Goal: Transaction & Acquisition: Obtain resource

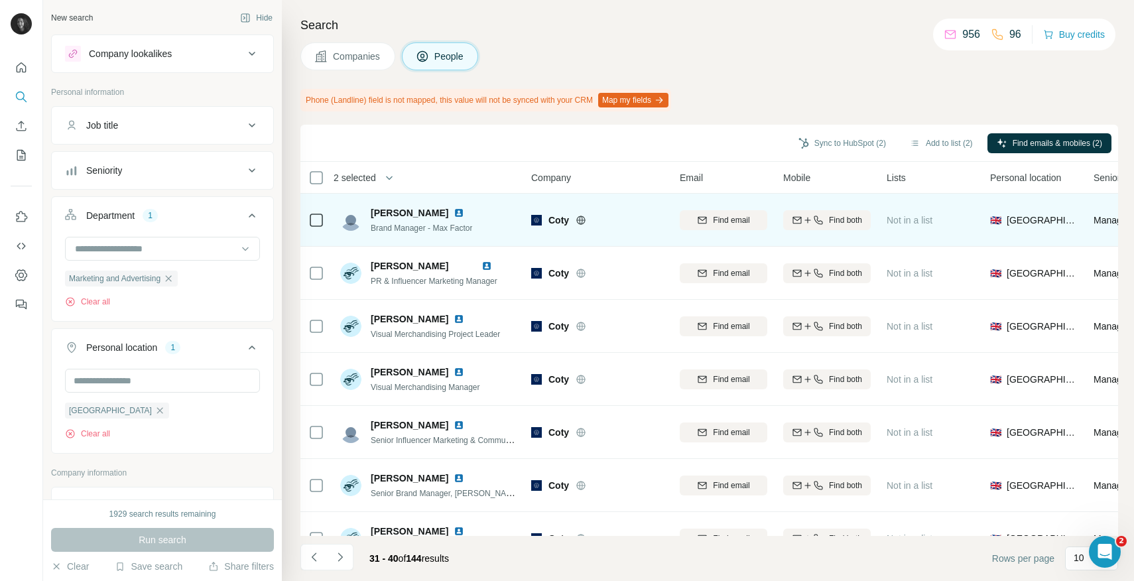
scroll to position [161, 0]
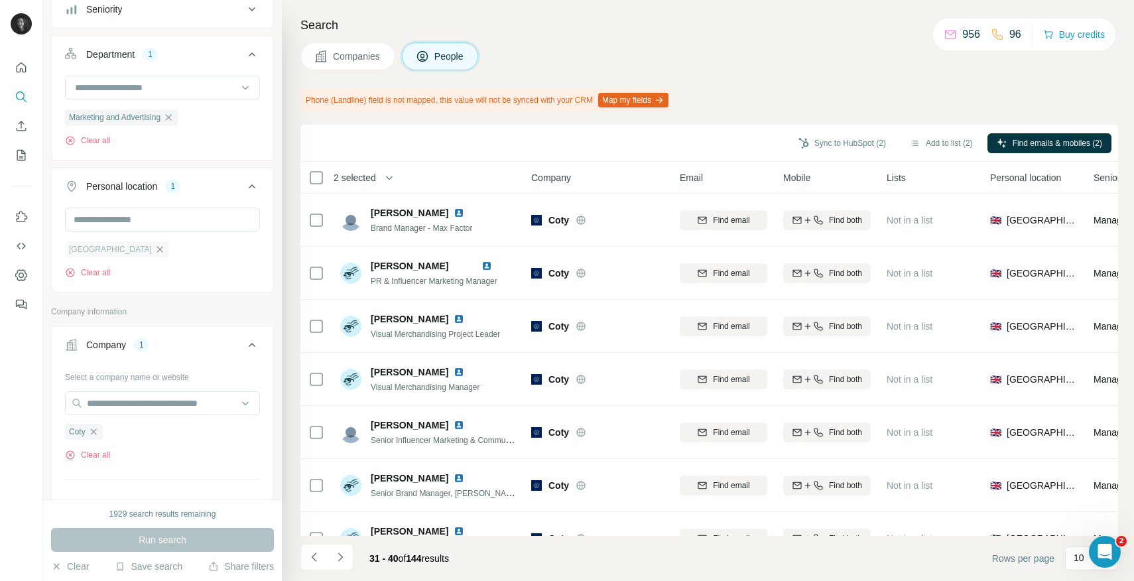
click at [157, 251] on icon "button" at bounding box center [160, 249] width 6 height 6
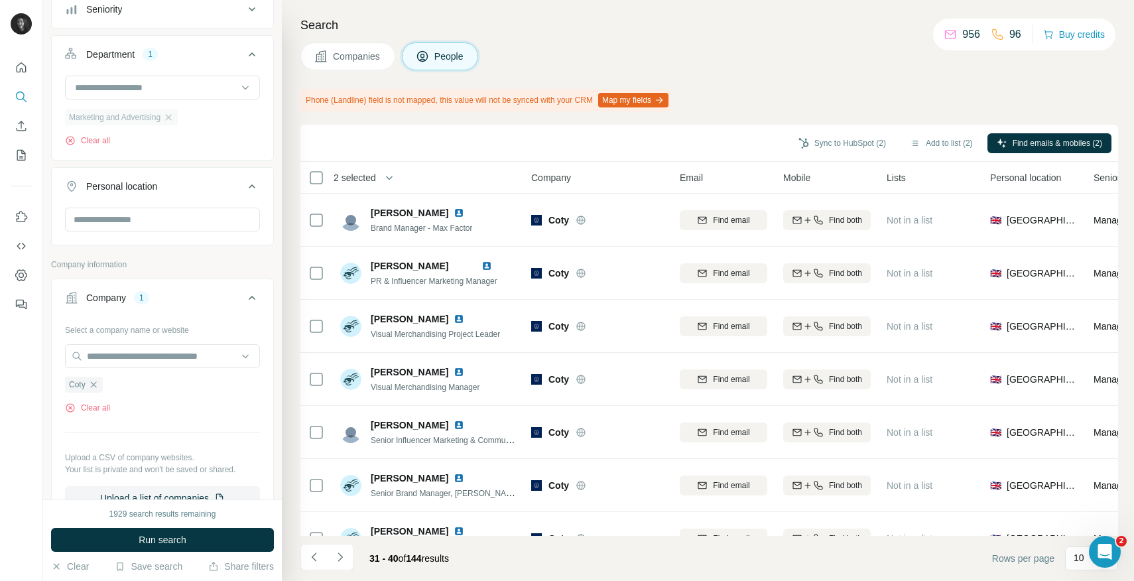
click at [172, 109] on div "Marketing and Advertising" at bounding box center [121, 117] width 113 height 16
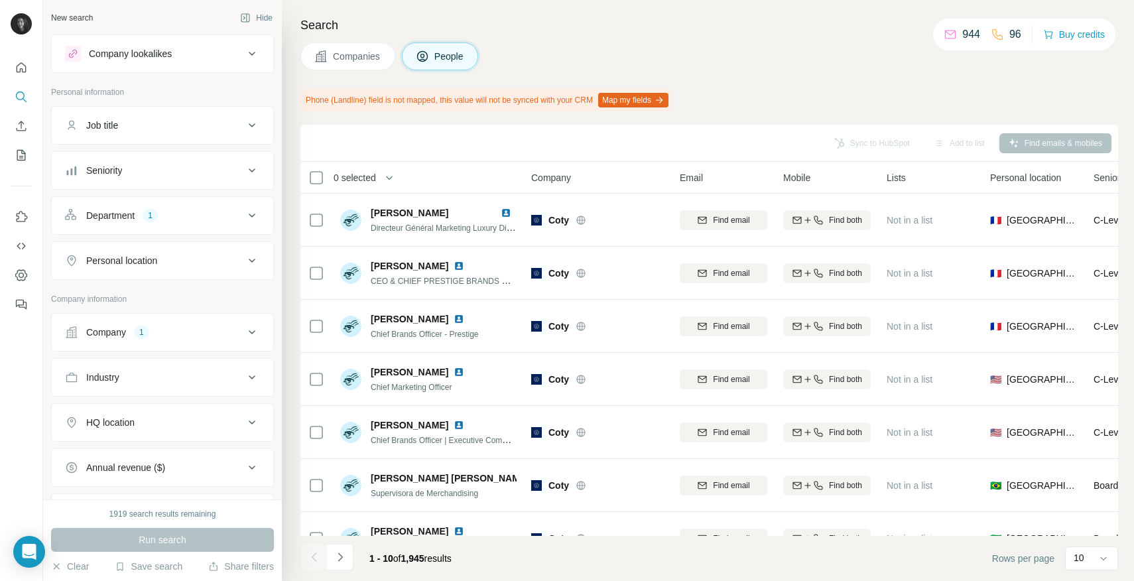
click at [162, 332] on div "Company 1" at bounding box center [154, 332] width 179 height 13
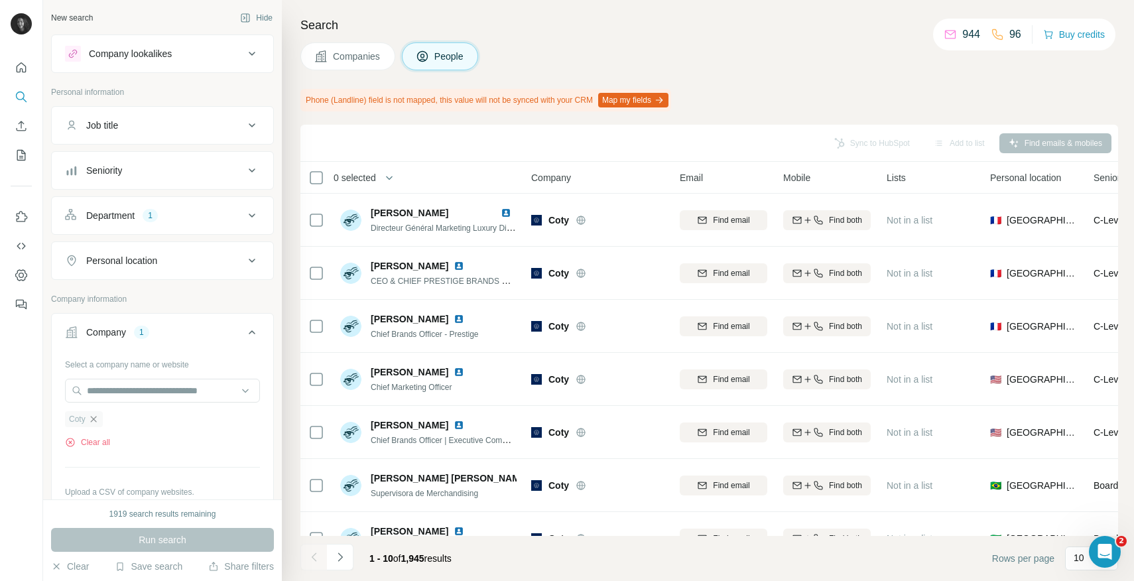
click at [97, 416] on icon "button" at bounding box center [93, 419] width 11 height 11
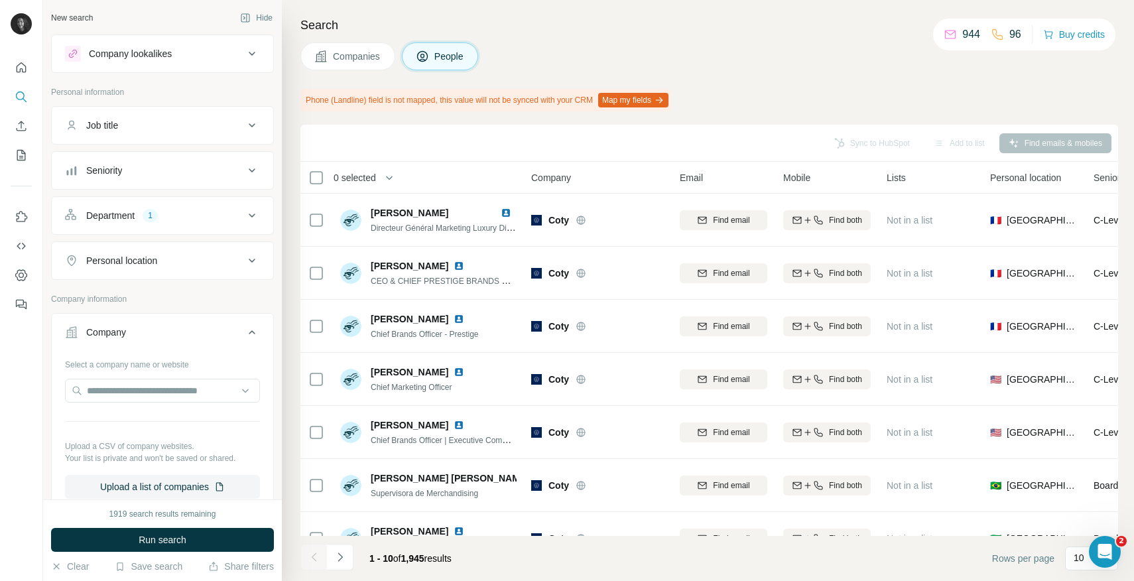
click at [134, 220] on div "Department" at bounding box center [110, 215] width 48 height 13
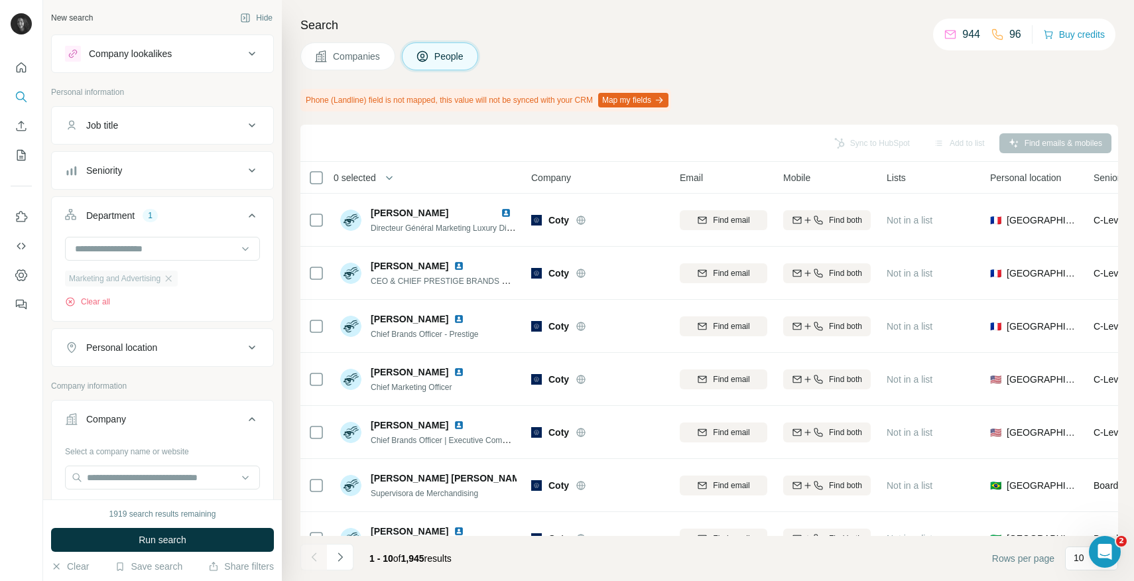
click at [160, 280] on span "Marketing and Advertising" at bounding box center [114, 279] width 91 height 12
click at [172, 276] on icon "button" at bounding box center [169, 278] width 6 height 6
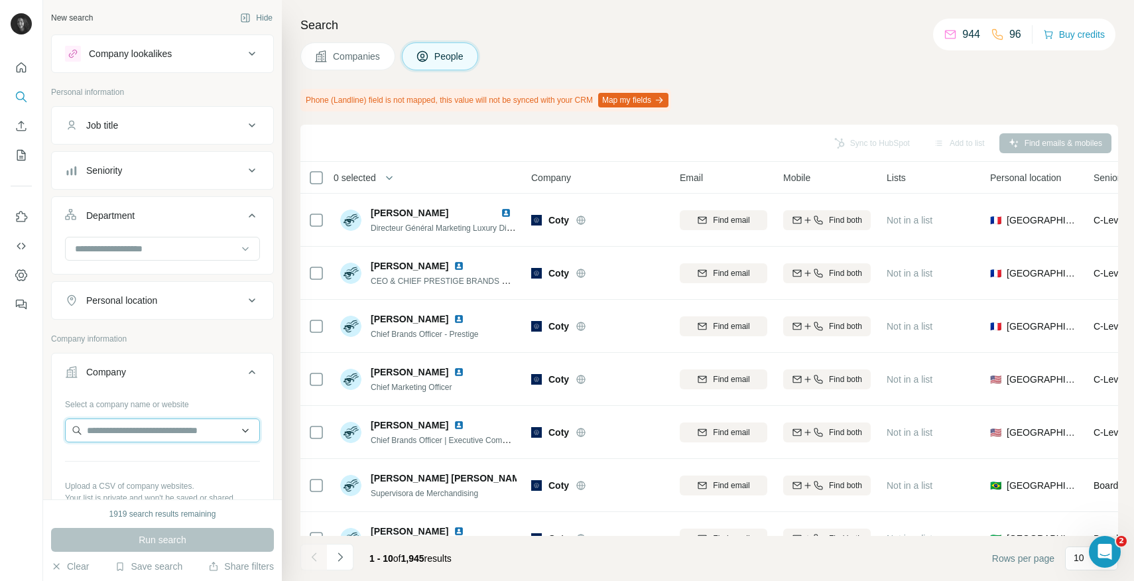
click at [124, 433] on input "text" at bounding box center [162, 430] width 195 height 24
paste input "**********"
type input "**********"
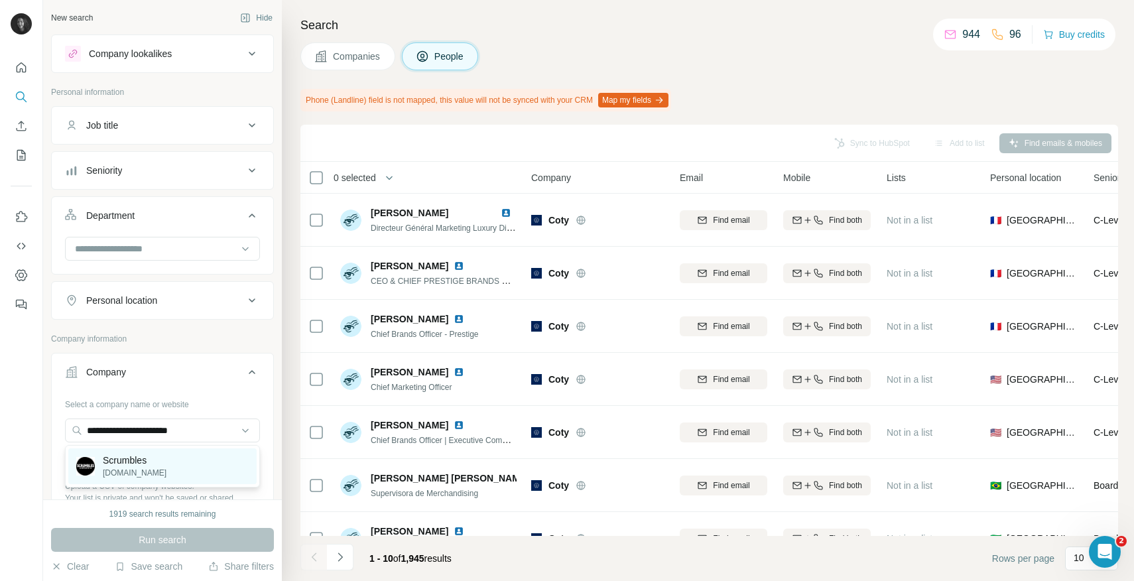
click at [137, 461] on p "Scrumbles" at bounding box center [135, 460] width 64 height 13
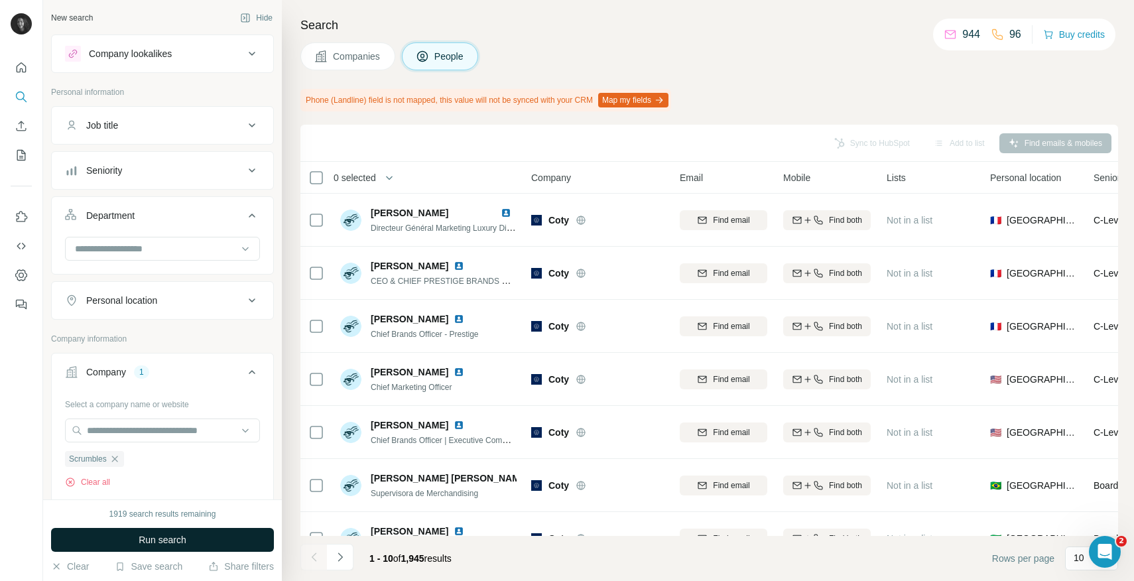
click at [162, 544] on span "Run search" at bounding box center [163, 539] width 48 height 13
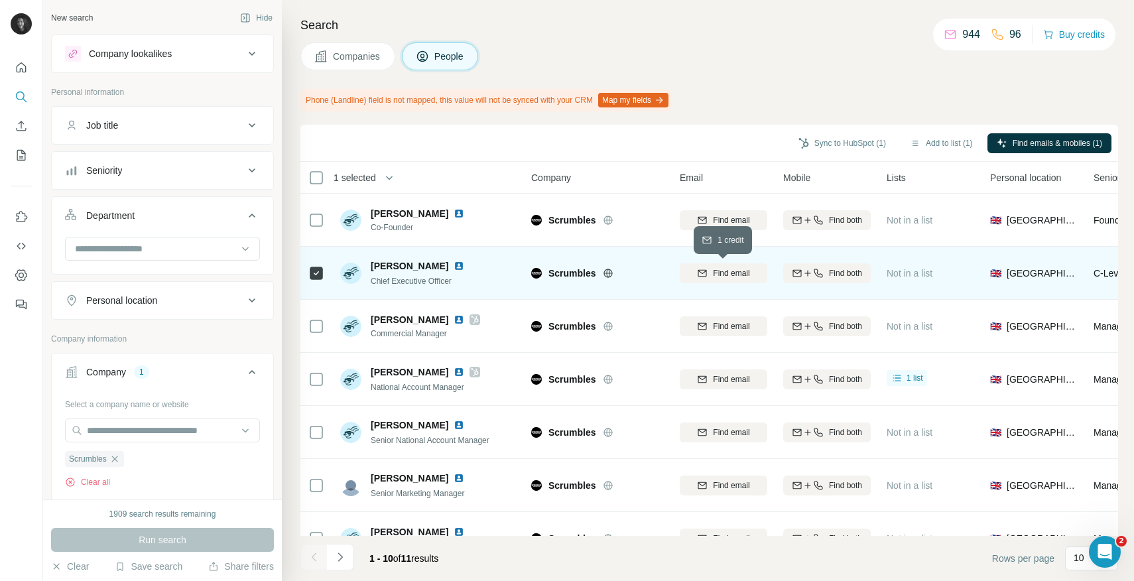
click at [725, 276] on span "Find email" at bounding box center [731, 273] width 36 height 12
click at [829, 144] on button "Sync to HubSpot (1)" at bounding box center [842, 143] width 106 height 20
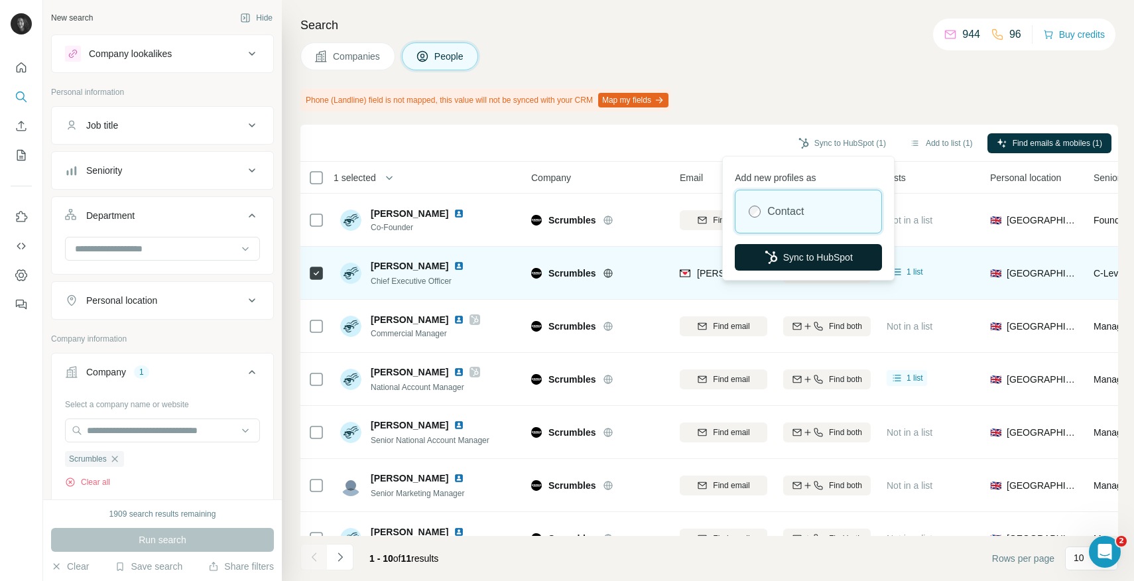
click at [788, 260] on button "Sync to HubSpot" at bounding box center [808, 257] width 147 height 27
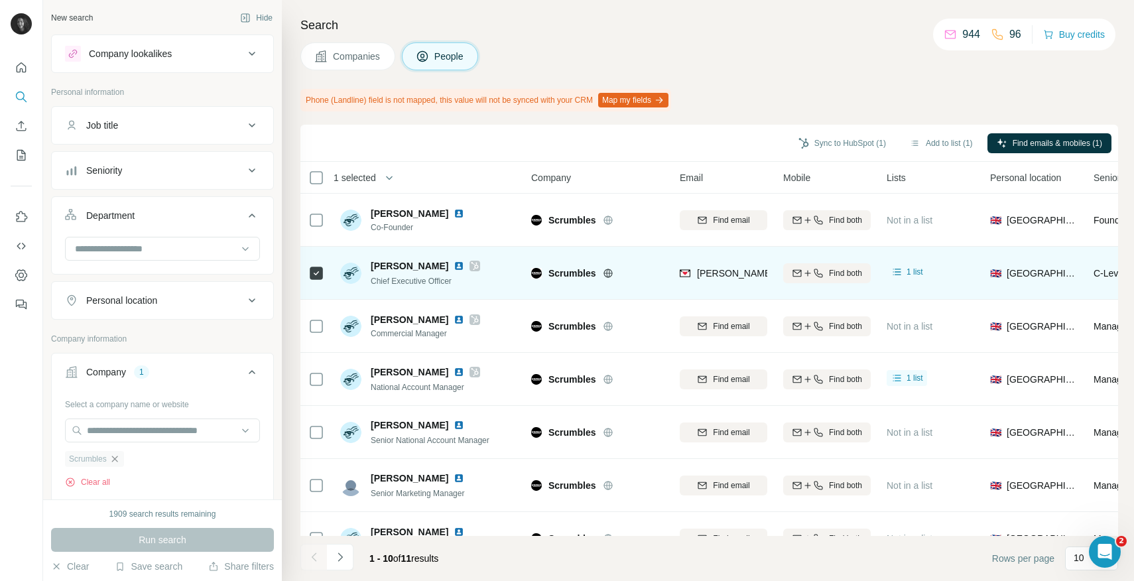
click at [114, 456] on icon "button" at bounding box center [114, 459] width 11 height 11
click at [133, 434] on input "text" at bounding box center [162, 430] width 195 height 24
paste input "**********"
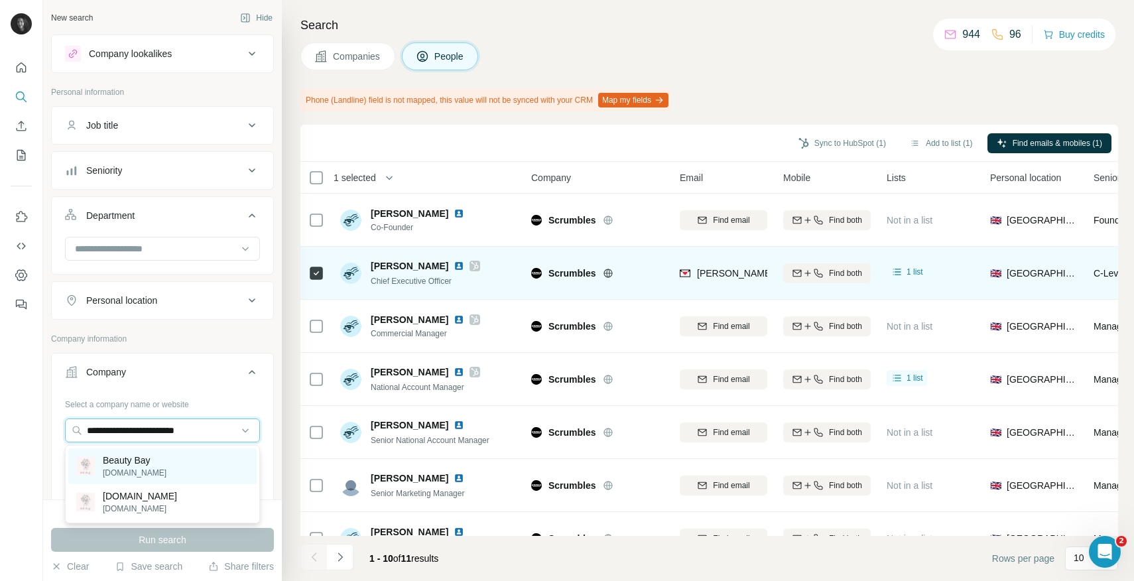
type input "**********"
click at [162, 466] on div "Beauty Bay [DOMAIN_NAME]" at bounding box center [162, 466] width 188 height 36
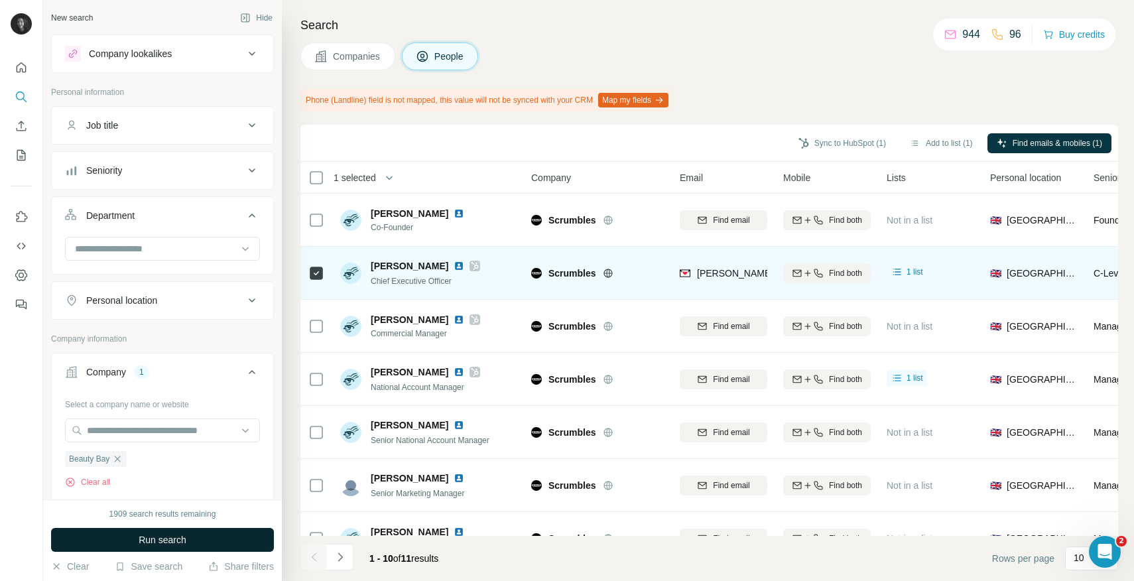
click at [155, 537] on span "Run search" at bounding box center [163, 539] width 48 height 13
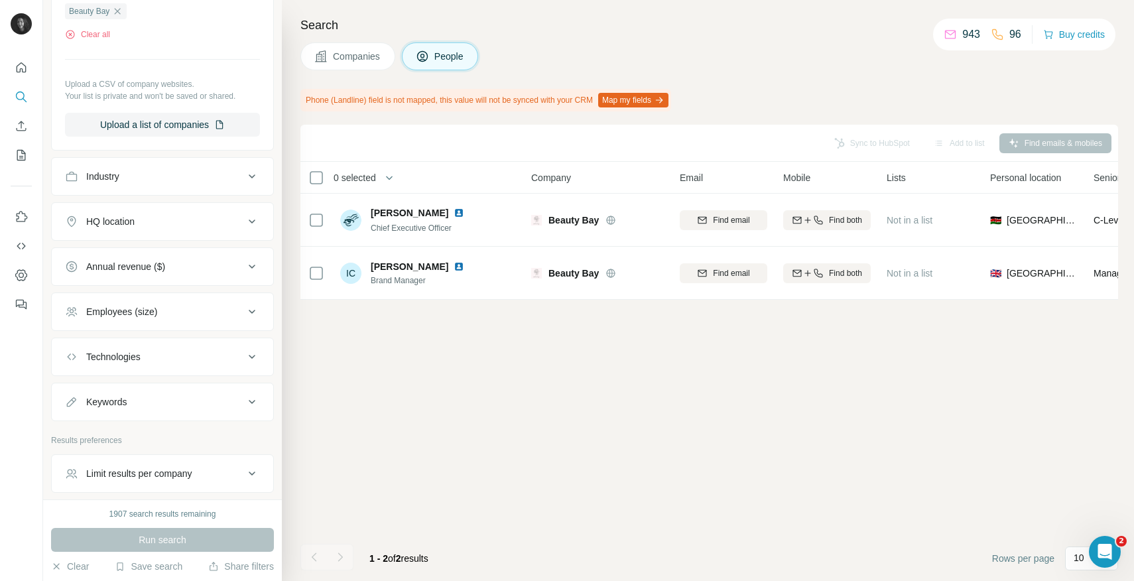
scroll to position [502, 0]
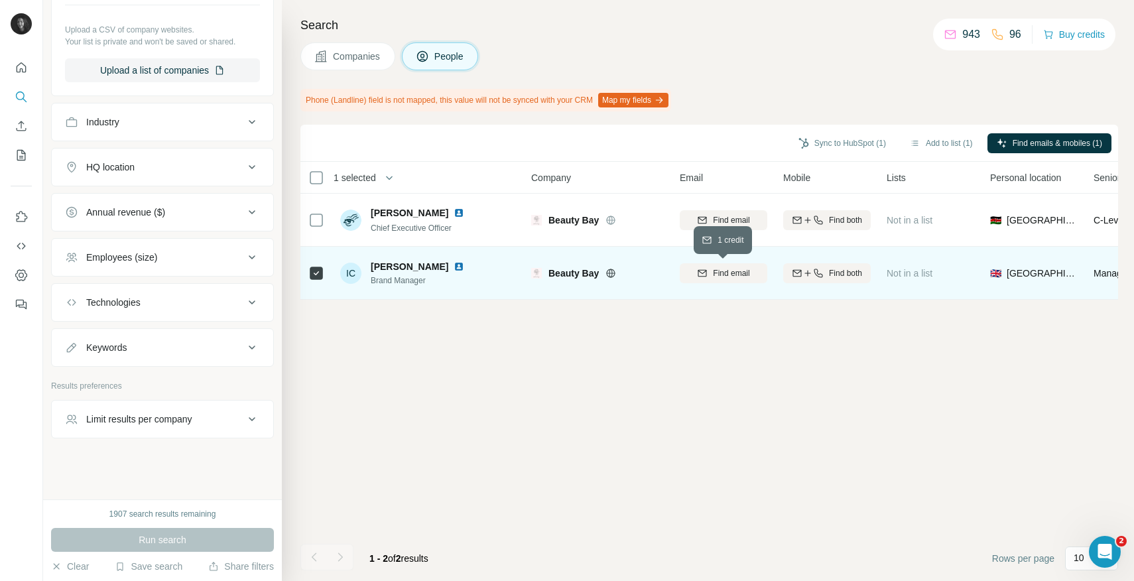
click at [729, 271] on span "Find email" at bounding box center [731, 273] width 36 height 12
click at [871, 143] on button "Sync to HubSpot (1)" at bounding box center [842, 143] width 106 height 20
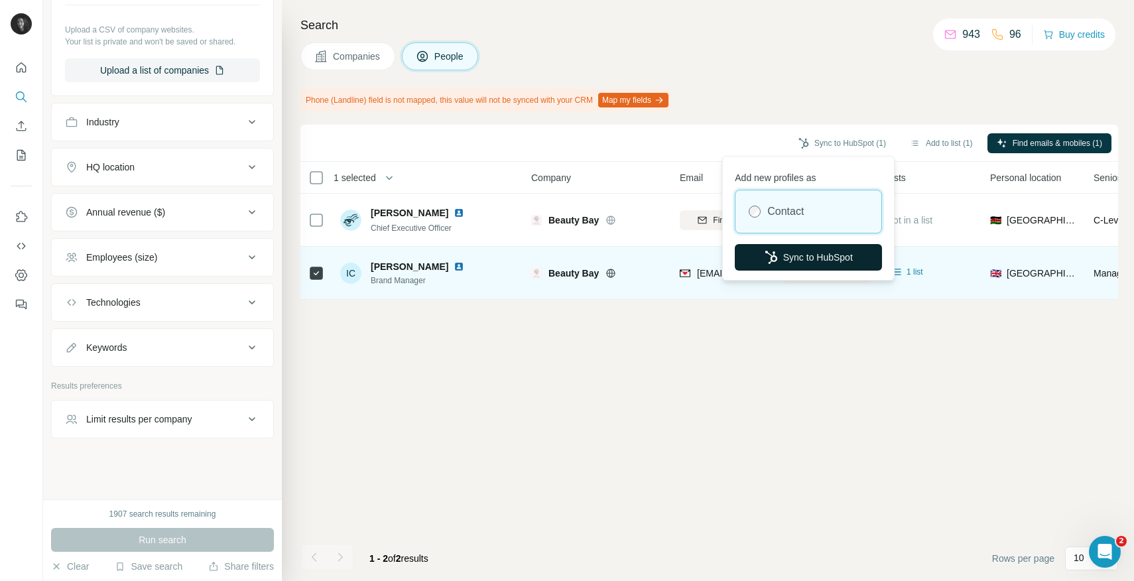
click at [799, 257] on button "Sync to HubSpot" at bounding box center [808, 257] width 147 height 27
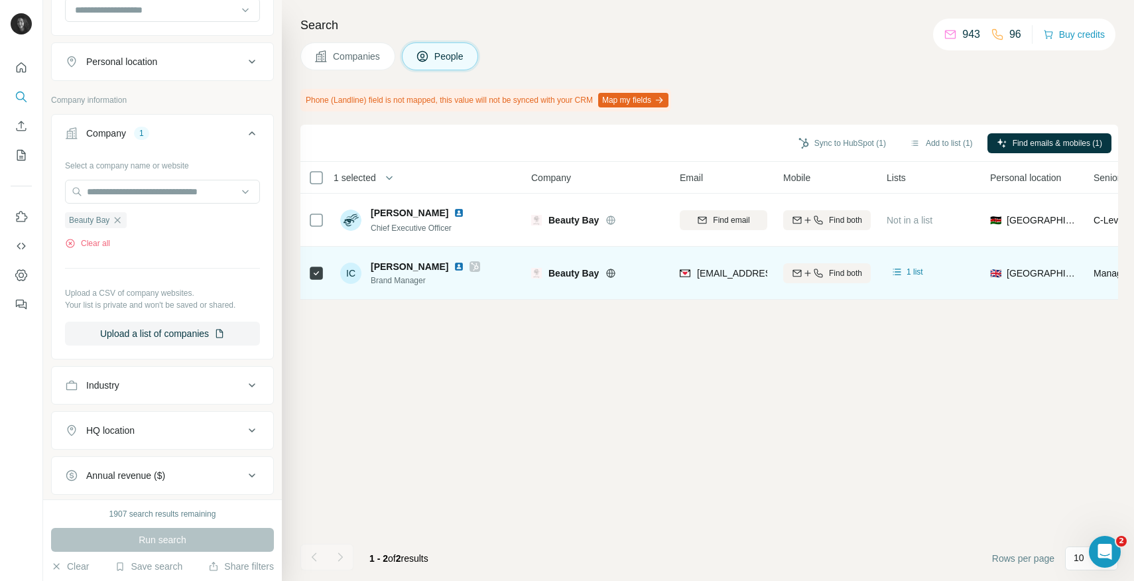
scroll to position [206, 0]
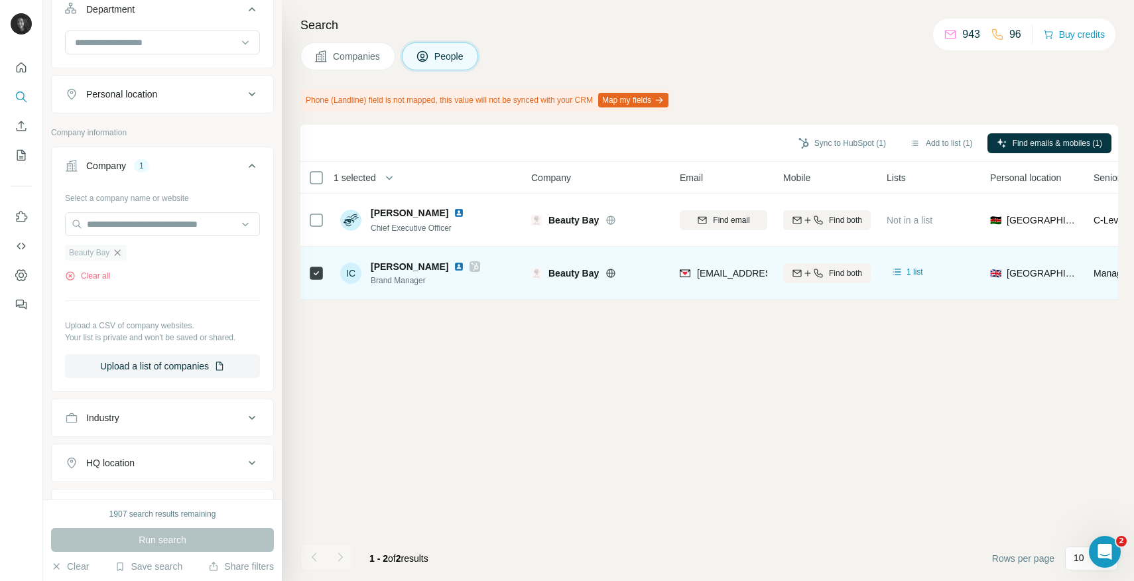
click at [121, 250] on icon "button" at bounding box center [118, 252] width 6 height 6
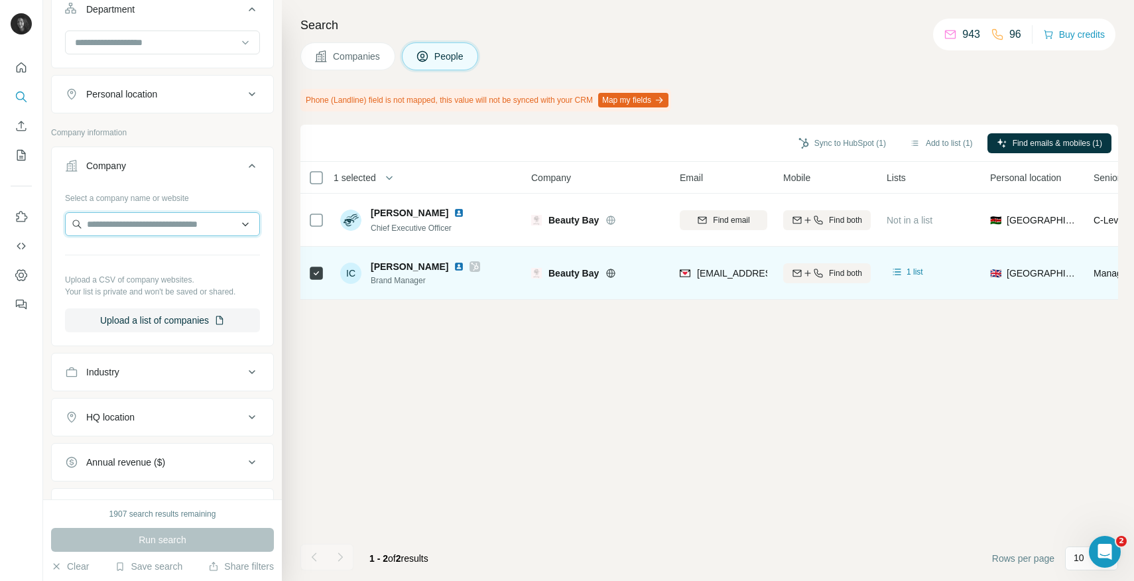
click at [139, 225] on input "text" at bounding box center [162, 224] width 195 height 24
paste input "**********"
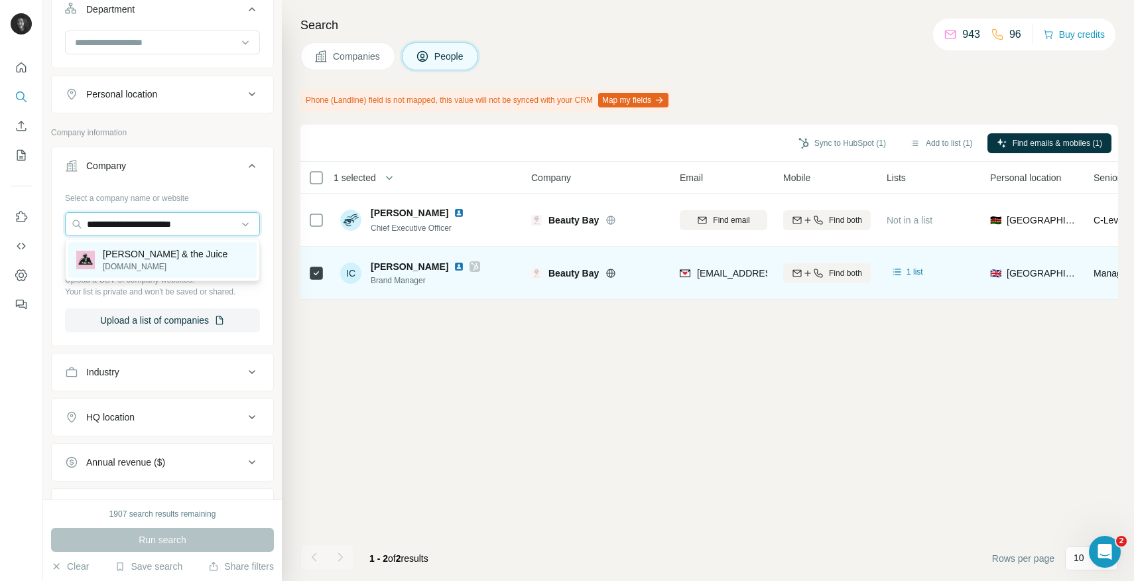
type input "**********"
click at [161, 258] on p "[PERSON_NAME] & the Juice" at bounding box center [165, 253] width 125 height 13
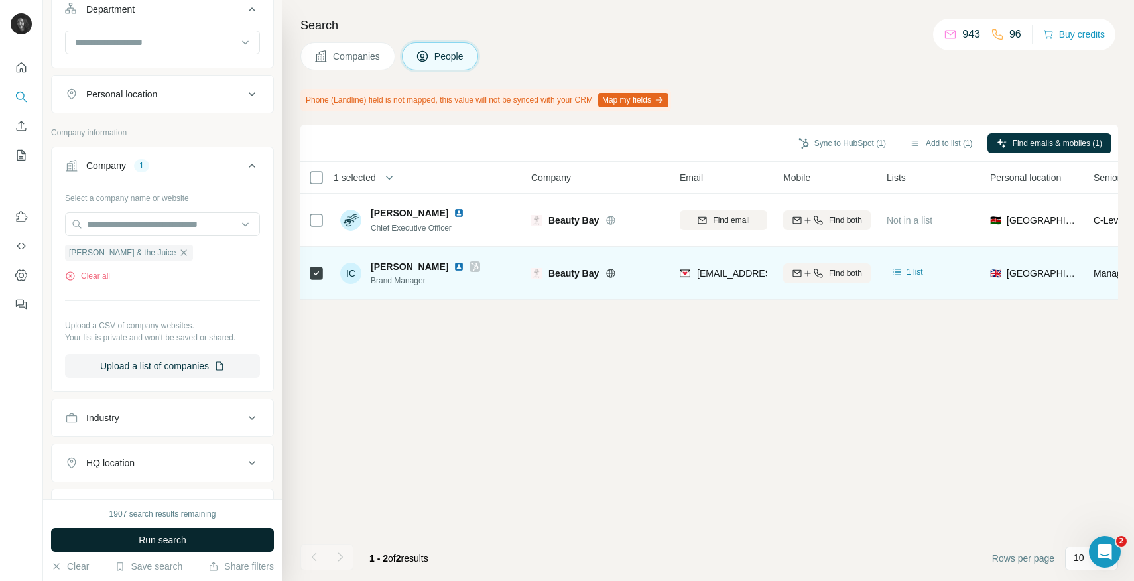
click at [129, 545] on button "Run search" at bounding box center [162, 540] width 223 height 24
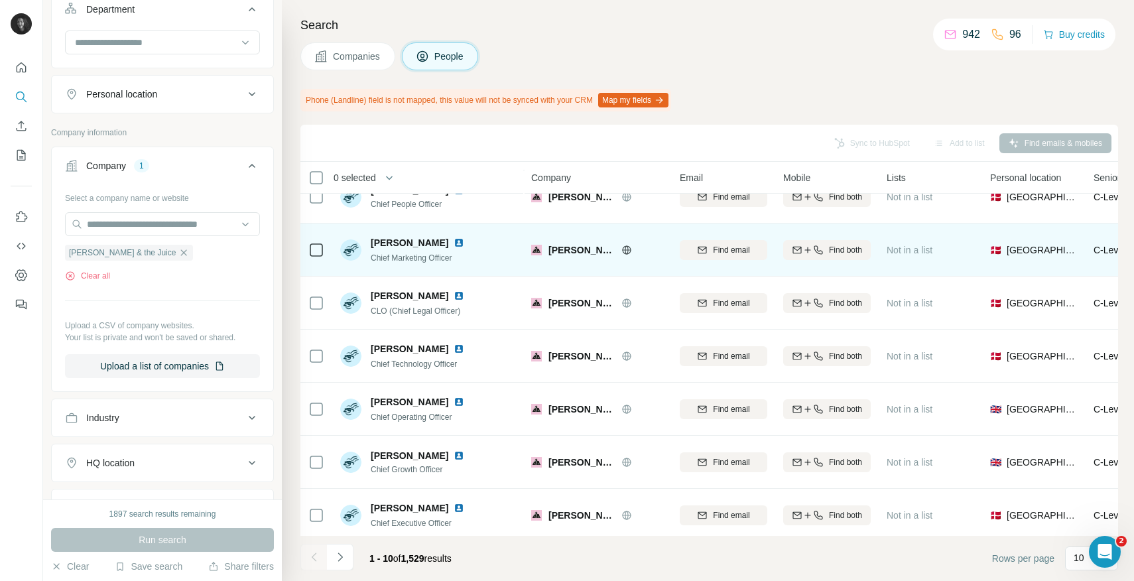
scroll to position [188, 0]
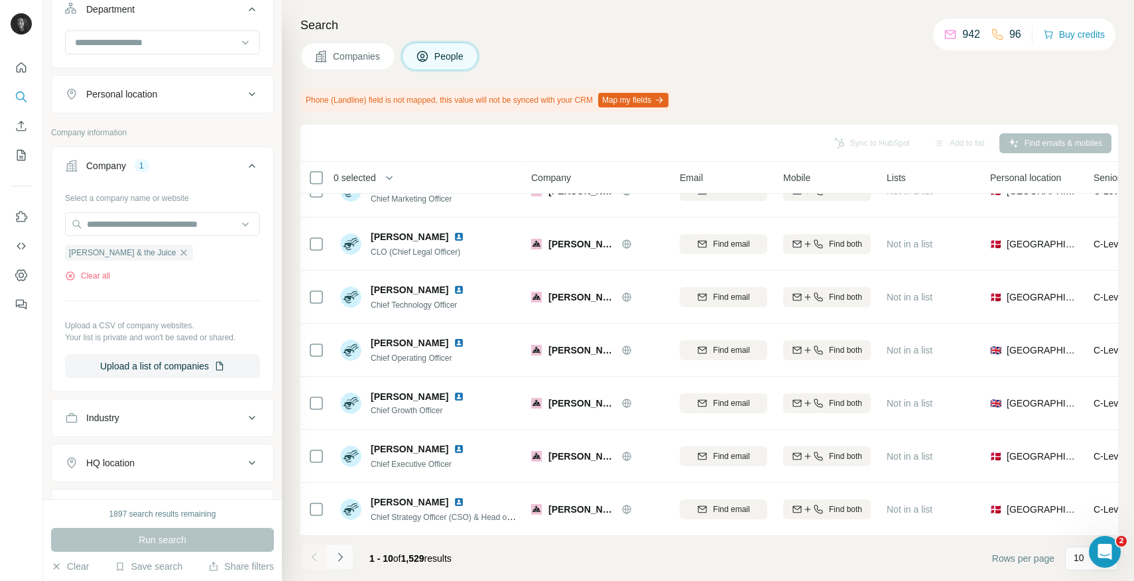
click at [344, 557] on icon "Navigate to next page" at bounding box center [339, 556] width 13 height 13
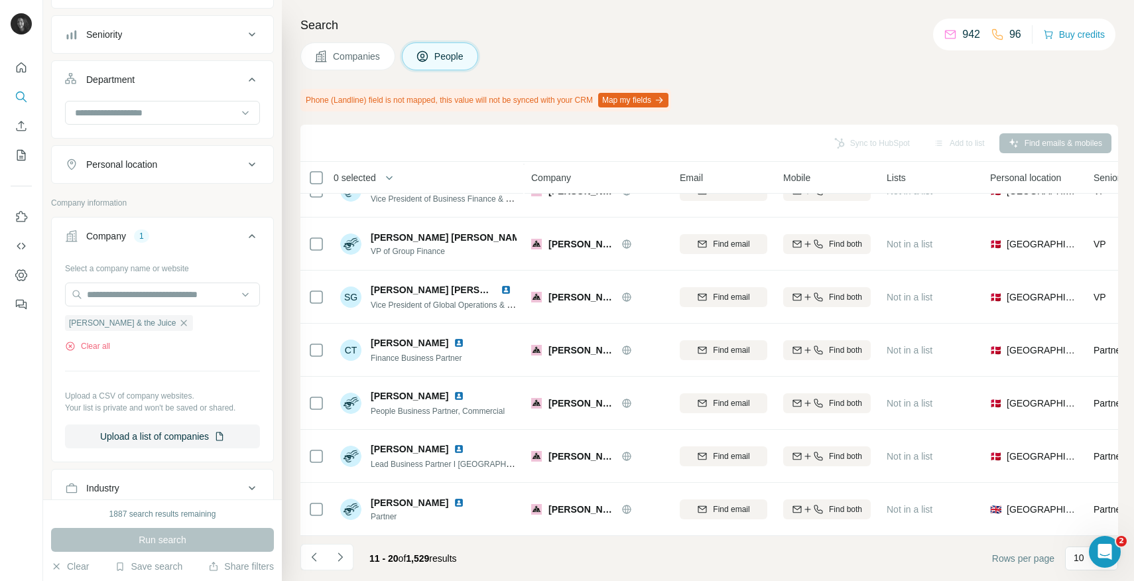
scroll to position [0, 0]
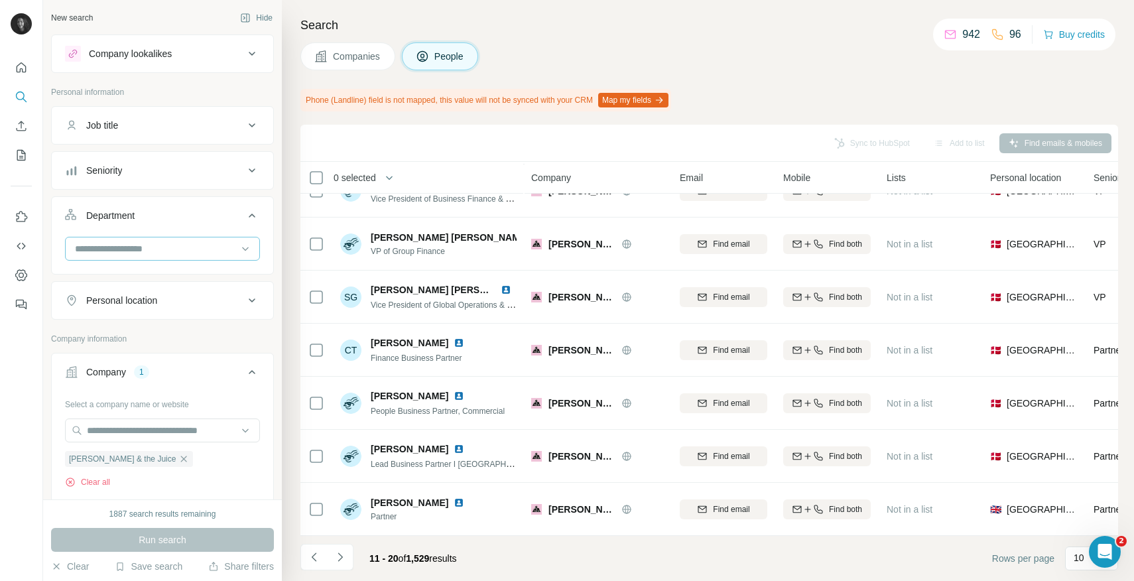
click at [161, 245] on input at bounding box center [156, 248] width 164 height 15
type input "****"
click at [160, 272] on p "Accounting and Finance" at bounding box center [125, 278] width 99 height 13
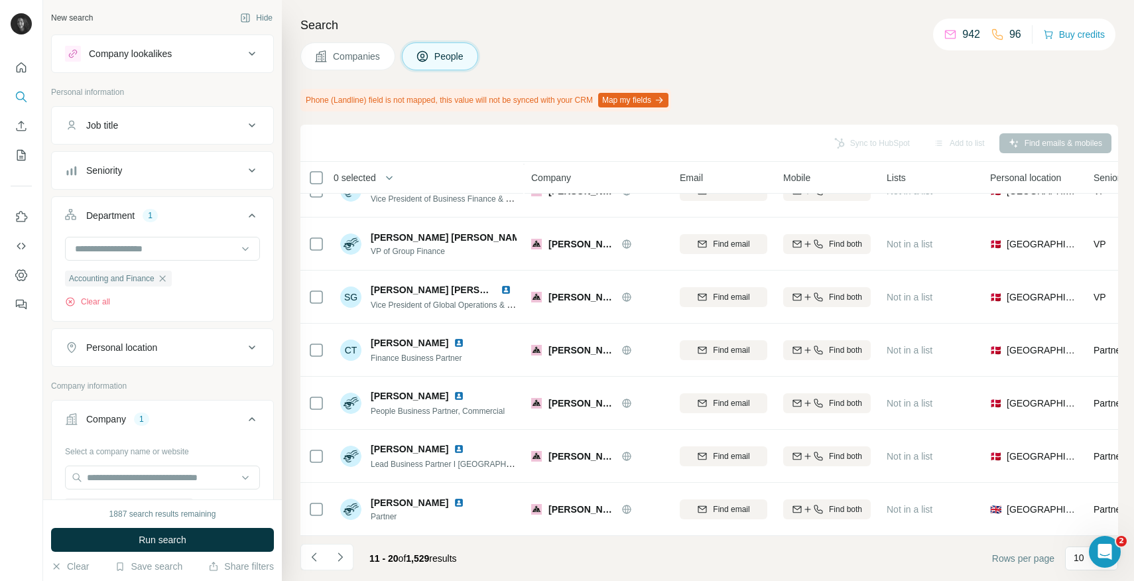
click at [168, 288] on div "Accounting and Finance Clear all" at bounding box center [162, 289] width 195 height 38
click at [168, 280] on icon "button" at bounding box center [162, 278] width 11 height 11
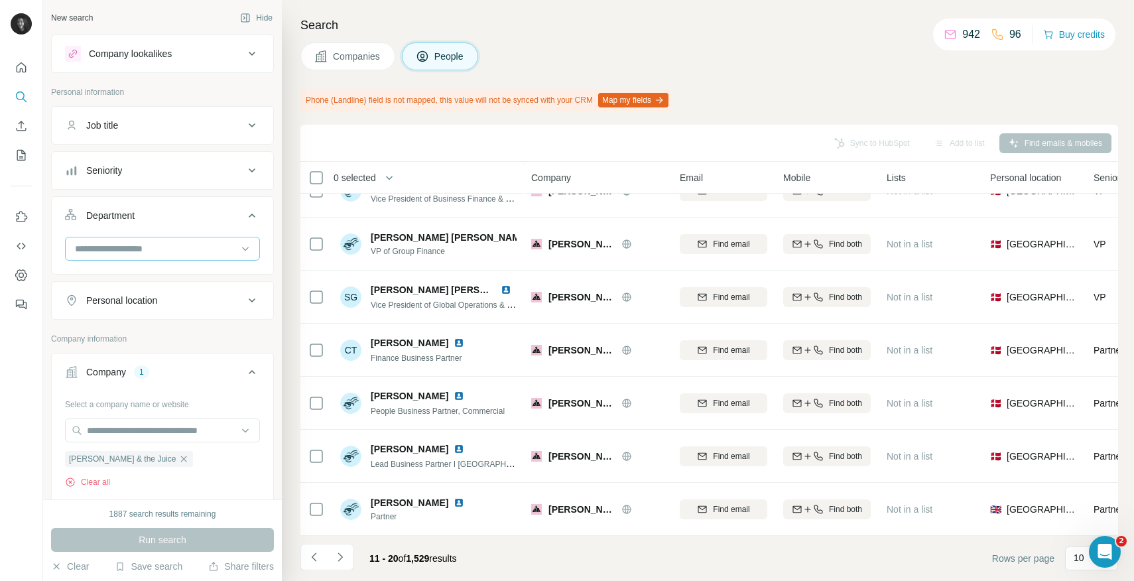
click at [168, 249] on input at bounding box center [156, 248] width 164 height 15
type input "****"
click at [172, 283] on p "Marketing and Advertising" at bounding box center [129, 278] width 107 height 13
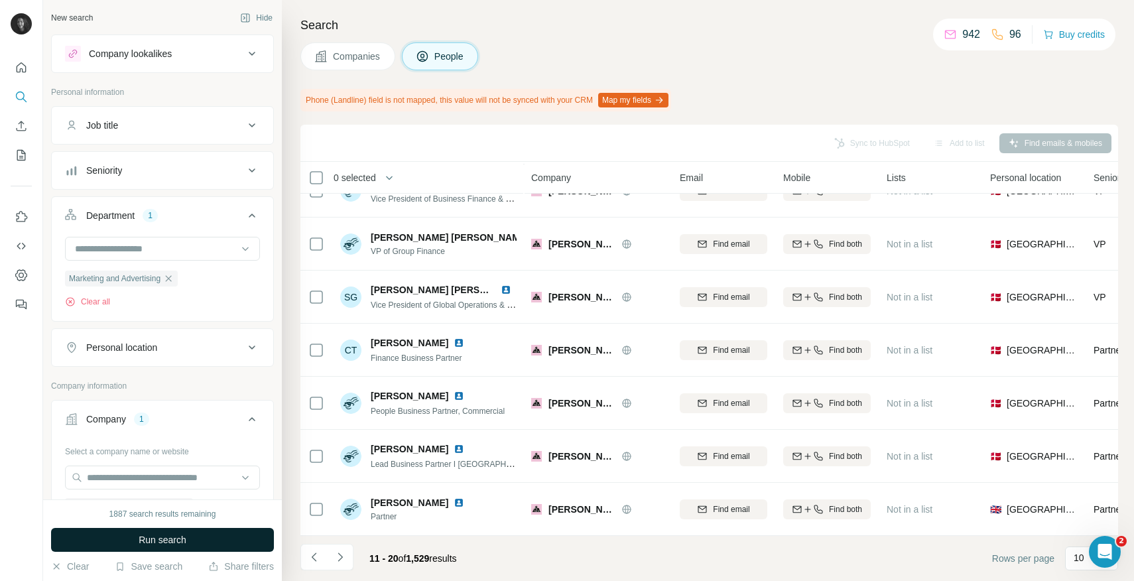
click at [164, 540] on span "Run search" at bounding box center [163, 539] width 48 height 13
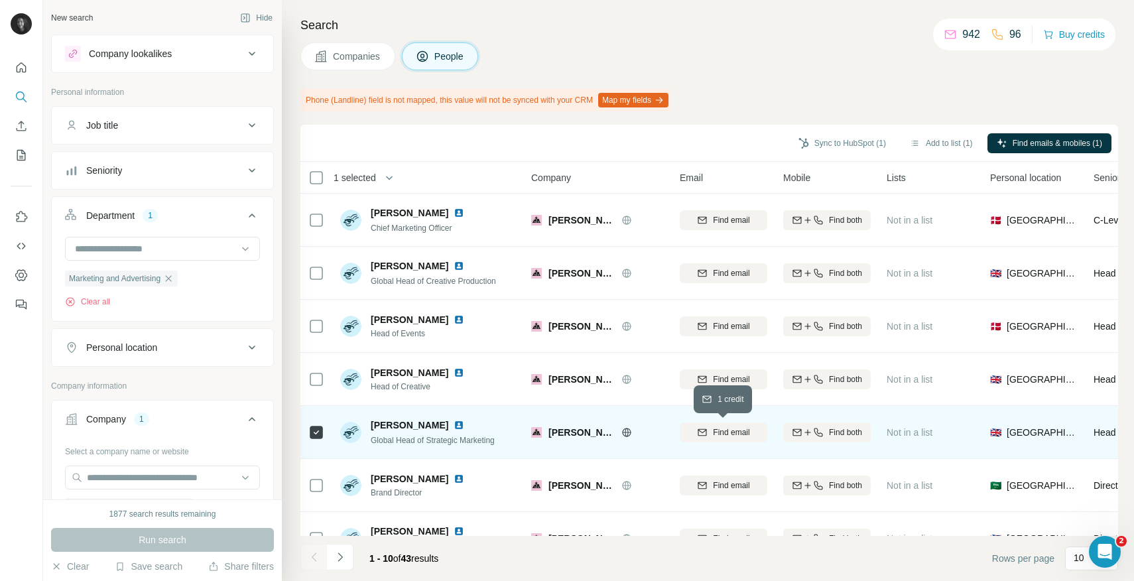
click at [743, 432] on span "Find email" at bounding box center [731, 432] width 36 height 12
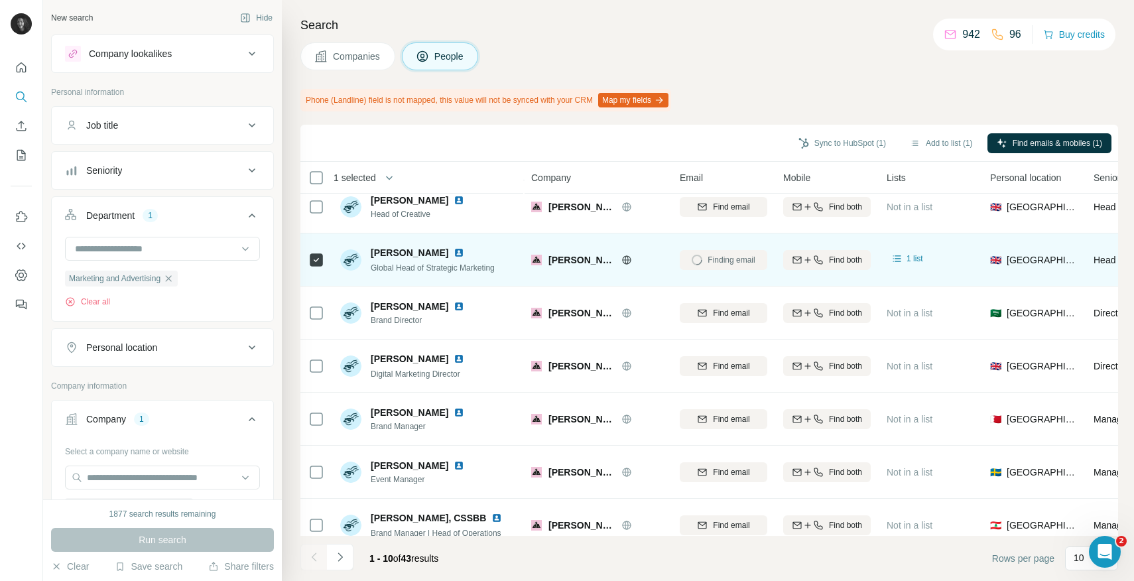
scroll to position [188, 0]
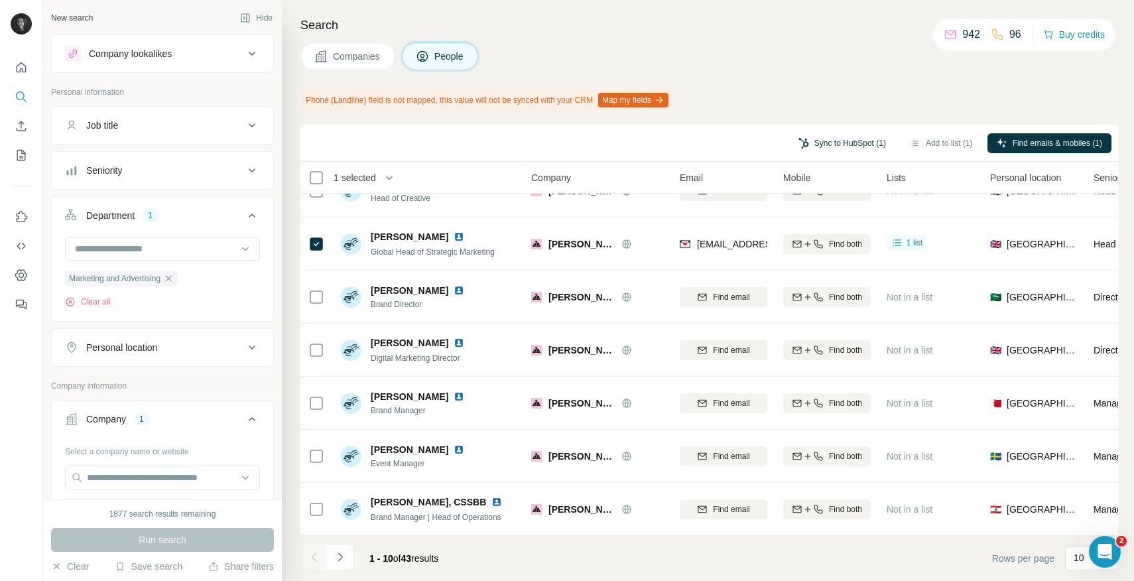
click at [839, 145] on button "Sync to HubSpot (1)" at bounding box center [842, 143] width 106 height 20
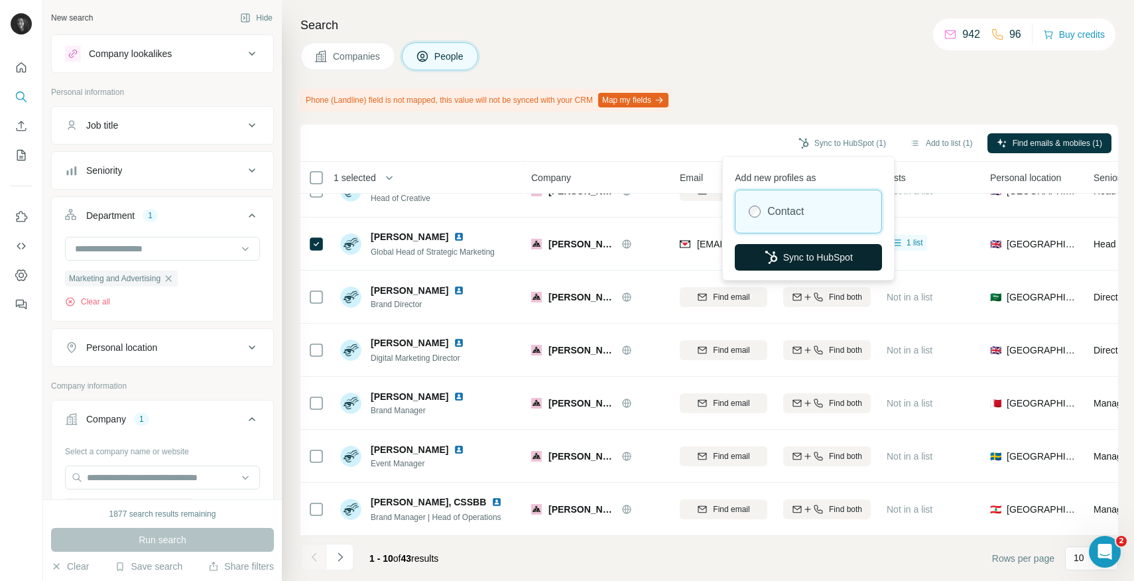
click at [778, 252] on button "Sync to HubSpot" at bounding box center [808, 257] width 147 height 27
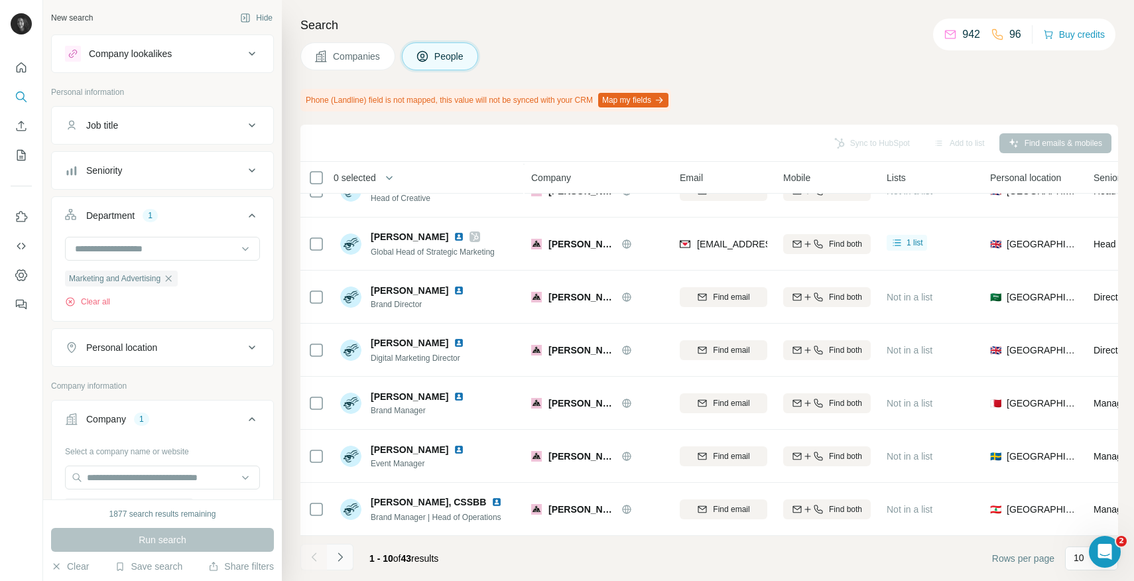
click at [344, 554] on icon "Navigate to next page" at bounding box center [339, 556] width 13 height 13
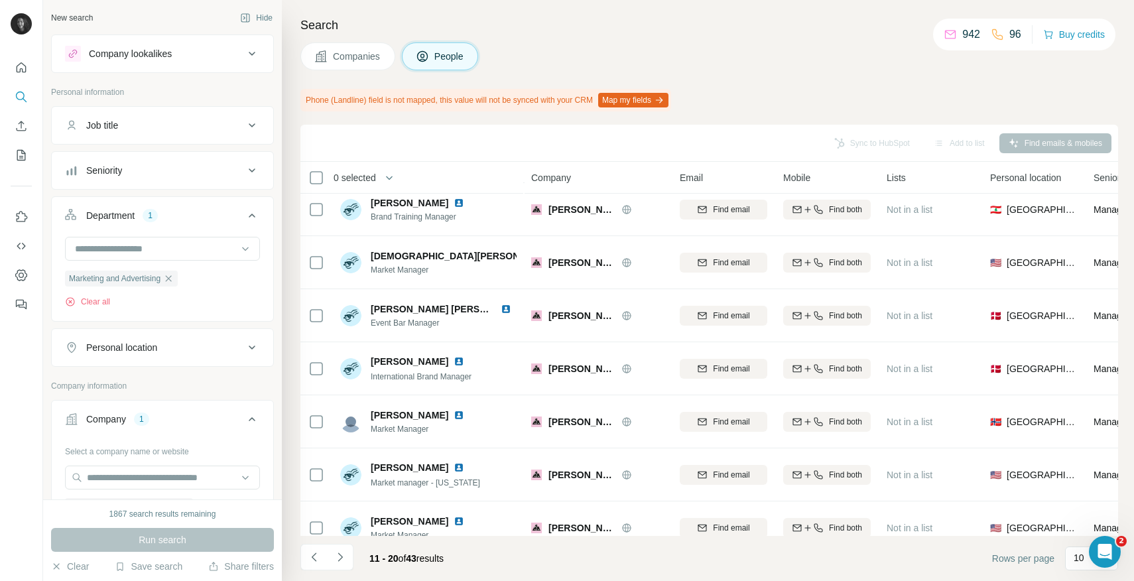
scroll to position [114, 0]
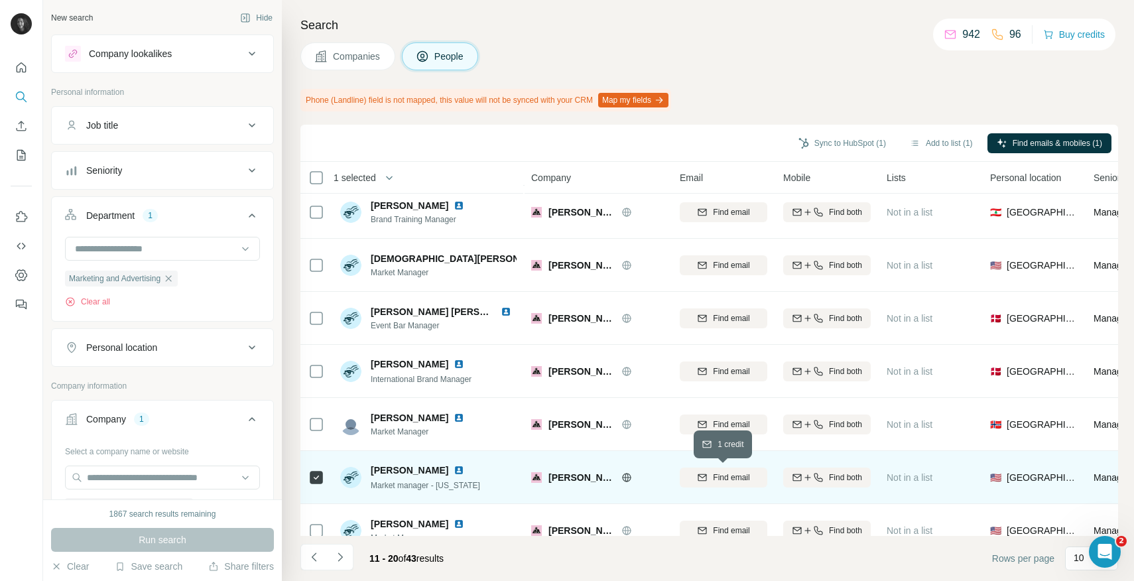
click at [719, 485] on button "Find email" at bounding box center [724, 477] width 88 height 20
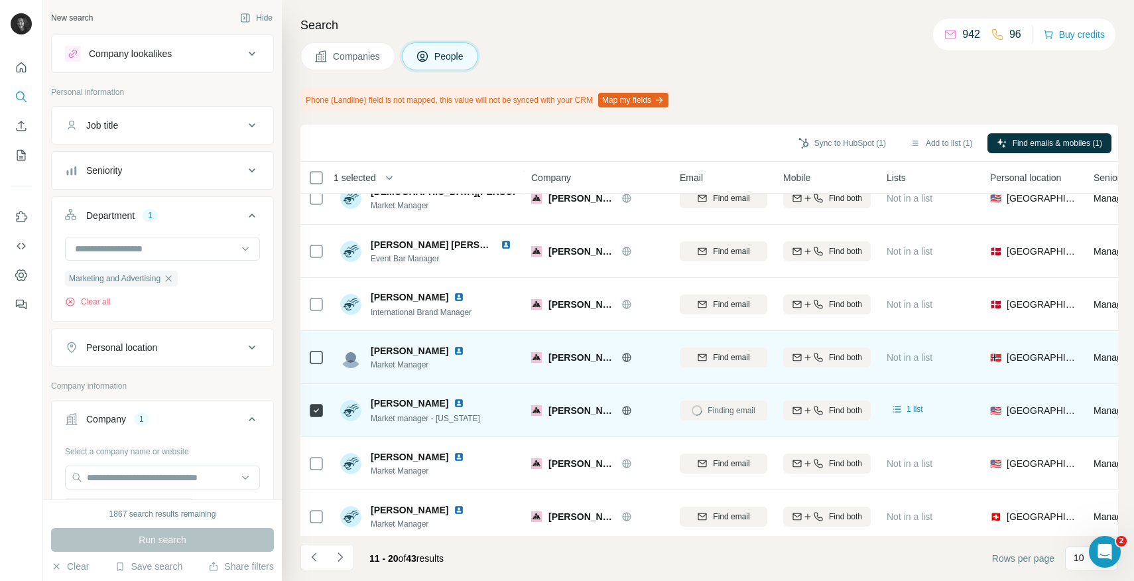
scroll to position [188, 0]
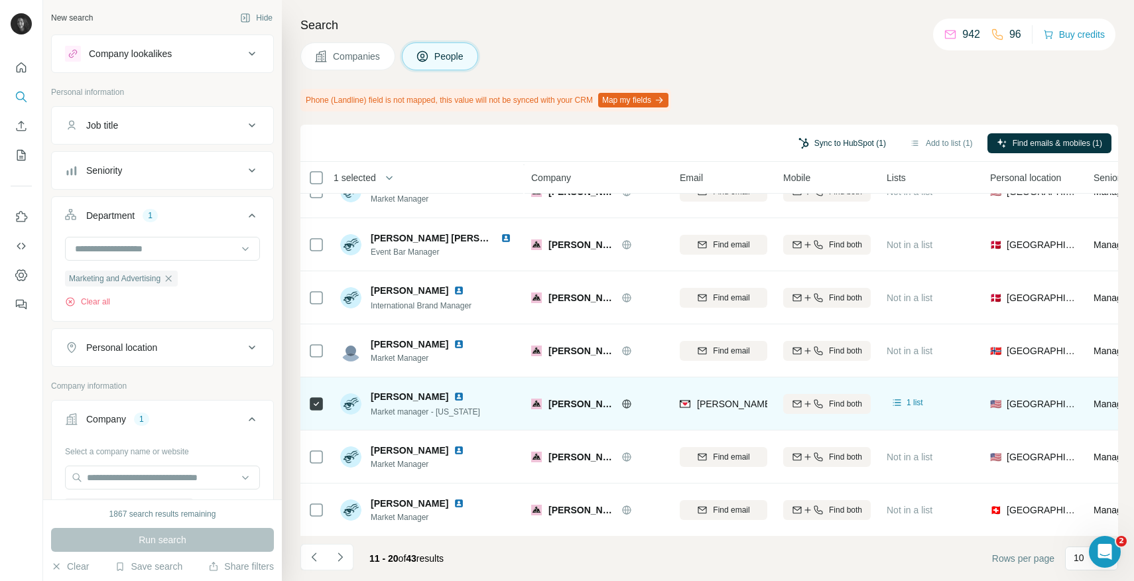
click at [847, 139] on button "Sync to HubSpot (1)" at bounding box center [842, 143] width 106 height 20
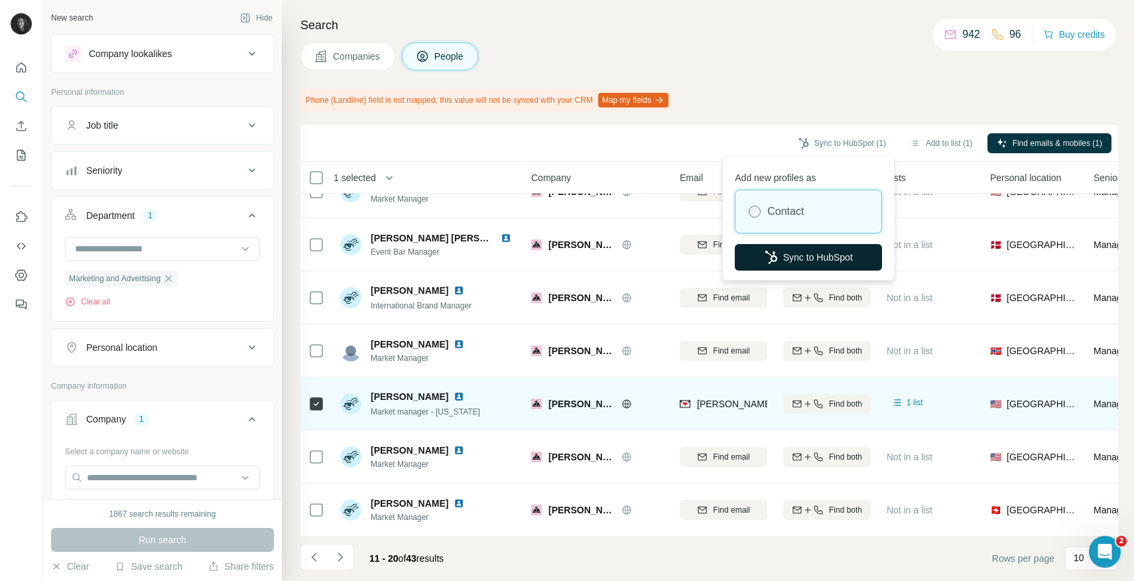
click at [810, 244] on button "Sync to HubSpot" at bounding box center [808, 257] width 147 height 27
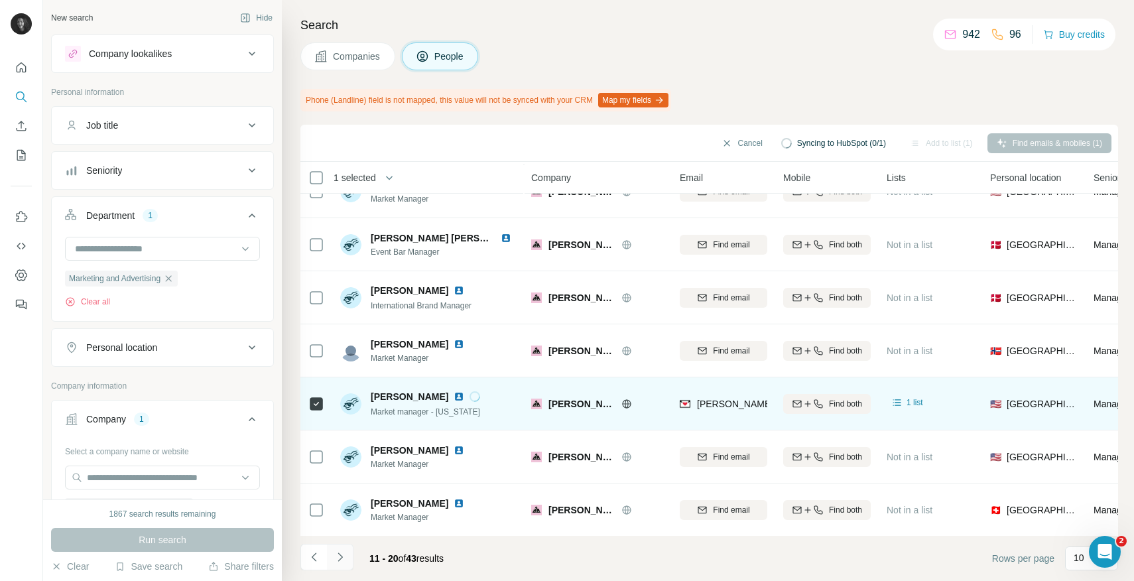
click at [339, 558] on icon "Navigate to next page" at bounding box center [339, 556] width 13 height 13
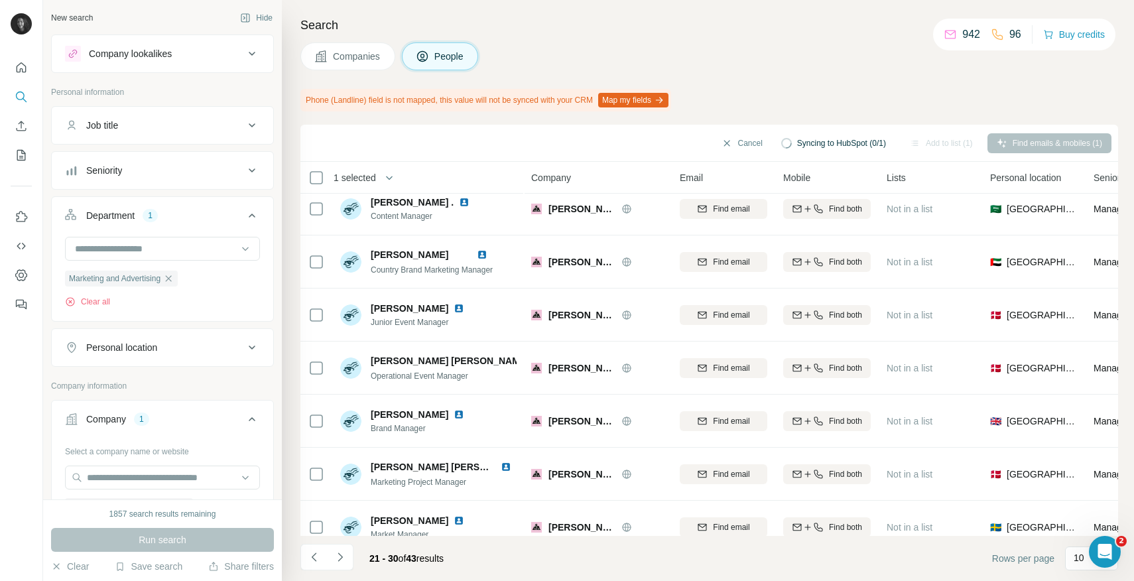
scroll to position [0, 0]
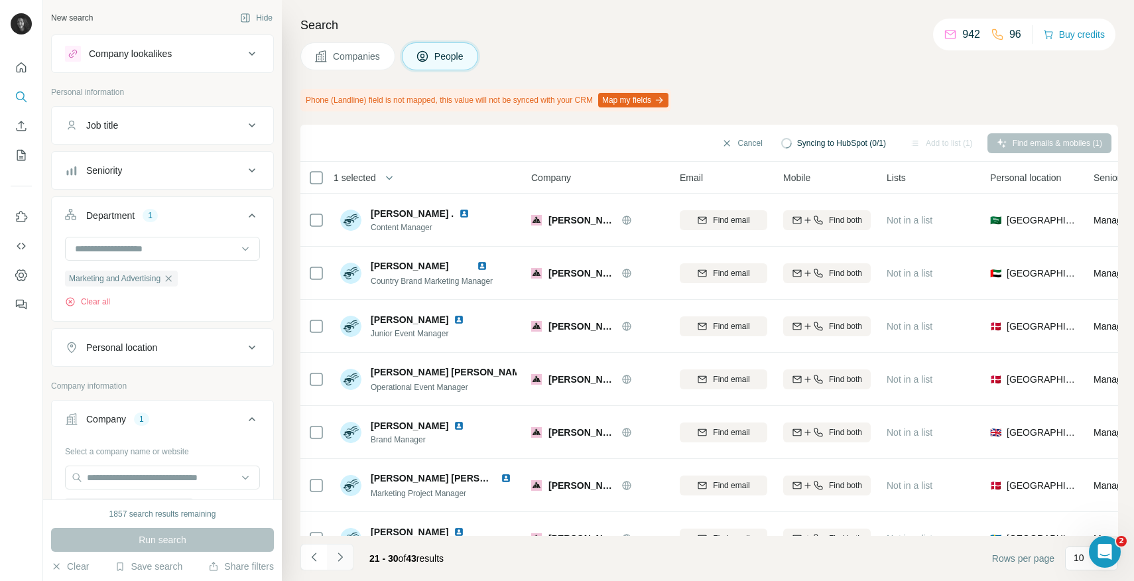
click at [342, 552] on icon "Navigate to next page" at bounding box center [339, 556] width 13 height 13
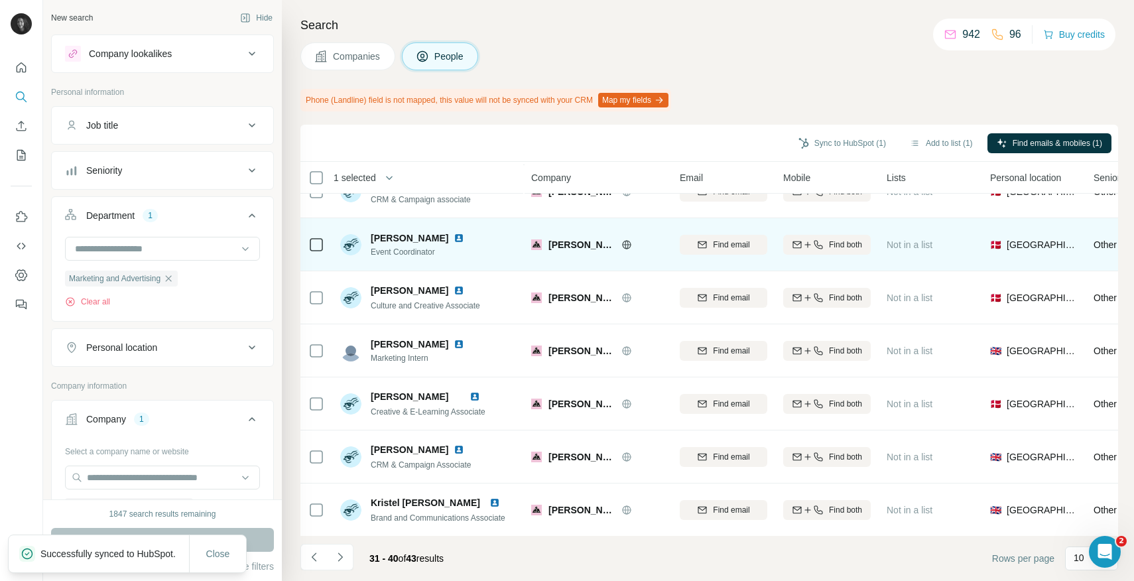
scroll to position [188, 0]
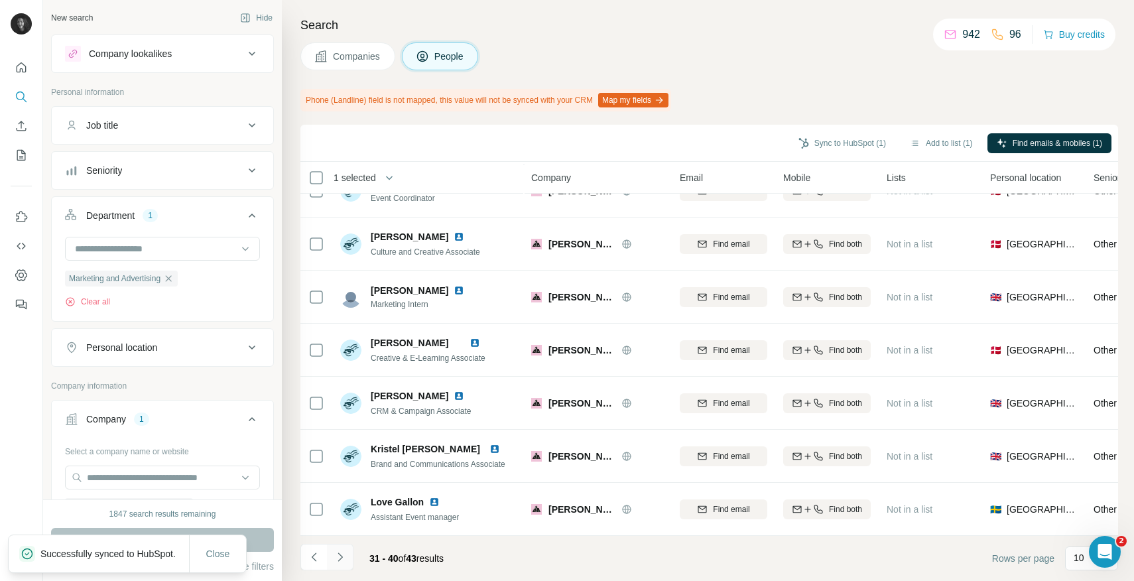
click at [343, 560] on icon "Navigate to next page" at bounding box center [339, 556] width 13 height 13
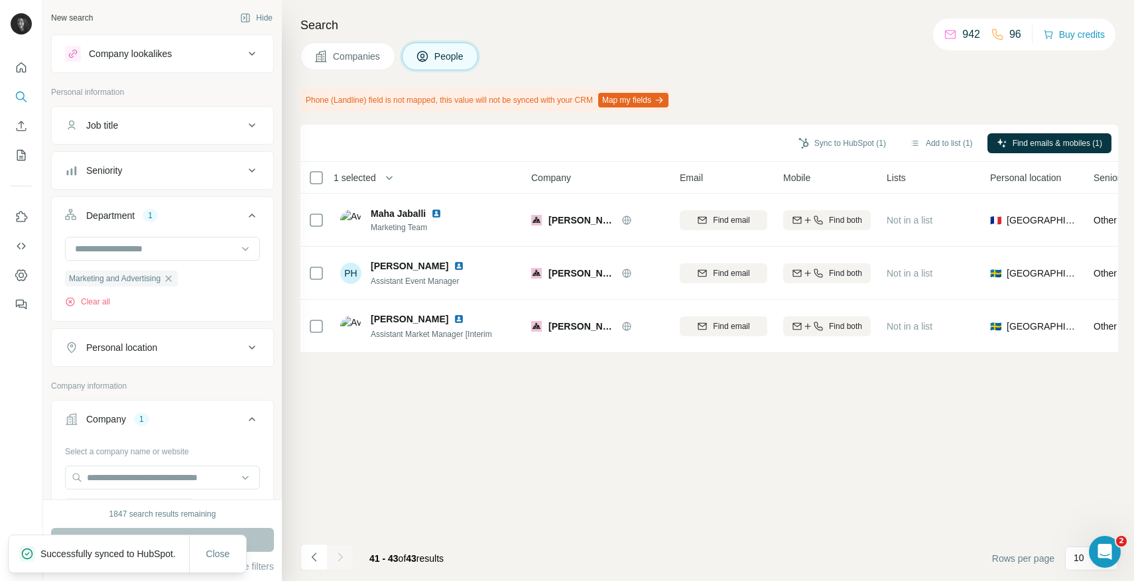
scroll to position [0, 0]
click at [173, 277] on icon "button" at bounding box center [168, 278] width 11 height 11
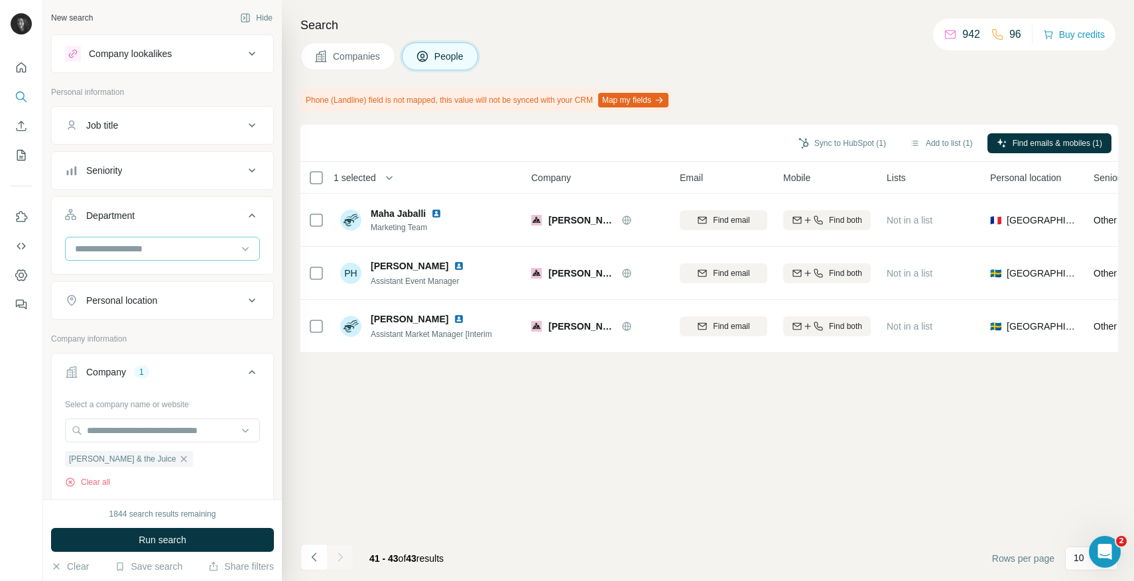
click at [147, 250] on input at bounding box center [156, 248] width 164 height 15
paste input "**********"
type input "**********"
drag, startPoint x: 233, startPoint y: 251, endPoint x: 56, endPoint y: 249, distance: 177.7
click at [55, 249] on div "**********" at bounding box center [162, 254] width 221 height 34
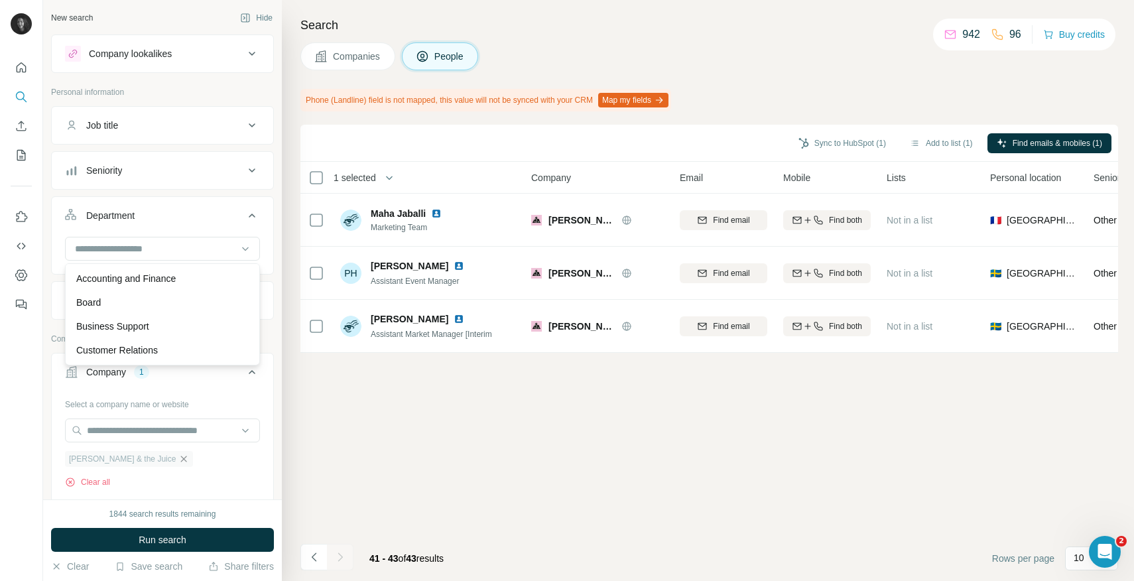
click at [178, 460] on icon "button" at bounding box center [183, 459] width 11 height 11
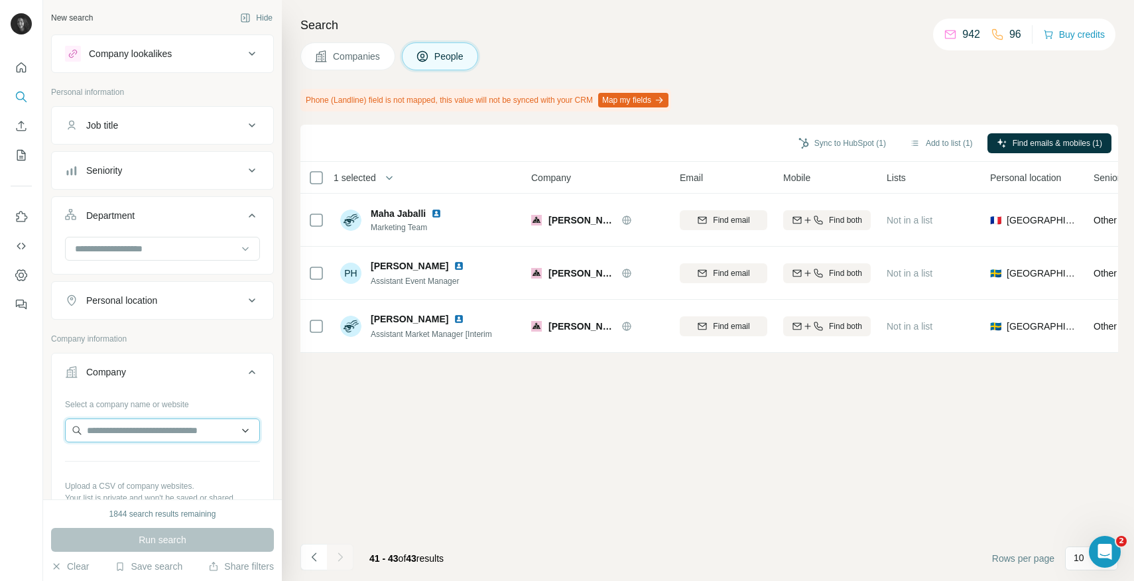
click at [150, 432] on input "text" at bounding box center [162, 430] width 195 height 24
paste input "**********"
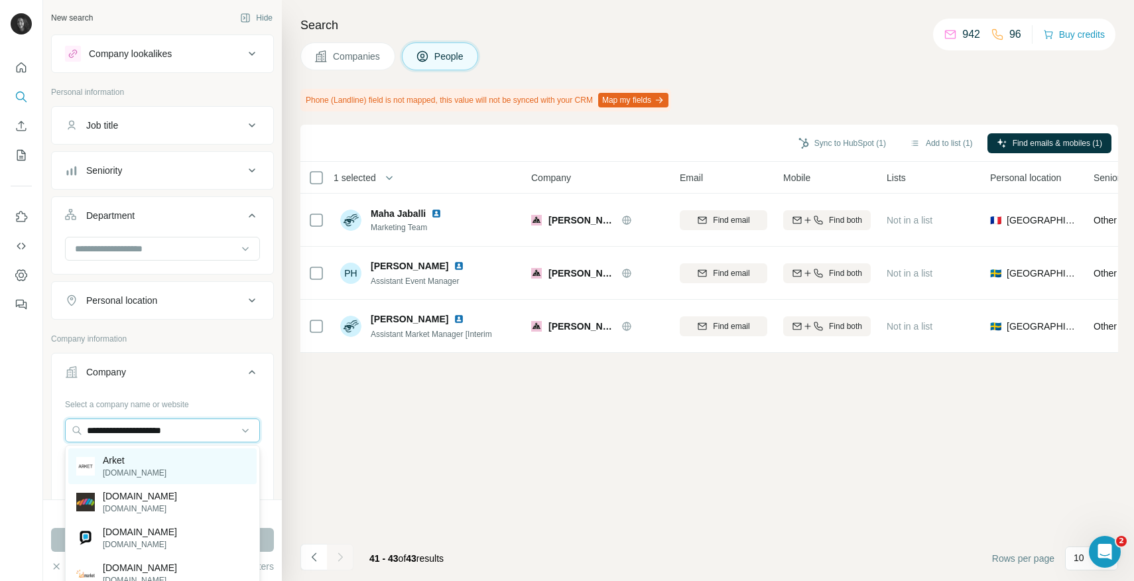
type input "**********"
click at [160, 466] on div "Arket [DOMAIN_NAME]" at bounding box center [162, 466] width 188 height 36
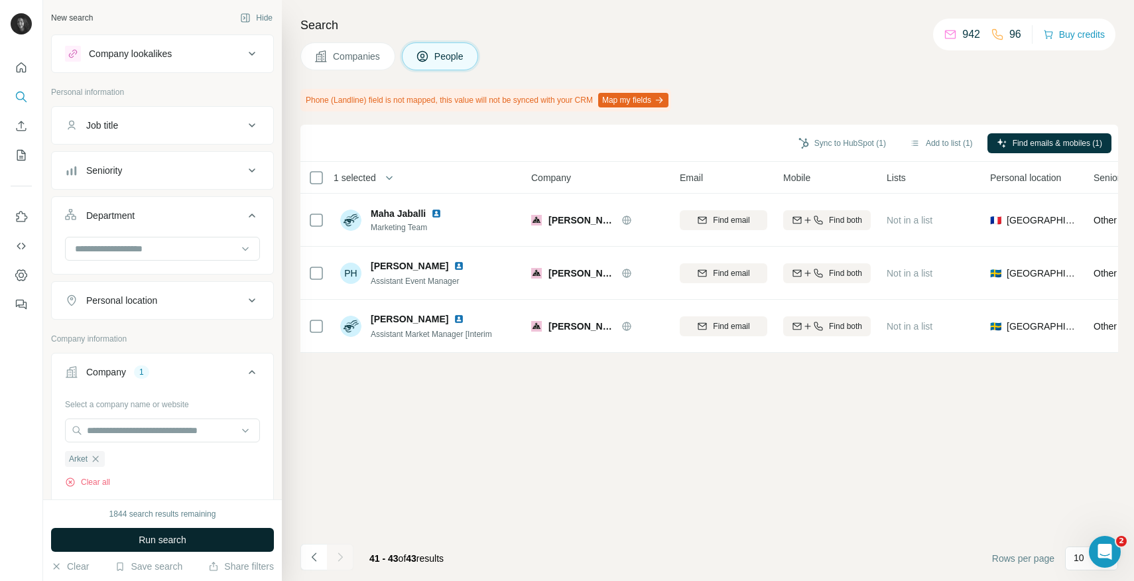
click at [159, 536] on span "Run search" at bounding box center [163, 539] width 48 height 13
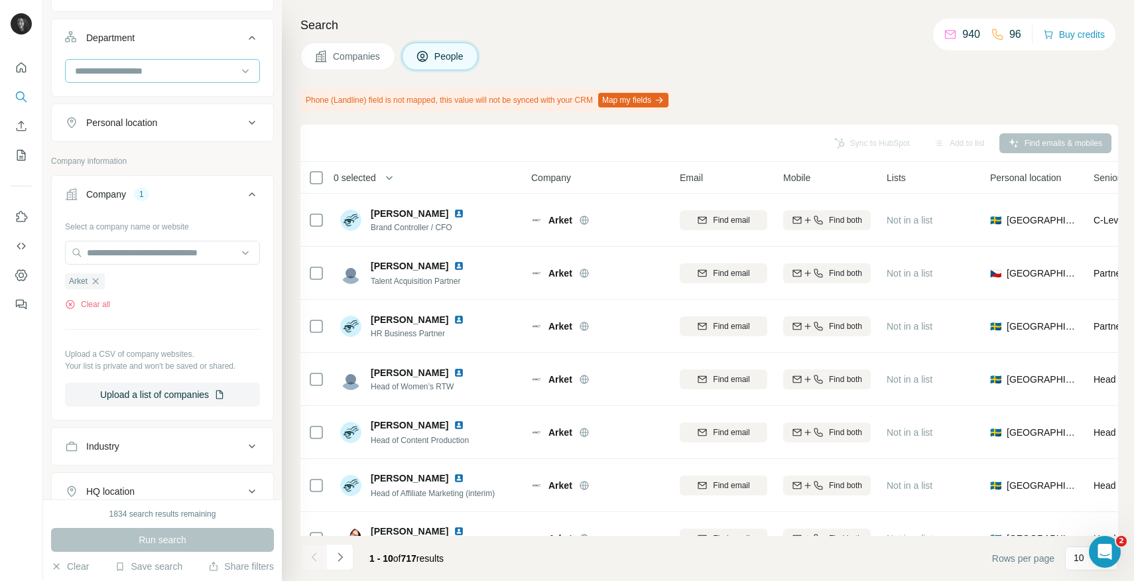
scroll to position [186, 0]
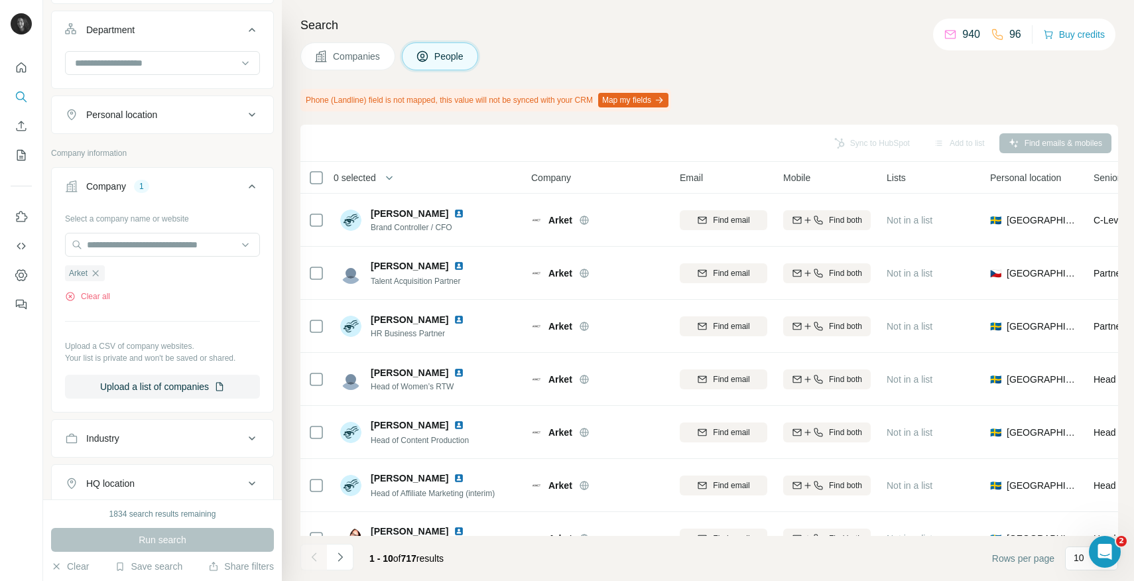
click at [190, 111] on div "Personal location" at bounding box center [154, 114] width 179 height 13
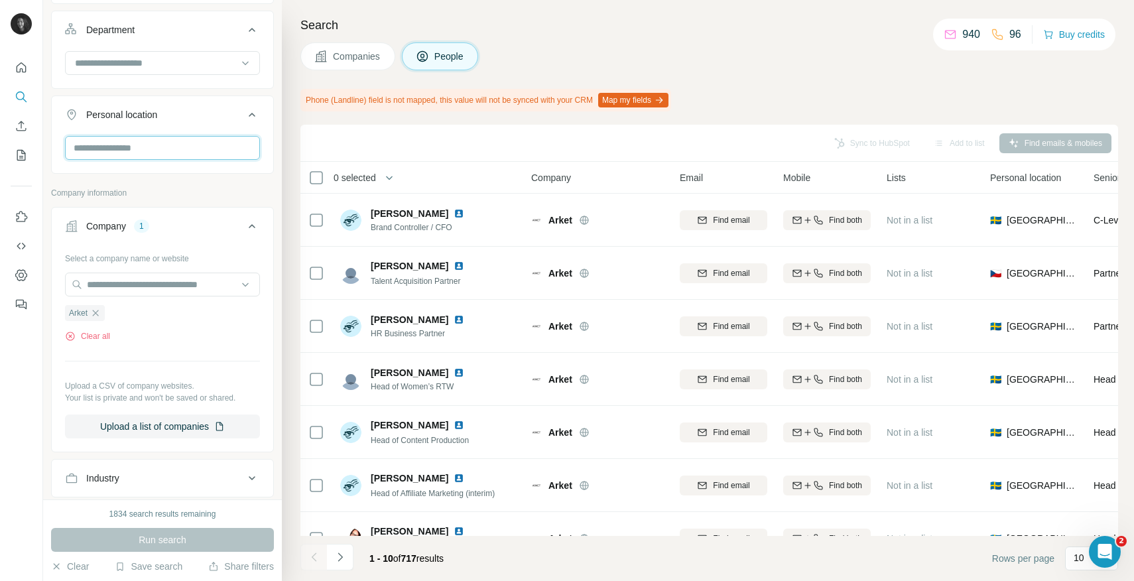
click at [157, 151] on input "text" at bounding box center [162, 148] width 195 height 24
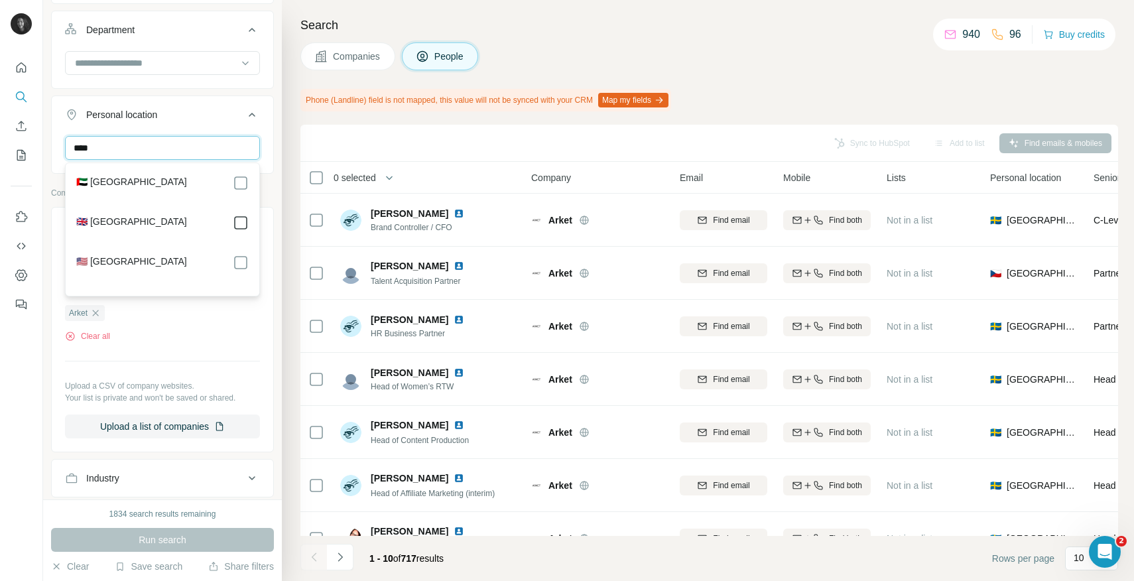
type input "****"
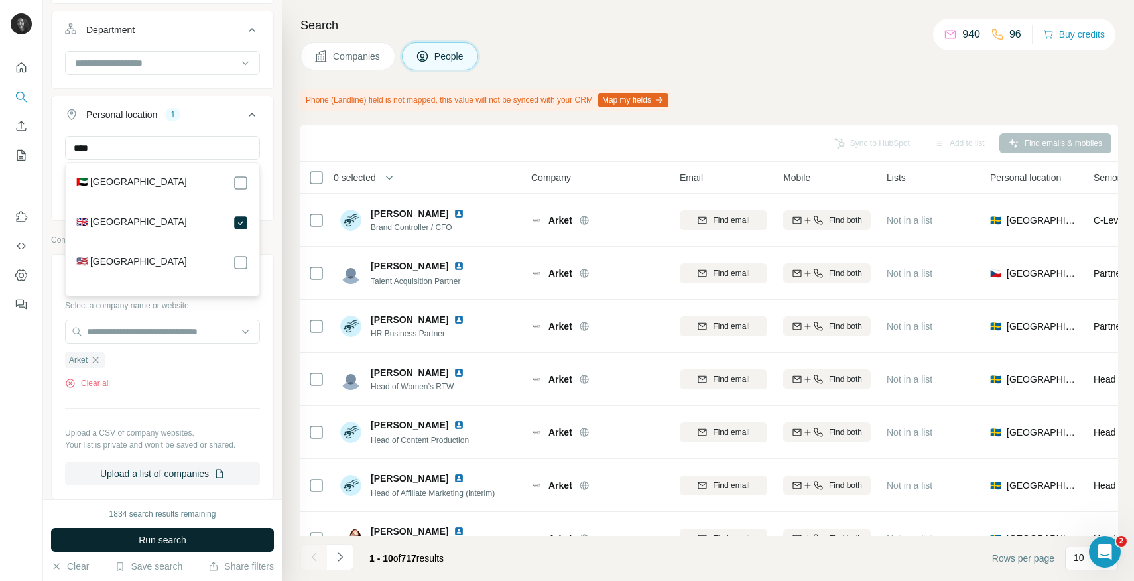
click at [159, 537] on span "Run search" at bounding box center [163, 539] width 48 height 13
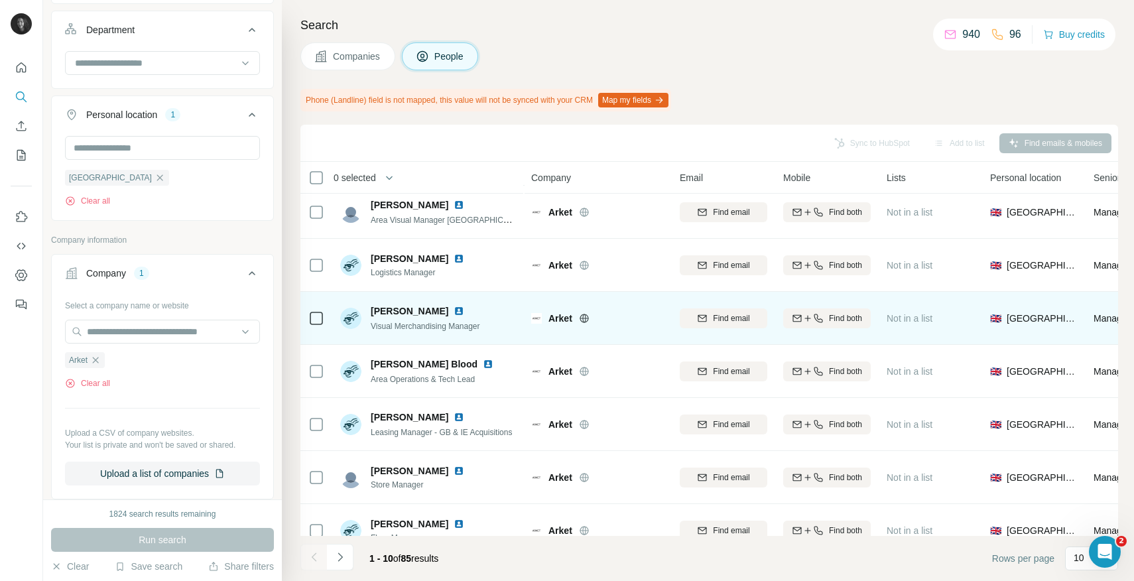
scroll to position [188, 0]
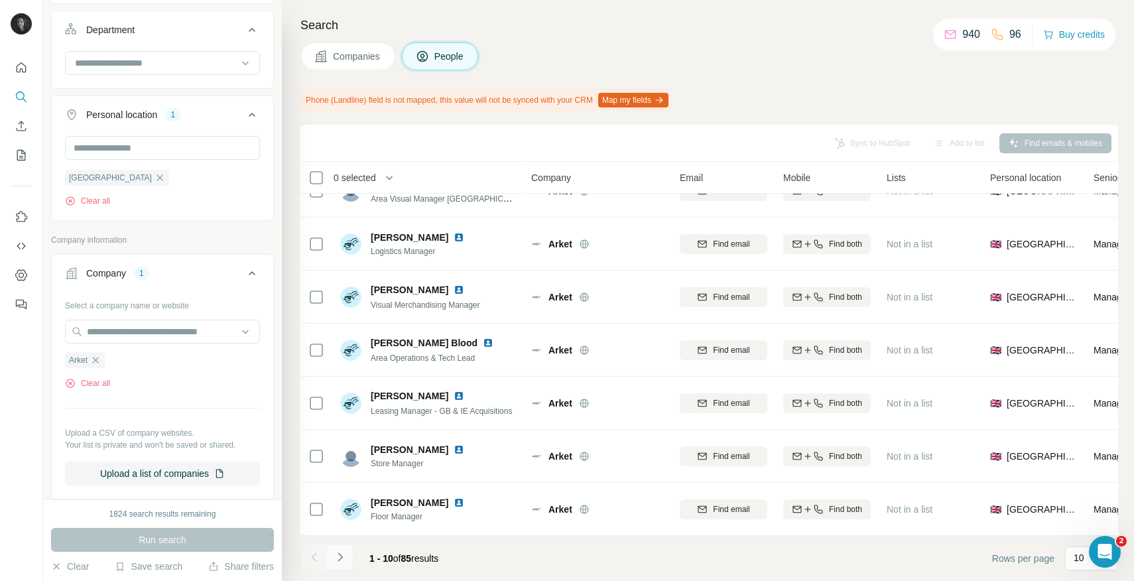
click at [346, 548] on button "Navigate to next page" at bounding box center [340, 557] width 27 height 27
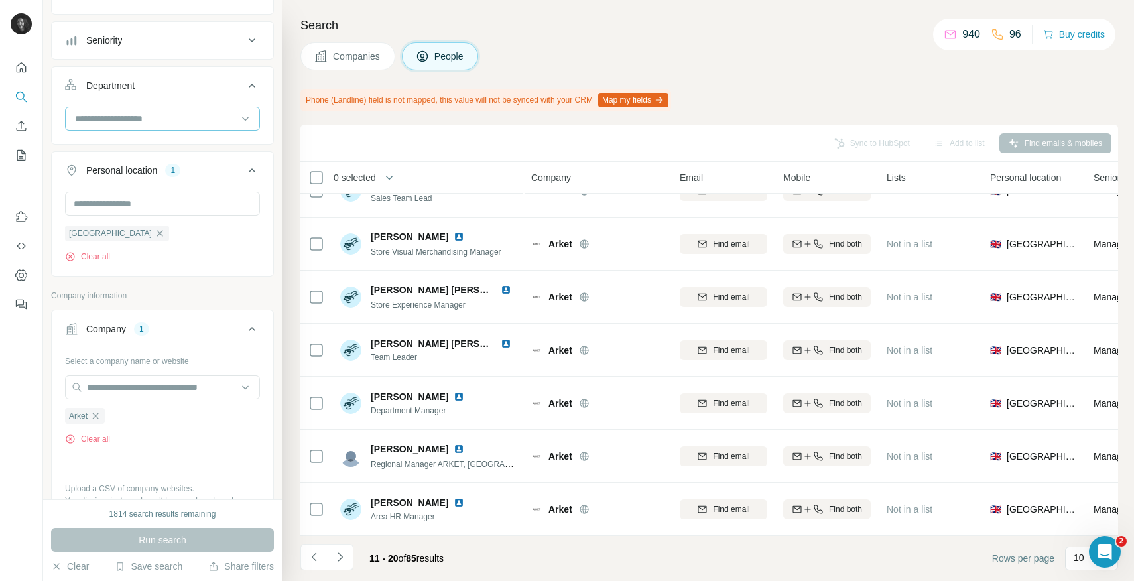
click at [174, 124] on input at bounding box center [156, 118] width 164 height 15
type input "****"
click at [160, 154] on p "Marketing and Advertising" at bounding box center [129, 148] width 107 height 13
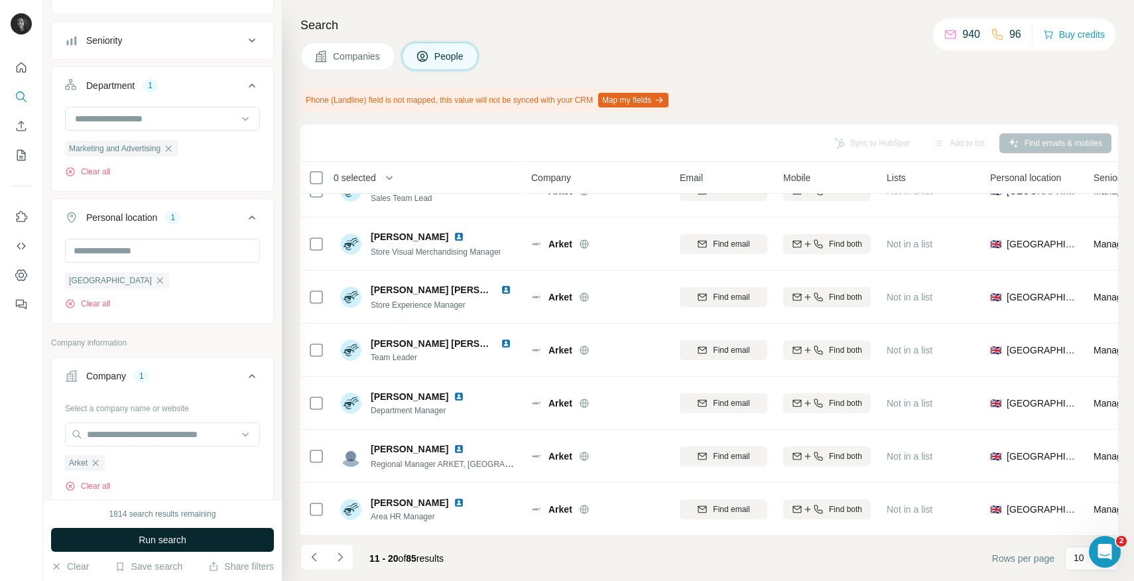
click at [165, 534] on span "Run search" at bounding box center [163, 539] width 48 height 13
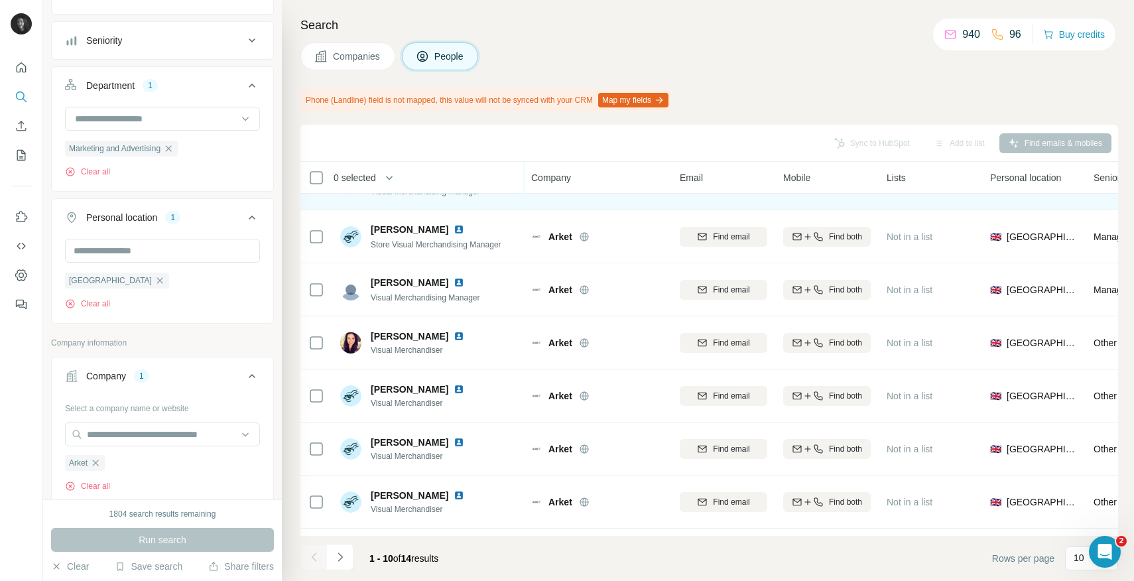
scroll to position [188, 0]
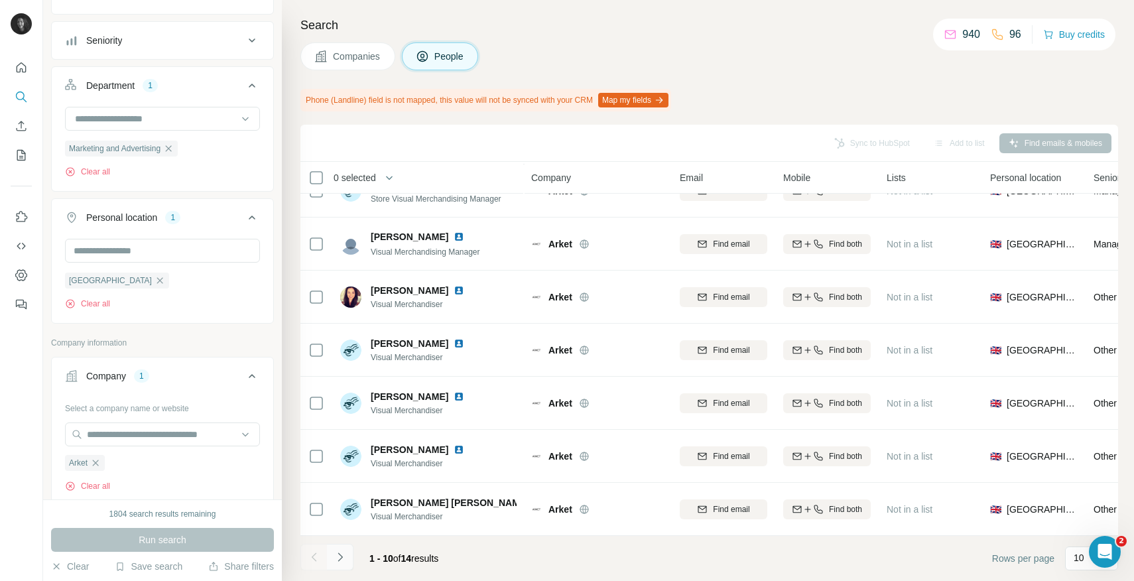
click at [344, 561] on icon "Navigate to next page" at bounding box center [339, 556] width 13 height 13
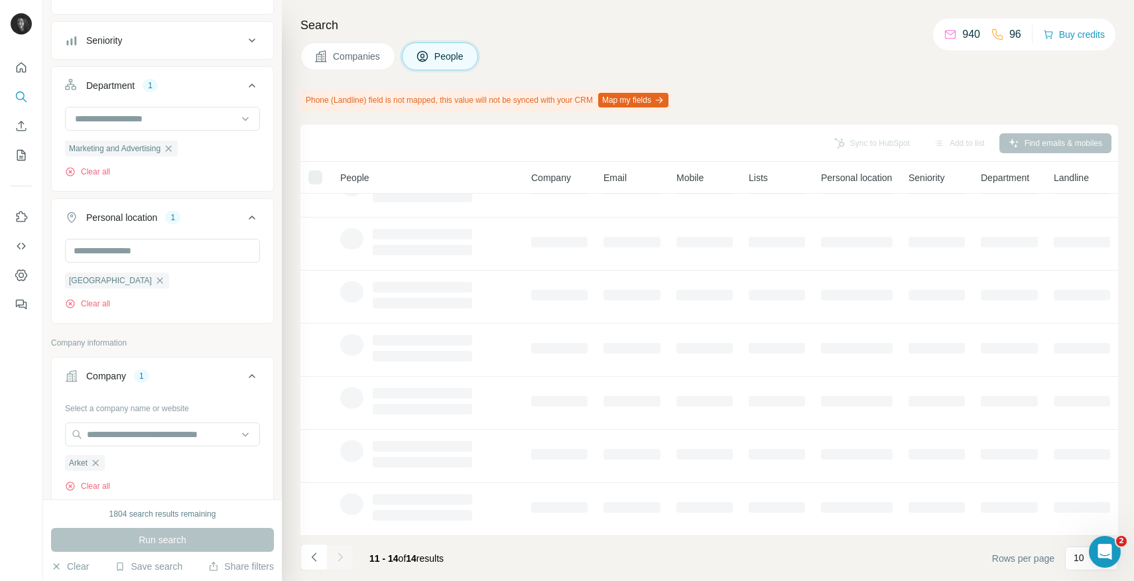
scroll to position [0, 0]
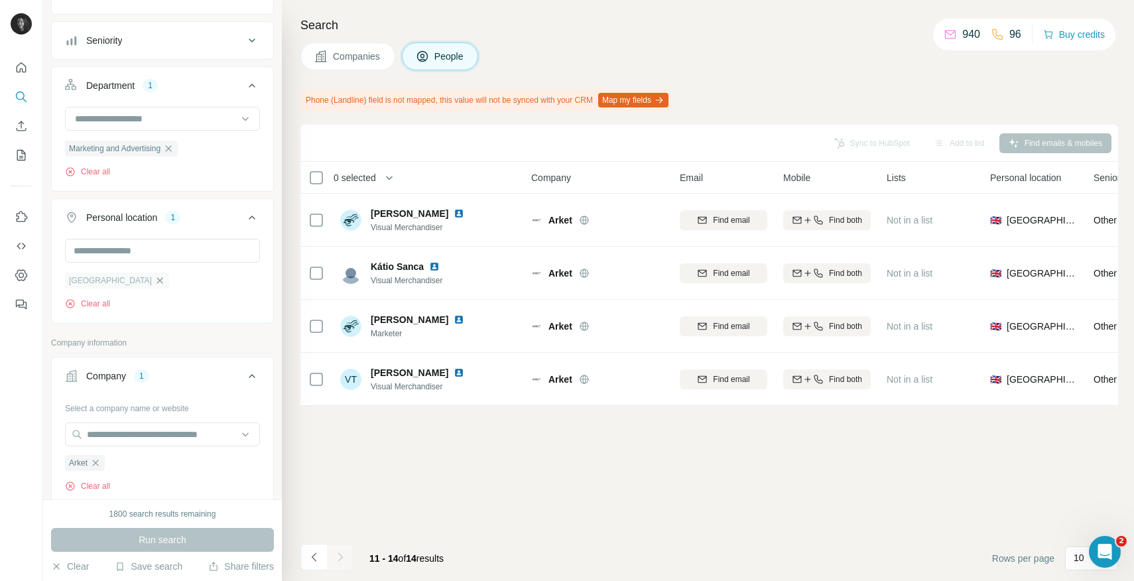
click at [154, 280] on icon "button" at bounding box center [159, 280] width 11 height 11
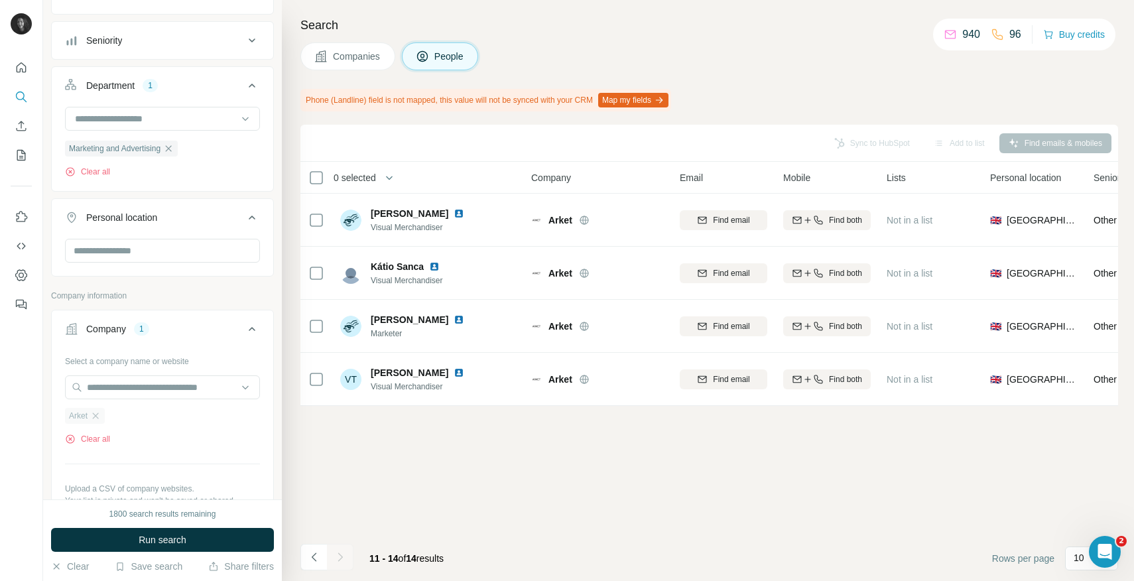
click at [93, 409] on div "Arket" at bounding box center [85, 416] width 40 height 16
click at [103, 413] on div "Arket" at bounding box center [85, 416] width 40 height 16
click at [97, 419] on icon "button" at bounding box center [95, 415] width 11 height 11
click at [110, 391] on input "text" at bounding box center [162, 387] width 195 height 24
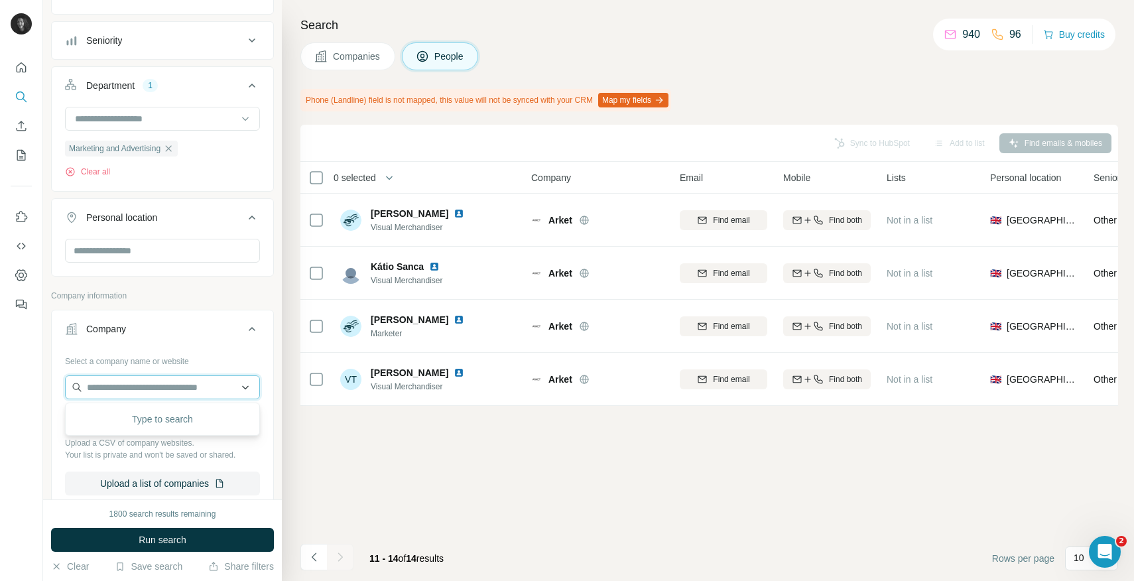
paste input "**********"
type input "**********"
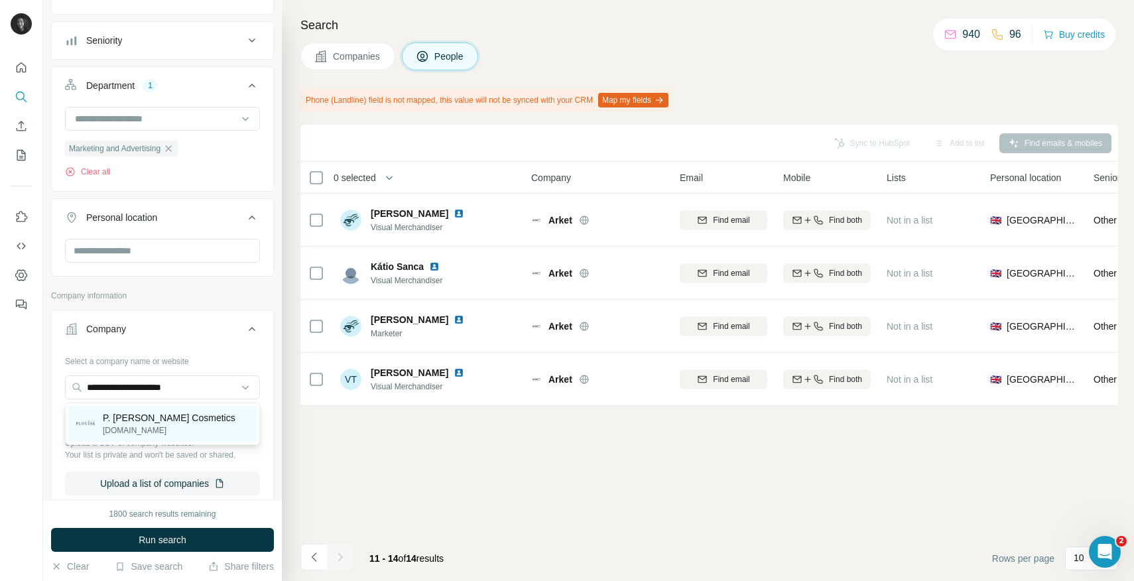
click at [144, 422] on p "P. [PERSON_NAME] Cosmetics" at bounding box center [169, 417] width 133 height 13
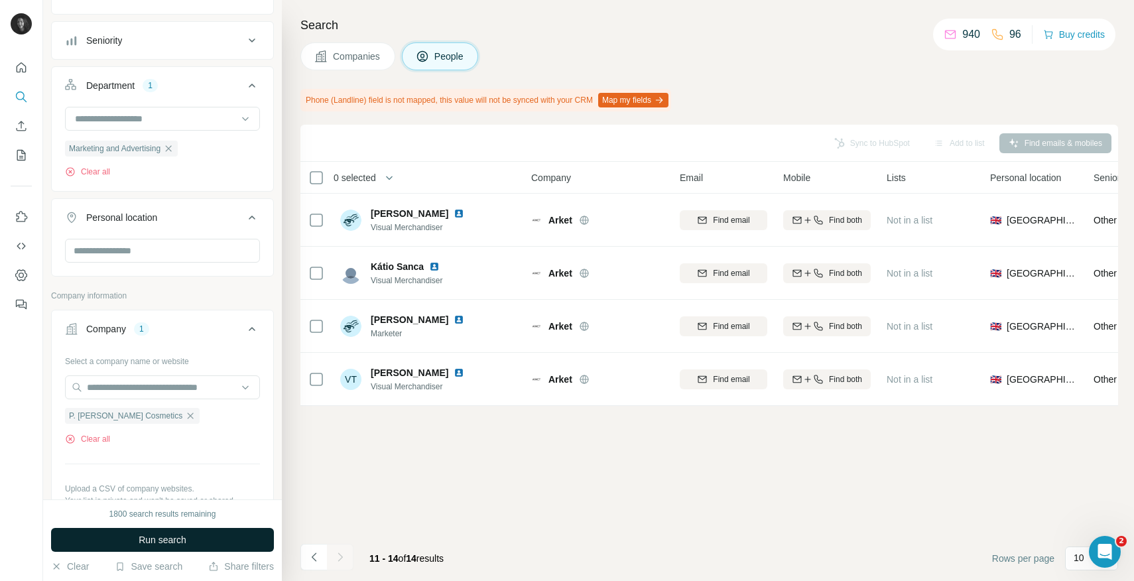
click at [164, 538] on span "Run search" at bounding box center [163, 539] width 48 height 13
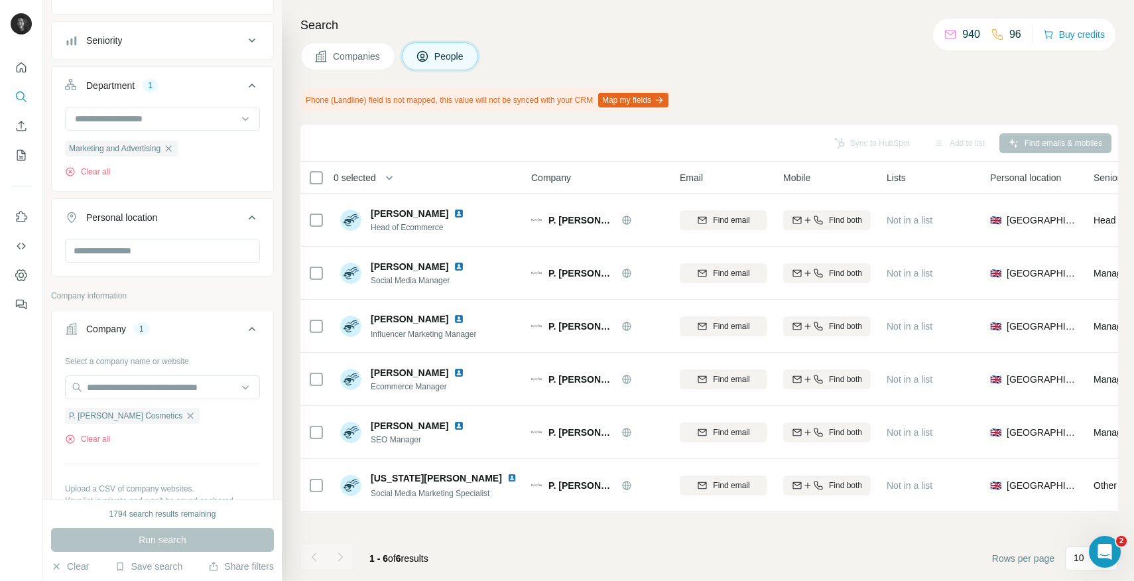
click at [527, 519] on div "Sync to HubSpot Add to list Find emails & mobiles 0 selected People Company Ema…" at bounding box center [709, 353] width 818 height 456
click at [174, 146] on icon "button" at bounding box center [168, 148] width 11 height 11
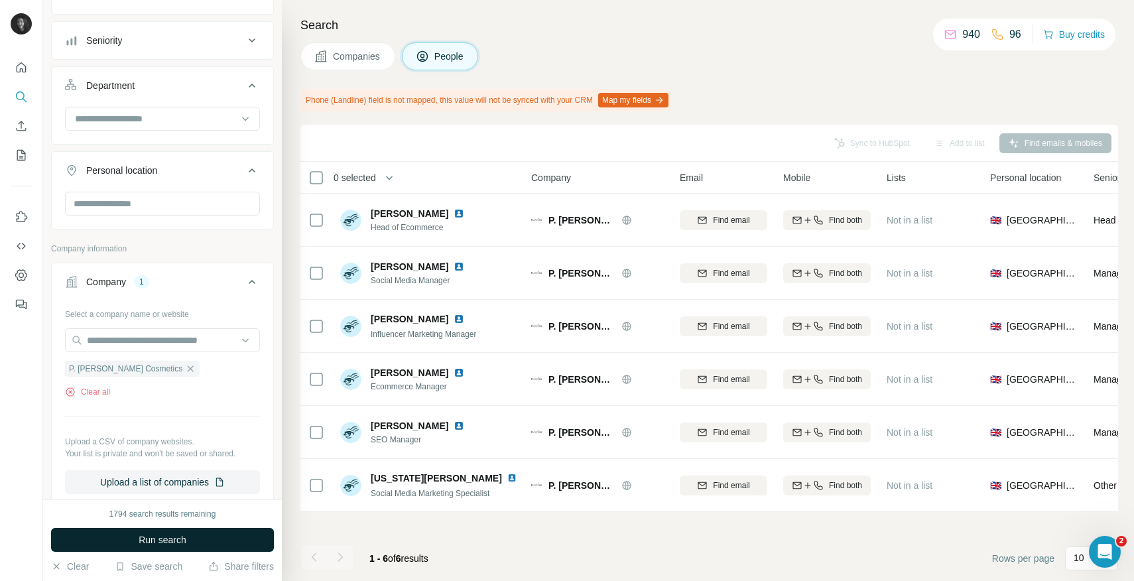
click at [160, 535] on span "Run search" at bounding box center [163, 539] width 48 height 13
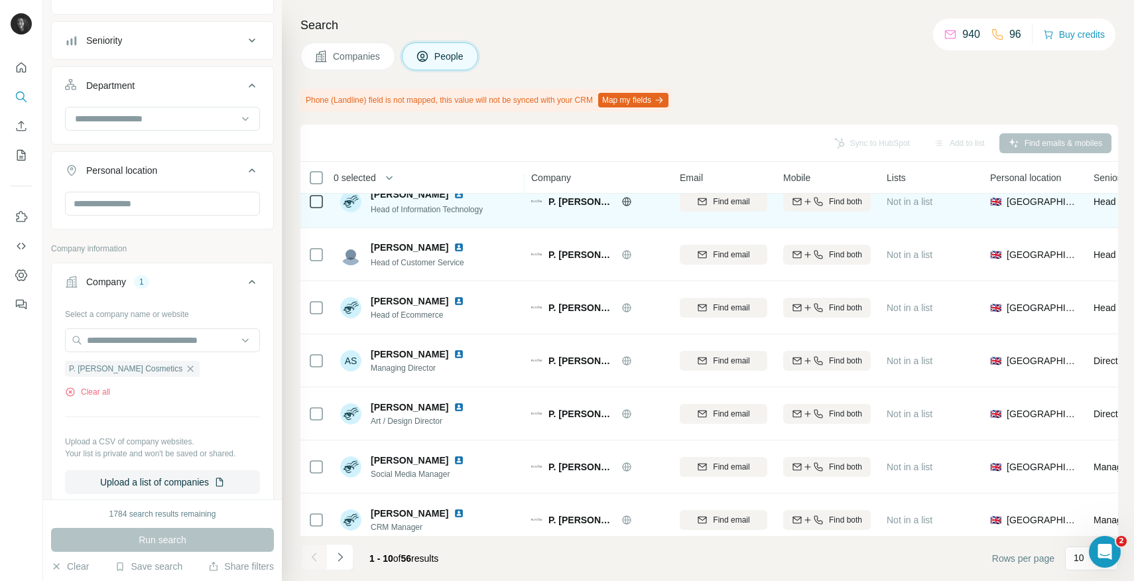
scroll to position [188, 0]
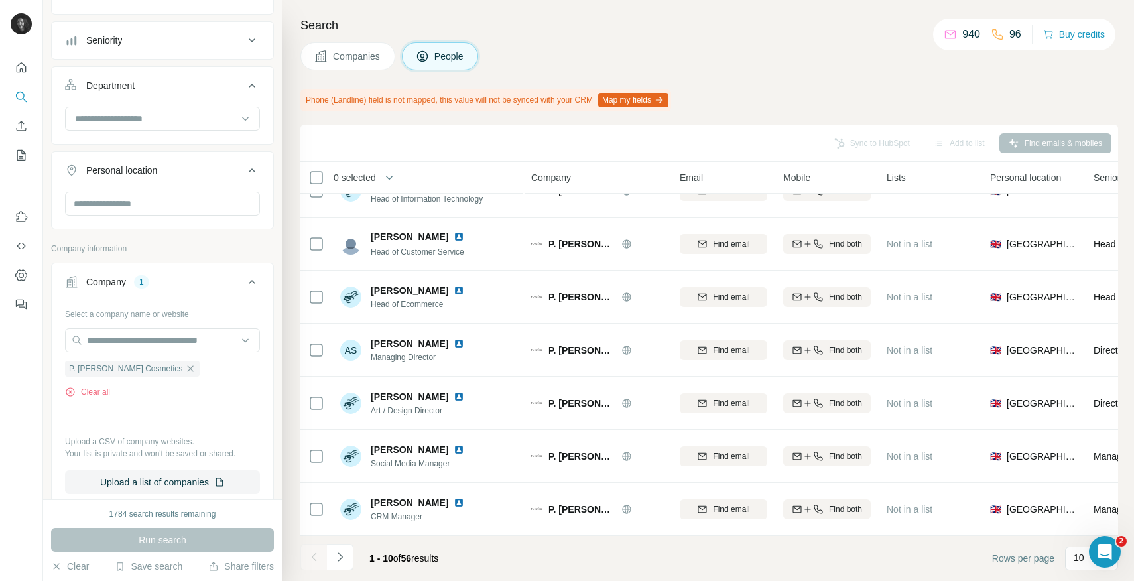
click at [354, 556] on div "1 - 10 of 56 results" at bounding box center [374, 558] width 149 height 29
click at [342, 560] on icon "Navigate to next page" at bounding box center [339, 556] width 13 height 13
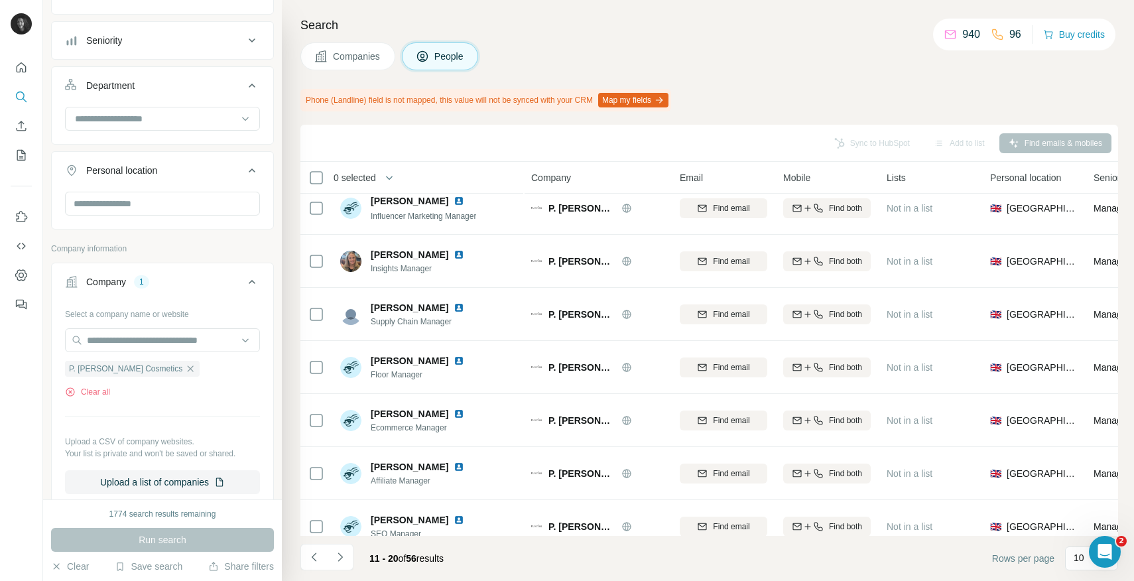
scroll to position [0, 0]
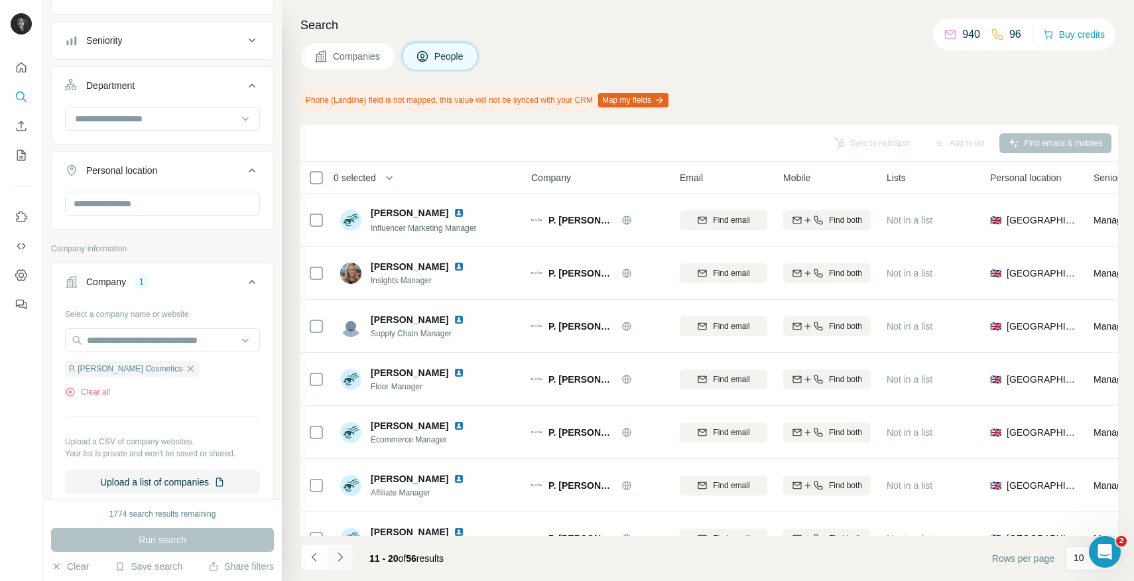
click at [340, 555] on icon "Navigate to next page" at bounding box center [339, 556] width 5 height 9
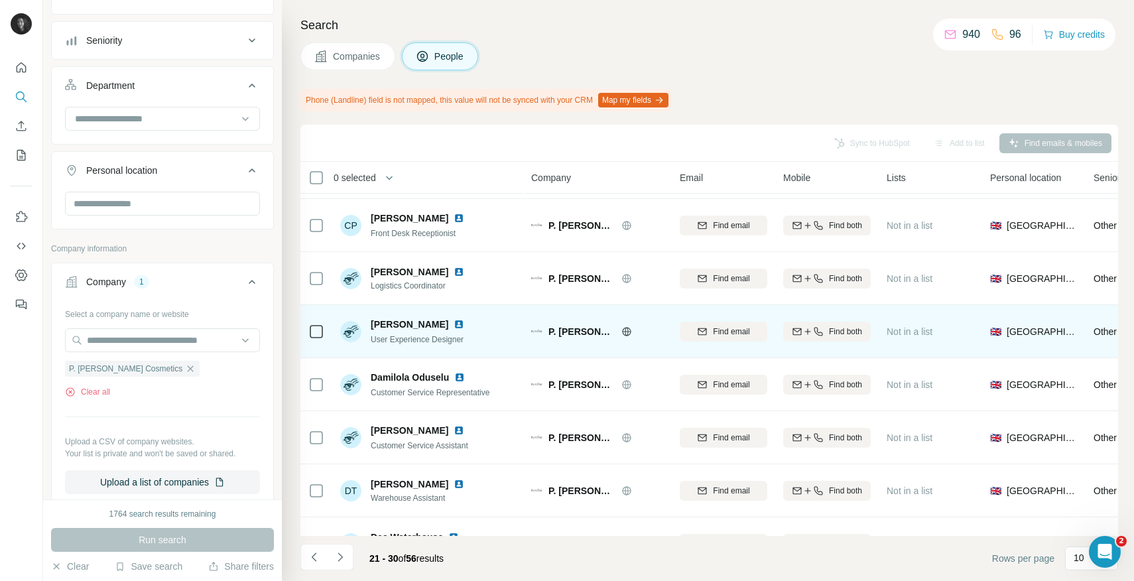
scroll to position [188, 0]
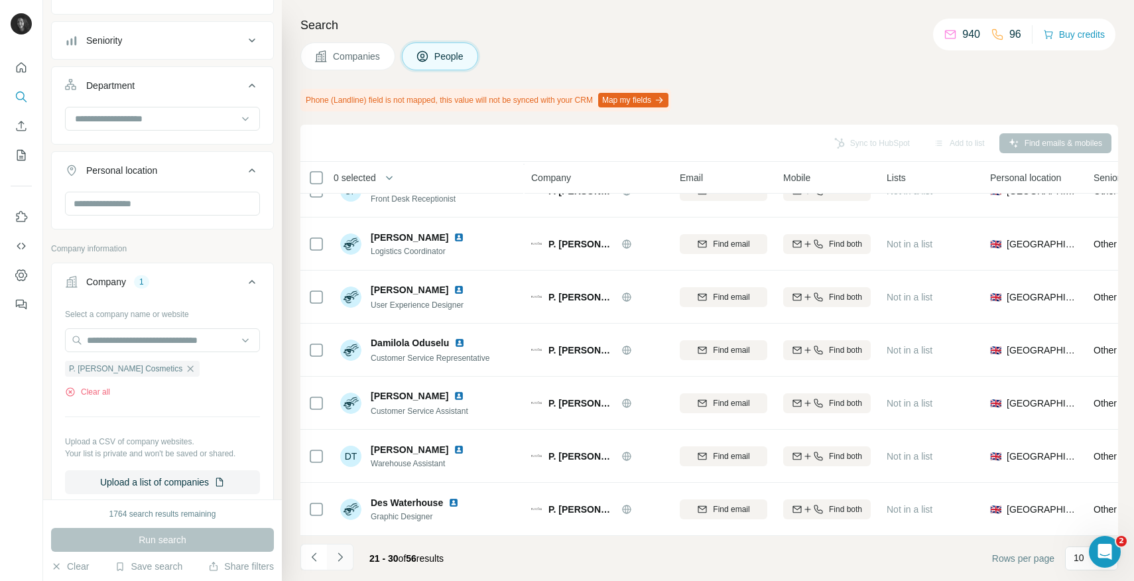
click at [341, 558] on icon "Navigate to next page" at bounding box center [339, 556] width 5 height 9
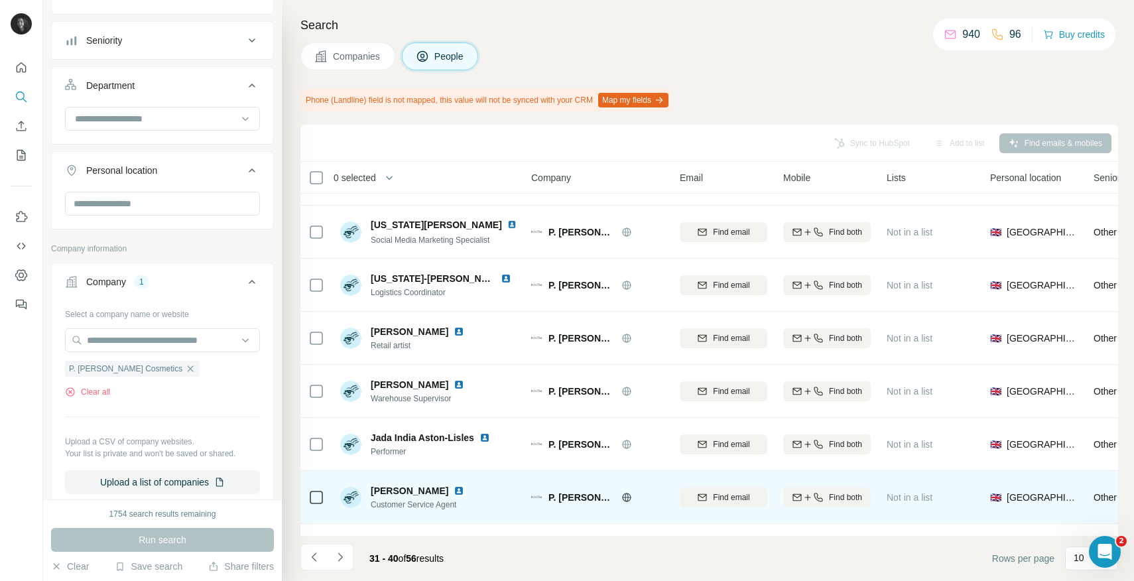
scroll to position [0, 0]
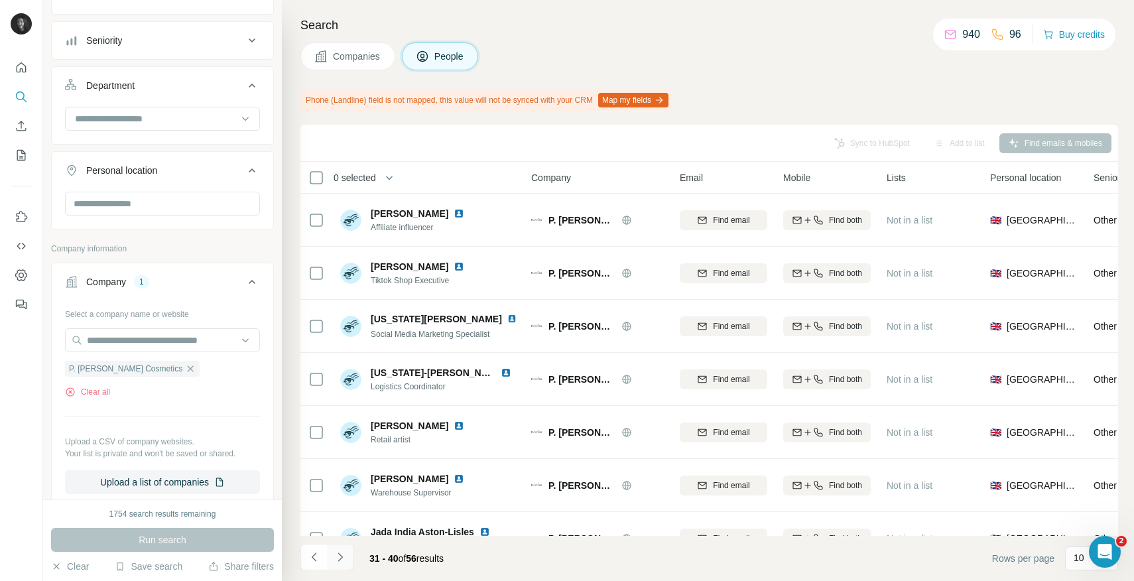
click at [338, 557] on icon "Navigate to next page" at bounding box center [339, 556] width 13 height 13
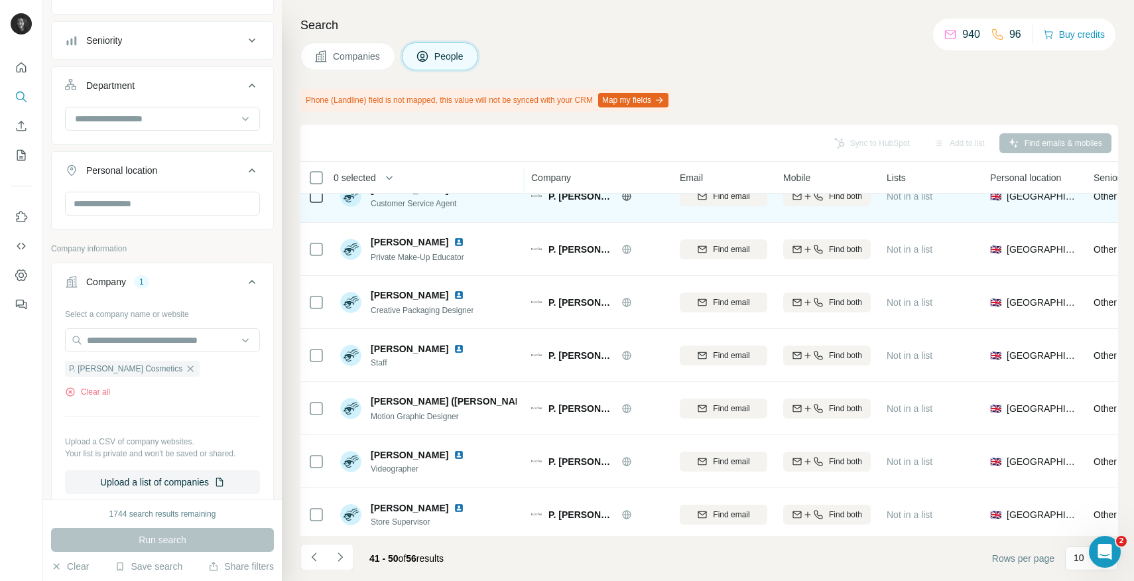
scroll to position [188, 0]
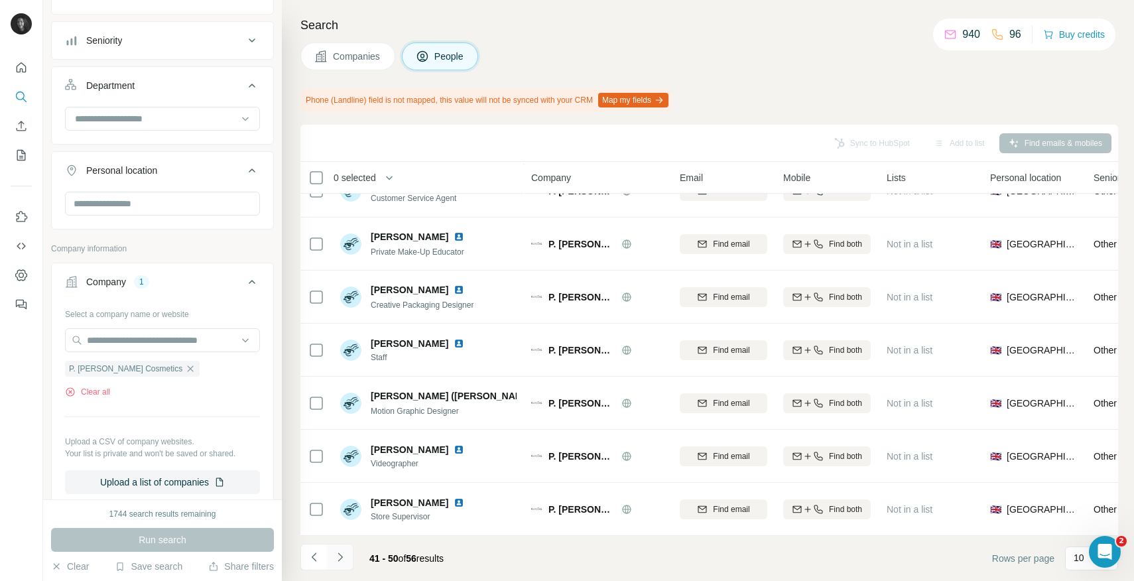
click at [346, 556] on icon "Navigate to next page" at bounding box center [339, 556] width 13 height 13
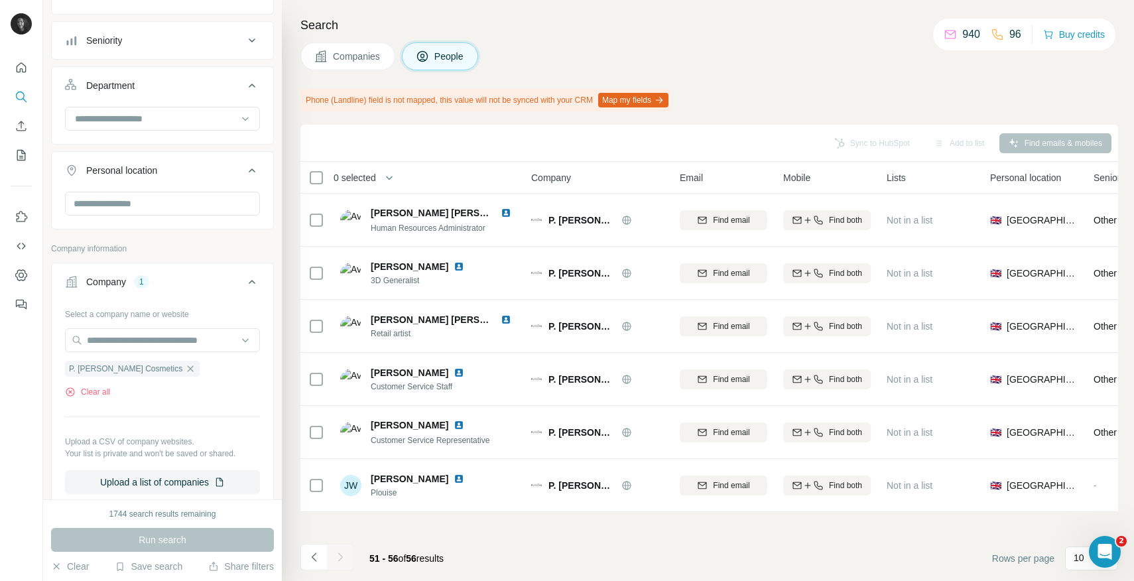
scroll to position [0, 0]
click at [312, 552] on icon "Navigate to previous page" at bounding box center [314, 556] width 13 height 13
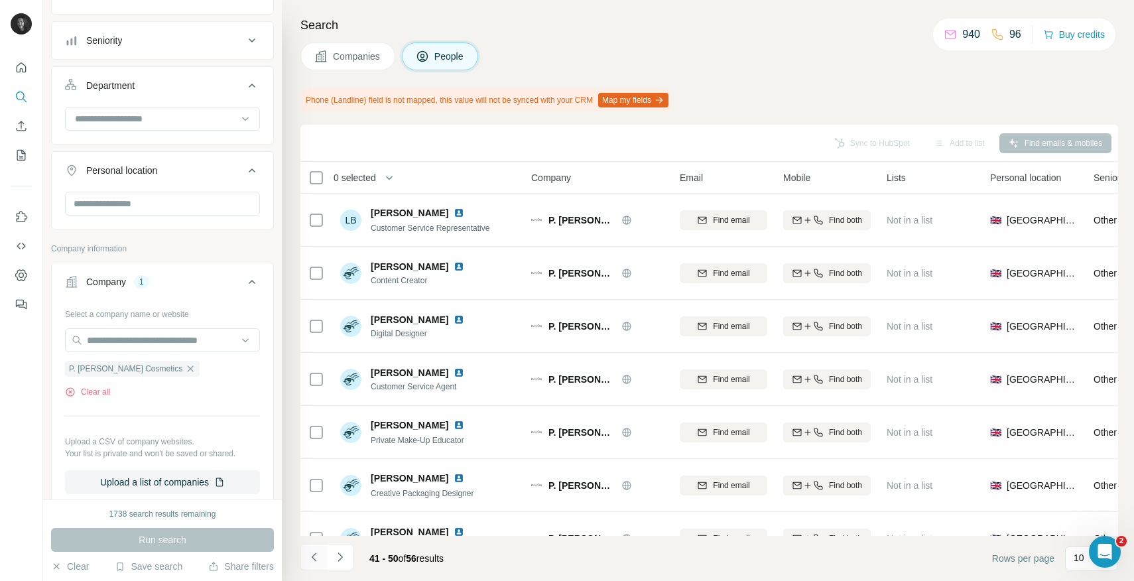
click at [312, 552] on icon "Navigate to previous page" at bounding box center [314, 556] width 13 height 13
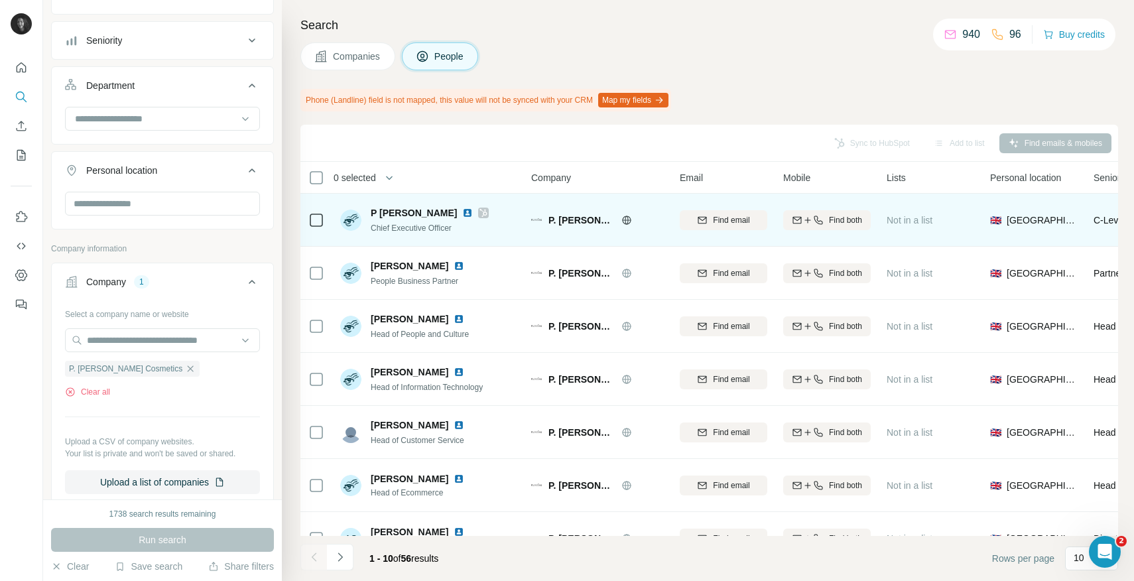
click at [398, 213] on span "P [PERSON_NAME]" at bounding box center [414, 212] width 86 height 13
click at [462, 214] on img at bounding box center [467, 213] width 11 height 11
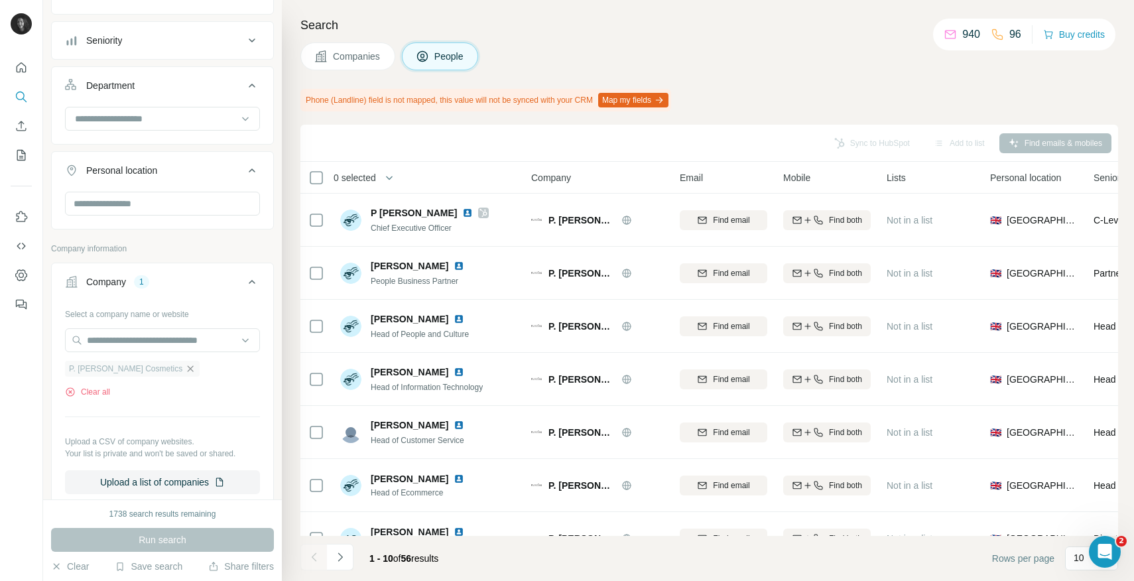
click at [185, 369] on icon "button" at bounding box center [190, 368] width 11 height 11
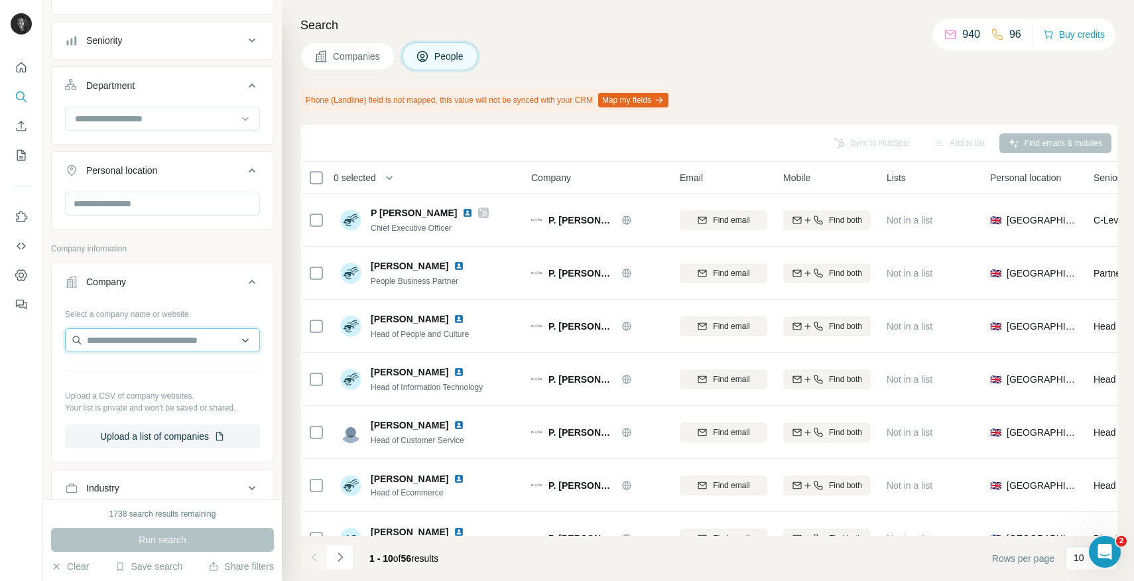
click at [157, 345] on input "text" at bounding box center [162, 340] width 195 height 24
paste input "**********"
type input "**********"
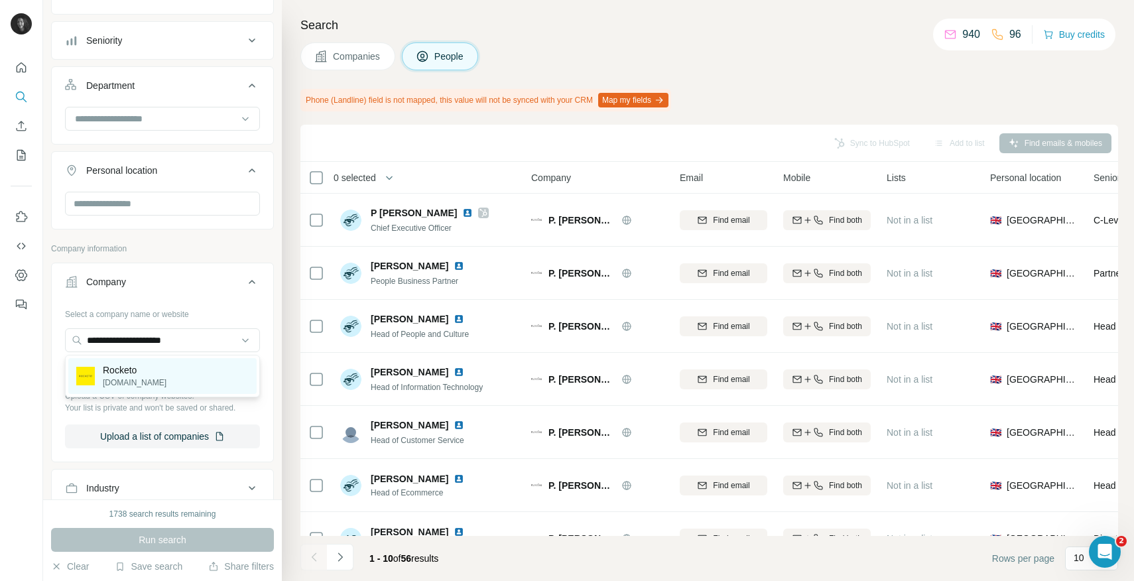
click at [145, 376] on p "Rocketo" at bounding box center [135, 369] width 64 height 13
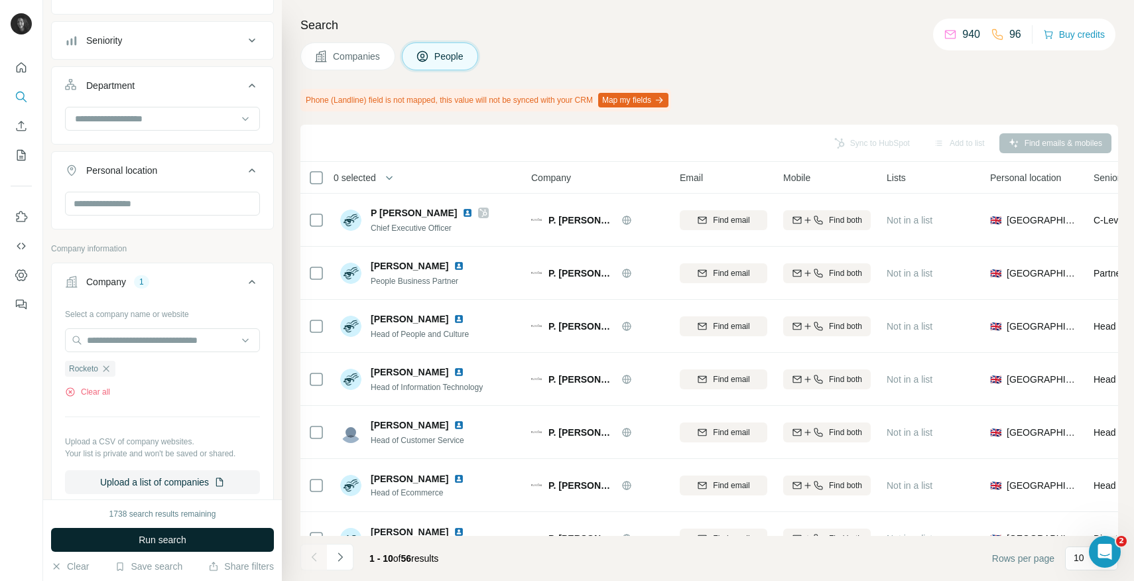
click at [130, 549] on button "Run search" at bounding box center [162, 540] width 223 height 24
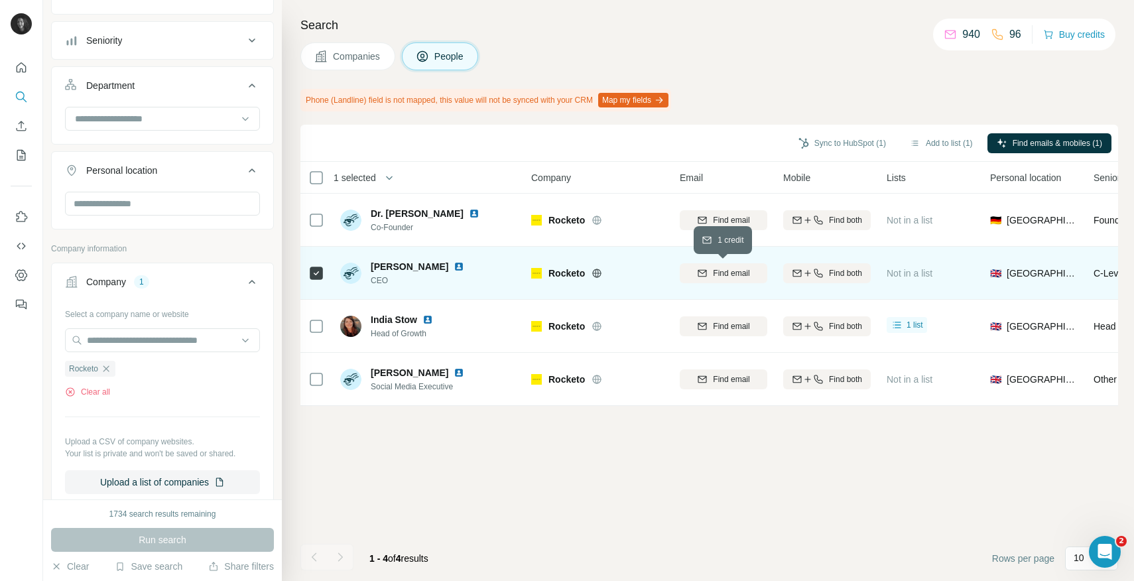
click at [705, 273] on icon "button" at bounding box center [702, 273] width 11 height 11
click at [850, 147] on button "Sync to HubSpot (1)" at bounding box center [842, 143] width 106 height 20
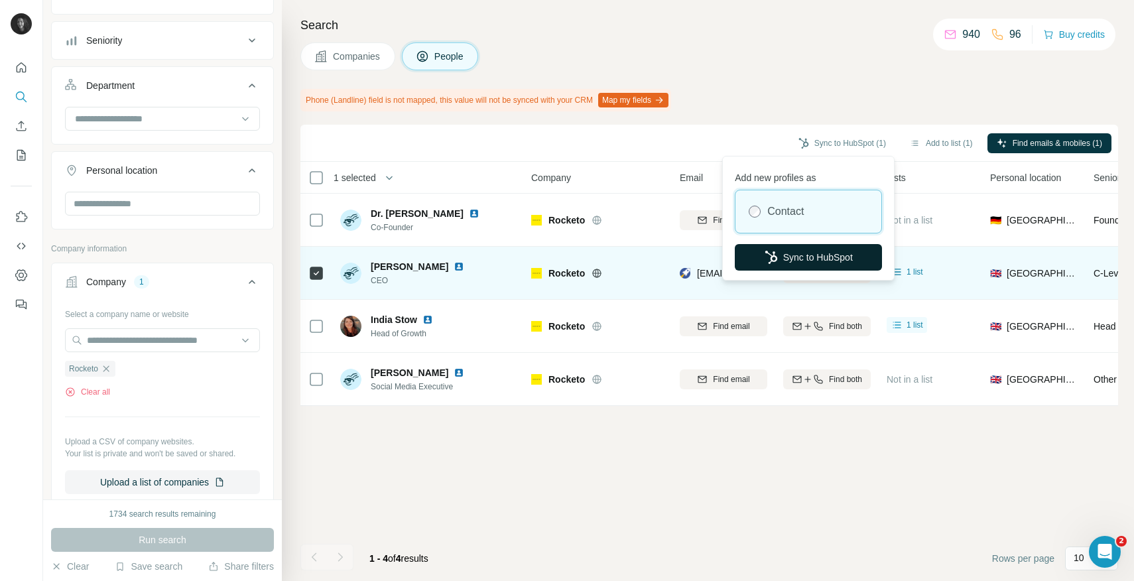
click at [810, 257] on button "Sync to HubSpot" at bounding box center [808, 257] width 147 height 27
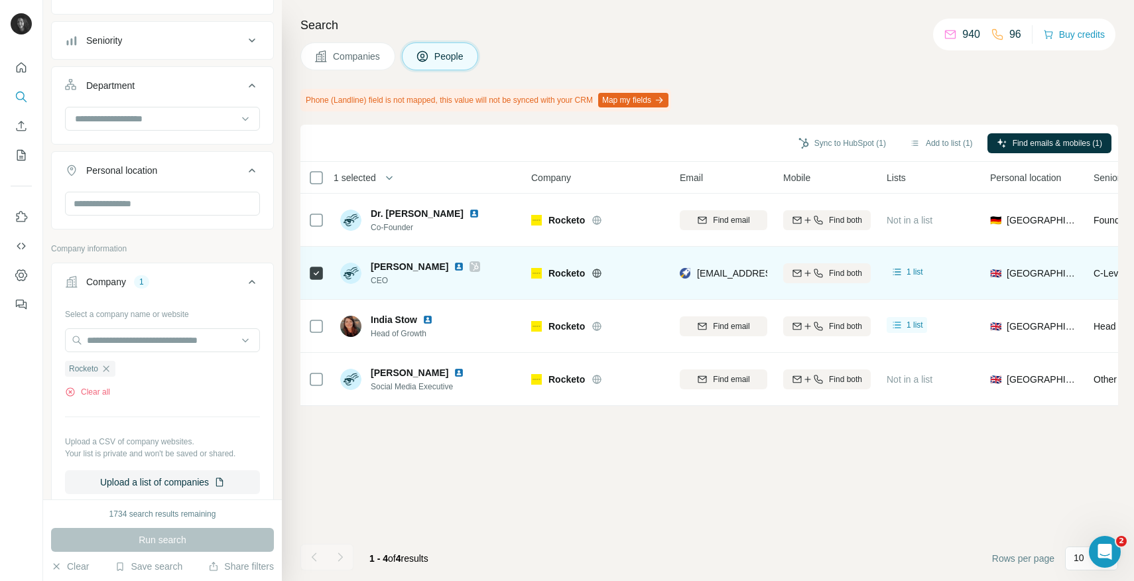
click at [638, 532] on div "Sync to HubSpot (1) Add to list (1) Find emails & mobiles (1) 1 selected People…" at bounding box center [709, 353] width 818 height 456
click at [106, 364] on icon "button" at bounding box center [106, 368] width 11 height 11
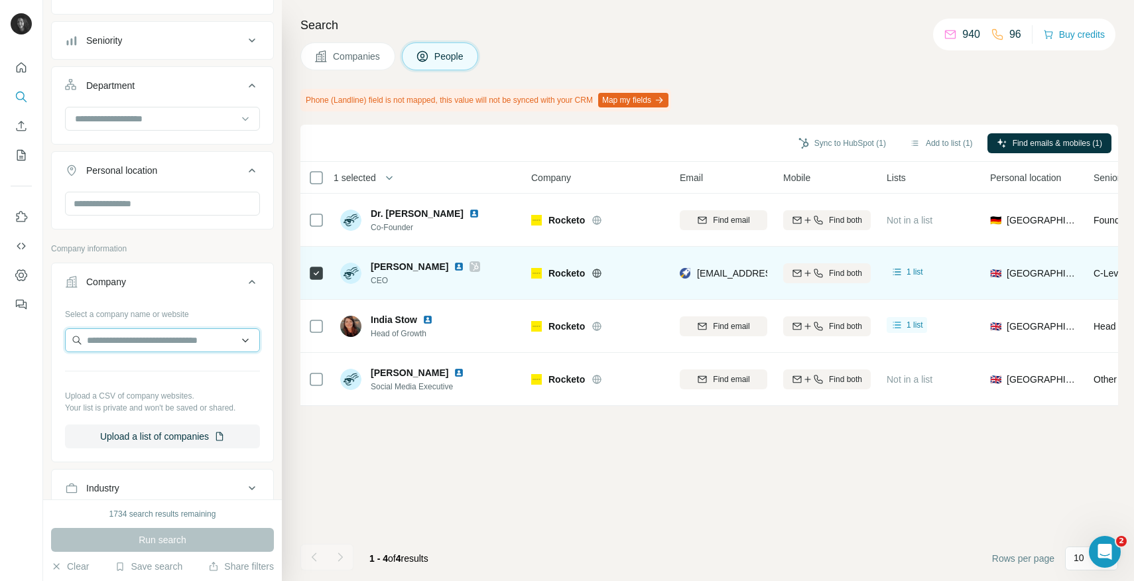
click at [123, 338] on input "text" at bounding box center [162, 340] width 195 height 24
paste input "**********"
type input "**********"
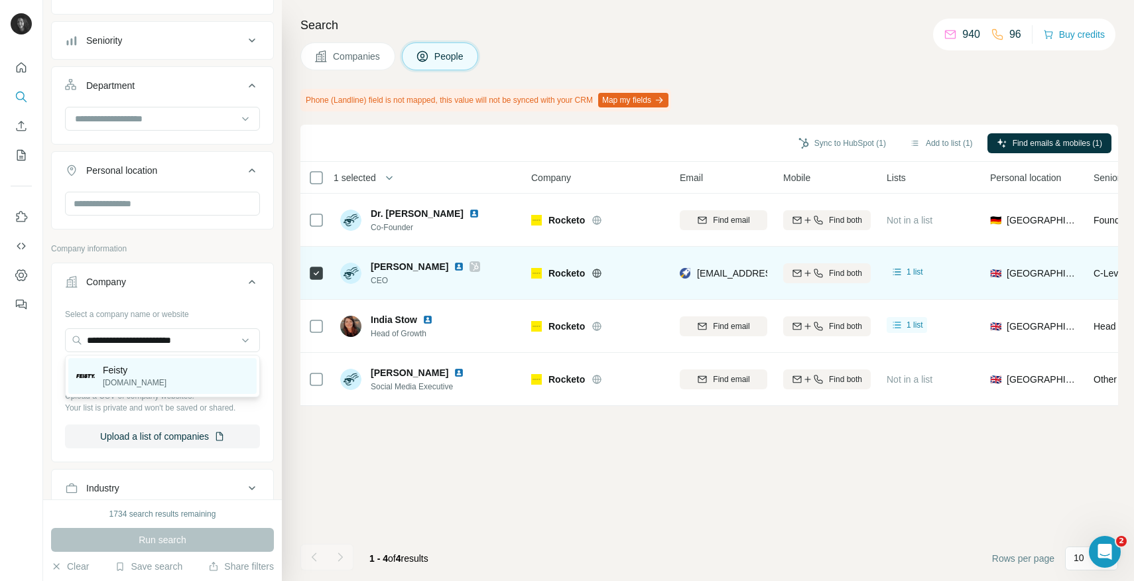
click at [166, 387] on div "Feisty [DOMAIN_NAME]" at bounding box center [162, 376] width 188 height 36
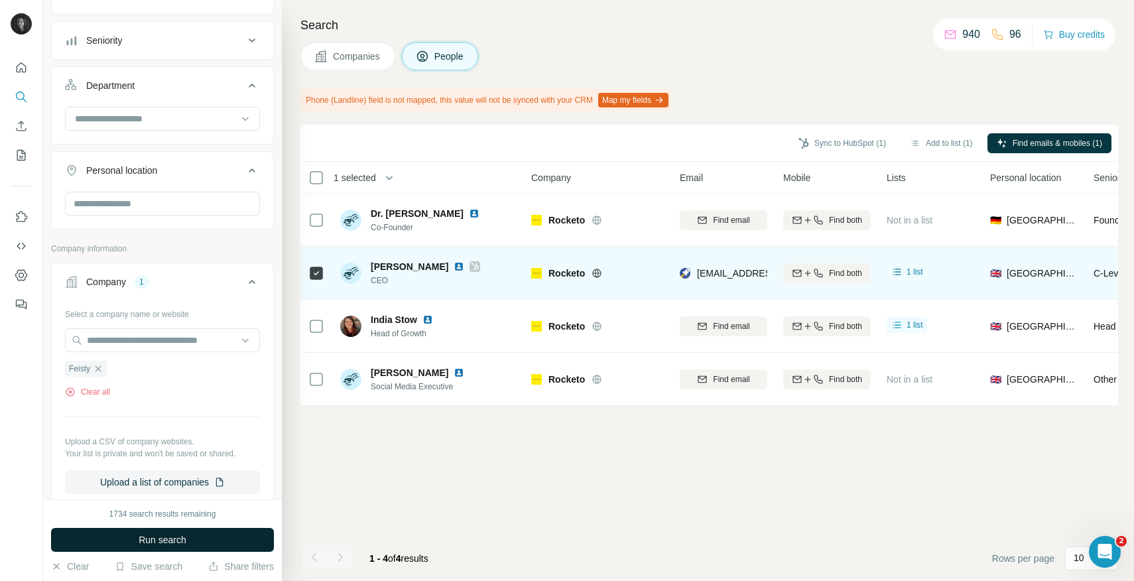
click at [155, 533] on span "Run search" at bounding box center [163, 539] width 48 height 13
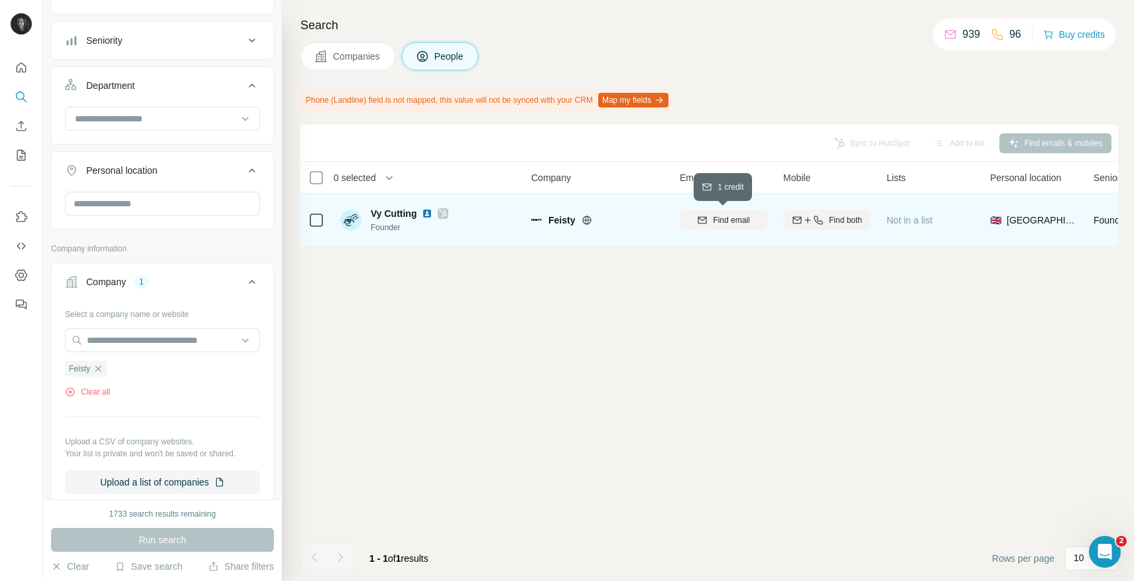
click at [726, 214] on span "Find email" at bounding box center [731, 220] width 36 height 12
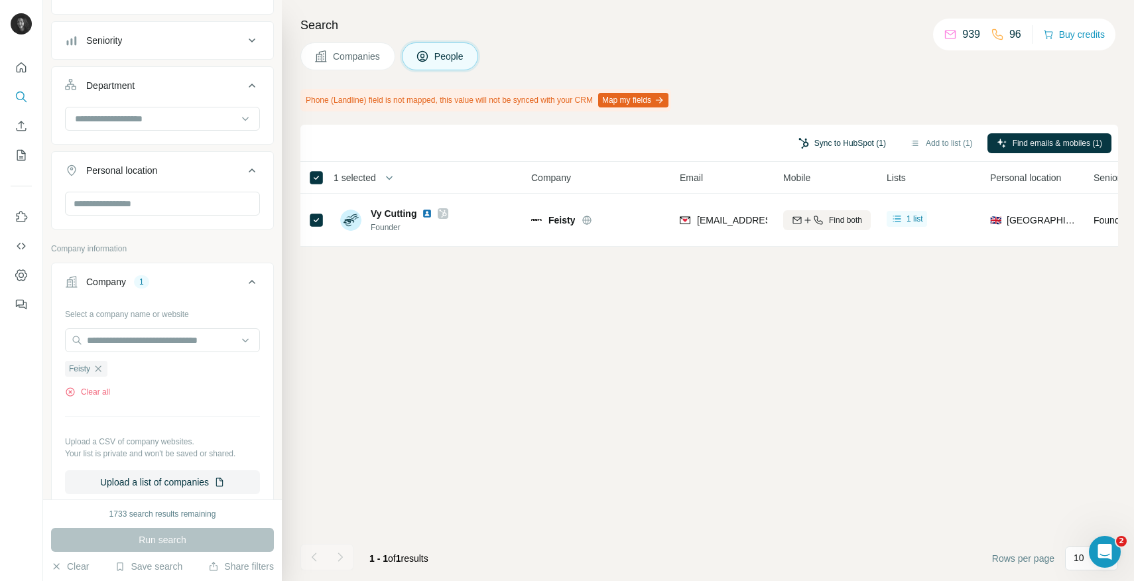
click at [850, 143] on button "Sync to HubSpot (1)" at bounding box center [842, 143] width 106 height 20
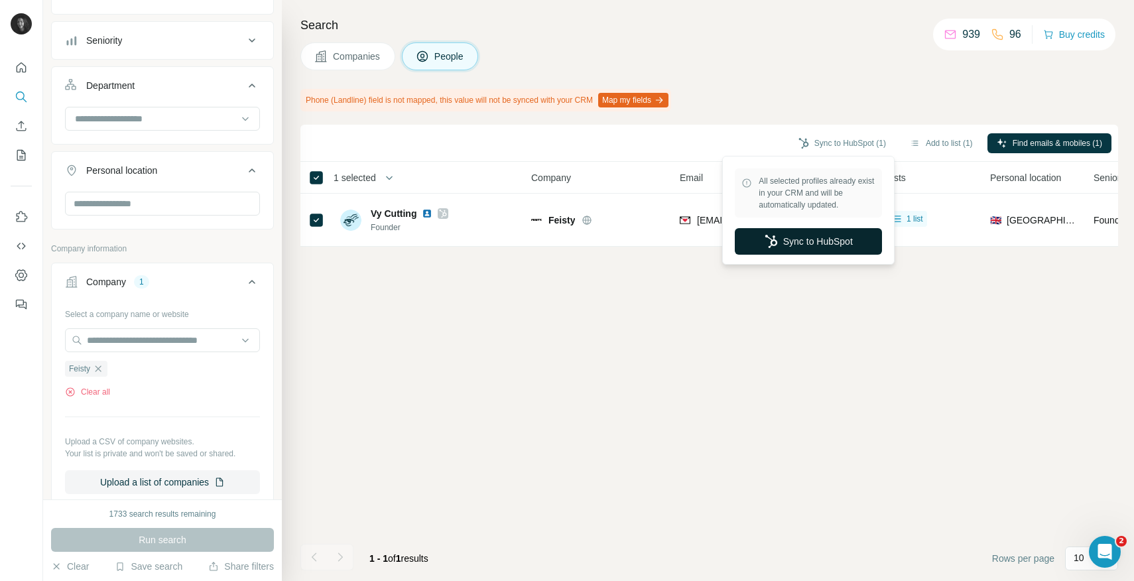
click at [818, 242] on button "Sync to HubSpot" at bounding box center [808, 241] width 147 height 27
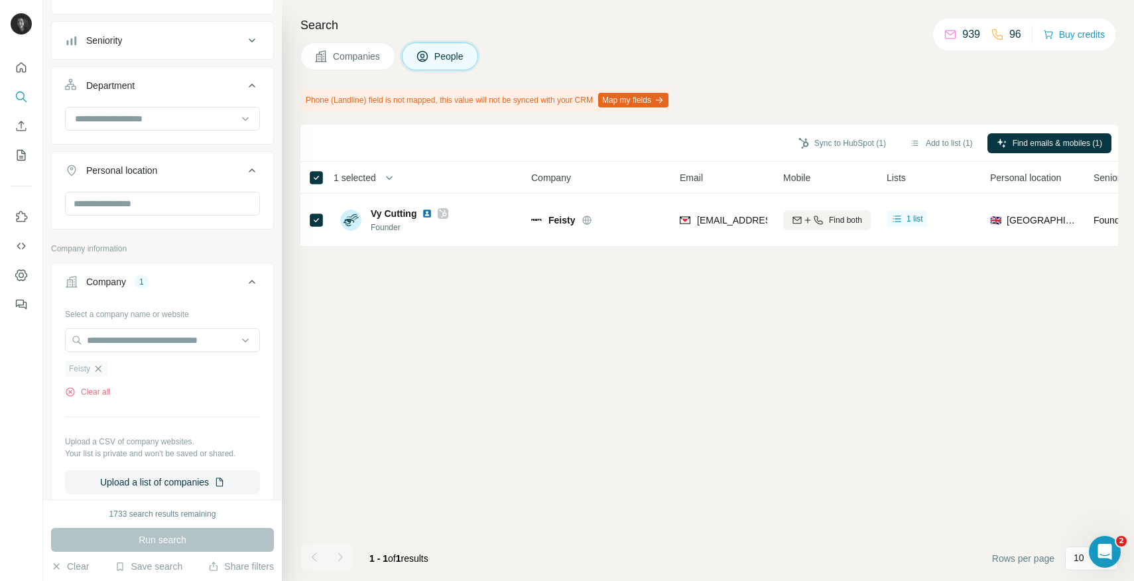
click at [99, 369] on icon "button" at bounding box center [98, 368] width 6 height 6
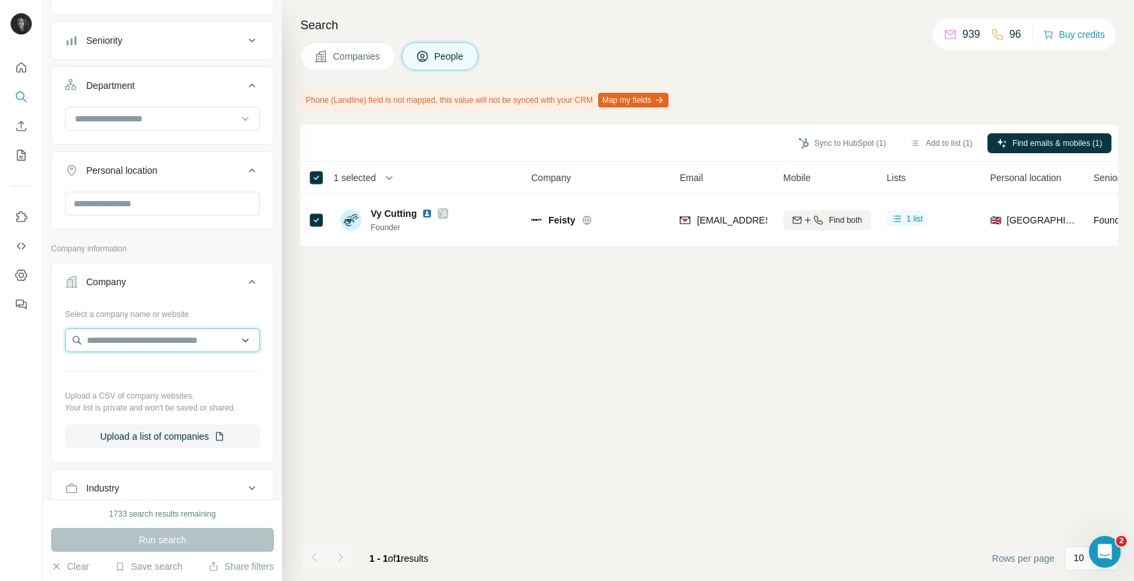
click at [108, 339] on input "text" at bounding box center [162, 340] width 195 height 24
paste input "**********"
type input "**********"
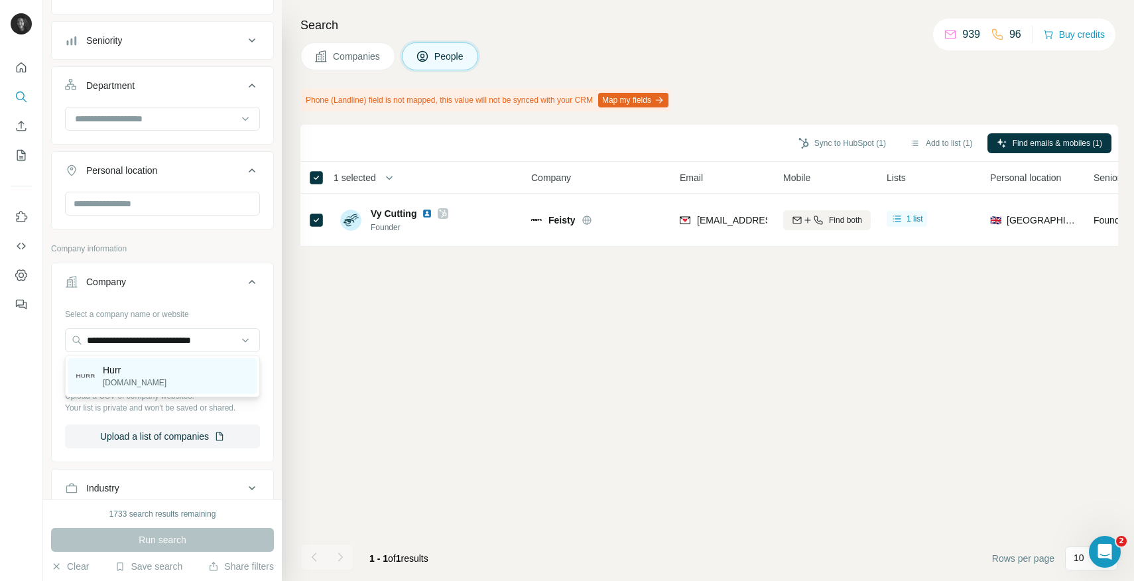
click at [127, 379] on p "[DOMAIN_NAME]" at bounding box center [135, 383] width 64 height 12
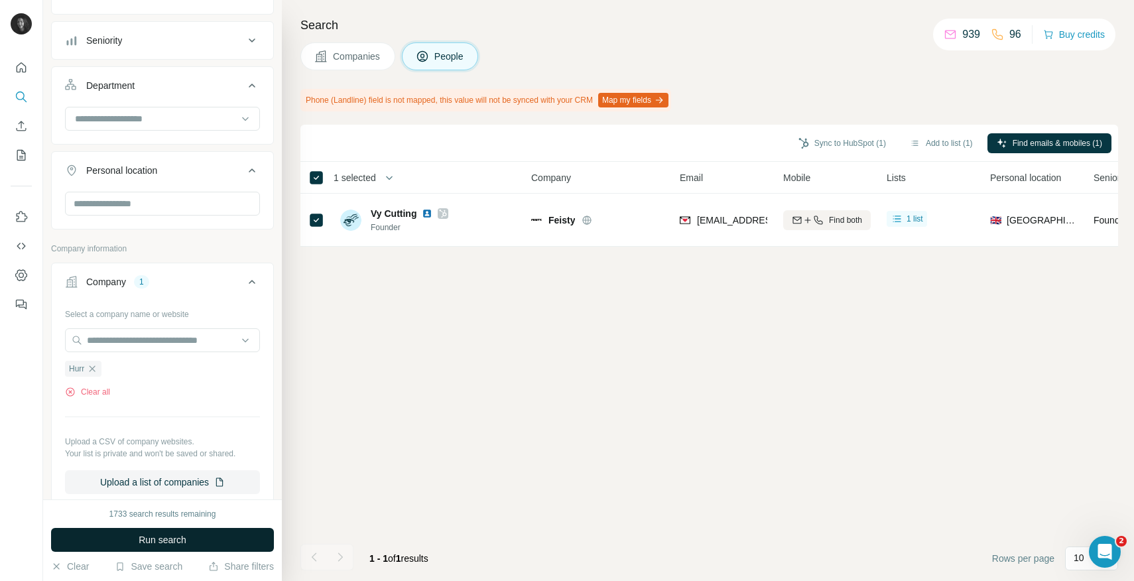
click at [156, 535] on span "Run search" at bounding box center [163, 539] width 48 height 13
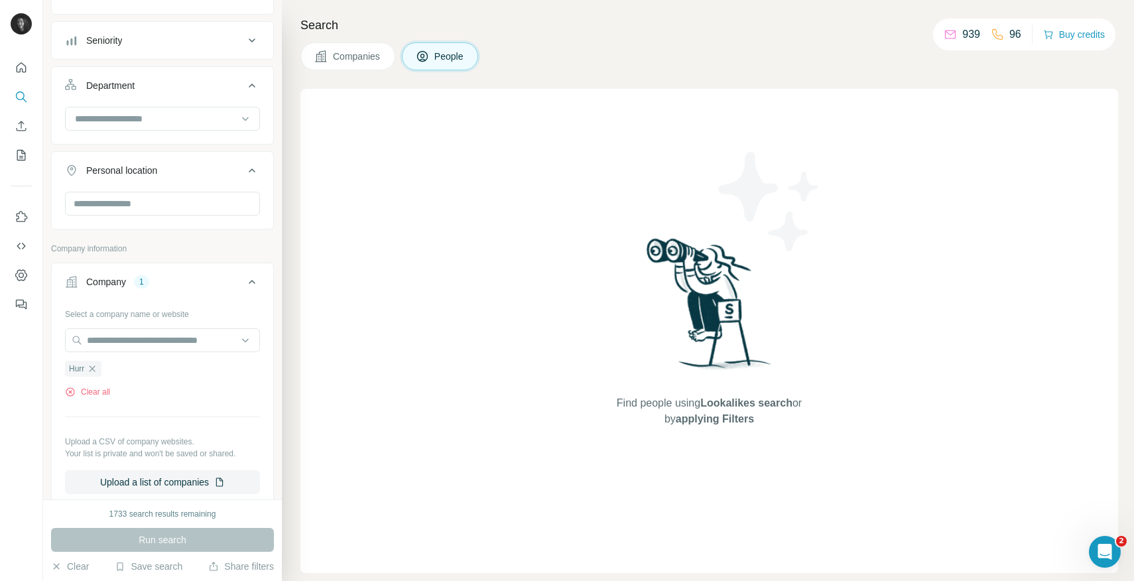
click at [355, 54] on span "Companies" at bounding box center [357, 56] width 48 height 13
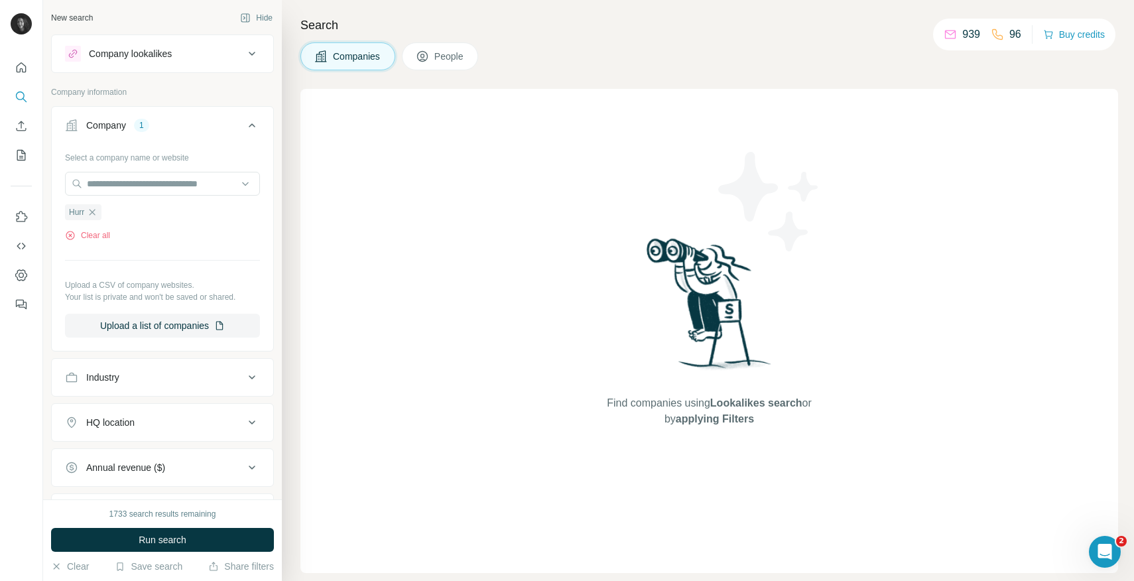
scroll to position [160, 0]
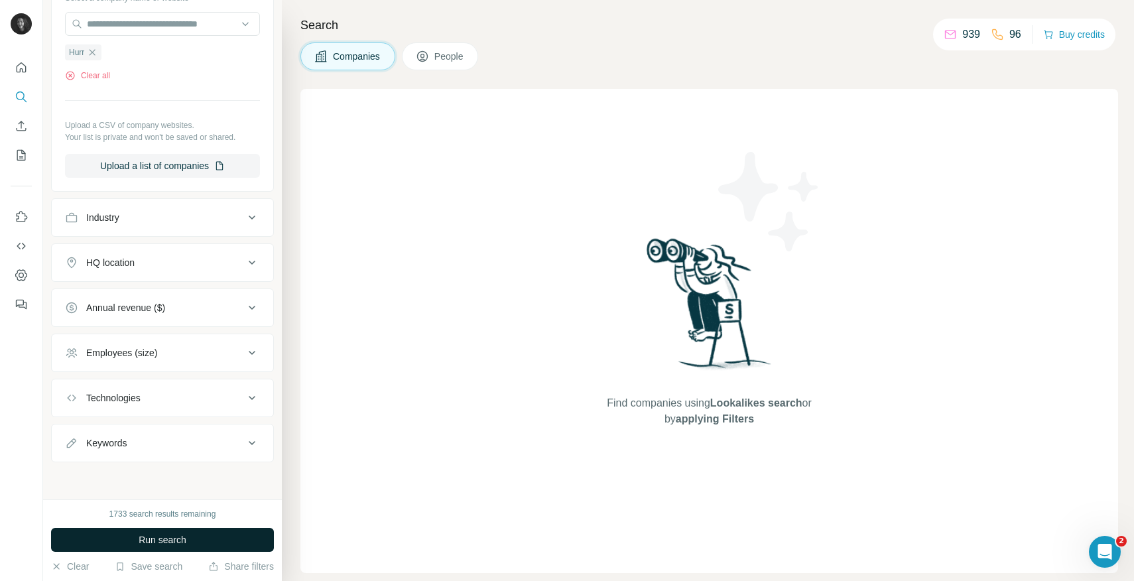
click at [163, 531] on button "Run search" at bounding box center [162, 540] width 223 height 24
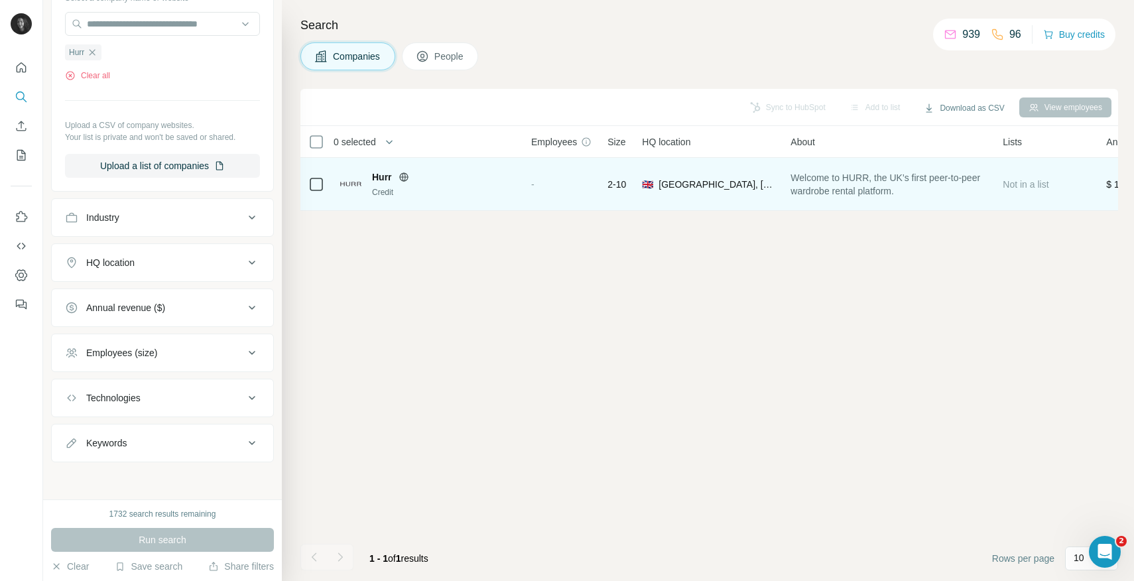
click at [383, 178] on span "Hurr" at bounding box center [382, 176] width 20 height 13
click at [351, 187] on div "Hurr Credit" at bounding box center [427, 184] width 175 height 28
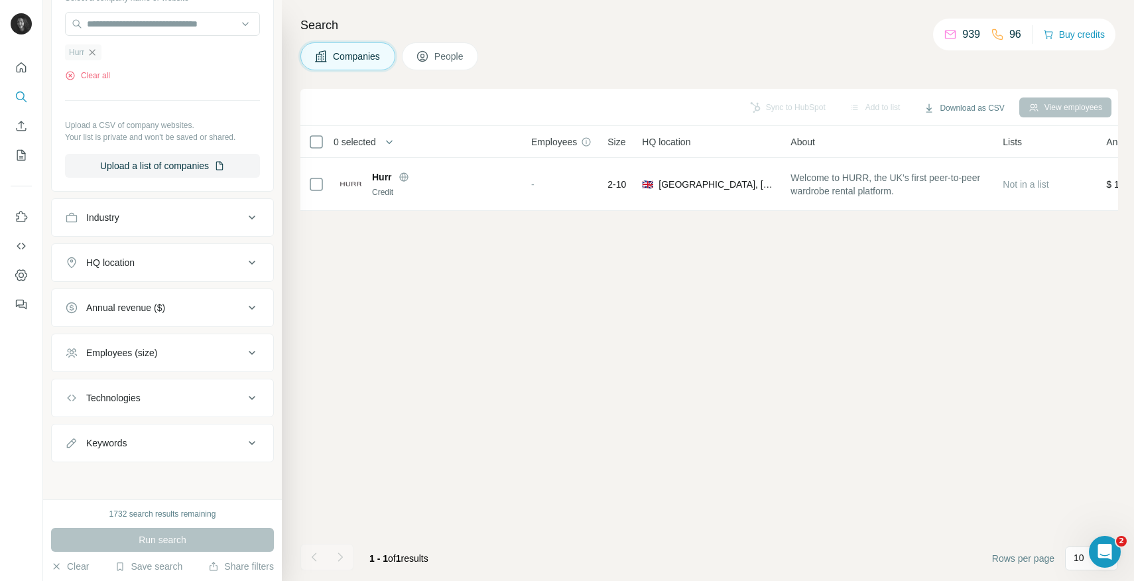
click at [97, 54] on icon "button" at bounding box center [92, 52] width 11 height 11
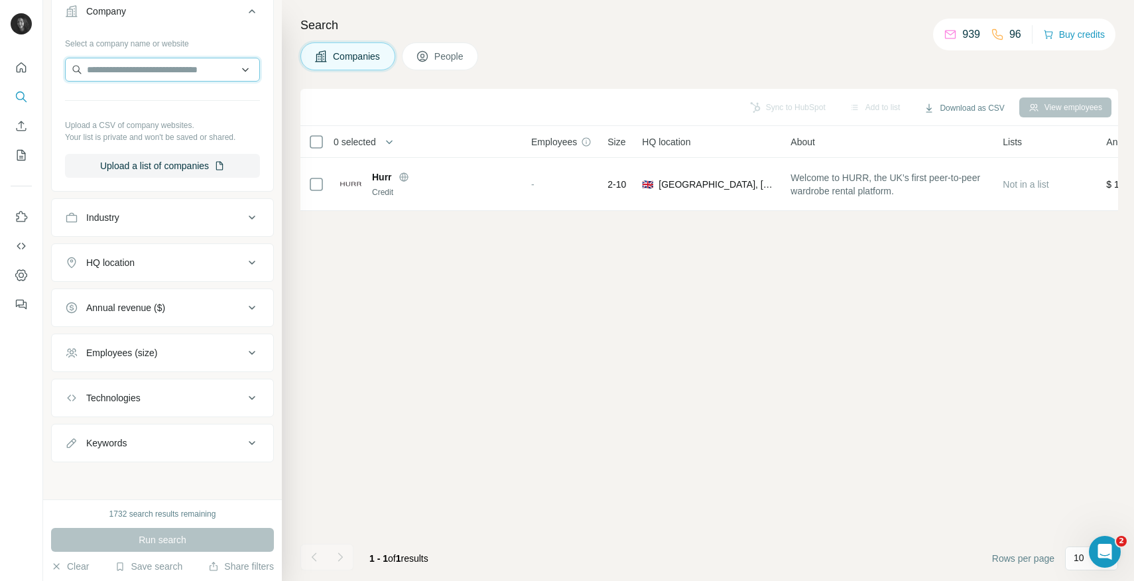
click at [105, 68] on input "text" at bounding box center [162, 70] width 195 height 24
paste input "**********"
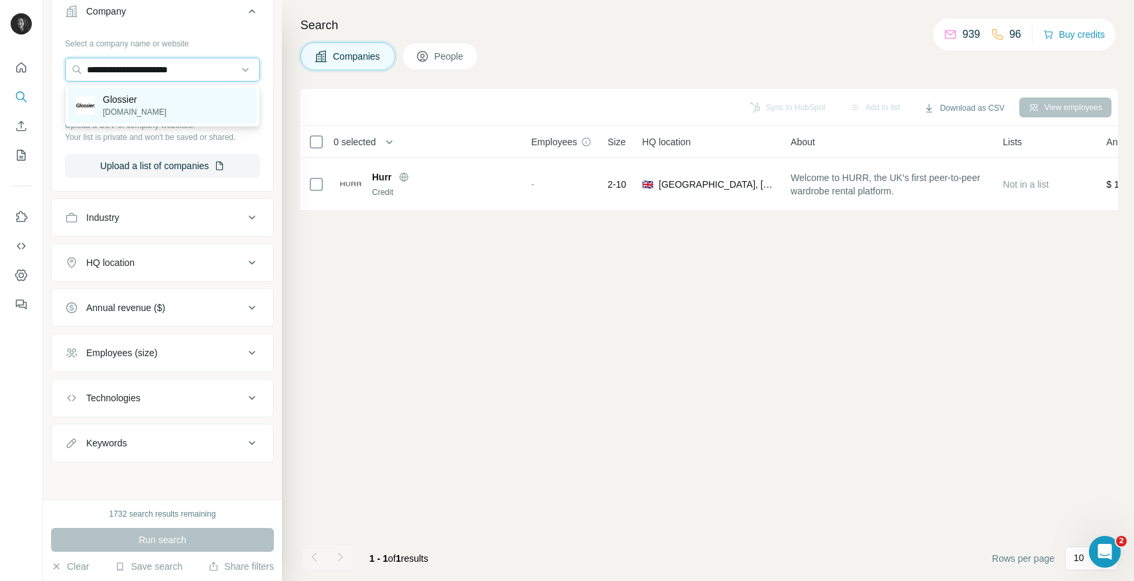
type input "**********"
click at [116, 110] on p "[DOMAIN_NAME]" at bounding box center [135, 112] width 64 height 12
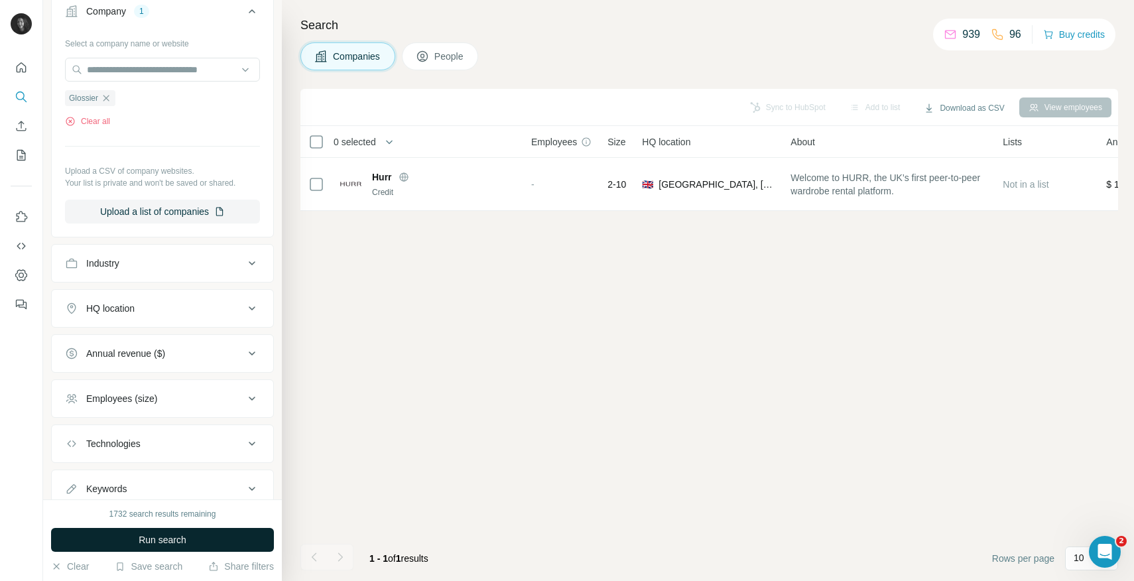
click at [166, 537] on span "Run search" at bounding box center [163, 539] width 48 height 13
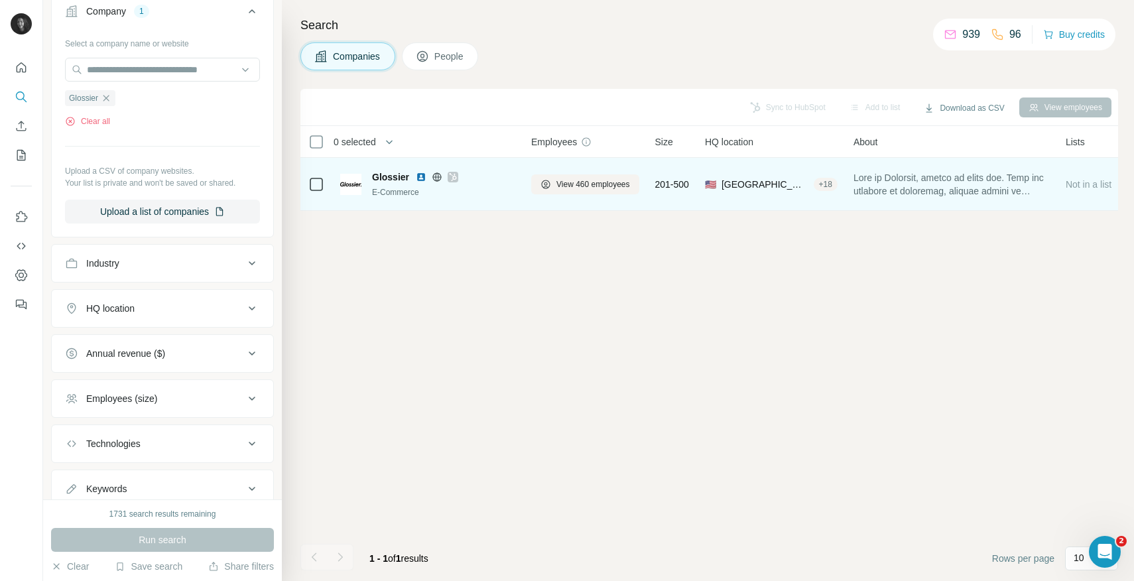
click at [351, 184] on img at bounding box center [350, 184] width 21 height 21
click at [586, 185] on span "View 460 employees" at bounding box center [593, 184] width 74 height 12
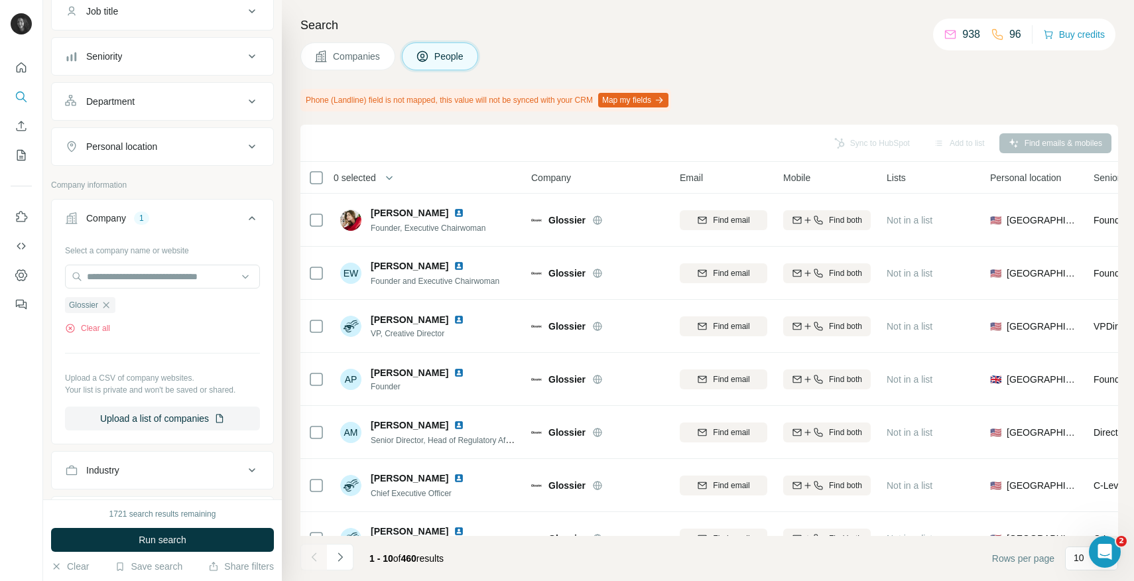
click at [231, 99] on div "Department" at bounding box center [154, 101] width 179 height 13
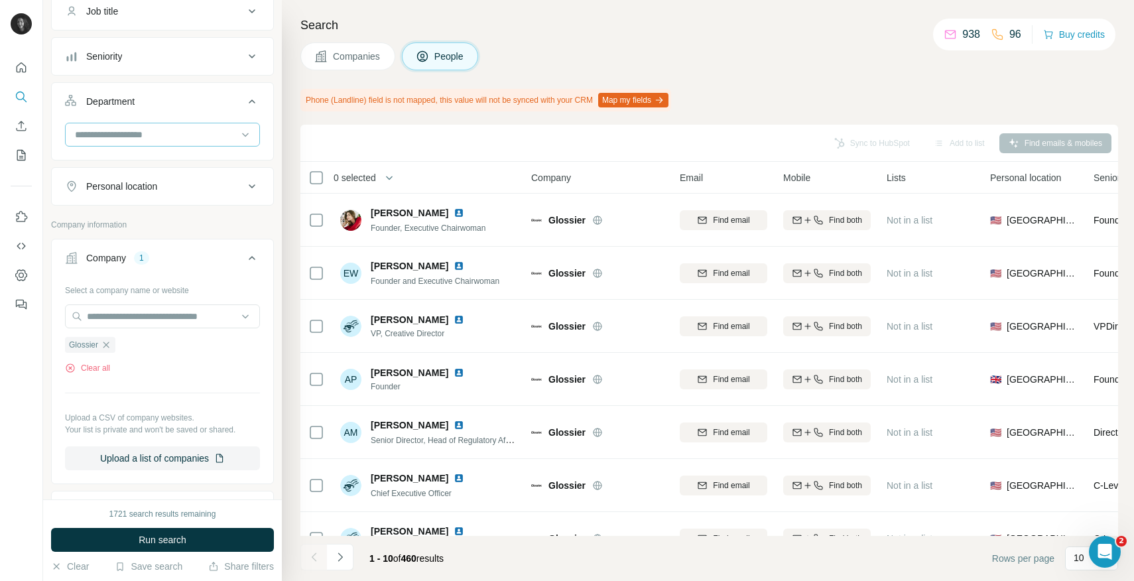
click at [185, 135] on input at bounding box center [156, 134] width 164 height 15
type input "****"
click at [169, 156] on div "Marketing and Advertising" at bounding box center [162, 164] width 188 height 24
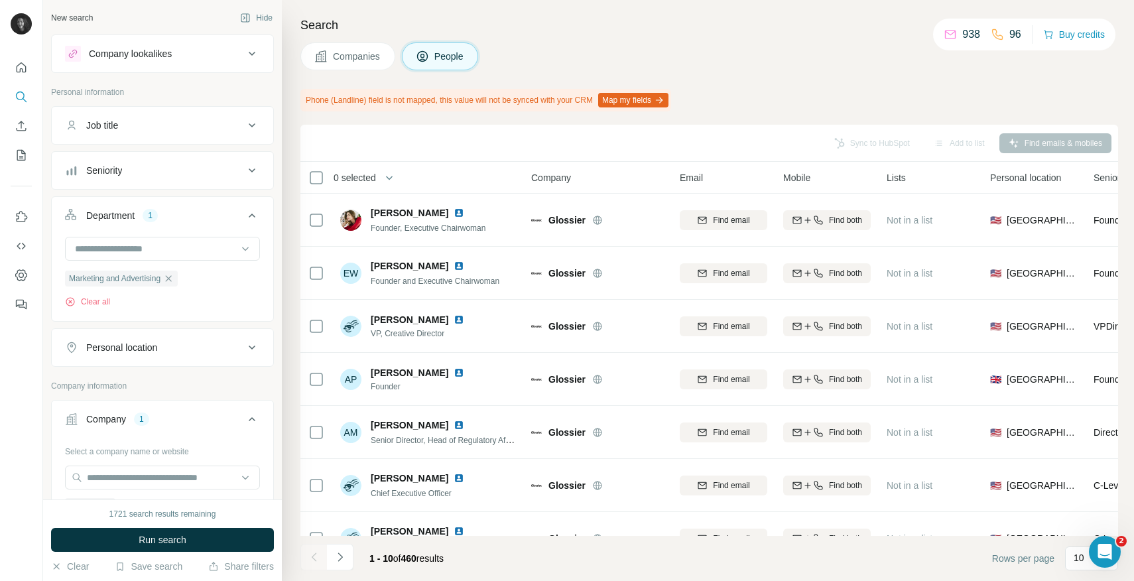
click at [173, 352] on div "Personal location" at bounding box center [154, 347] width 179 height 13
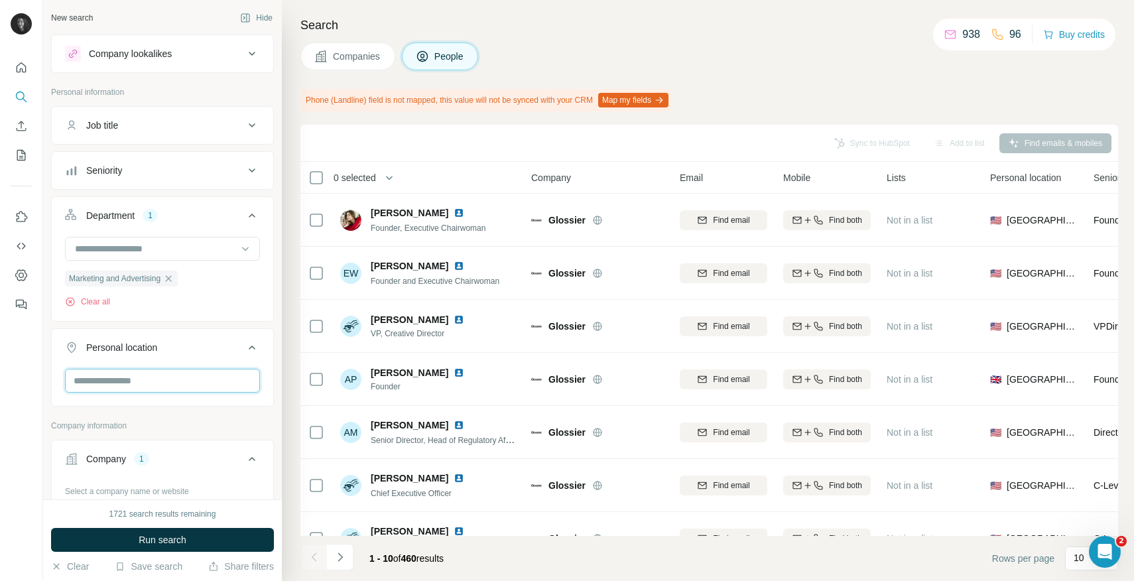
click at [162, 381] on input "text" at bounding box center [162, 381] width 195 height 24
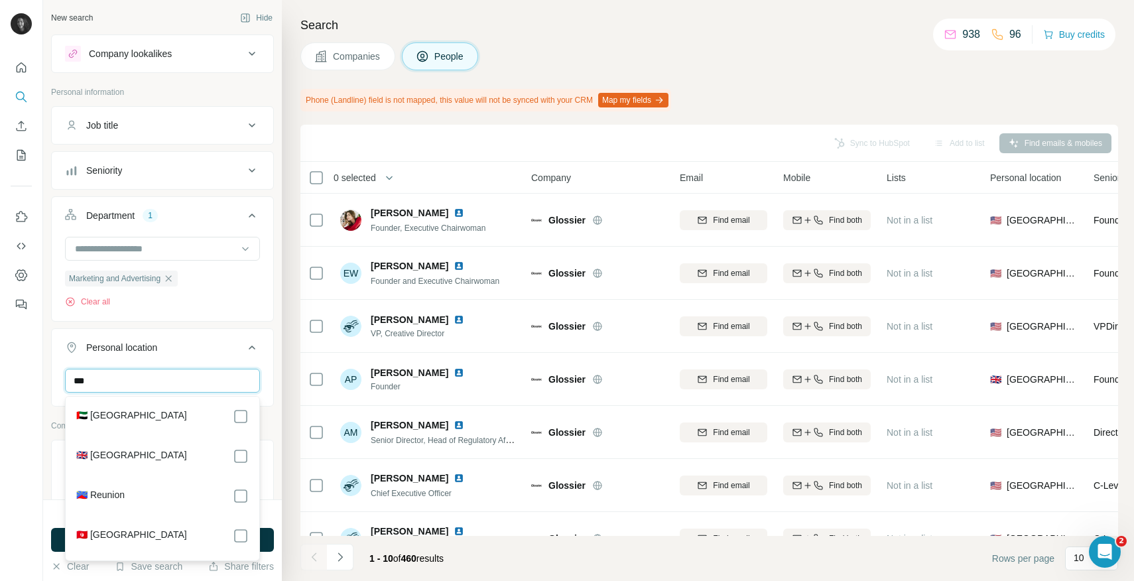
type input "***"
click at [238, 363] on button "Personal location 1" at bounding box center [162, 350] width 221 height 37
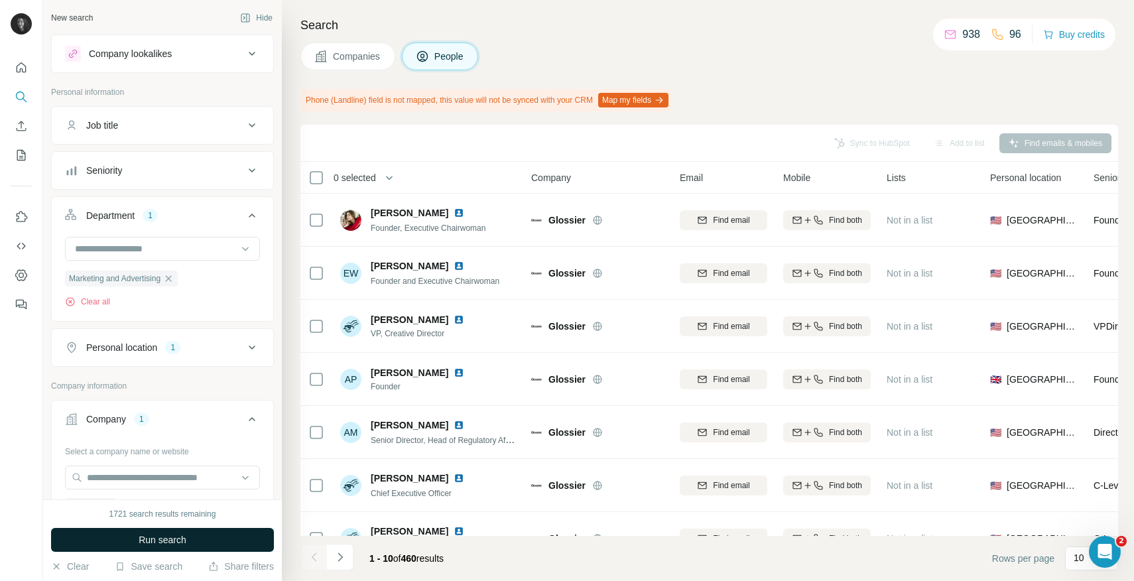
click at [182, 538] on span "Run search" at bounding box center [163, 539] width 48 height 13
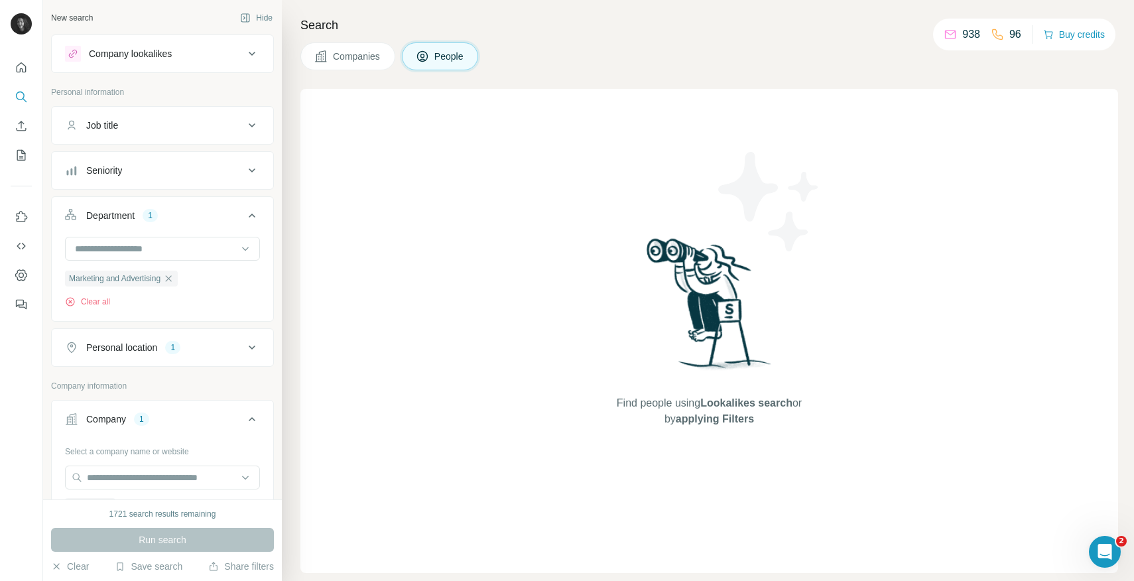
click at [354, 54] on span "Companies" at bounding box center [357, 56] width 48 height 13
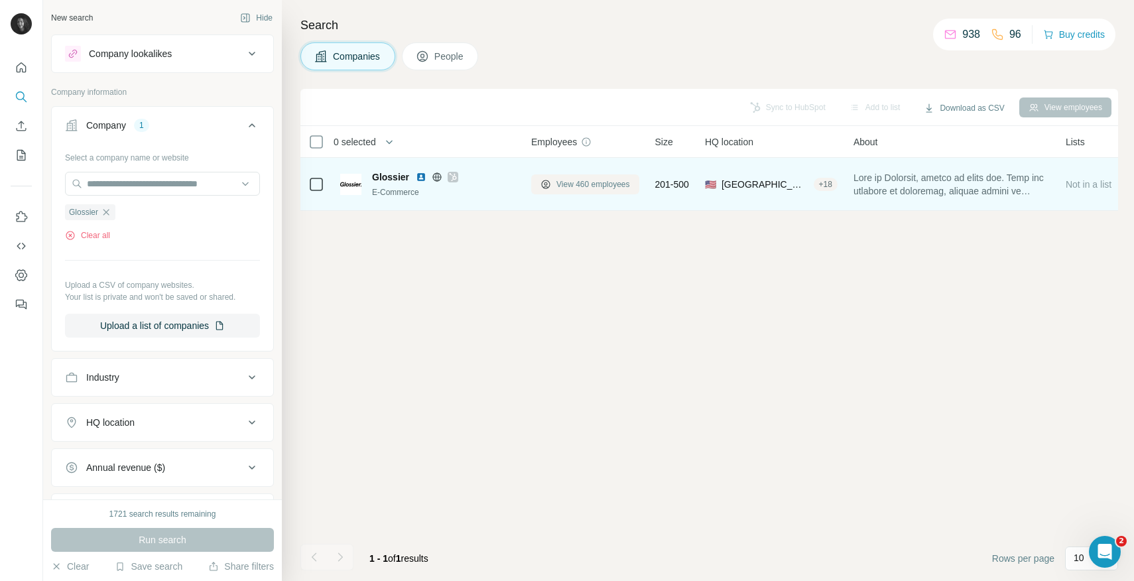
click at [541, 179] on icon at bounding box center [545, 184] width 11 height 11
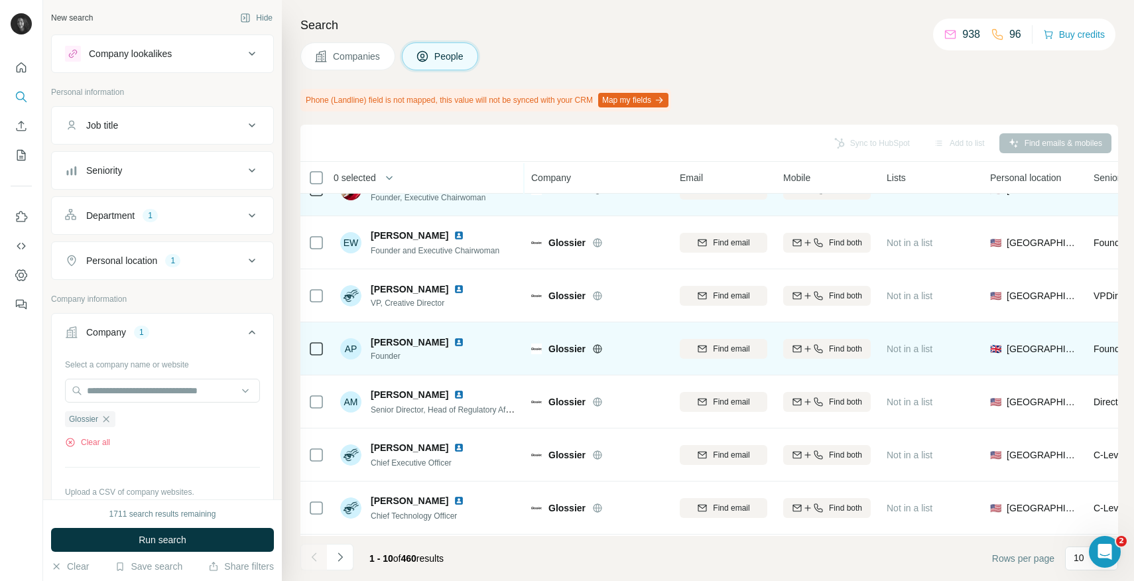
scroll to position [34, 0]
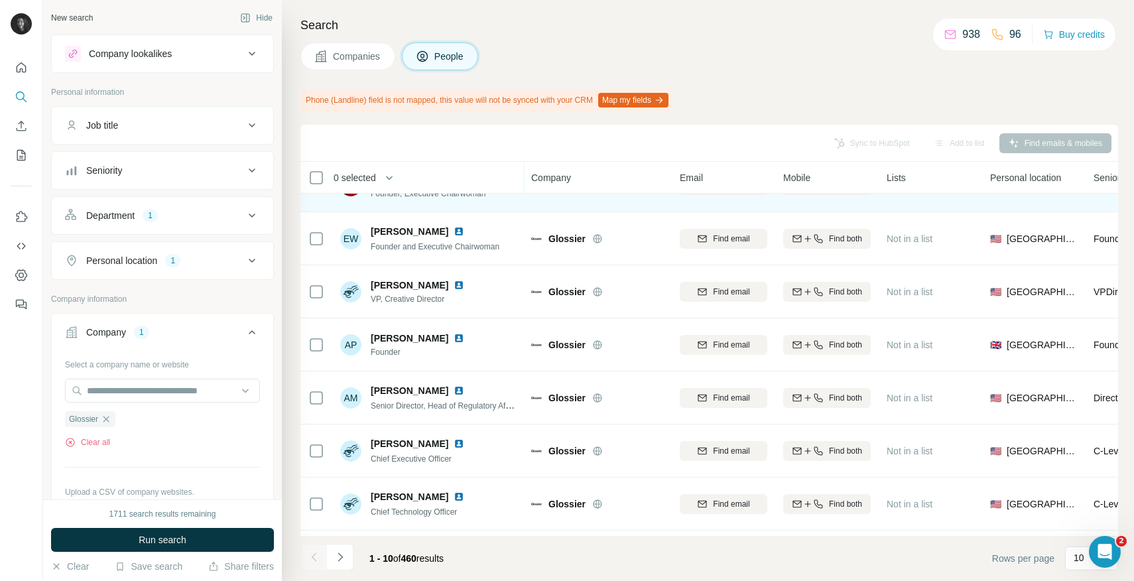
click at [164, 213] on div "Department 1" at bounding box center [154, 215] width 179 height 13
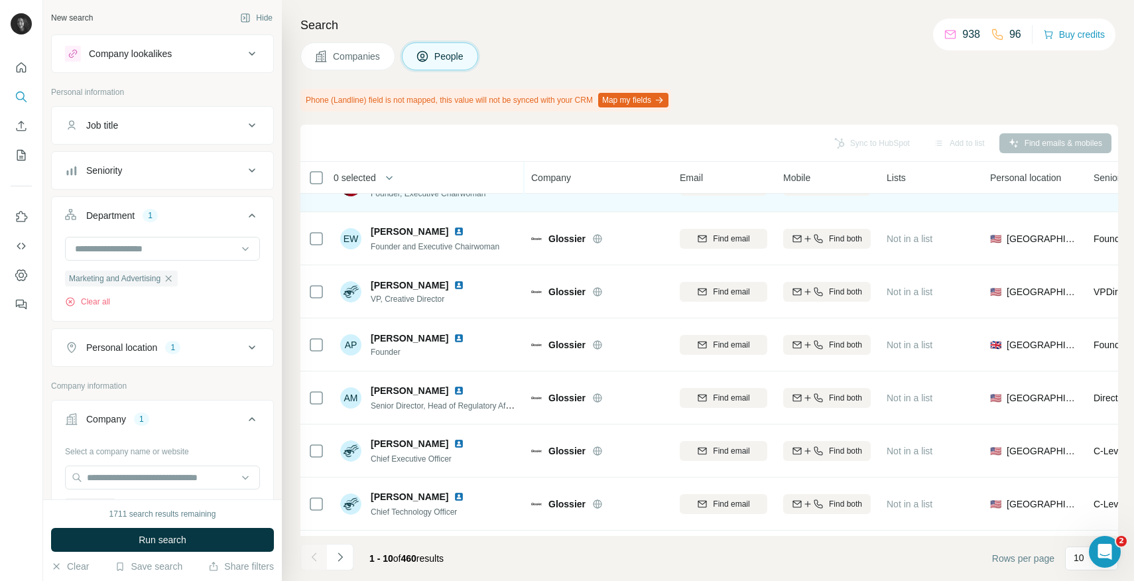
click at [206, 341] on div "Personal location 1" at bounding box center [154, 347] width 179 height 13
click at [154, 408] on icon "button" at bounding box center [159, 410] width 11 height 11
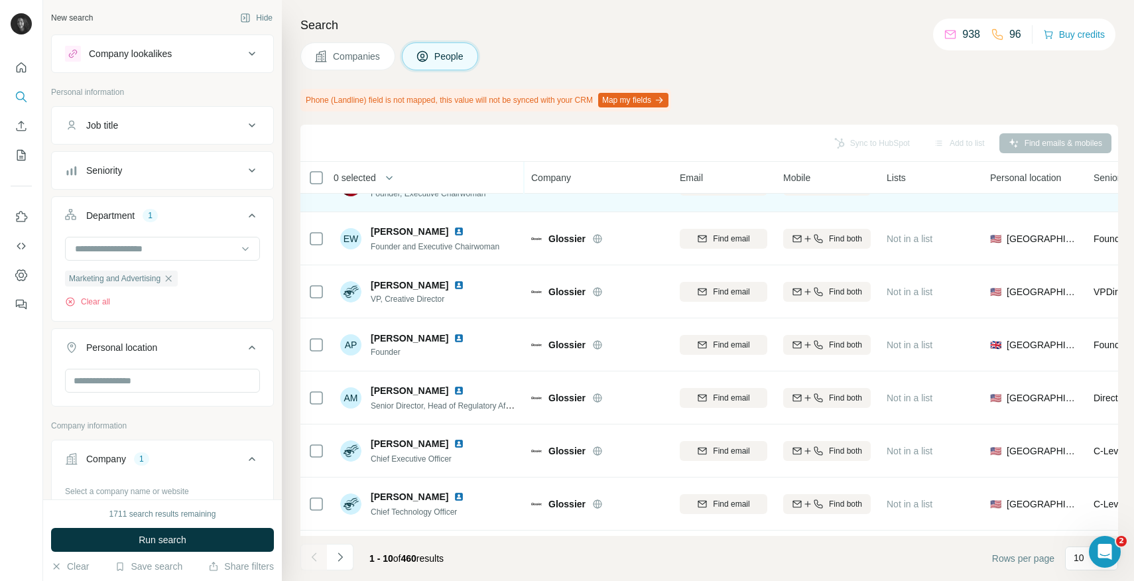
click at [166, 536] on span "Run search" at bounding box center [163, 539] width 48 height 13
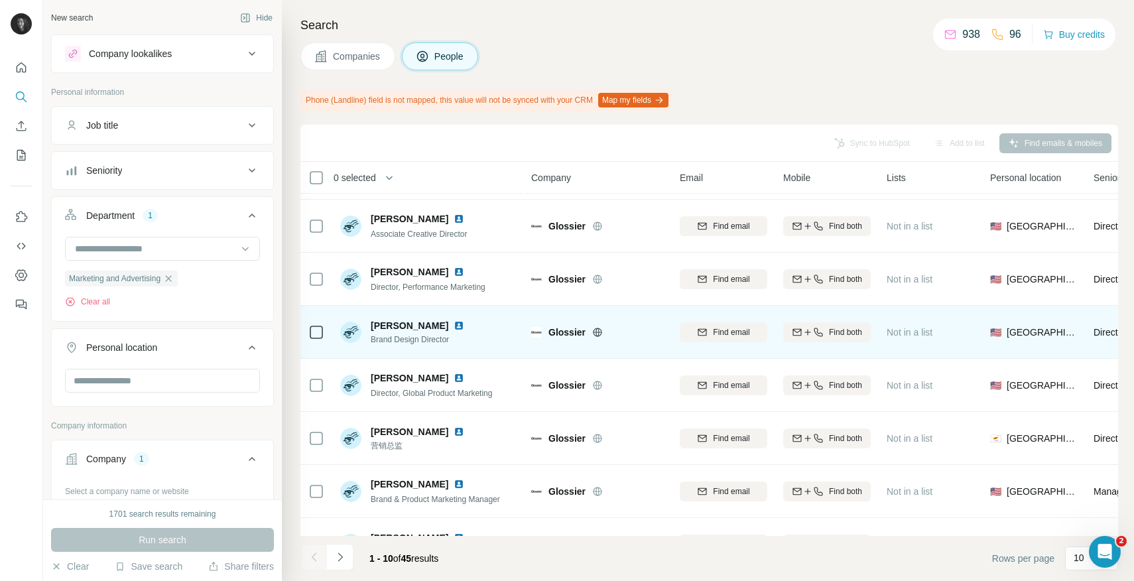
scroll to position [105, 0]
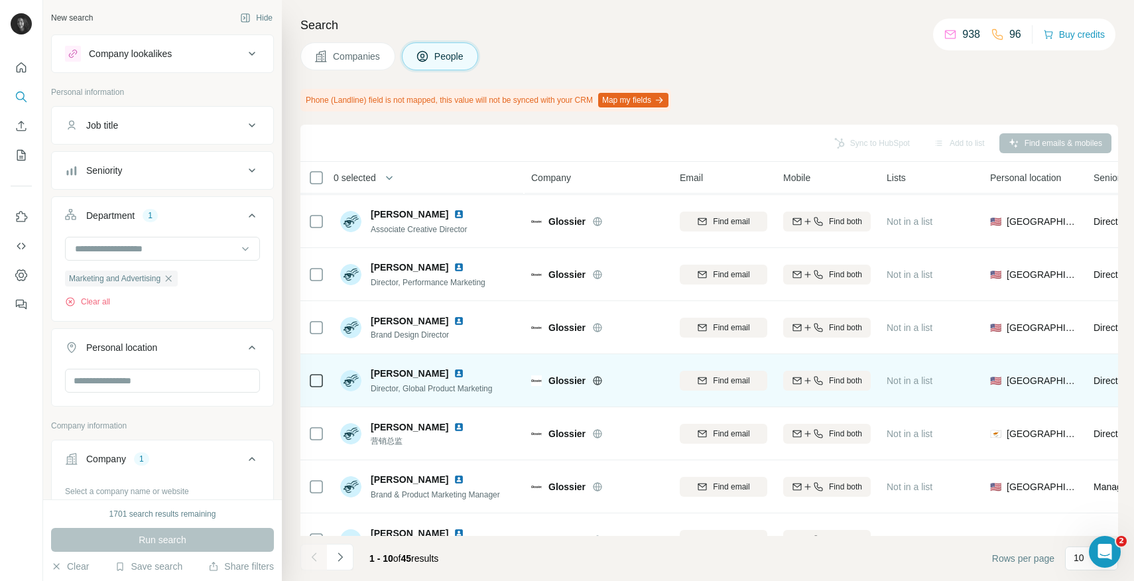
click at [326, 376] on td at bounding box center [316, 380] width 32 height 53
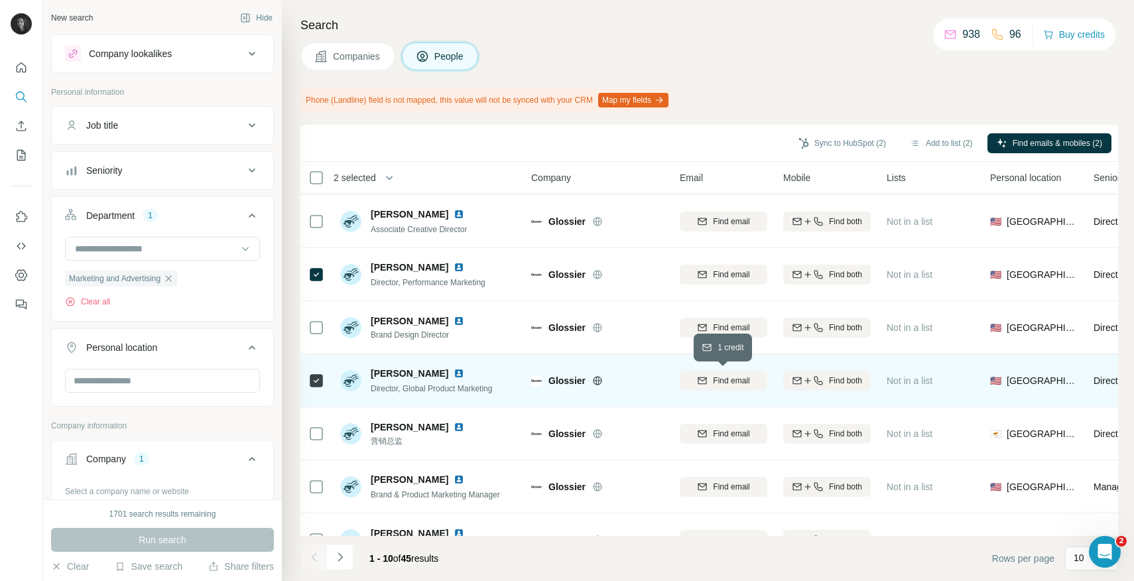
click at [720, 389] on button "Find email" at bounding box center [724, 381] width 88 height 20
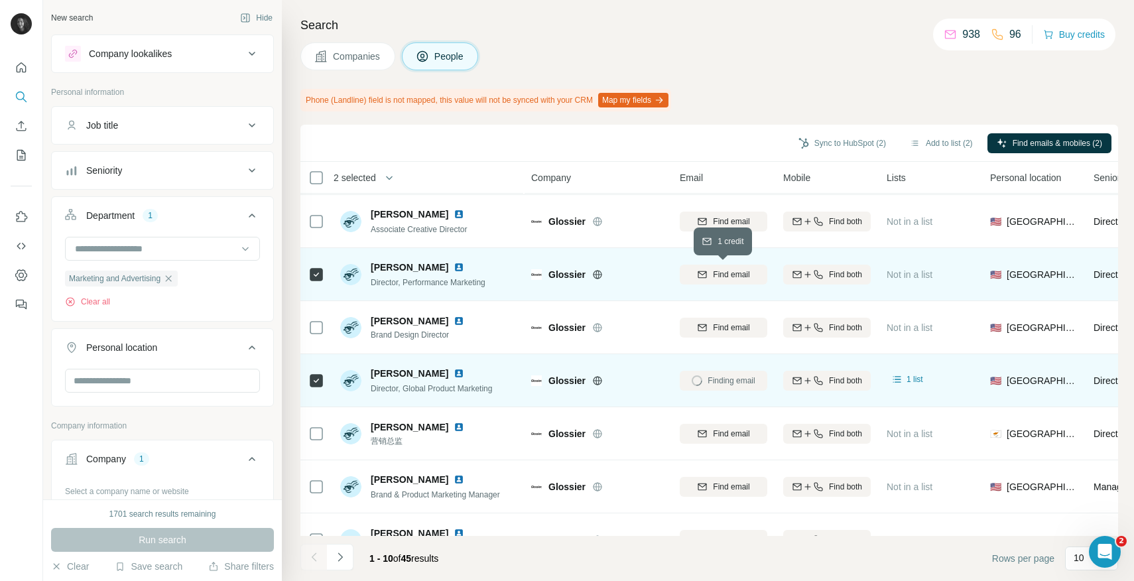
click at [735, 278] on span "Find email" at bounding box center [731, 275] width 36 height 12
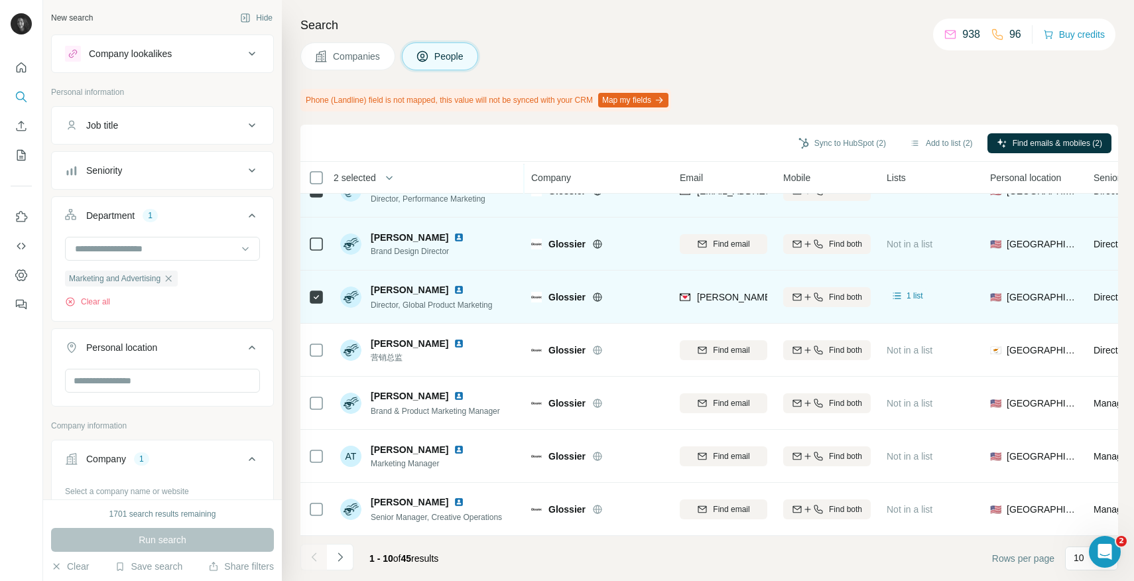
scroll to position [104, 0]
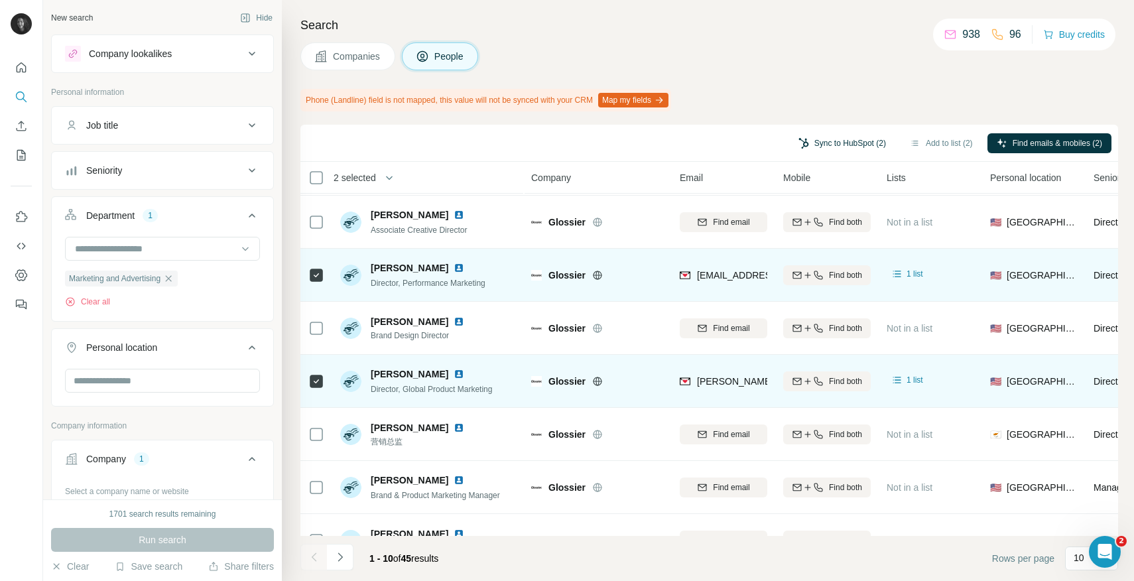
click at [839, 147] on button "Sync to HubSpot (2)" at bounding box center [842, 143] width 106 height 20
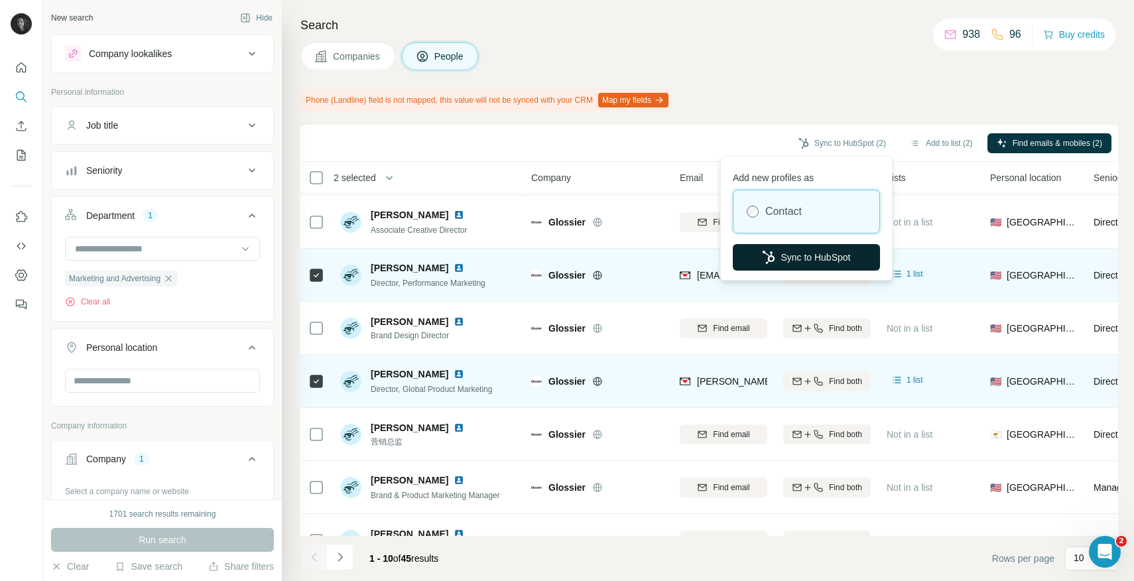
click at [782, 263] on button "Sync to HubSpot" at bounding box center [806, 257] width 147 height 27
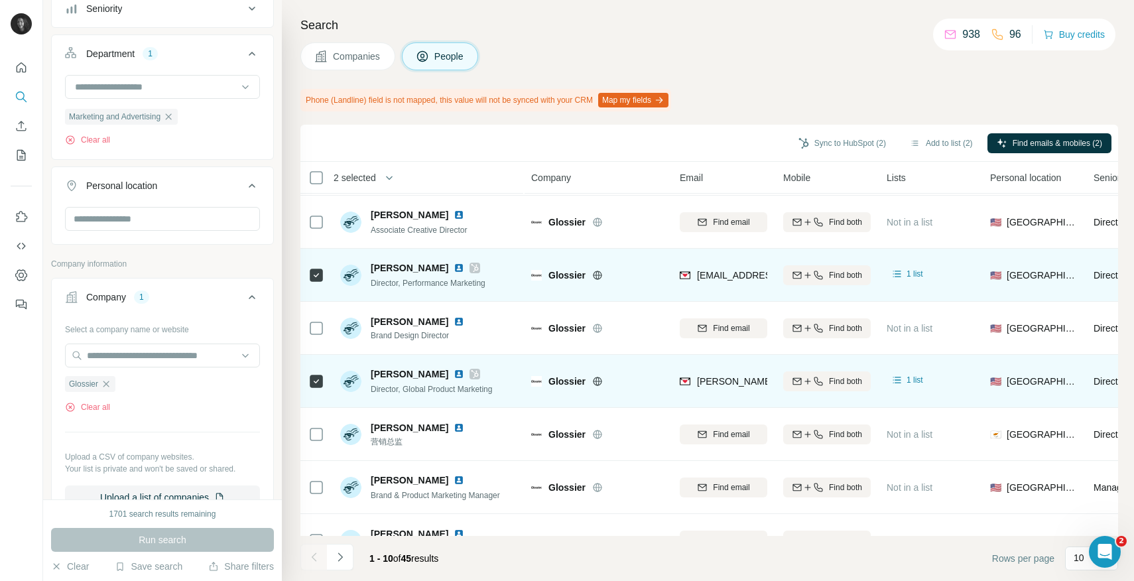
scroll to position [186, 0]
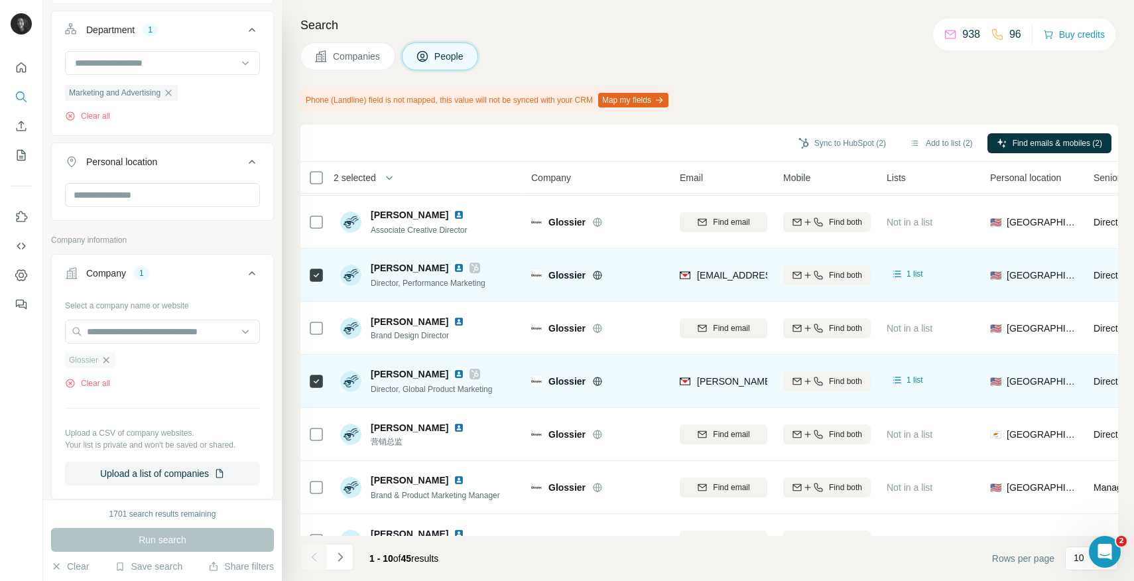
click at [108, 359] on icon "button" at bounding box center [106, 360] width 6 height 6
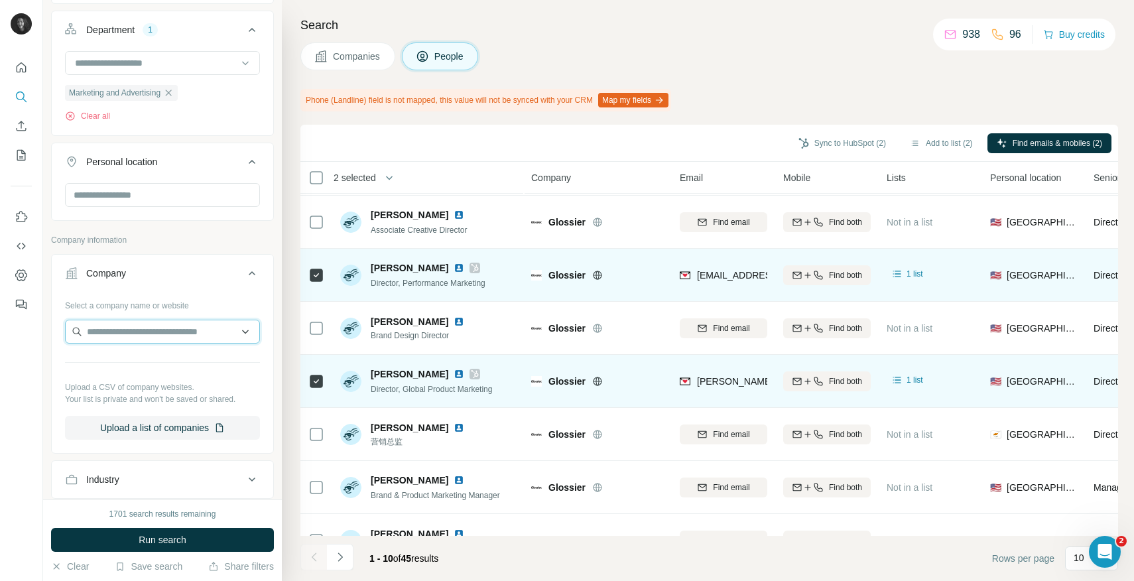
click at [119, 333] on input "text" at bounding box center [162, 332] width 195 height 24
paste input "**********"
type input "**********"
click at [168, 535] on span "Run search" at bounding box center [163, 539] width 48 height 13
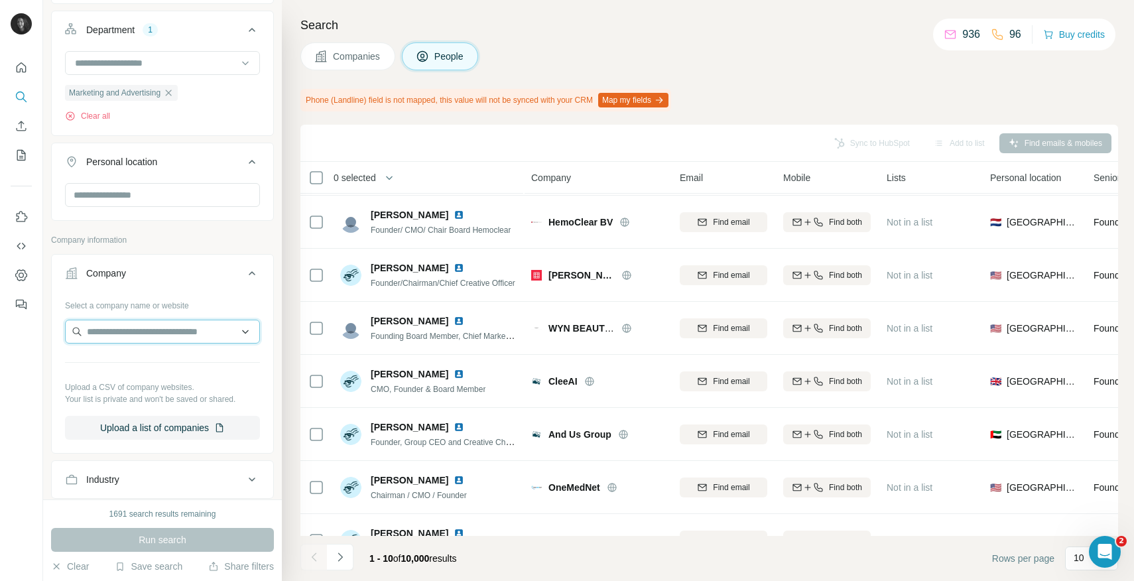
click at [156, 337] on input "text" at bounding box center [162, 332] width 195 height 24
paste input "**********"
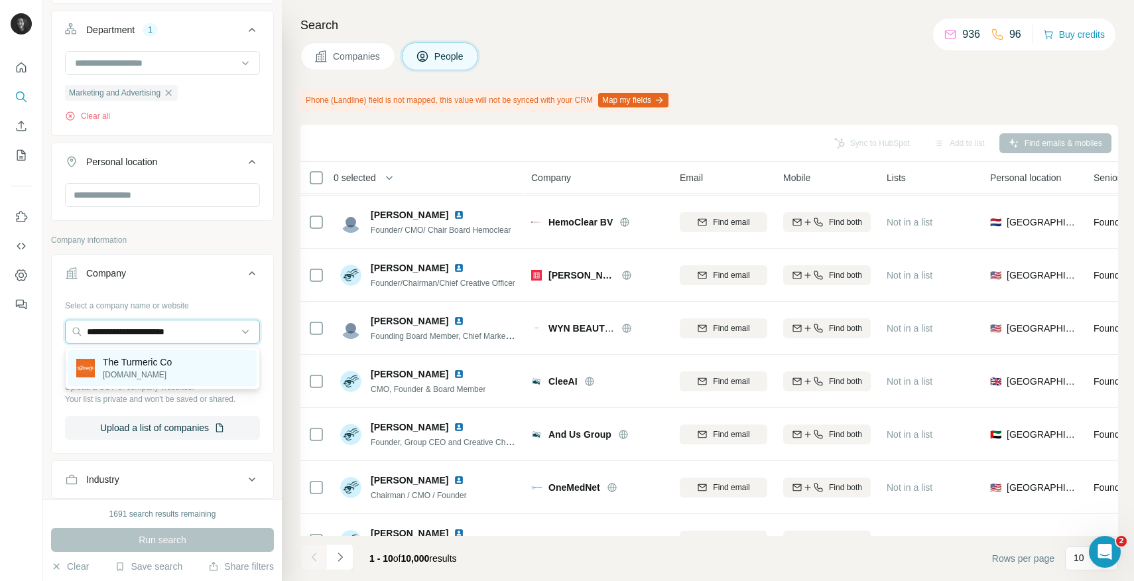
type input "**********"
click at [143, 369] on p "[DOMAIN_NAME]" at bounding box center [137, 375] width 69 height 12
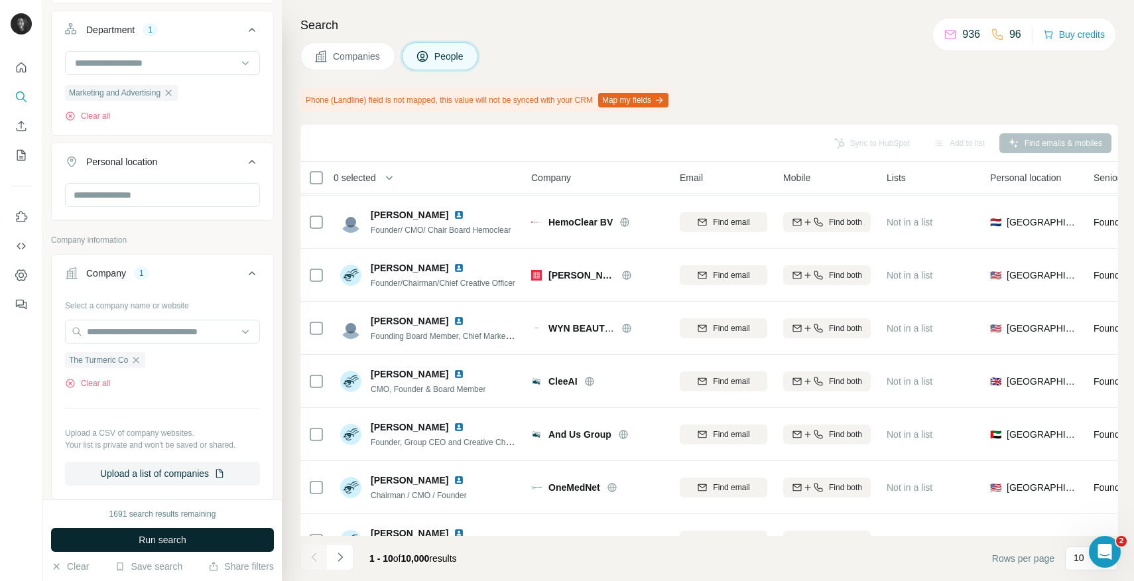
click at [147, 538] on span "Run search" at bounding box center [163, 539] width 48 height 13
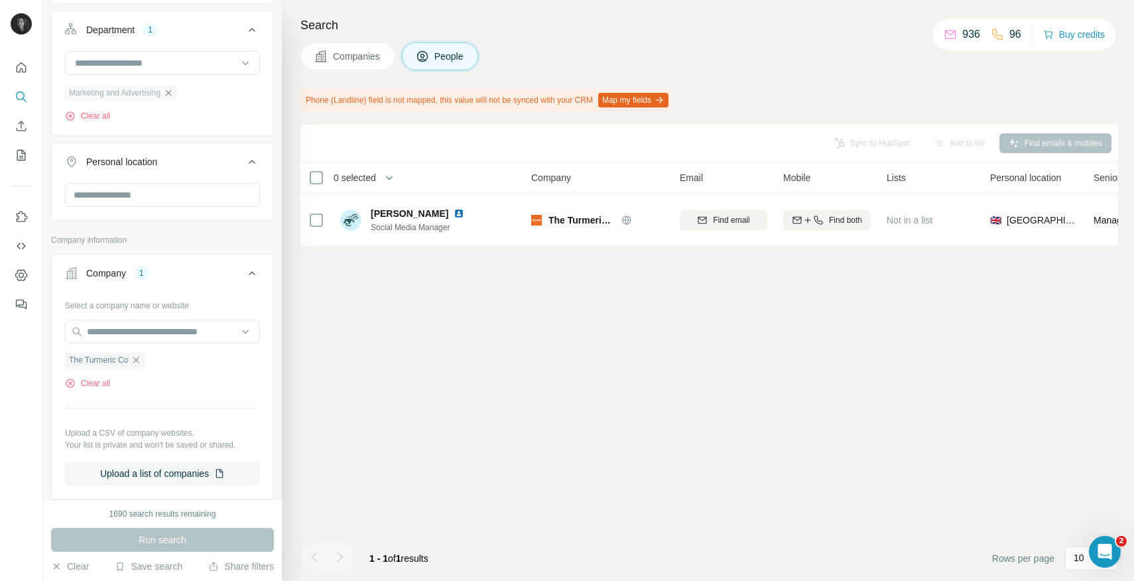
click at [172, 92] on icon "button" at bounding box center [168, 93] width 11 height 11
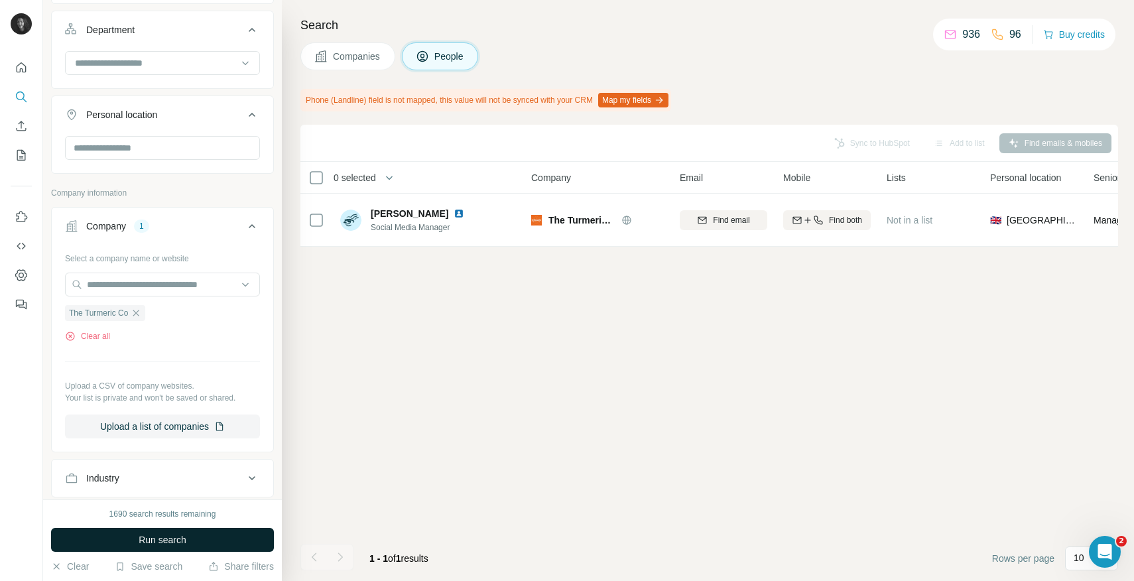
click at [179, 541] on span "Run search" at bounding box center [163, 539] width 48 height 13
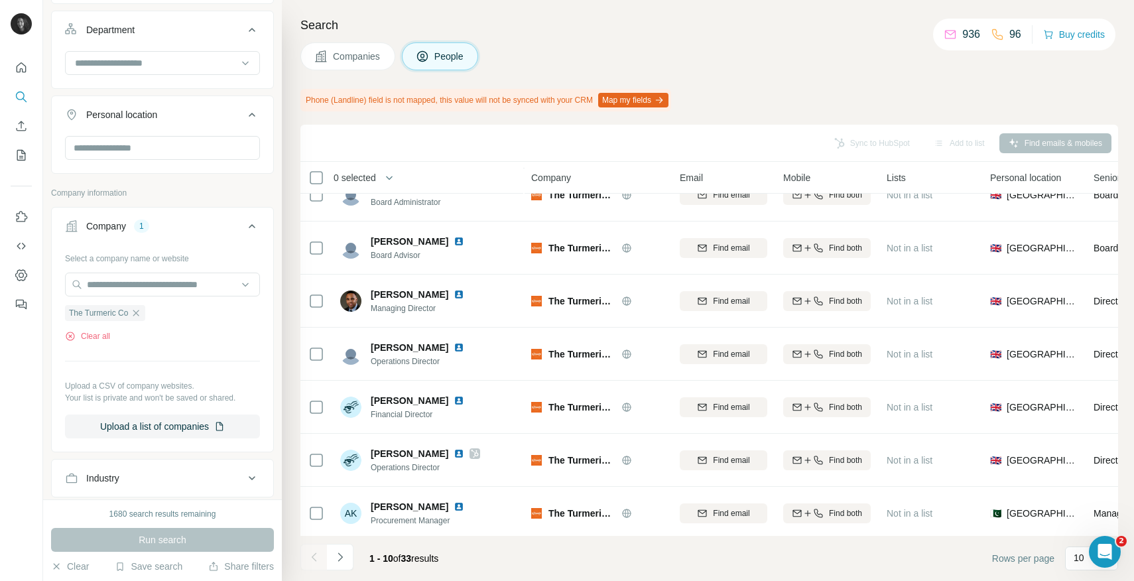
scroll to position [188, 0]
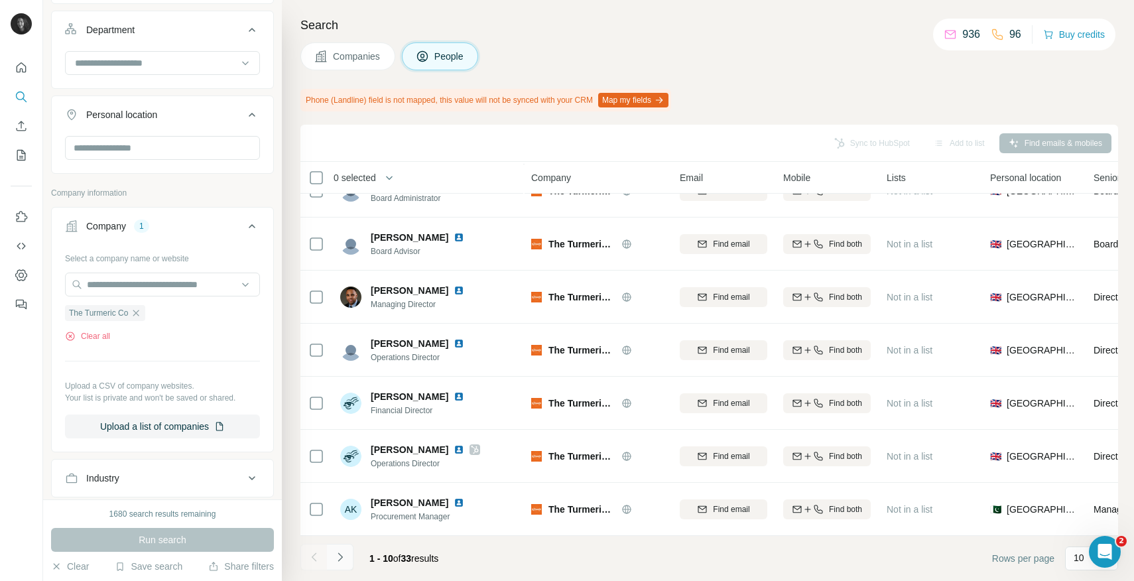
click at [341, 555] on icon "Navigate to next page" at bounding box center [339, 556] width 13 height 13
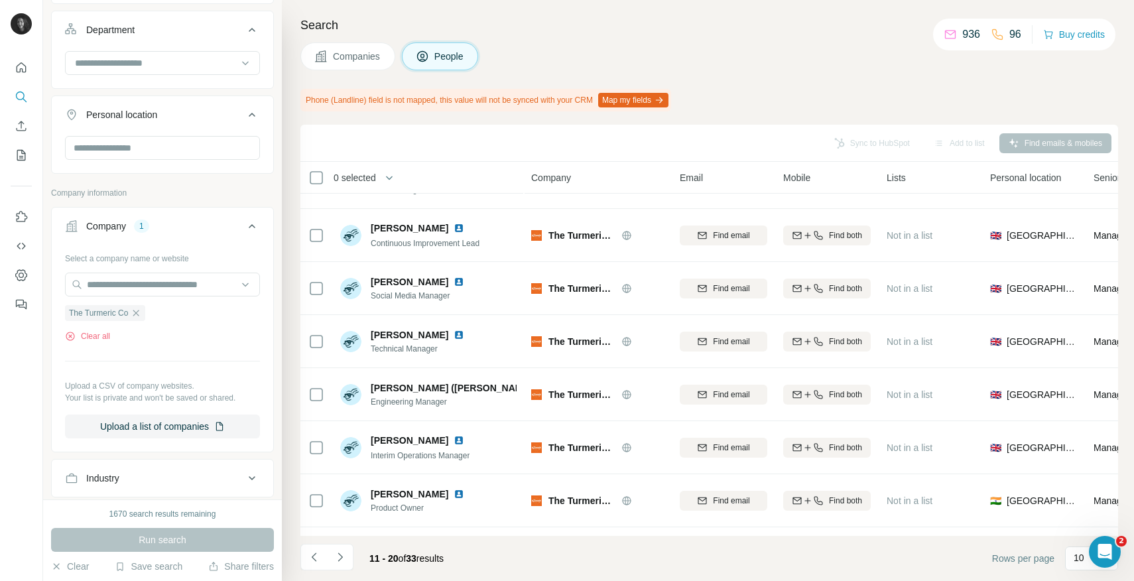
scroll to position [0, 0]
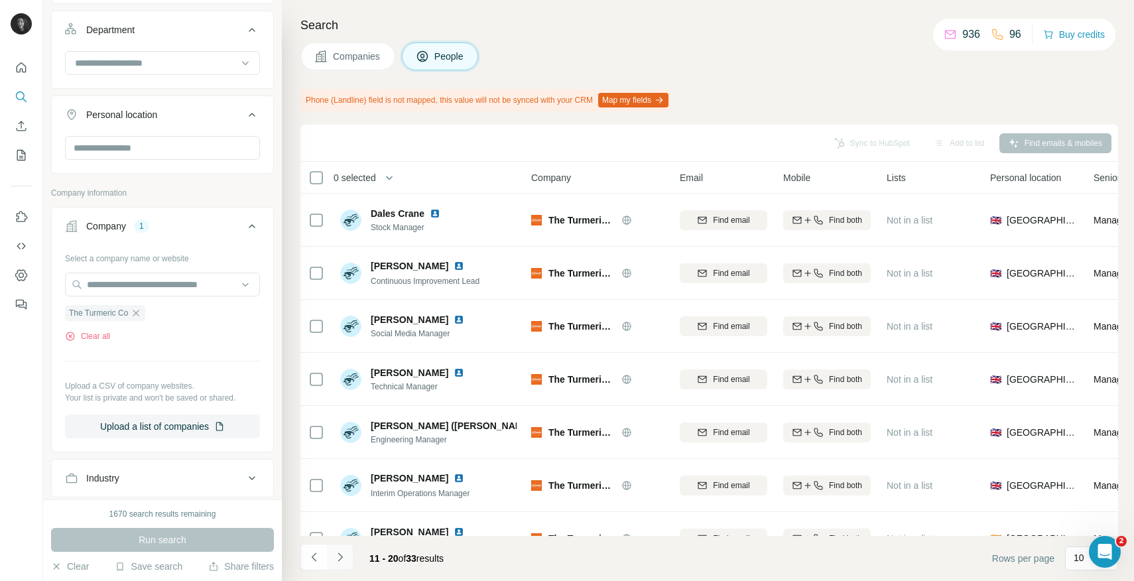
click at [341, 554] on icon "Navigate to next page" at bounding box center [339, 556] width 13 height 13
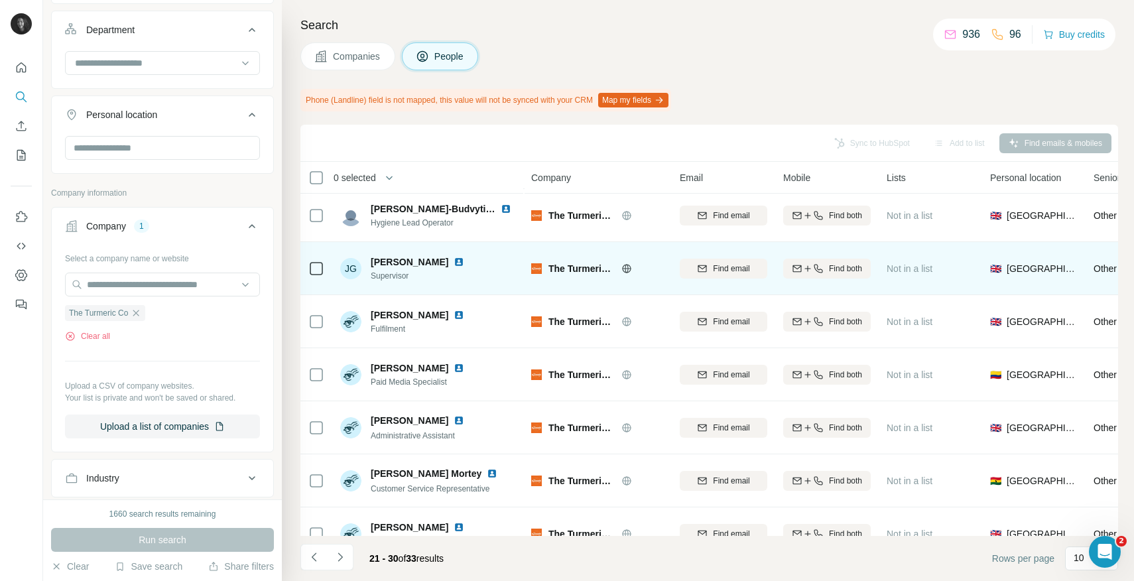
scroll to position [188, 0]
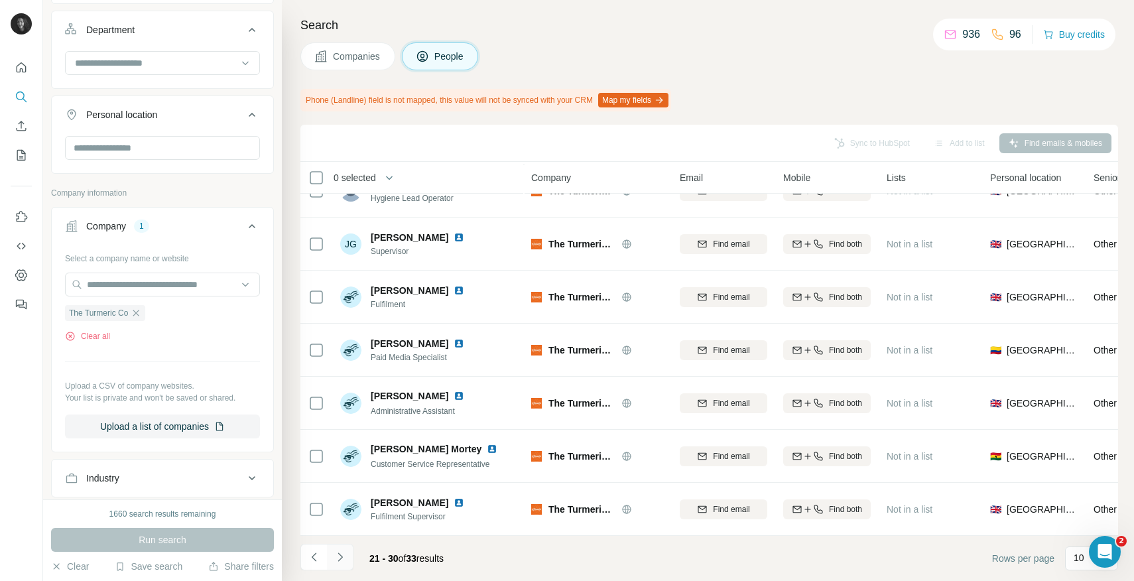
click at [341, 560] on icon "Navigate to next page" at bounding box center [339, 556] width 13 height 13
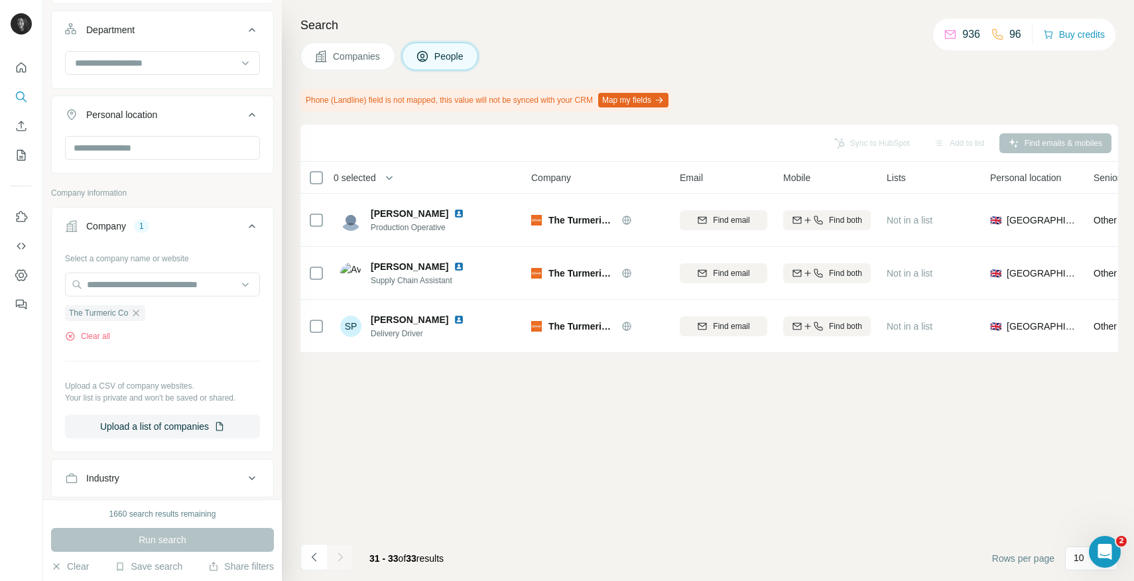
scroll to position [0, 0]
click at [133, 310] on div "The Turmeric Co" at bounding box center [105, 313] width 80 height 16
click at [145, 310] on div "The Turmeric Co" at bounding box center [105, 313] width 80 height 16
click at [137, 314] on icon "button" at bounding box center [136, 313] width 11 height 11
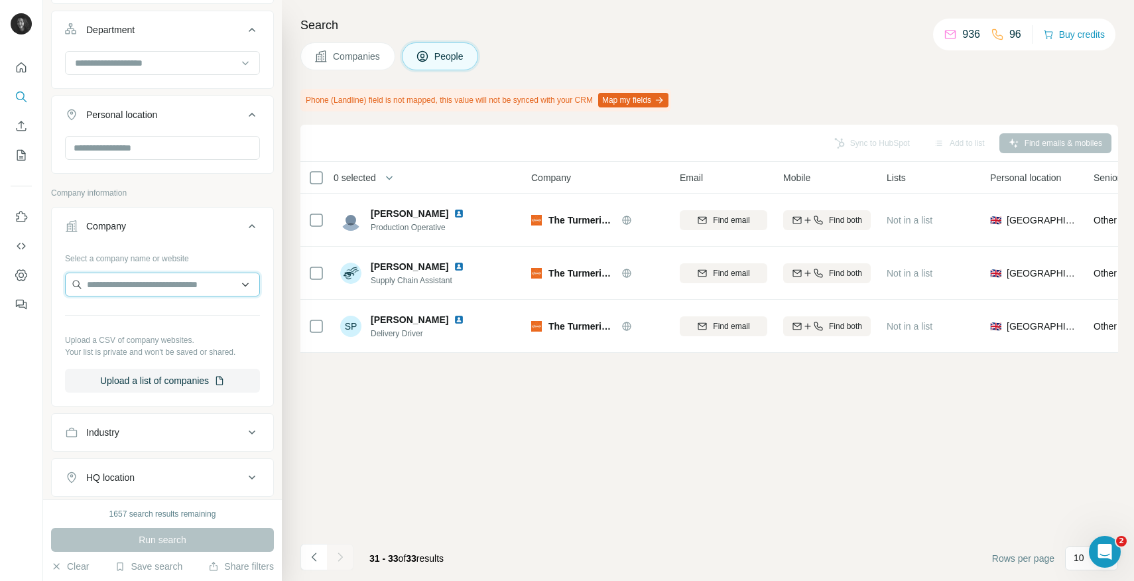
click at [145, 290] on input "text" at bounding box center [162, 285] width 195 height 24
paste input "**********"
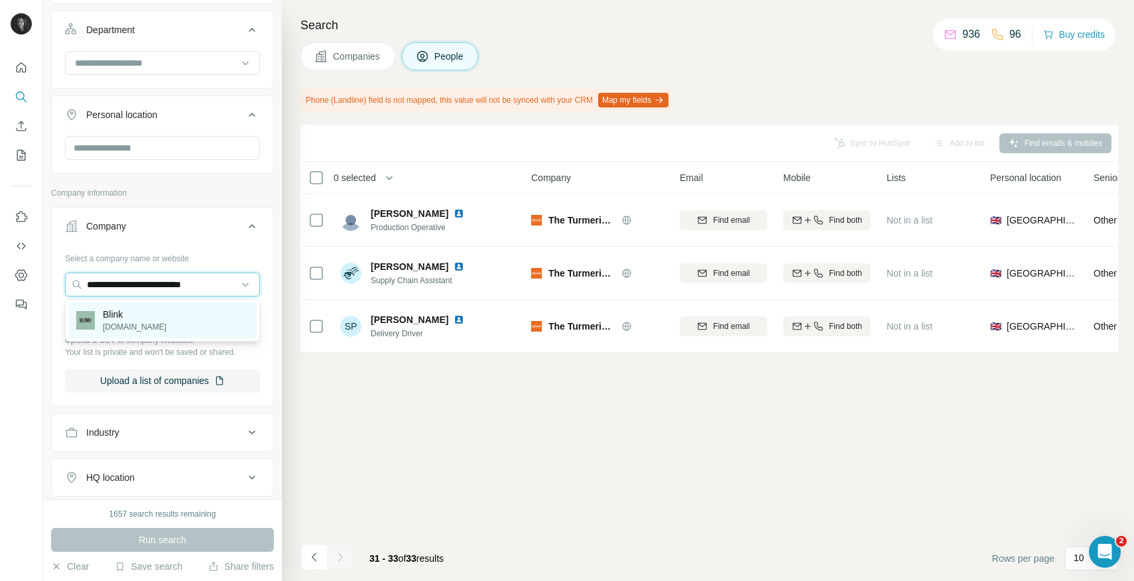
type input "**********"
click at [152, 324] on p "[DOMAIN_NAME]" at bounding box center [135, 327] width 64 height 12
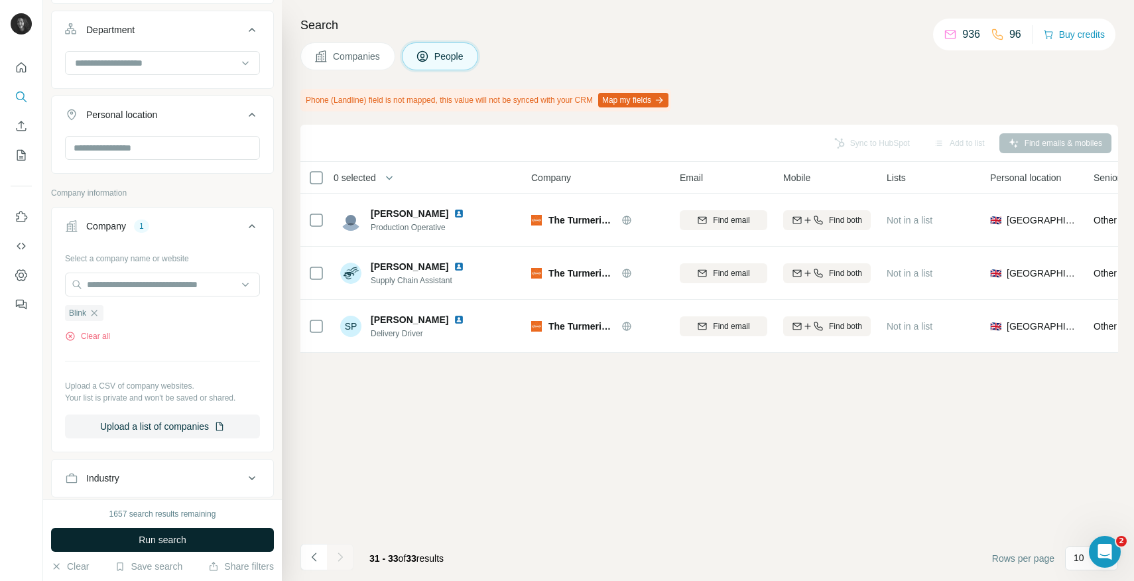
click at [141, 540] on span "Run search" at bounding box center [163, 539] width 48 height 13
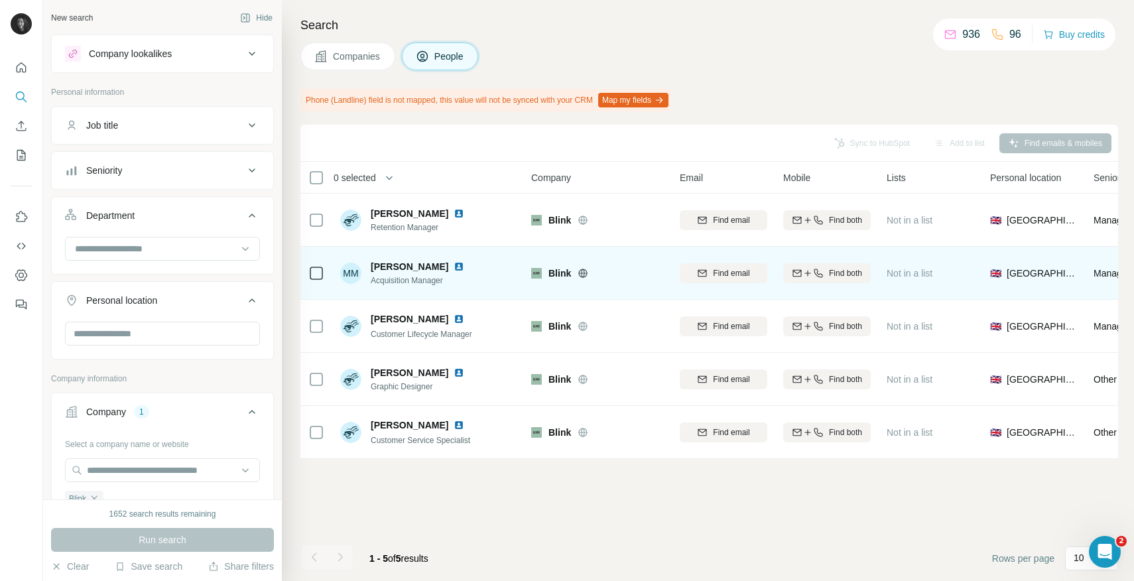
click at [403, 271] on span "[PERSON_NAME]" at bounding box center [410, 266] width 78 height 13
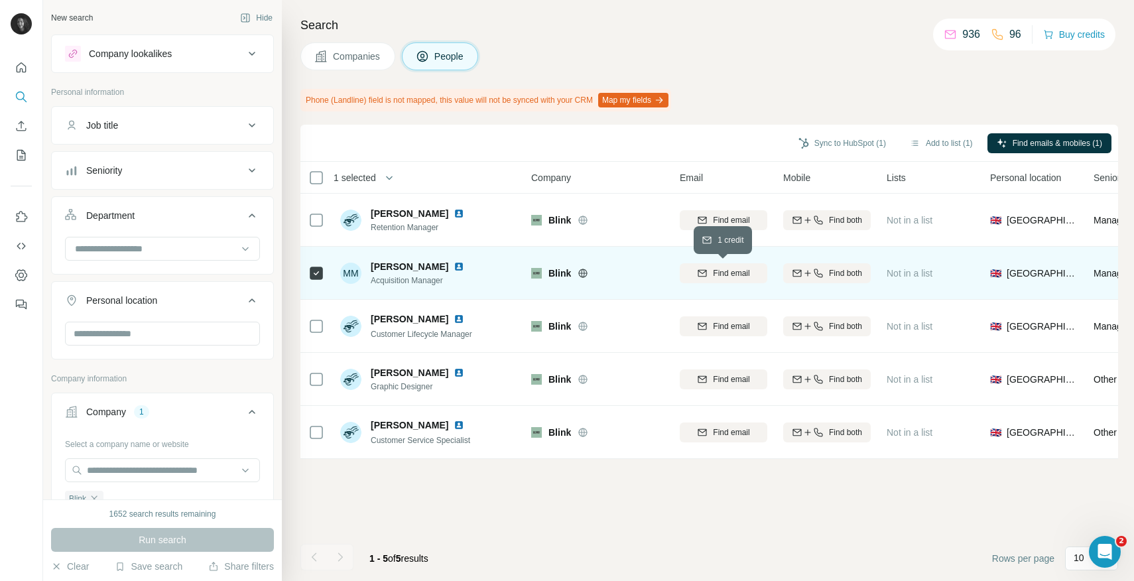
click at [736, 279] on button "Find email" at bounding box center [724, 273] width 88 height 20
click at [842, 147] on button "Sync to HubSpot (1)" at bounding box center [842, 143] width 106 height 20
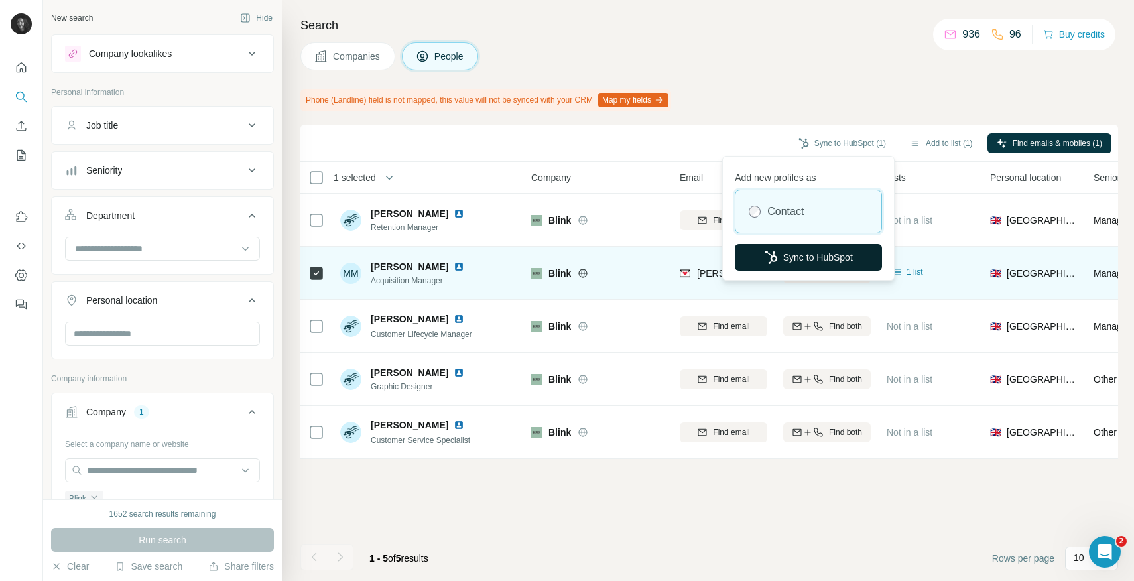
click at [786, 261] on button "Sync to HubSpot" at bounding box center [808, 257] width 147 height 27
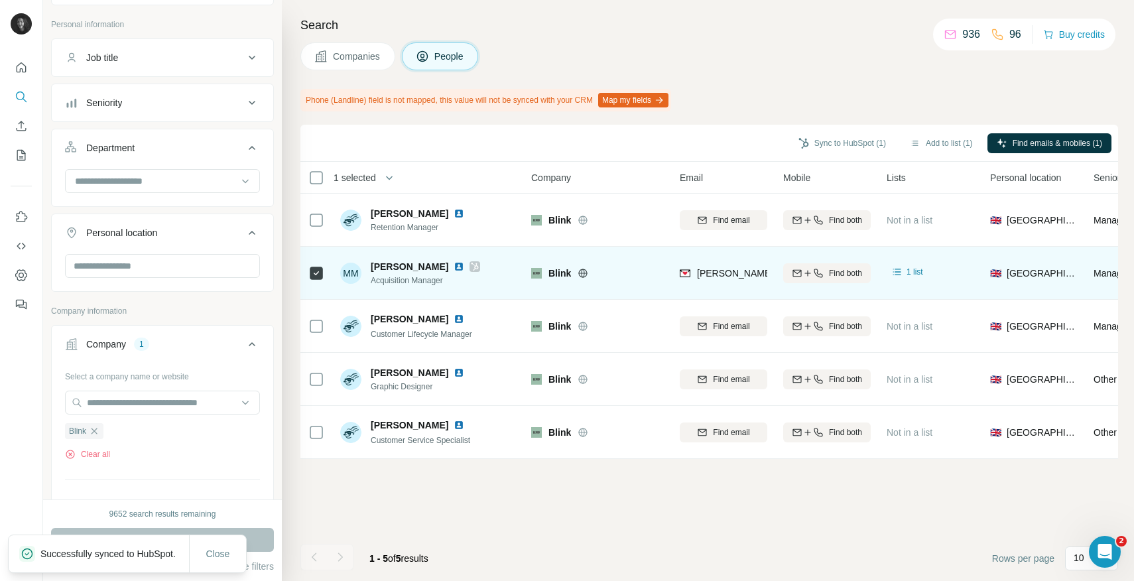
scroll to position [70, 0]
click at [92, 427] on icon "button" at bounding box center [94, 429] width 11 height 11
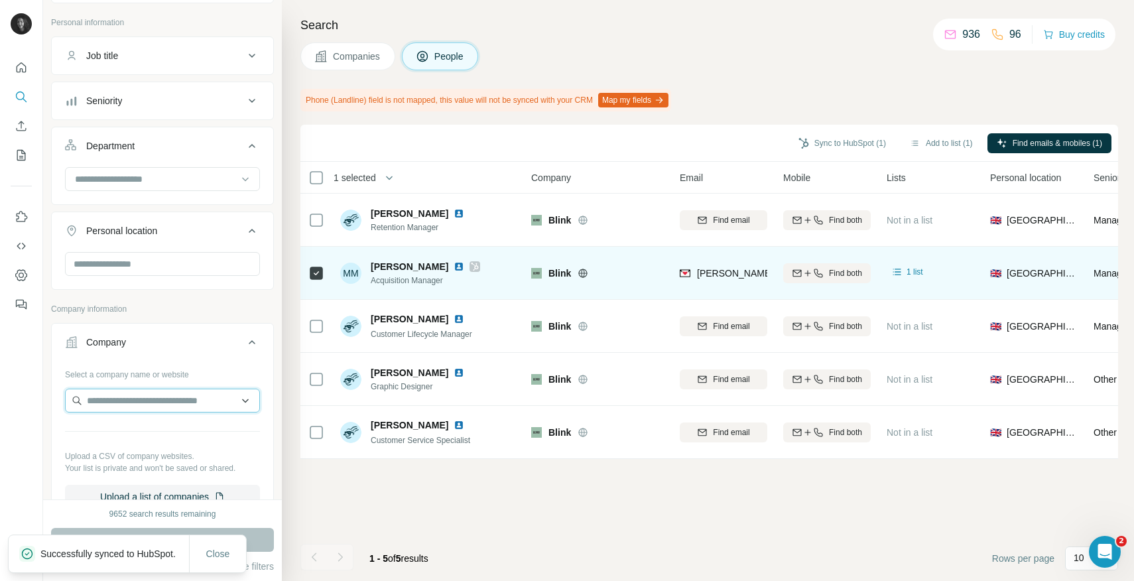
click at [124, 398] on input "text" at bounding box center [162, 401] width 195 height 24
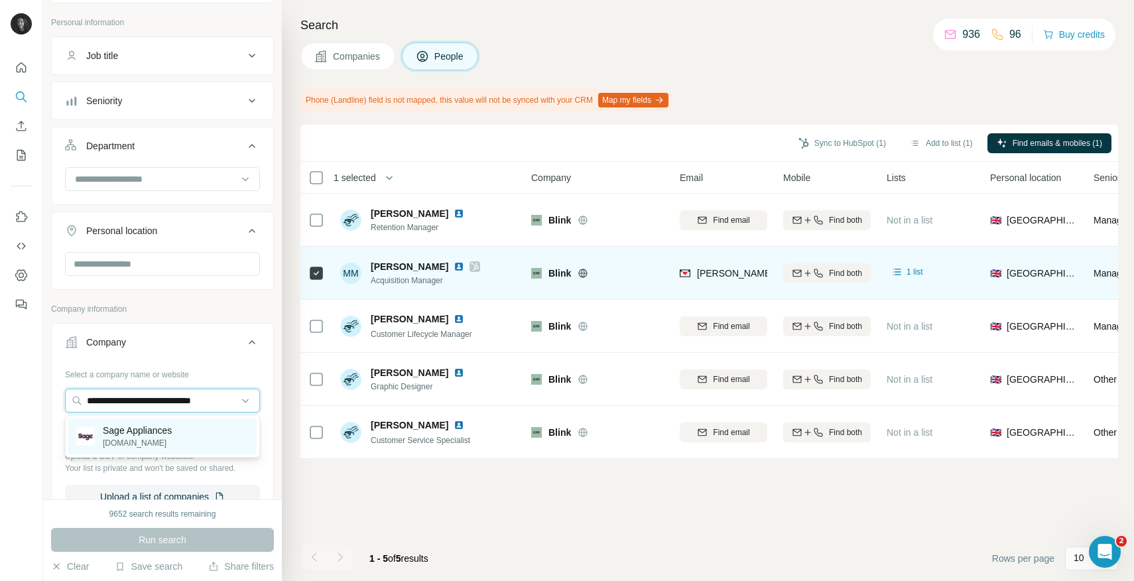
type input "**********"
click at [147, 434] on p "Sage Appliances" at bounding box center [137, 430] width 69 height 13
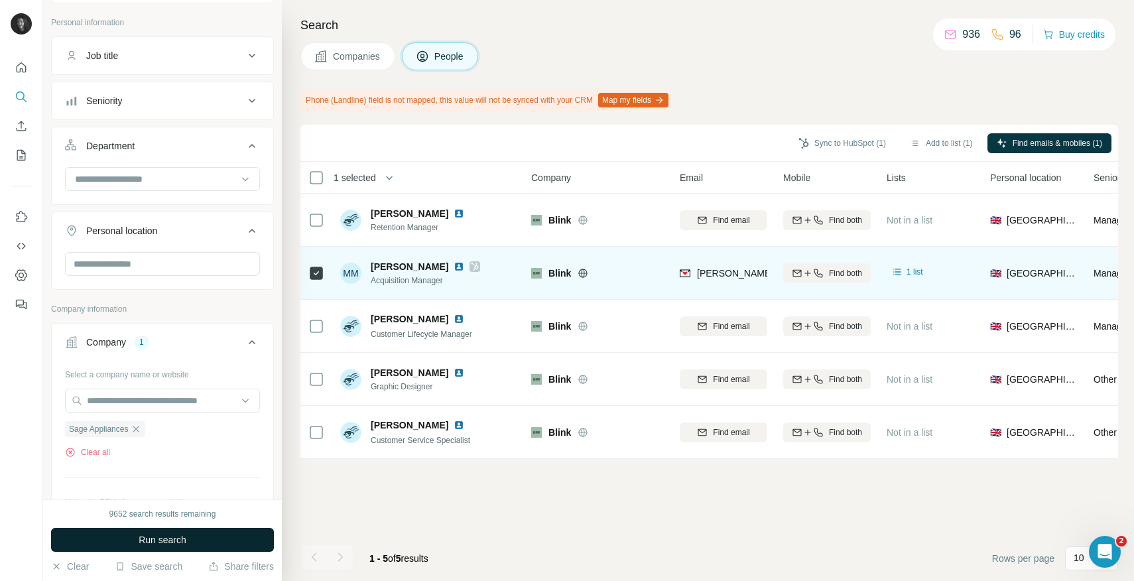
click at [176, 536] on span "Run search" at bounding box center [163, 539] width 48 height 13
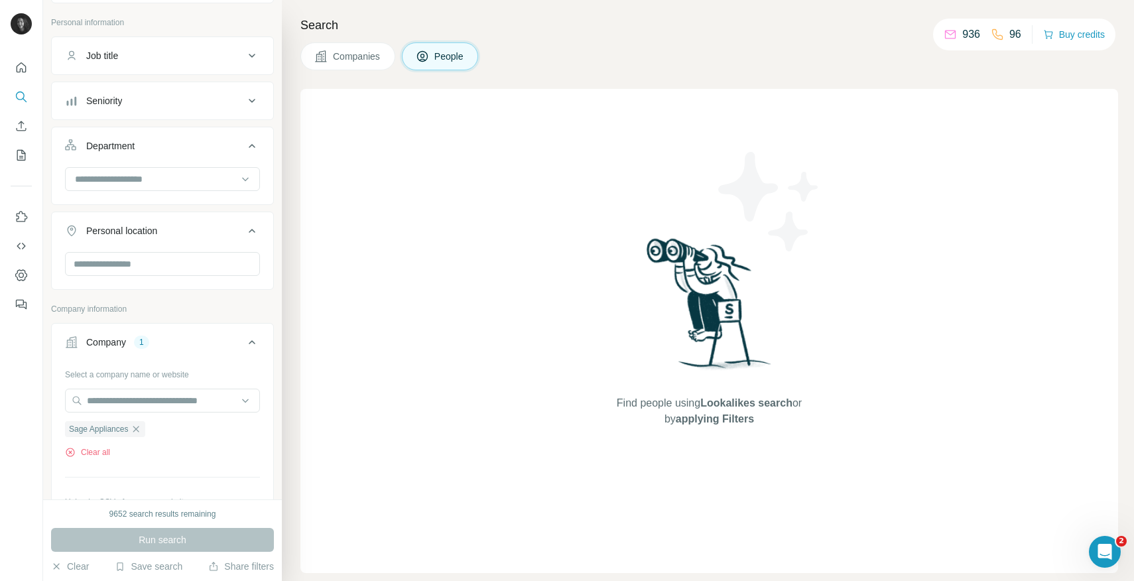
click at [346, 57] on span "Companies" at bounding box center [357, 56] width 48 height 13
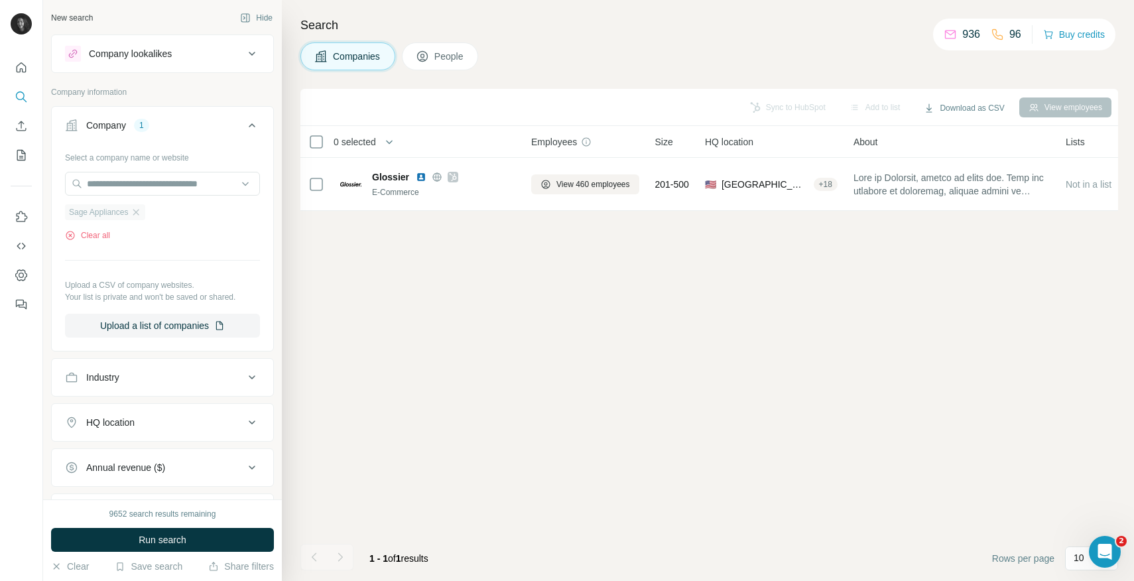
click at [120, 212] on span "Sage Appliances" at bounding box center [98, 212] width 59 height 12
click at [133, 542] on button "Run search" at bounding box center [162, 540] width 223 height 24
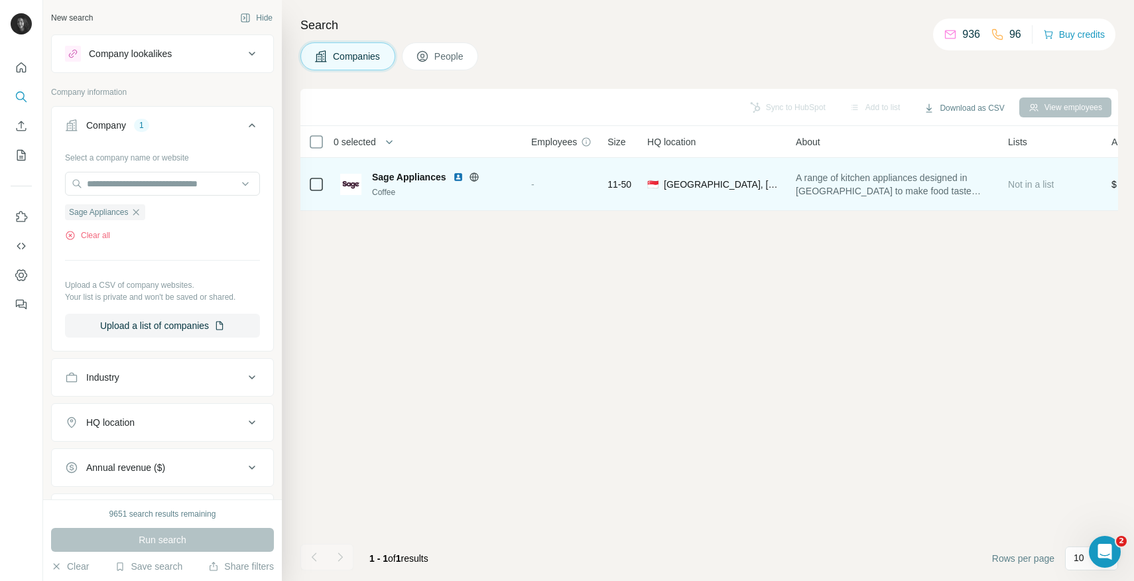
click at [400, 182] on span "Sage Appliances" at bounding box center [409, 176] width 74 height 13
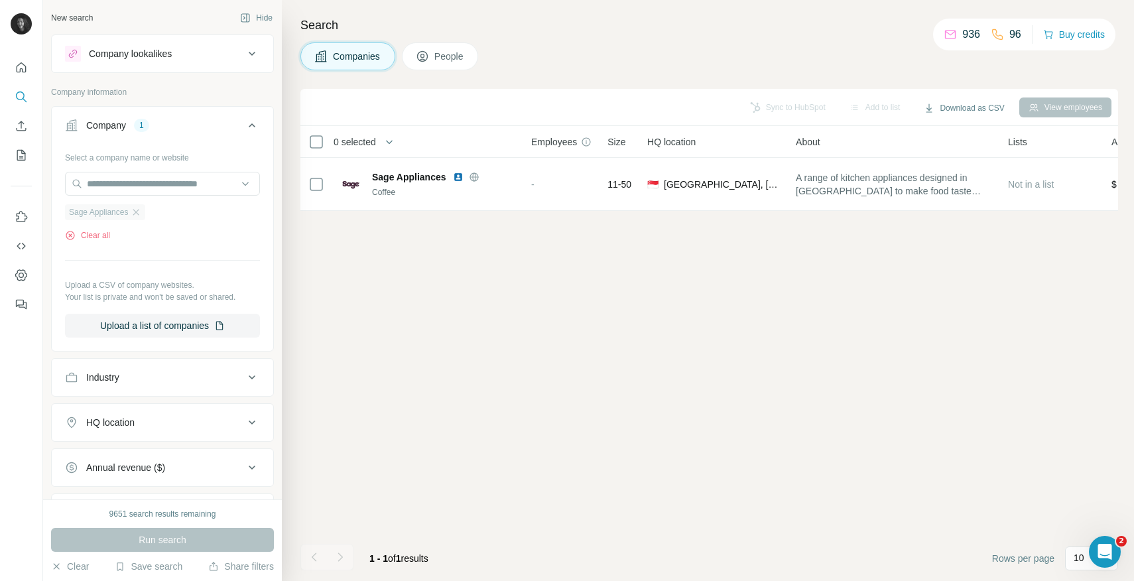
click at [119, 217] on span "Sage Appliances" at bounding box center [98, 212] width 59 height 12
click at [137, 213] on icon "button" at bounding box center [136, 212] width 11 height 11
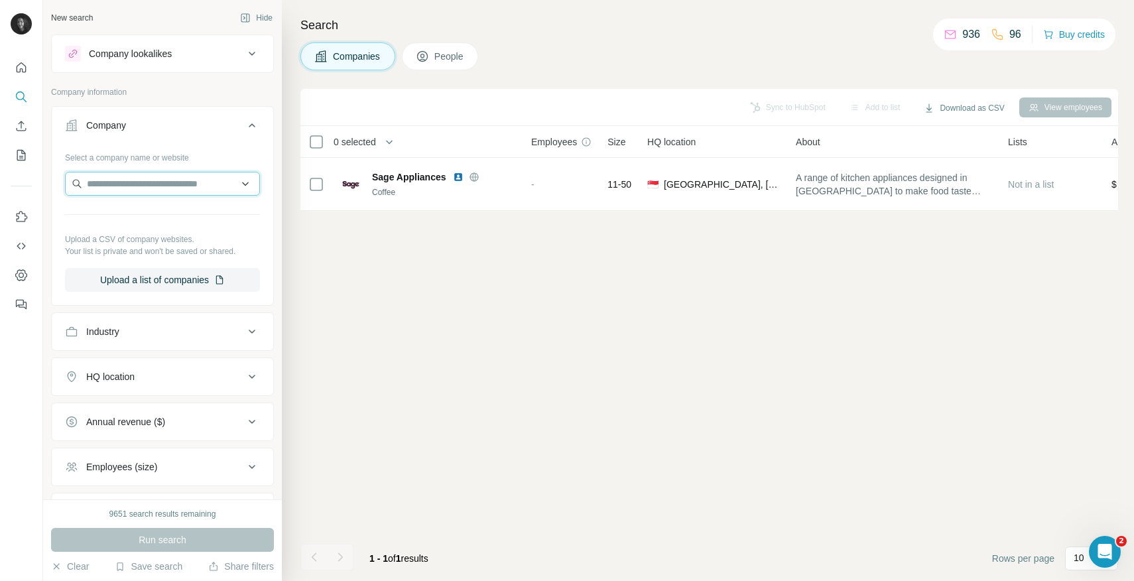
click at [138, 186] on input "text" at bounding box center [162, 184] width 195 height 24
paste input "**********"
type input "**********"
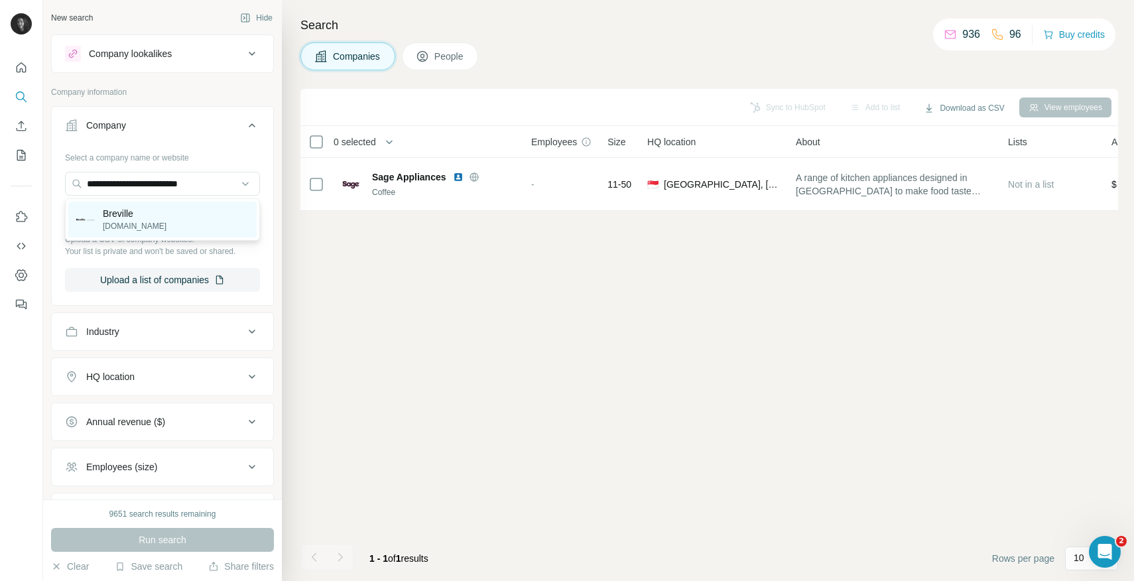
click at [144, 213] on p "Breville" at bounding box center [135, 213] width 64 height 13
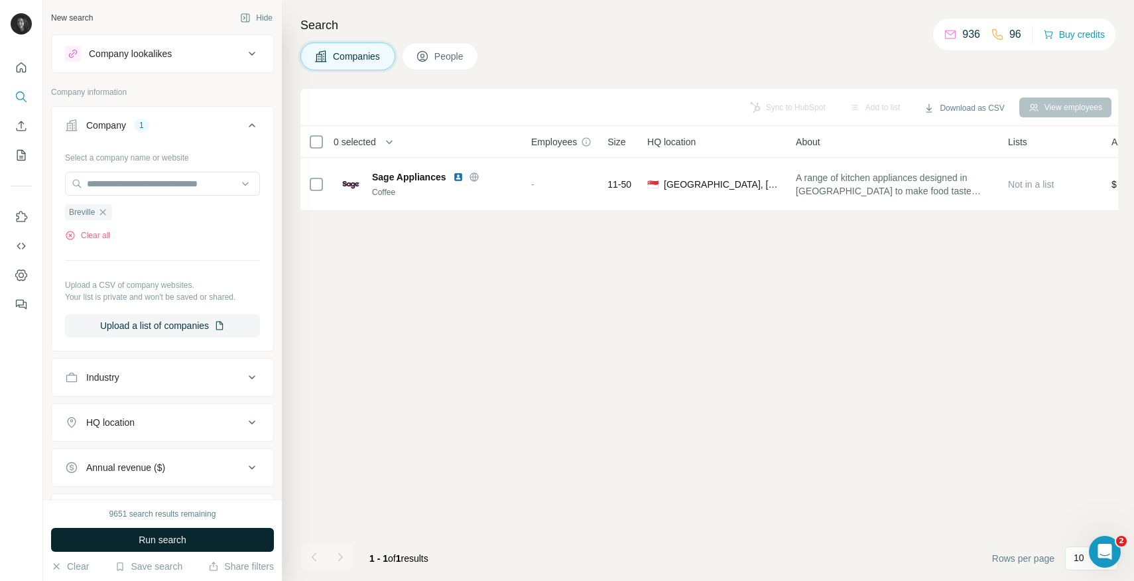
click at [160, 539] on span "Run search" at bounding box center [163, 539] width 48 height 13
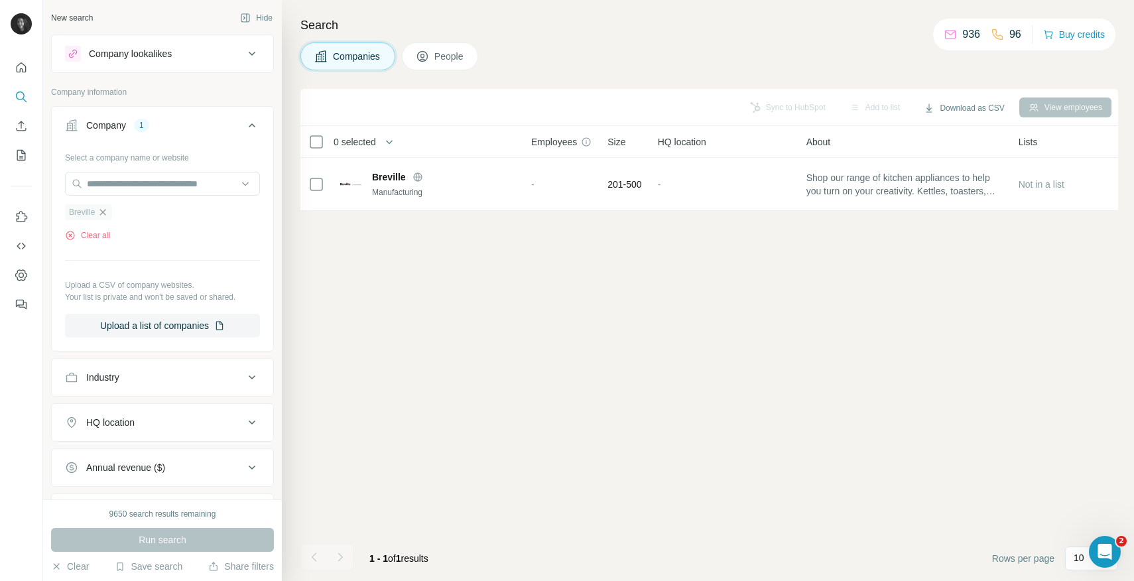
click at [105, 215] on icon "button" at bounding box center [102, 212] width 11 height 11
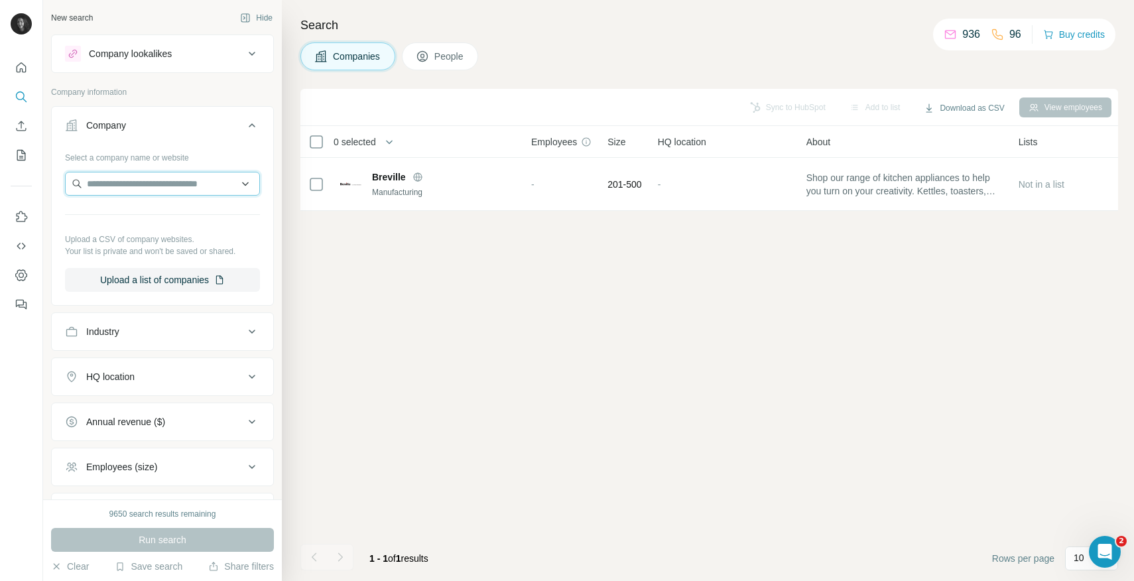
click at [111, 188] on input "text" at bounding box center [162, 184] width 195 height 24
paste input "**********"
type input "**********"
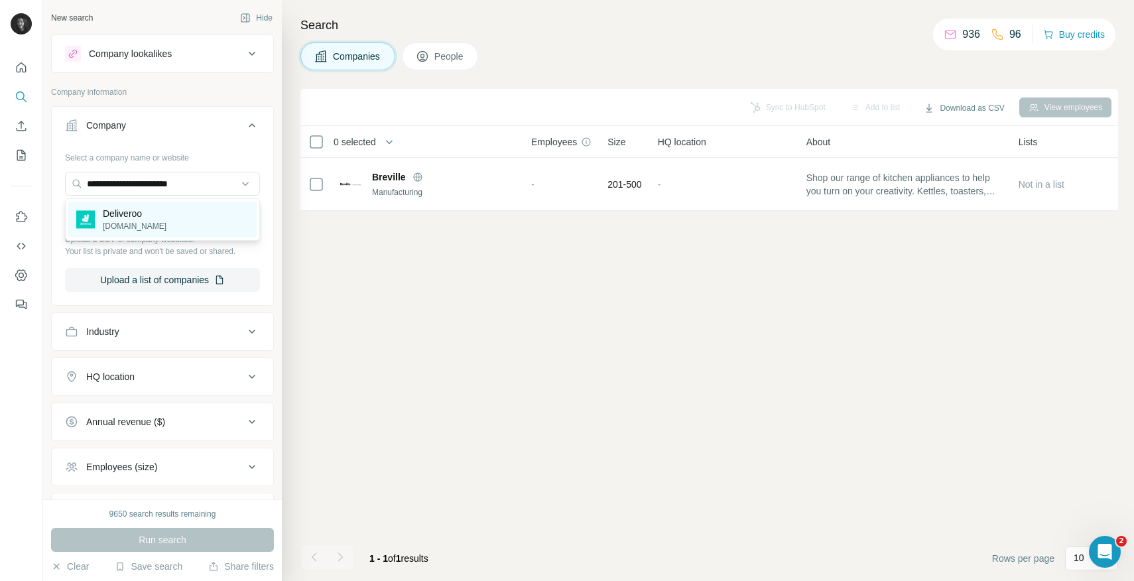
click at [131, 216] on p "Deliveroo" at bounding box center [135, 213] width 64 height 13
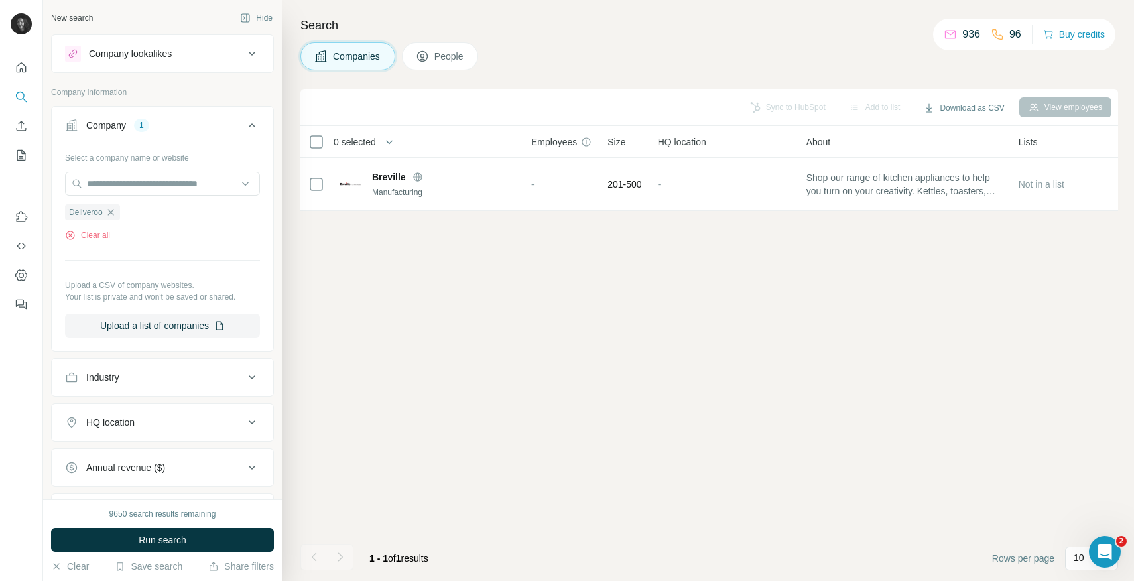
click at [160, 552] on div "9650 search results remaining Run search Clear Save search Share filters" at bounding box center [162, 540] width 239 height 82
click at [160, 541] on span "Run search" at bounding box center [163, 539] width 48 height 13
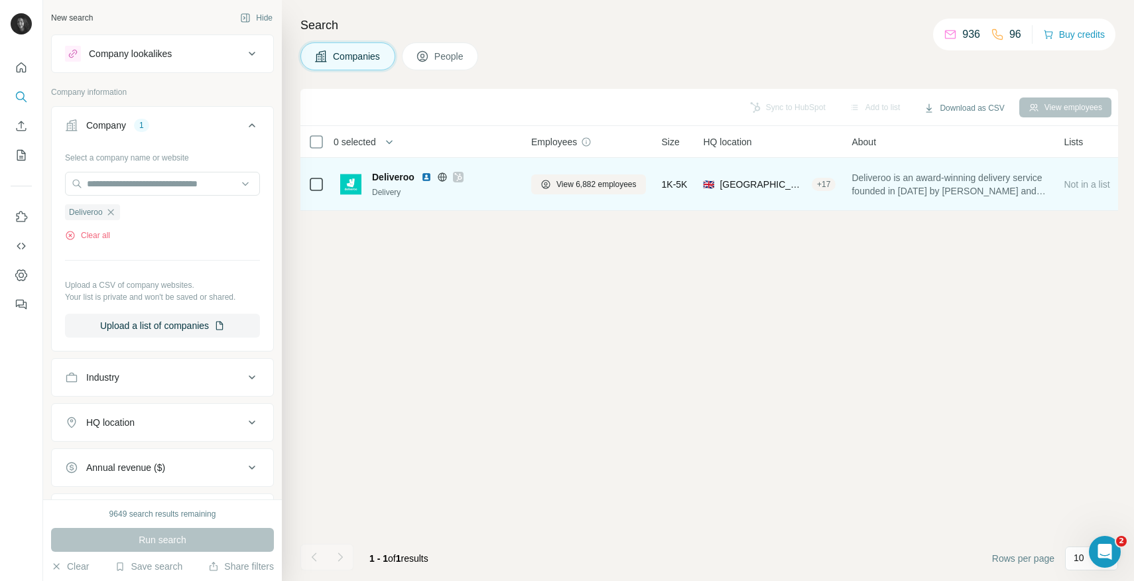
click at [387, 182] on span "Deliveroo" at bounding box center [393, 176] width 42 height 13
click at [389, 170] on span "Deliveroo" at bounding box center [393, 176] width 42 height 13
click at [599, 177] on button "View 6,882 employees" at bounding box center [588, 184] width 115 height 20
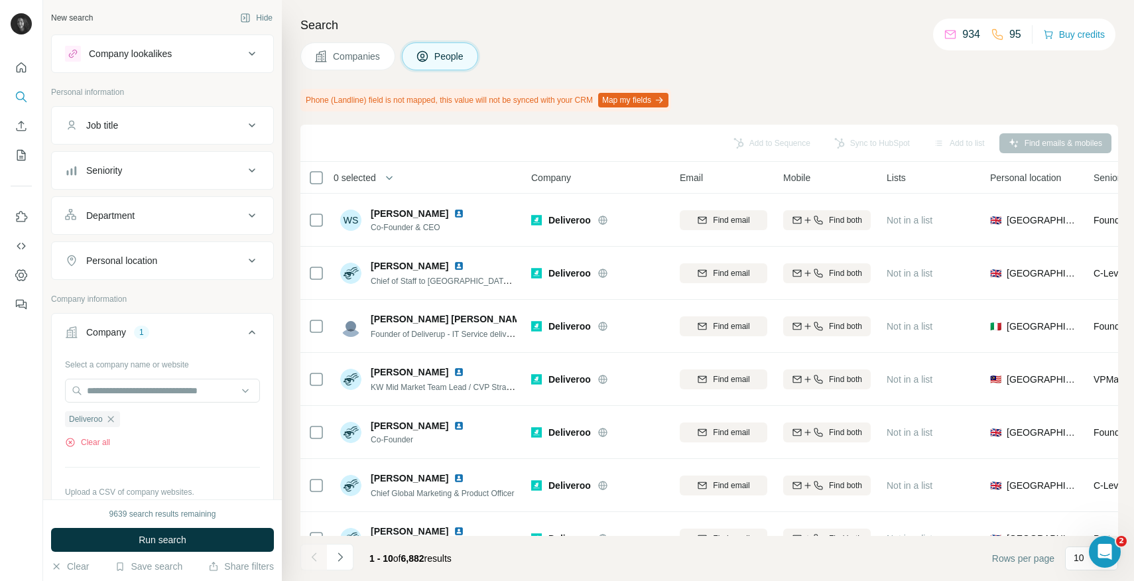
click at [131, 218] on div "Department" at bounding box center [110, 215] width 48 height 13
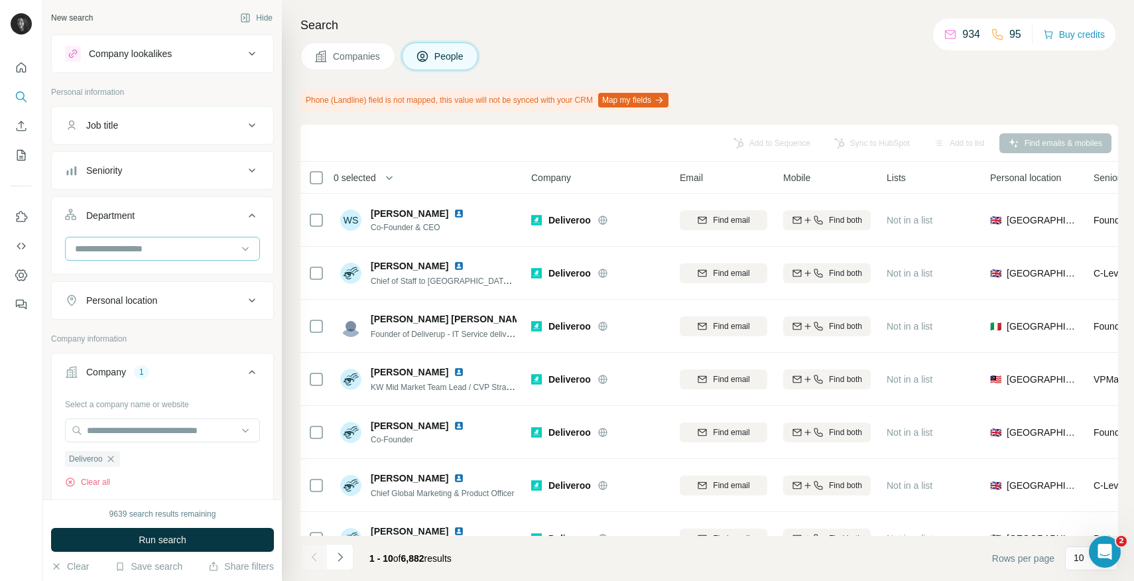
click at [125, 254] on input at bounding box center [156, 248] width 164 height 15
type input "****"
click at [148, 283] on p "Marketing and Advertising" at bounding box center [129, 278] width 107 height 13
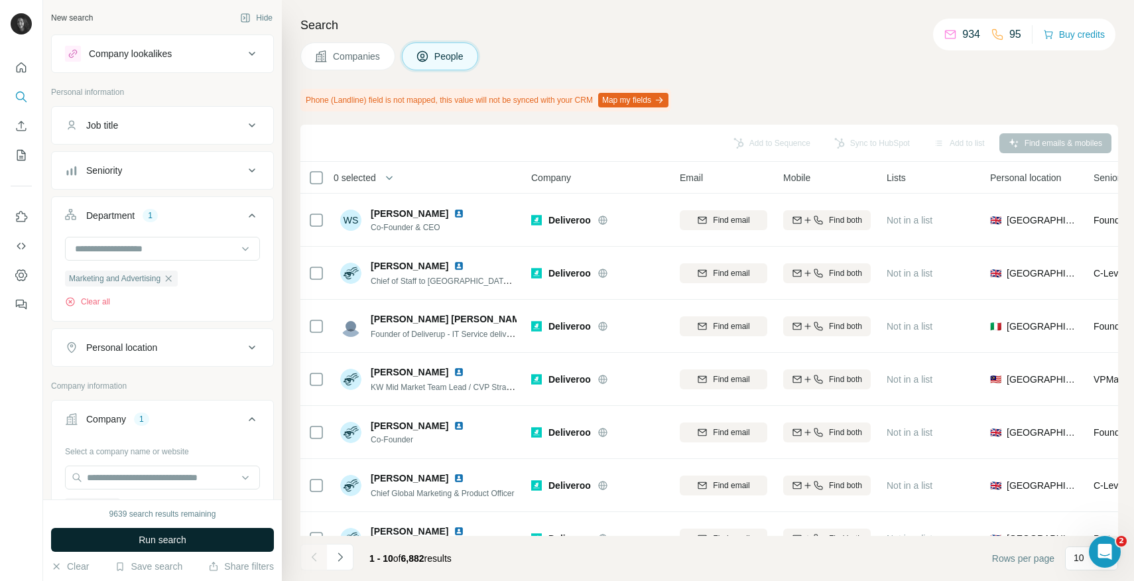
click at [156, 541] on span "Run search" at bounding box center [163, 539] width 48 height 13
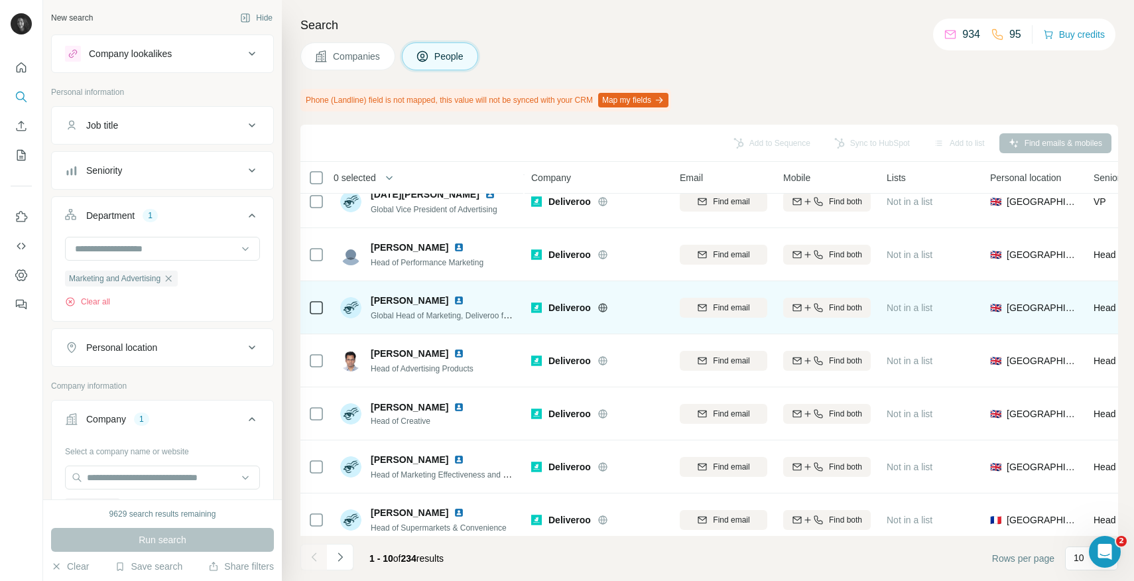
scroll to position [188, 0]
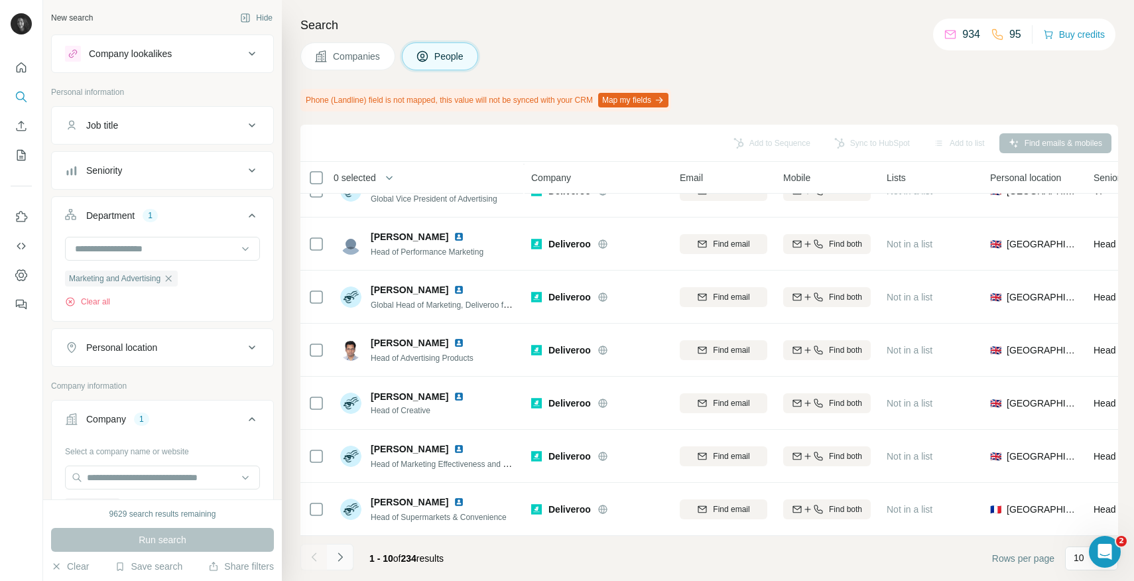
click at [347, 554] on button "Navigate to next page" at bounding box center [340, 557] width 27 height 27
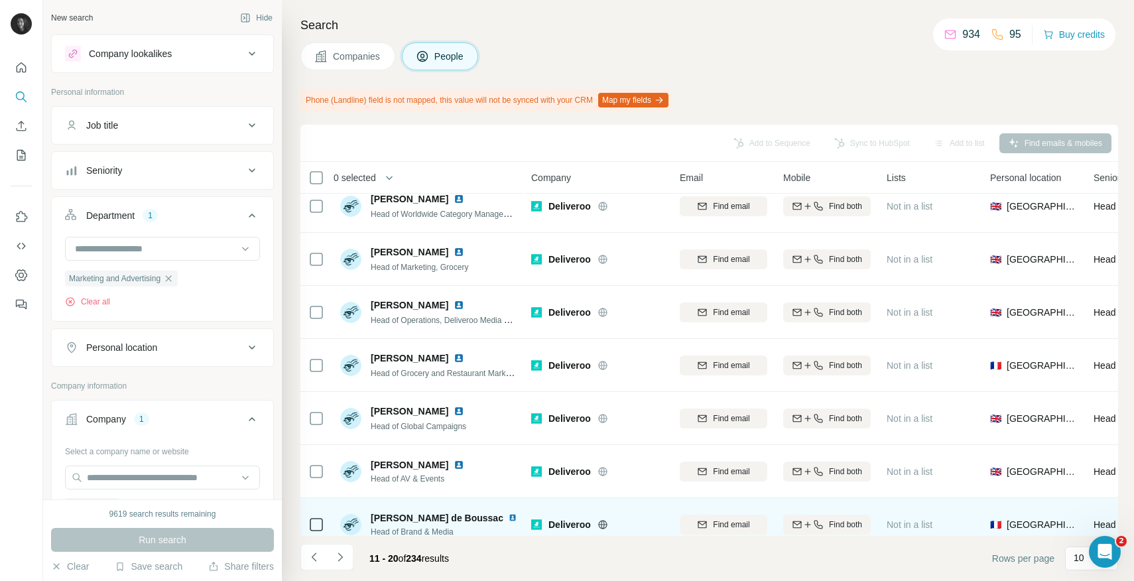
scroll to position [8, 0]
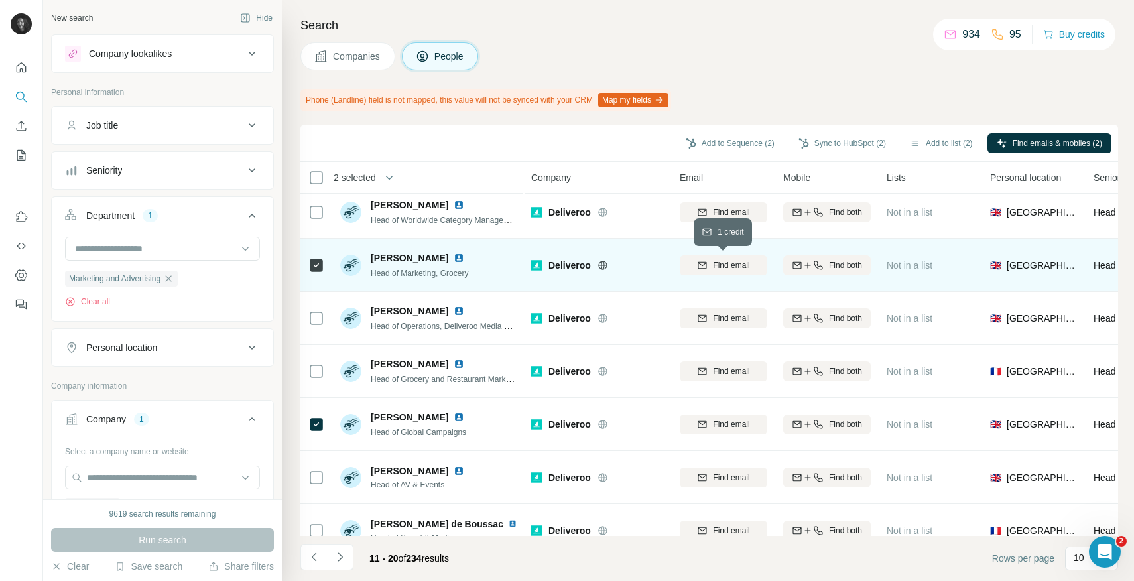
click at [743, 265] on span "Find email" at bounding box center [731, 265] width 36 height 12
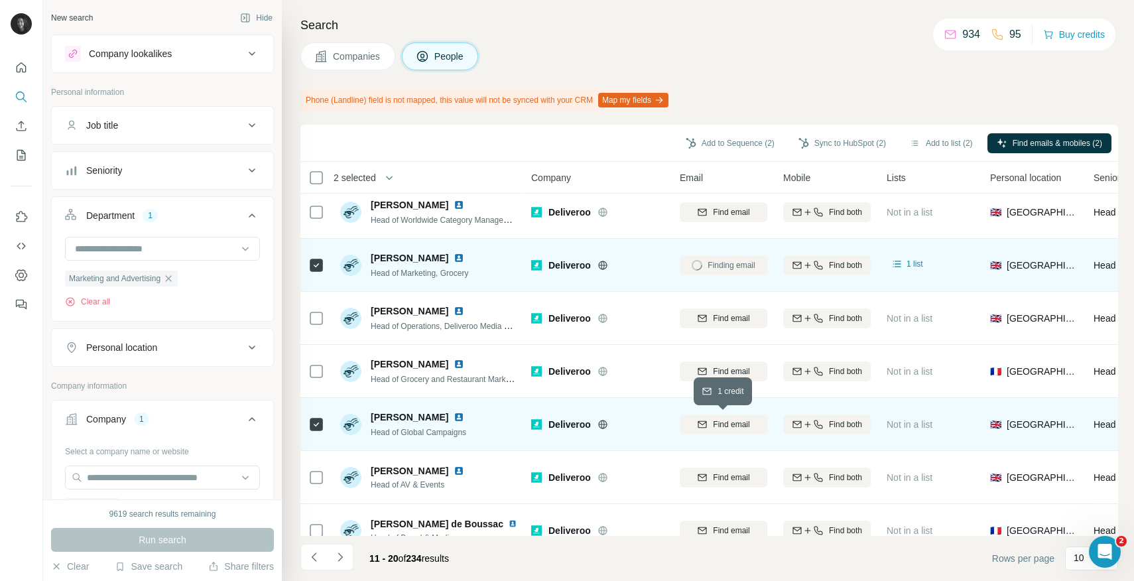
click at [719, 425] on span "Find email" at bounding box center [731, 424] width 36 height 12
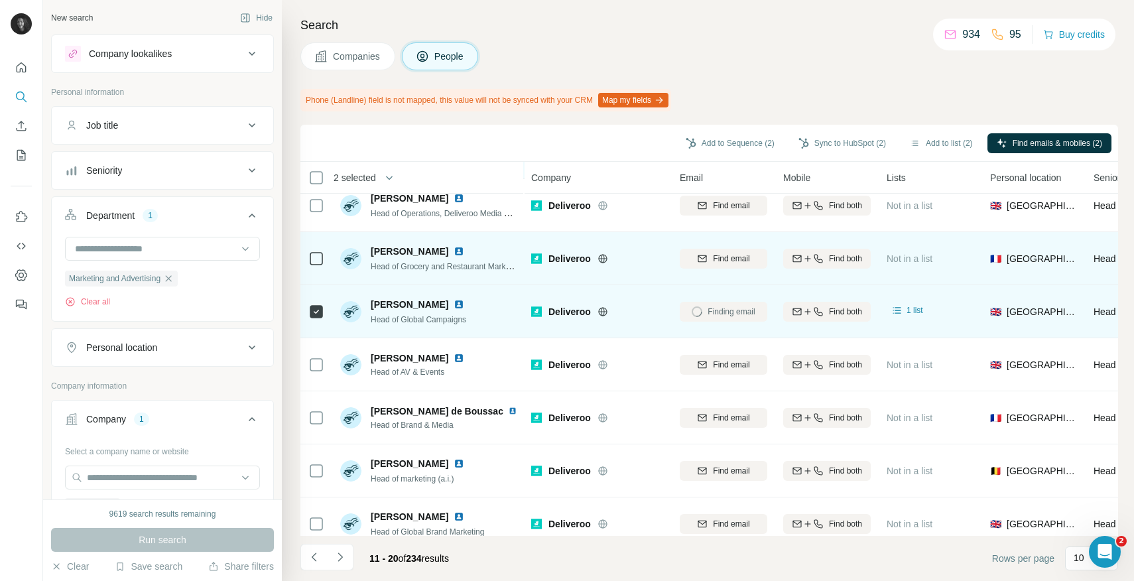
scroll to position [159, 0]
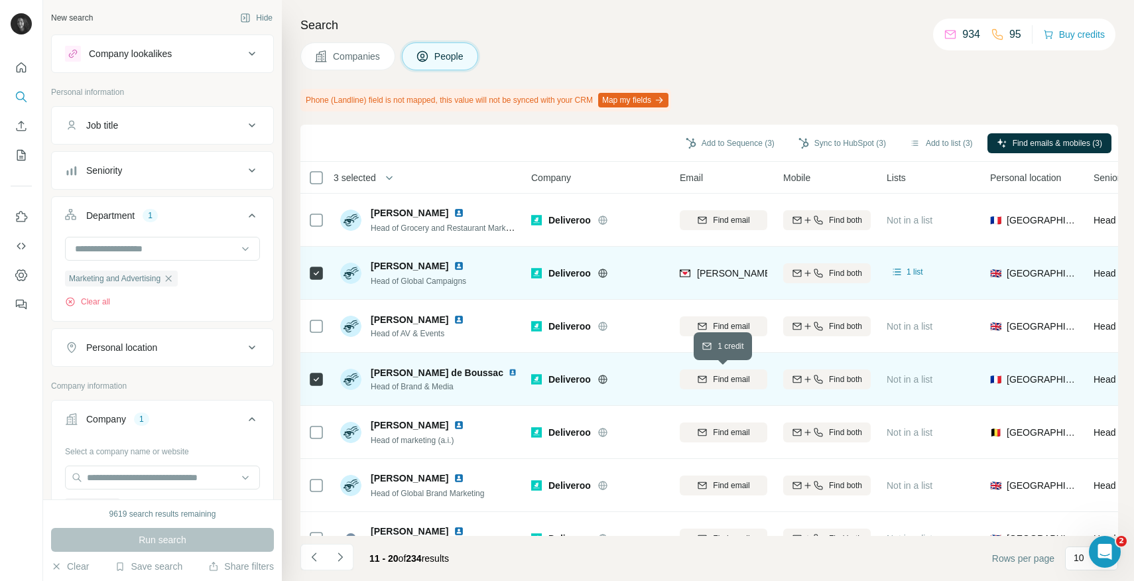
click at [742, 381] on span "Find email" at bounding box center [731, 379] width 36 height 12
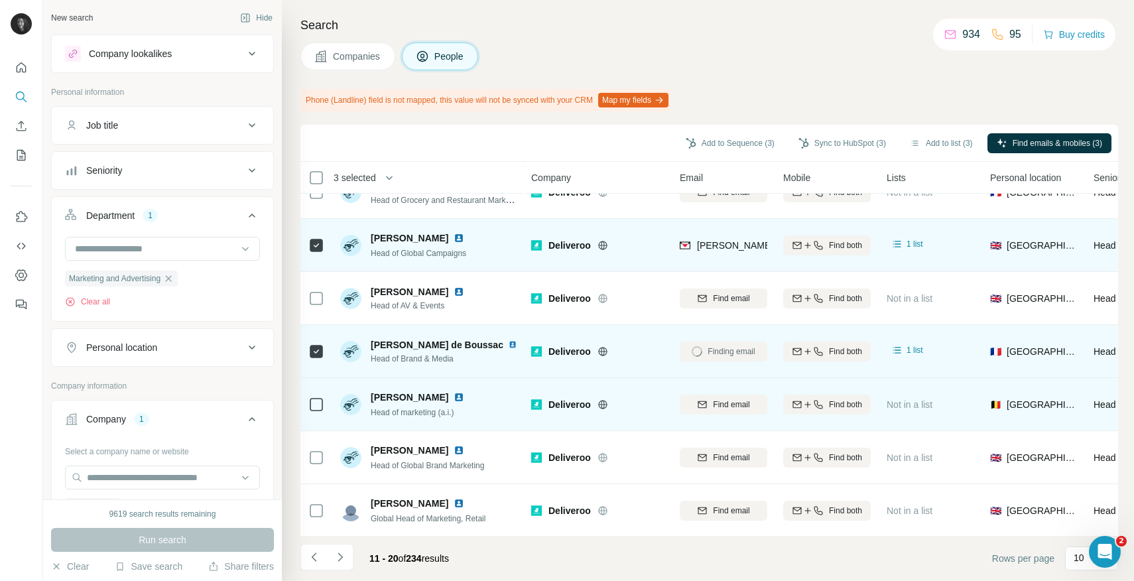
scroll to position [188, 0]
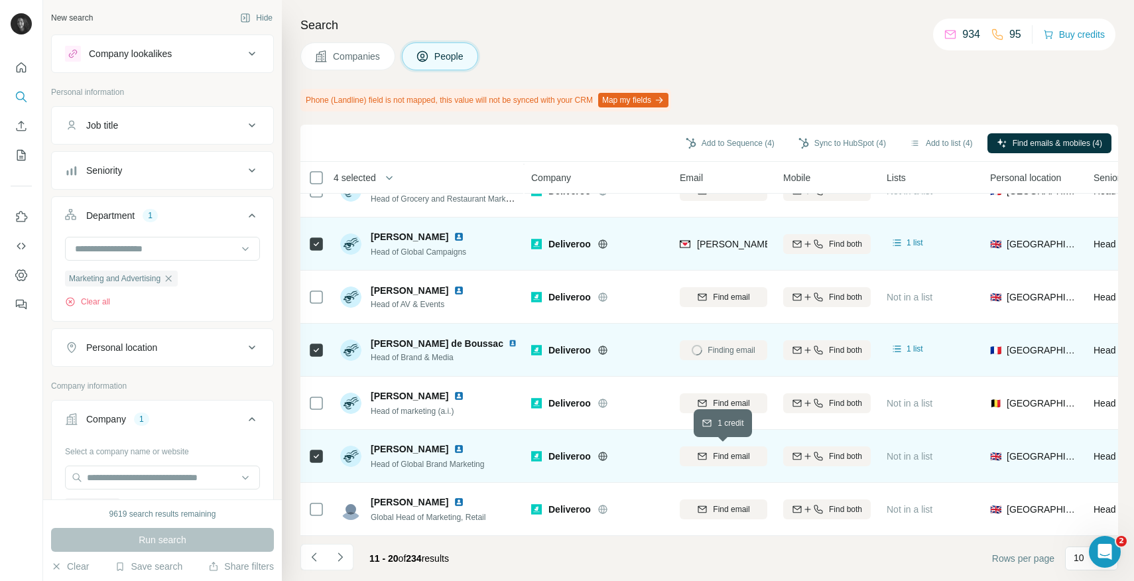
click at [720, 454] on span "Find email" at bounding box center [731, 456] width 36 height 12
click at [839, 138] on button "Sync to HubSpot (4)" at bounding box center [842, 143] width 106 height 20
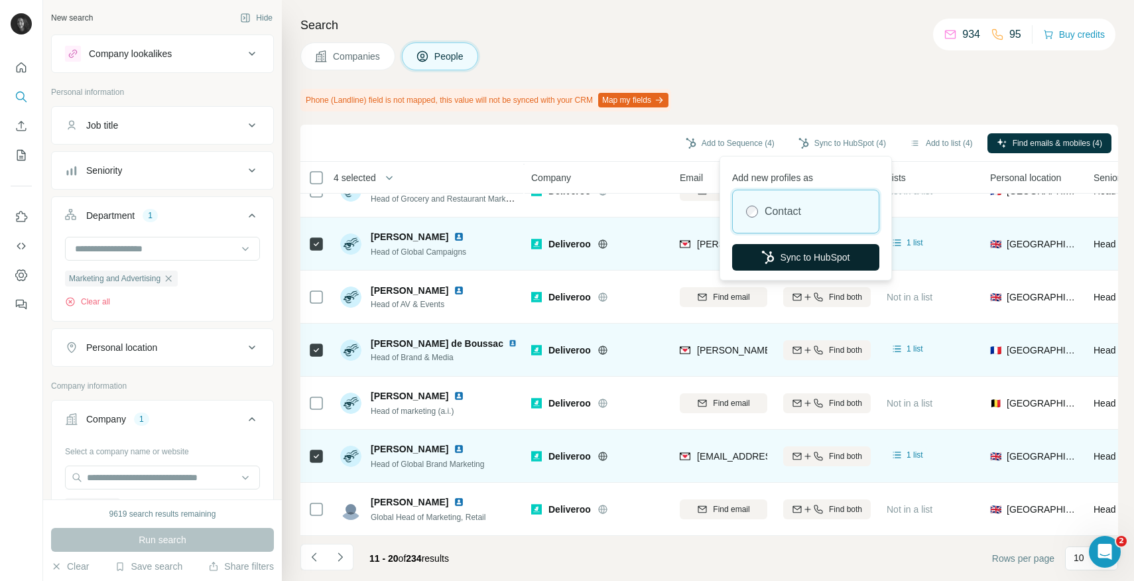
click at [778, 260] on button "Sync to HubSpot" at bounding box center [805, 257] width 147 height 27
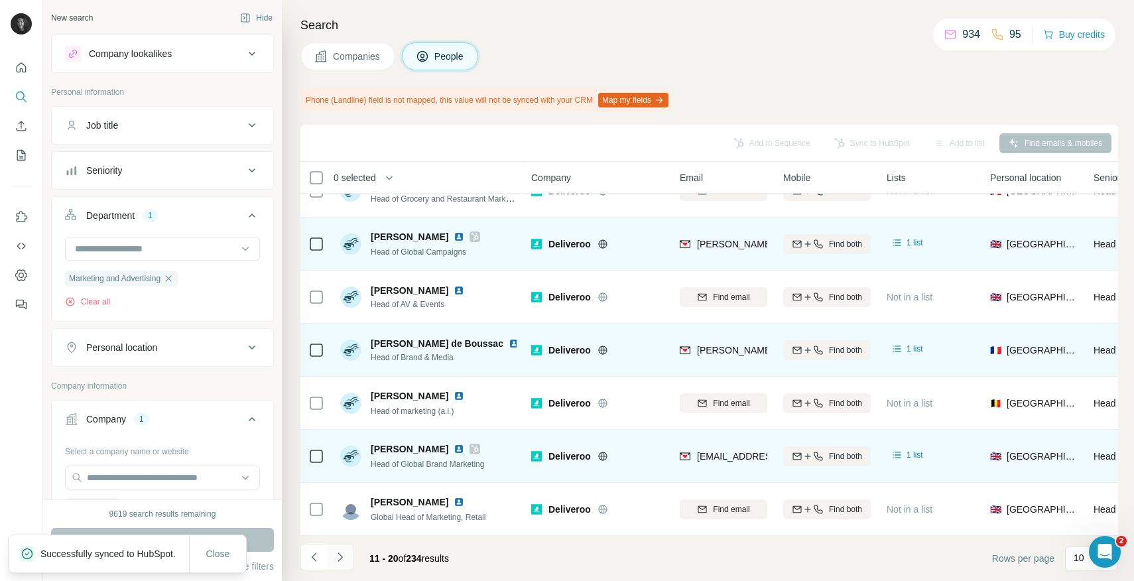
click at [337, 557] on icon "Navigate to next page" at bounding box center [339, 556] width 13 height 13
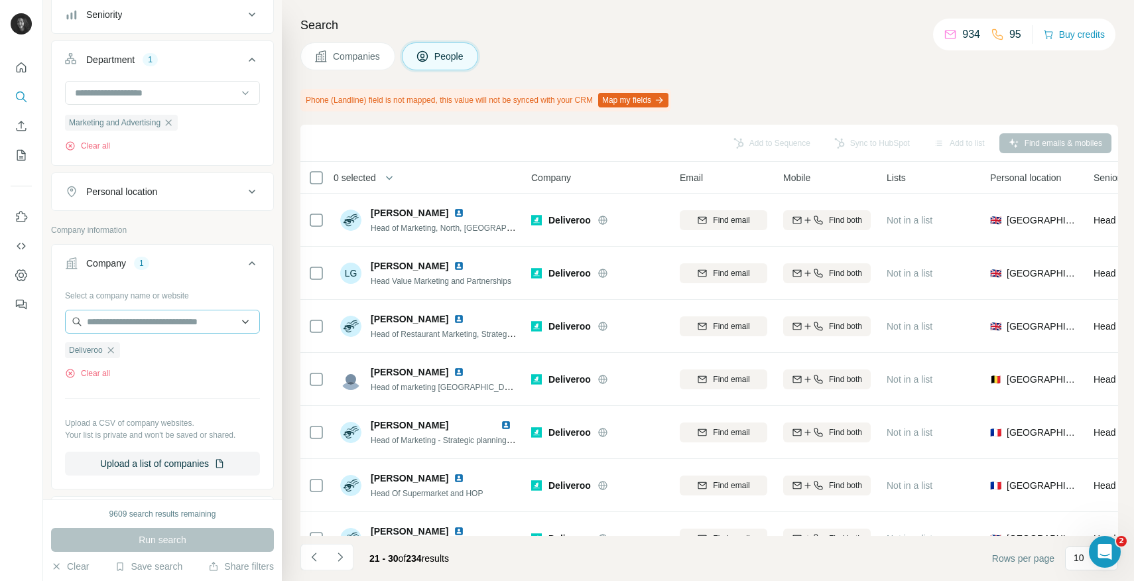
scroll to position [160, 0]
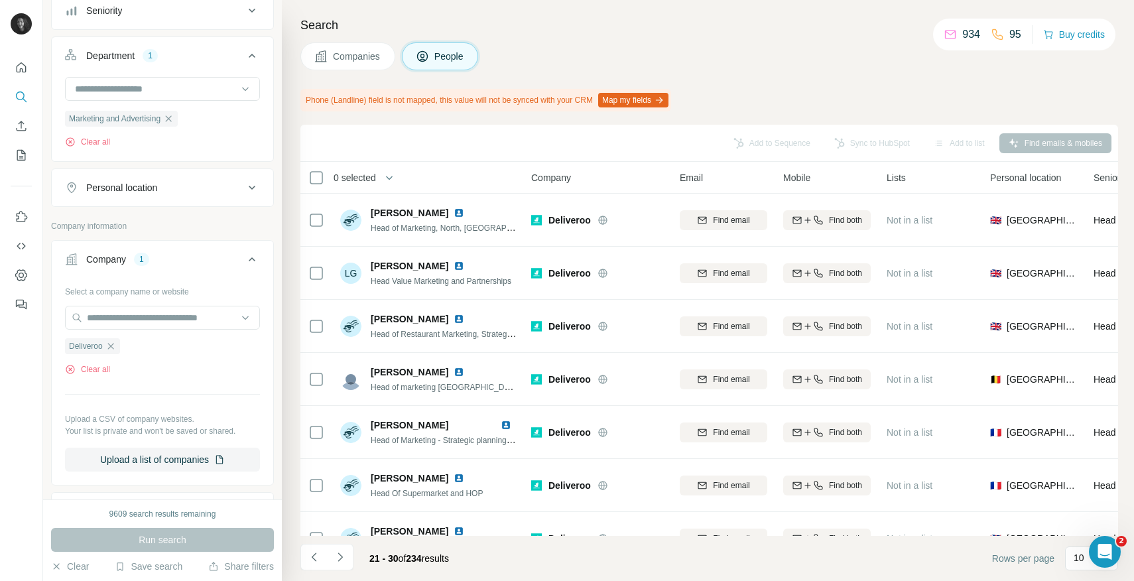
click at [176, 185] on div "Personal location" at bounding box center [154, 187] width 179 height 13
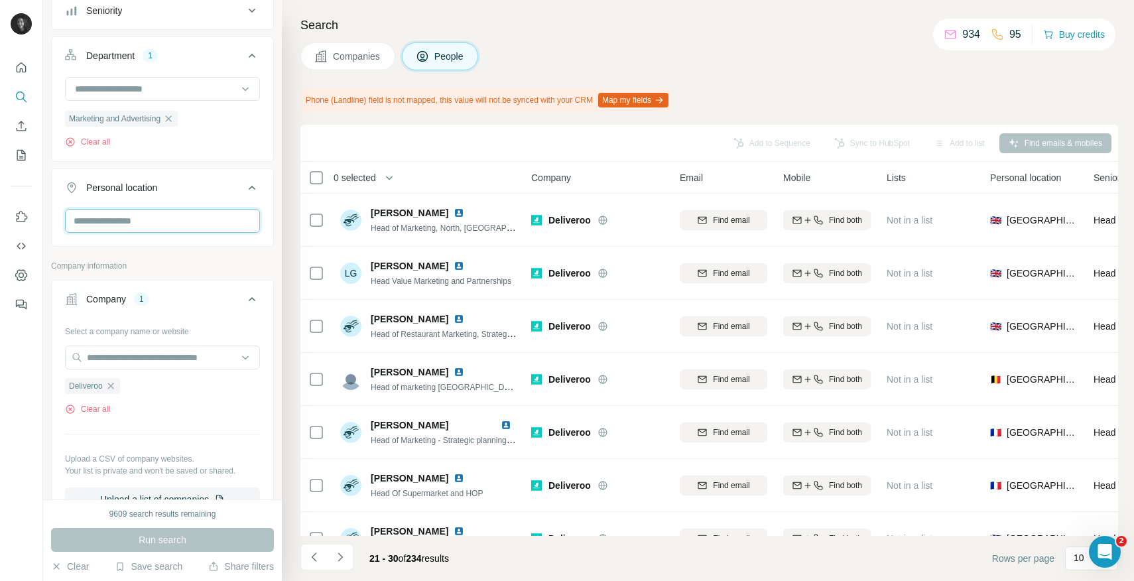
click at [149, 218] on input "text" at bounding box center [162, 221] width 195 height 24
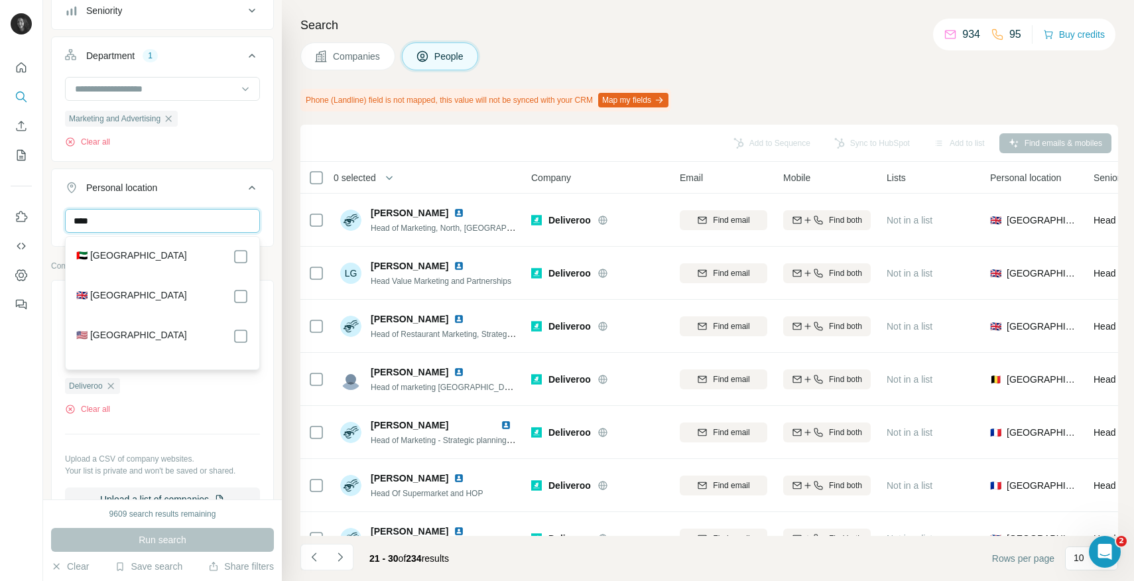
type input "****"
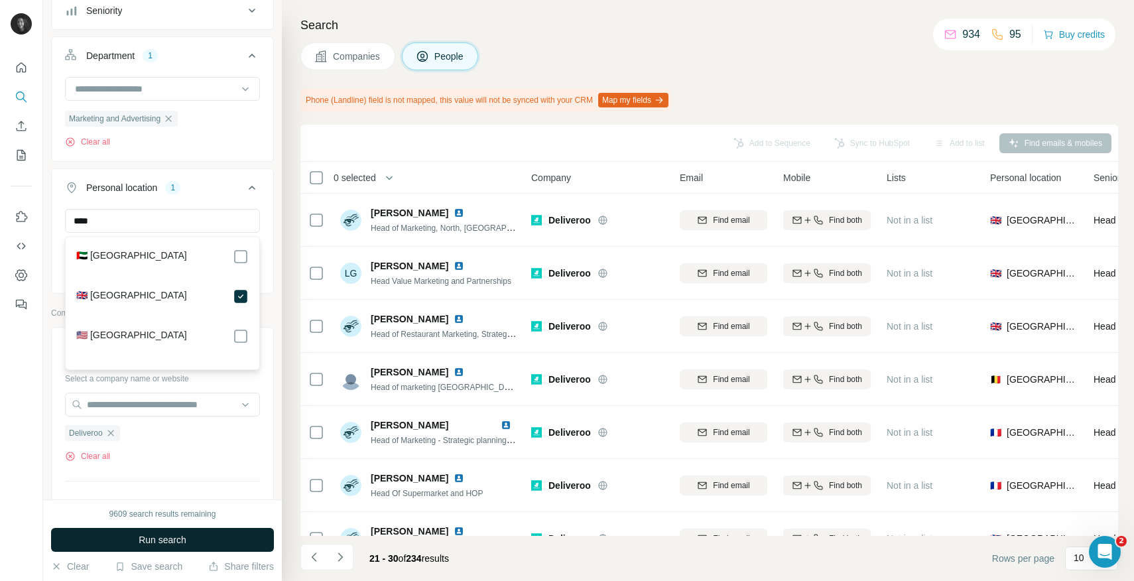
click at [165, 540] on span "Run search" at bounding box center [163, 539] width 48 height 13
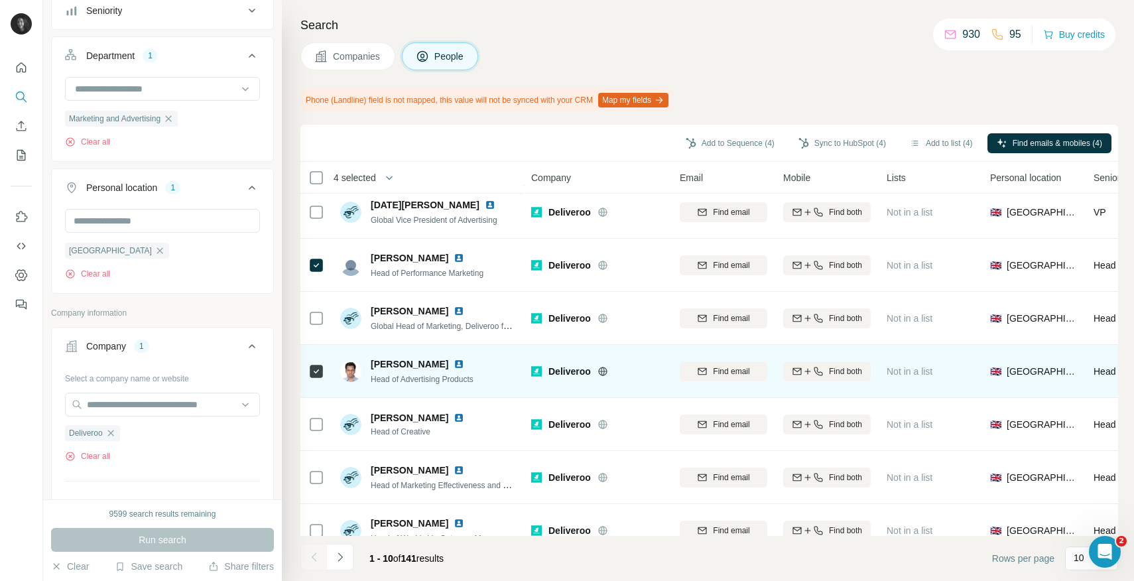
scroll to position [188, 0]
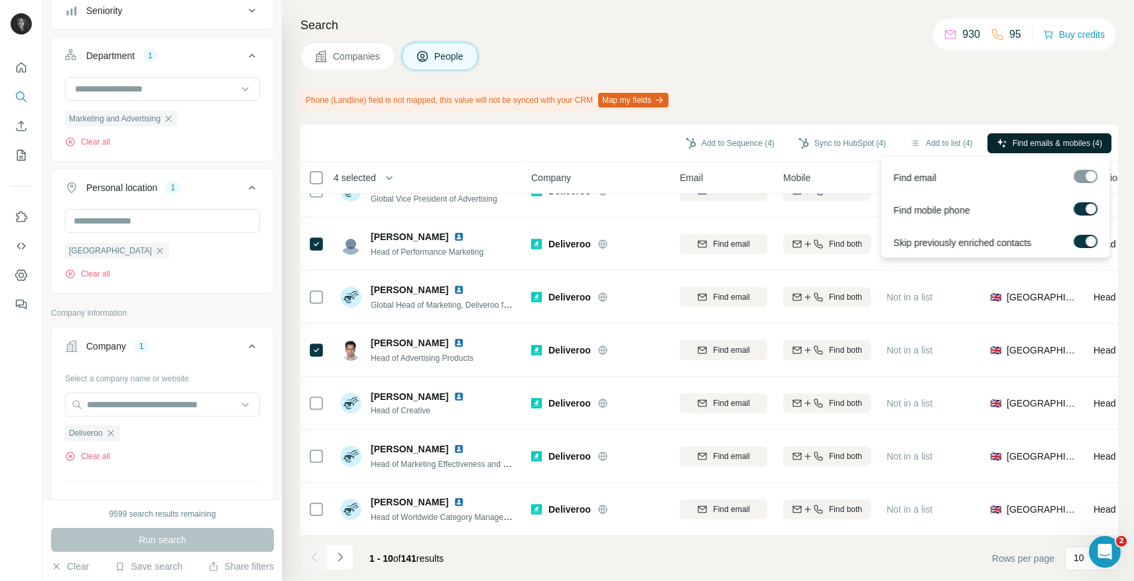
click at [1016, 139] on span "Find emails & mobiles (4)" at bounding box center [1057, 143] width 90 height 12
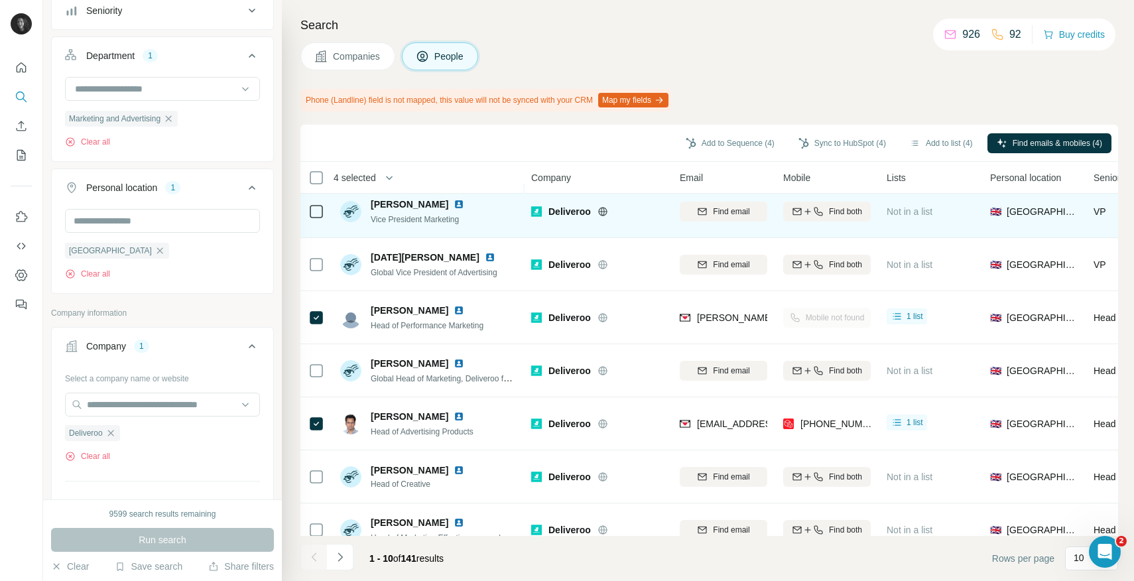
scroll to position [115, 0]
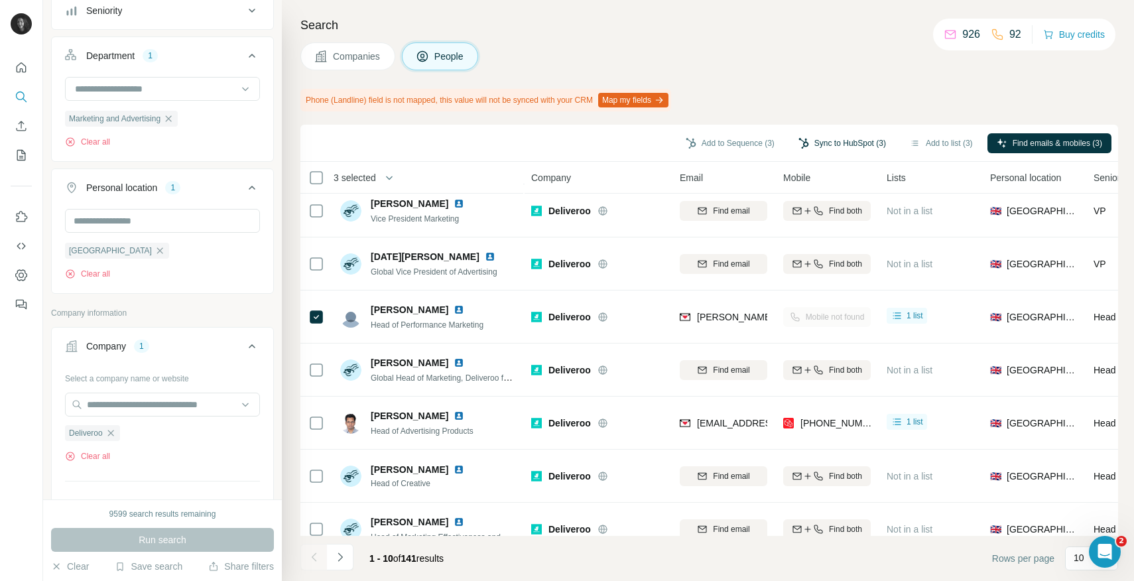
click at [816, 141] on button "Sync to HubSpot (3)" at bounding box center [842, 143] width 106 height 20
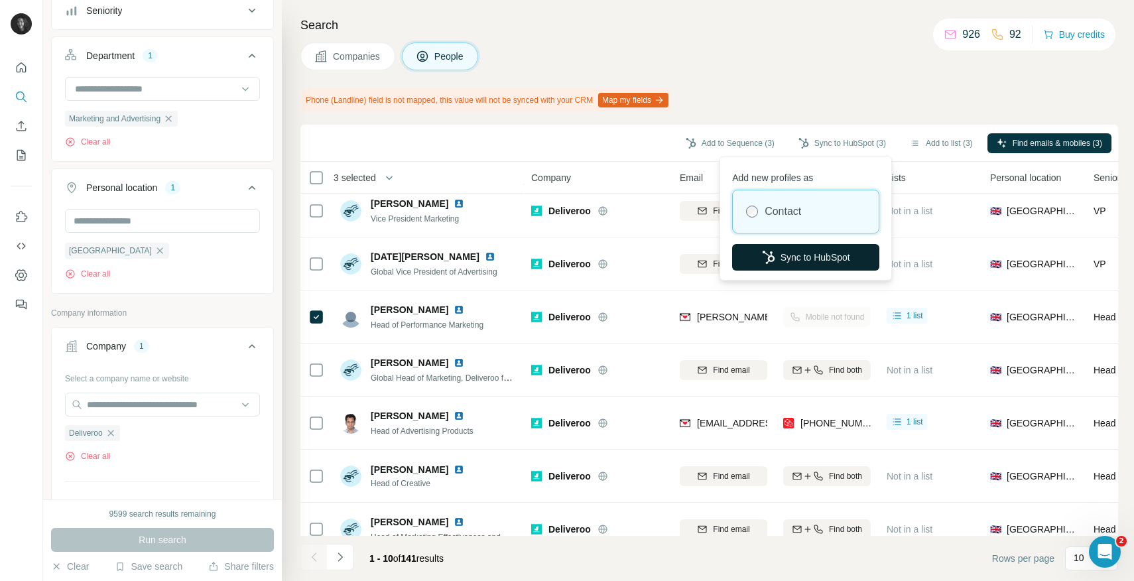
click at [813, 255] on button "Sync to HubSpot" at bounding box center [805, 257] width 147 height 27
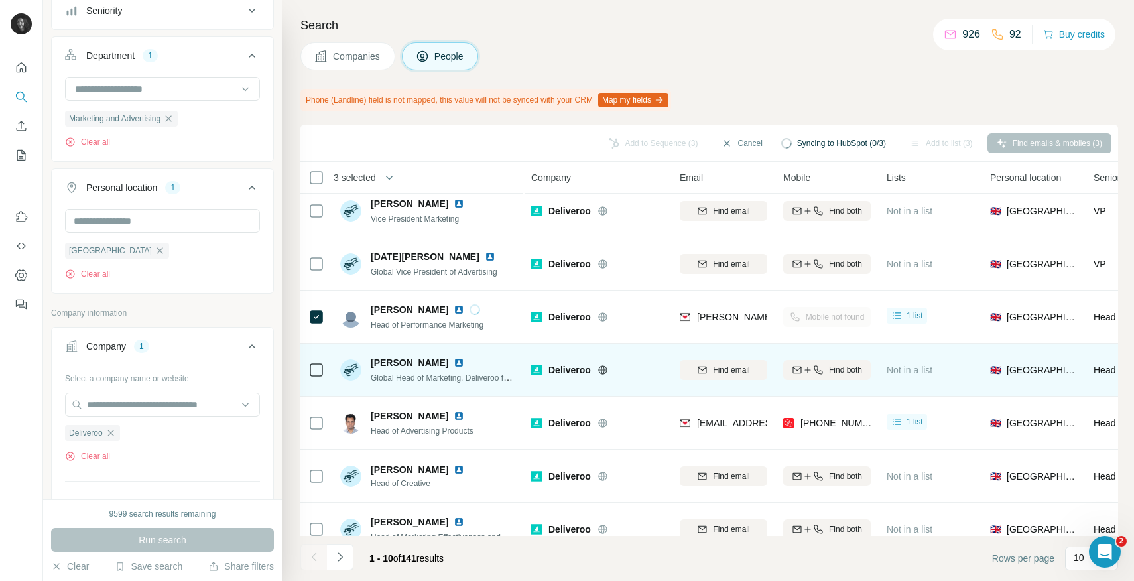
scroll to position [188, 0]
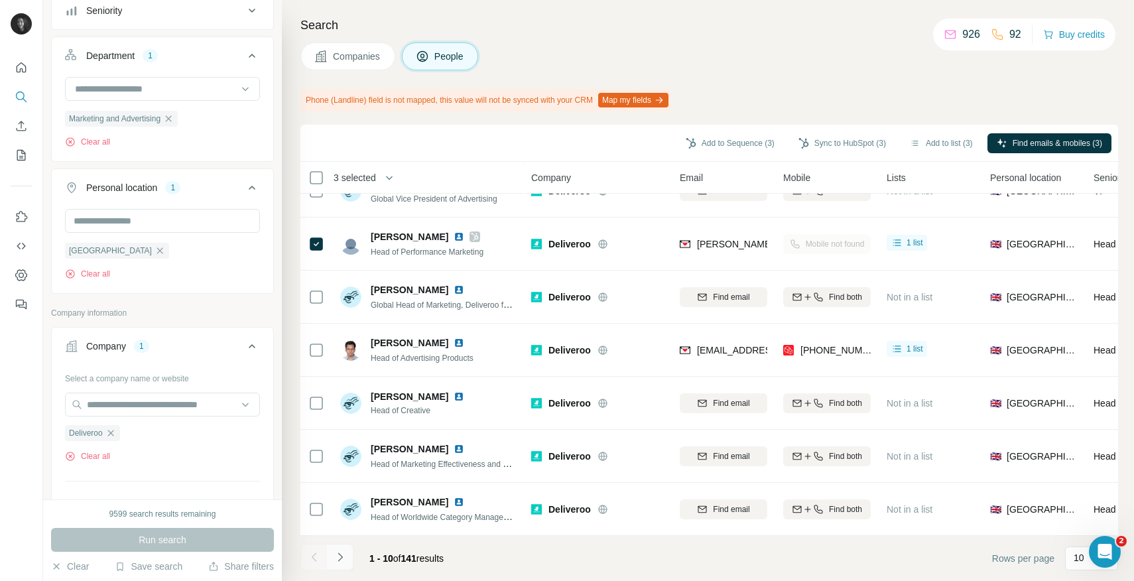
click at [343, 558] on icon "Navigate to next page" at bounding box center [339, 556] width 13 height 13
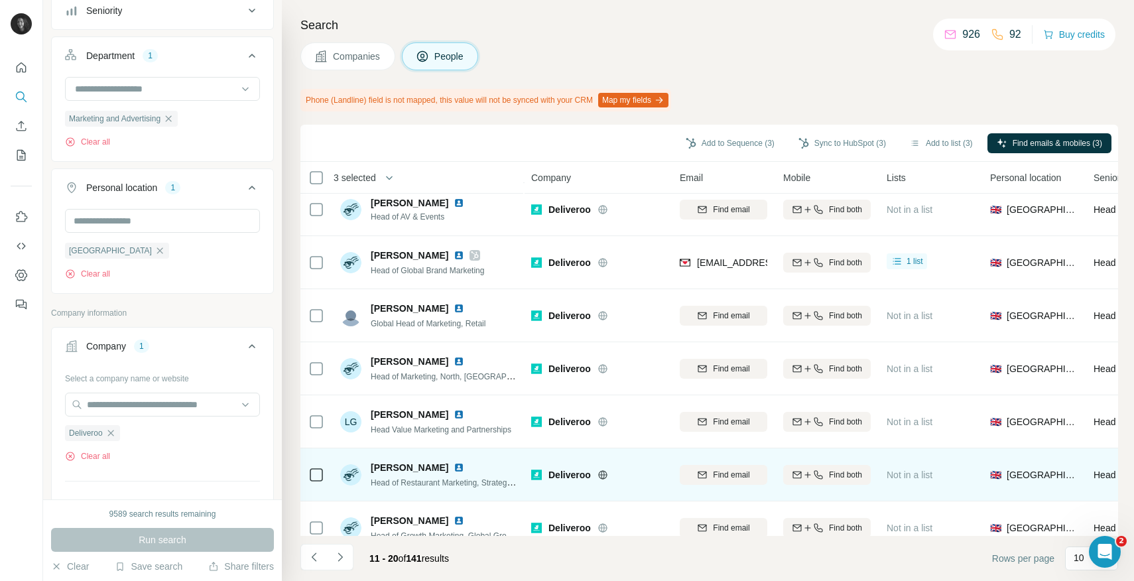
scroll to position [130, 0]
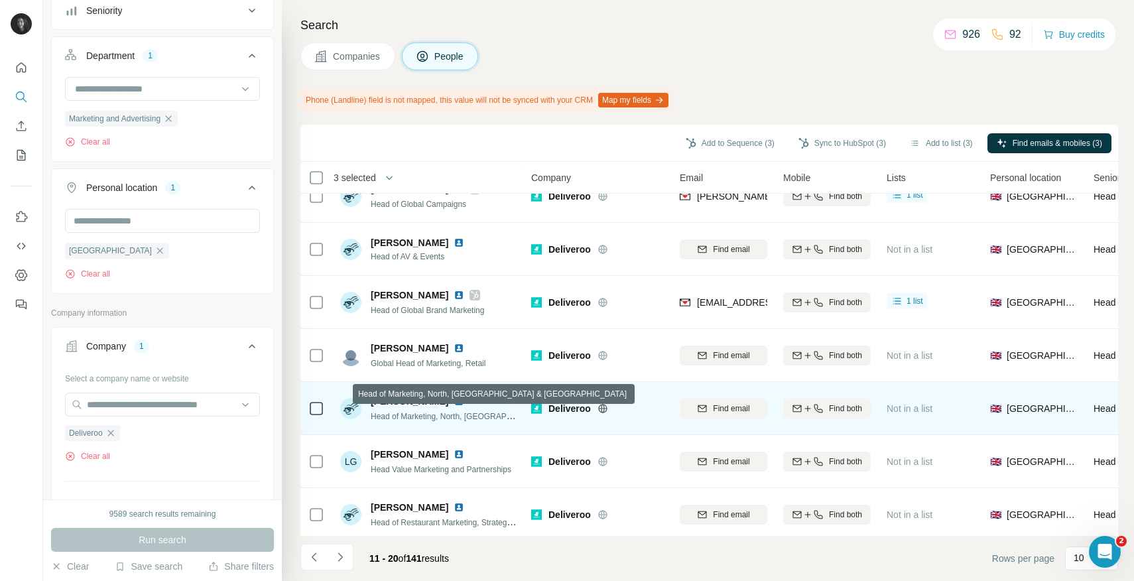
click at [468, 415] on span "Head of Marketing, North, [GEOGRAPHIC_DATA] & [GEOGRAPHIC_DATA]" at bounding box center [505, 415] width 269 height 11
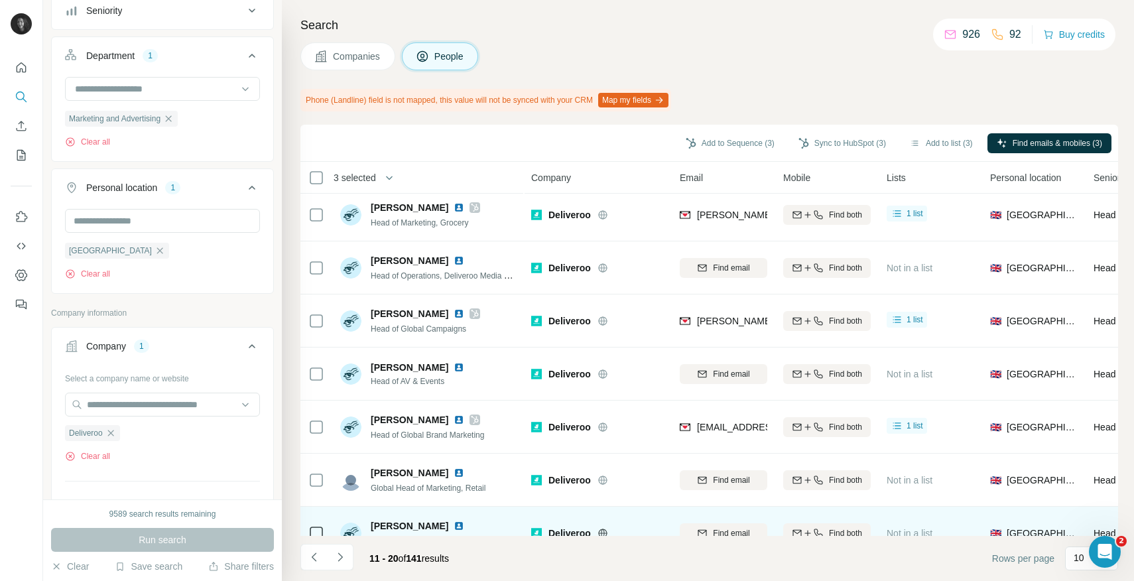
scroll to position [0, 0]
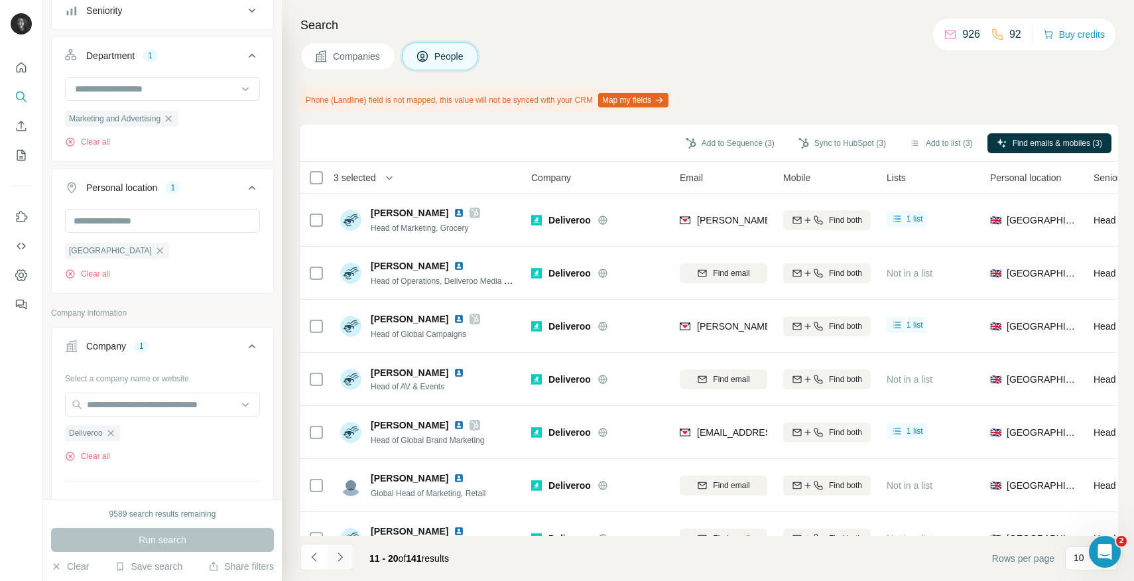
click at [340, 557] on icon "Navigate to next page" at bounding box center [339, 556] width 13 height 13
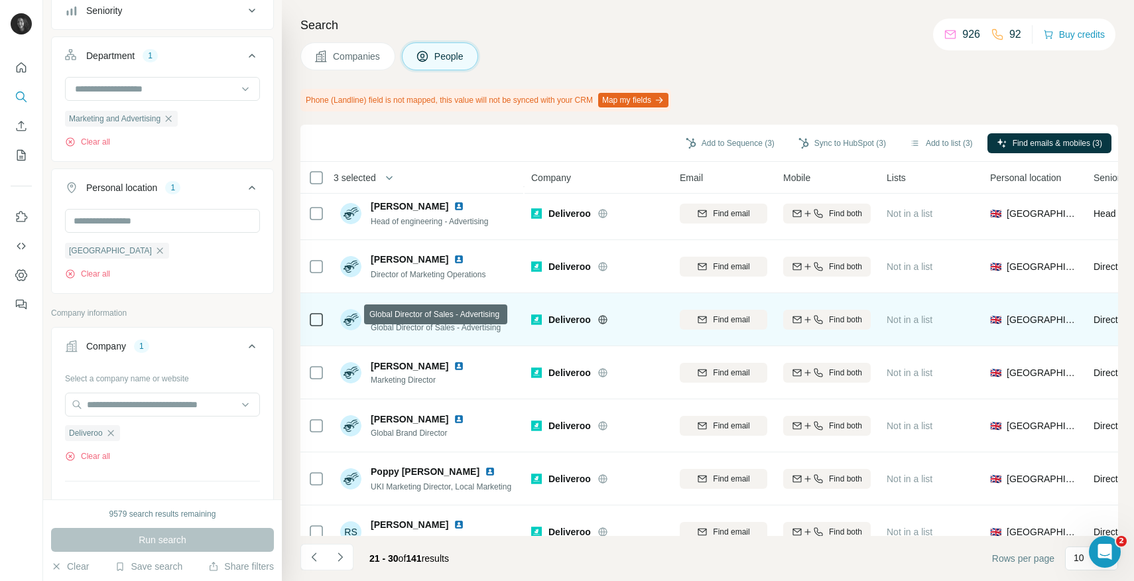
scroll to position [188, 0]
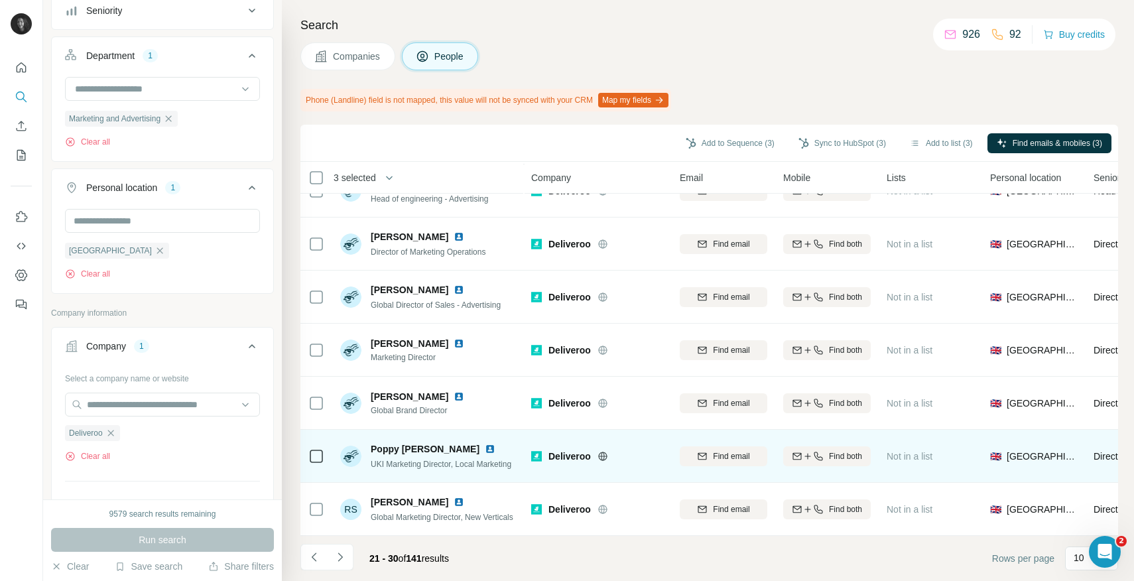
click at [327, 455] on td at bounding box center [316, 456] width 32 height 53
click at [720, 446] on button "Find email" at bounding box center [724, 456] width 88 height 20
click at [809, 142] on button "Sync to HubSpot (4)" at bounding box center [842, 143] width 106 height 20
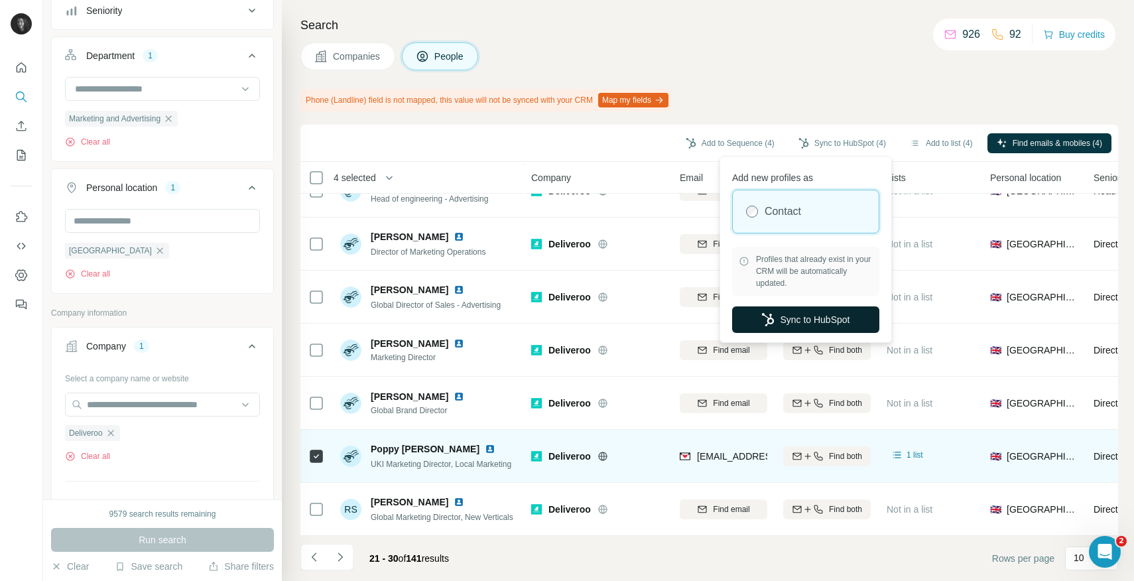
click at [785, 318] on button "Sync to HubSpot" at bounding box center [805, 319] width 147 height 27
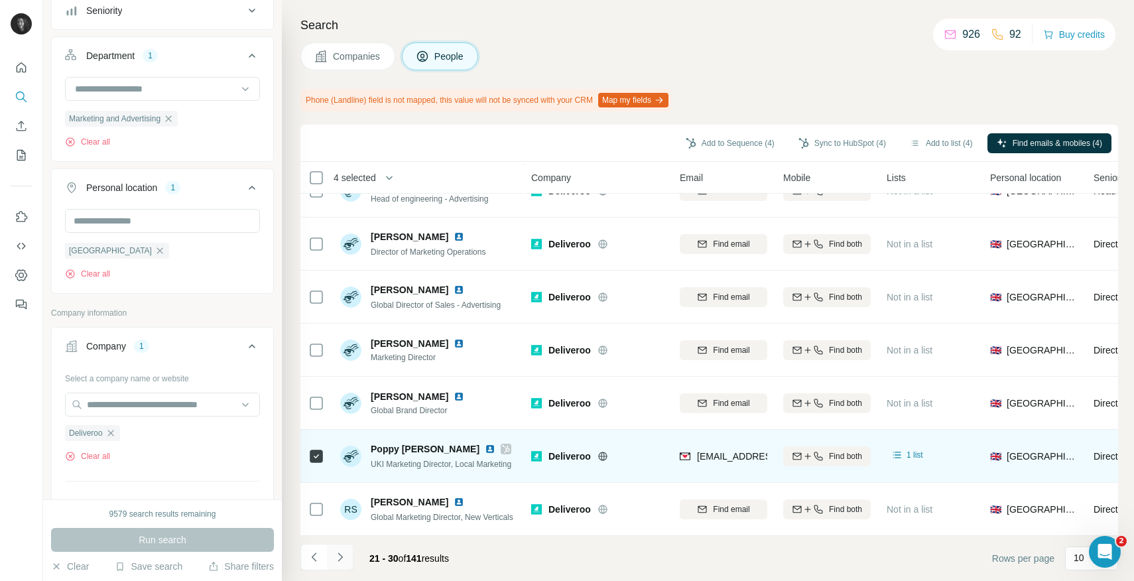
click at [347, 554] on button "Navigate to next page" at bounding box center [340, 557] width 27 height 27
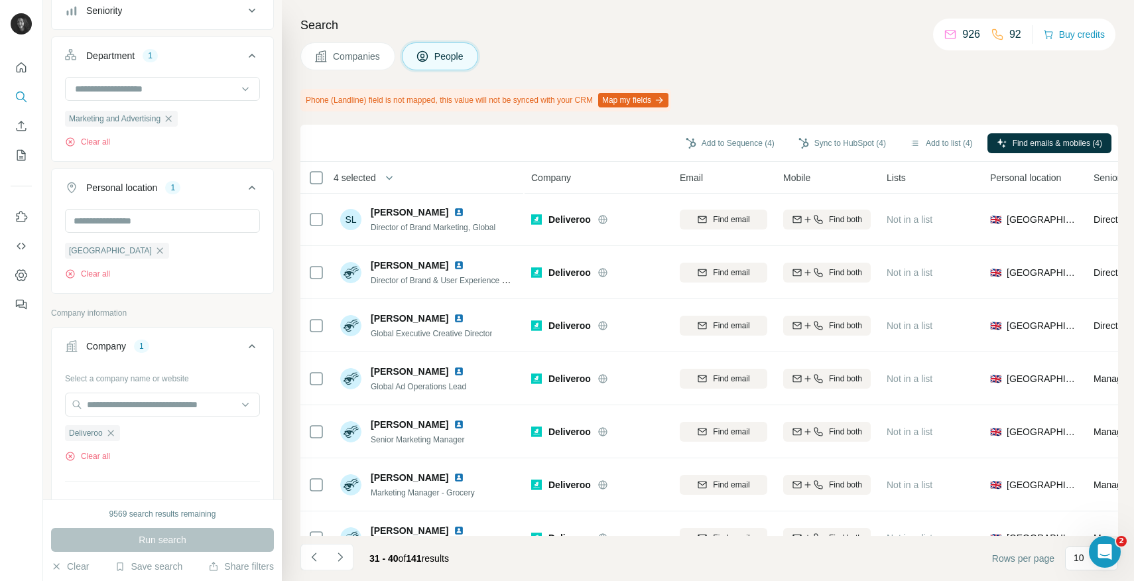
scroll to position [0, 0]
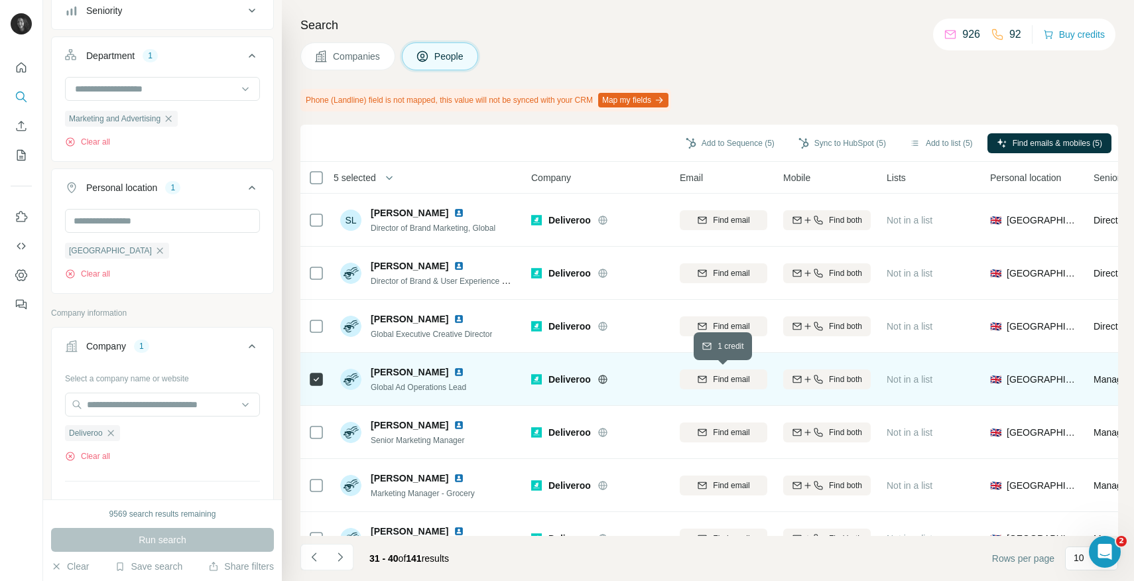
click at [747, 375] on span "Find email" at bounding box center [731, 379] width 36 height 12
click at [830, 139] on button "Sync to HubSpot (5)" at bounding box center [842, 143] width 106 height 20
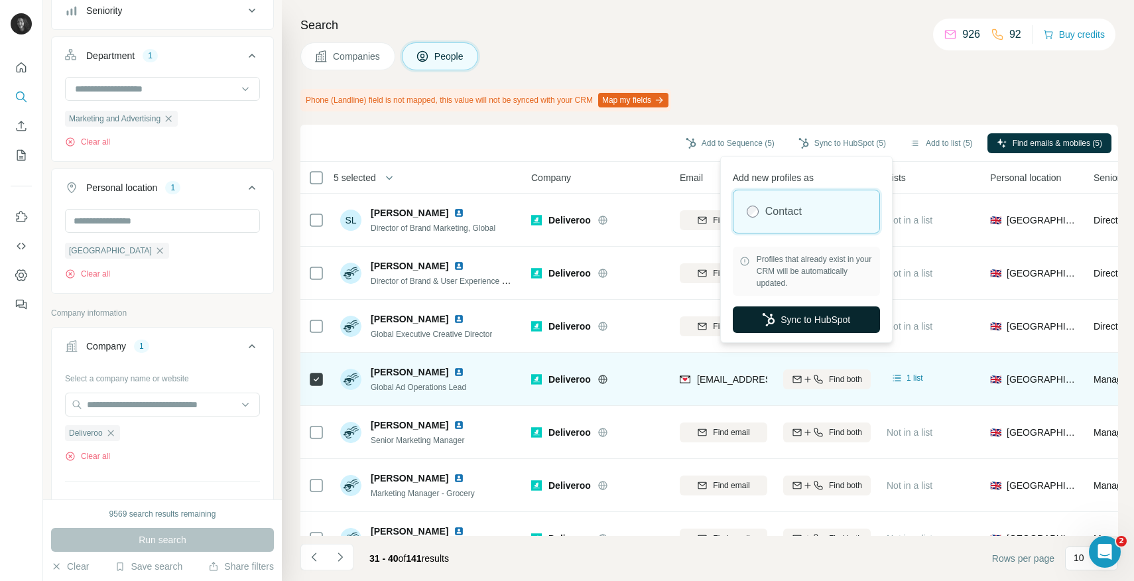
click at [794, 318] on button "Sync to HubSpot" at bounding box center [806, 319] width 147 height 27
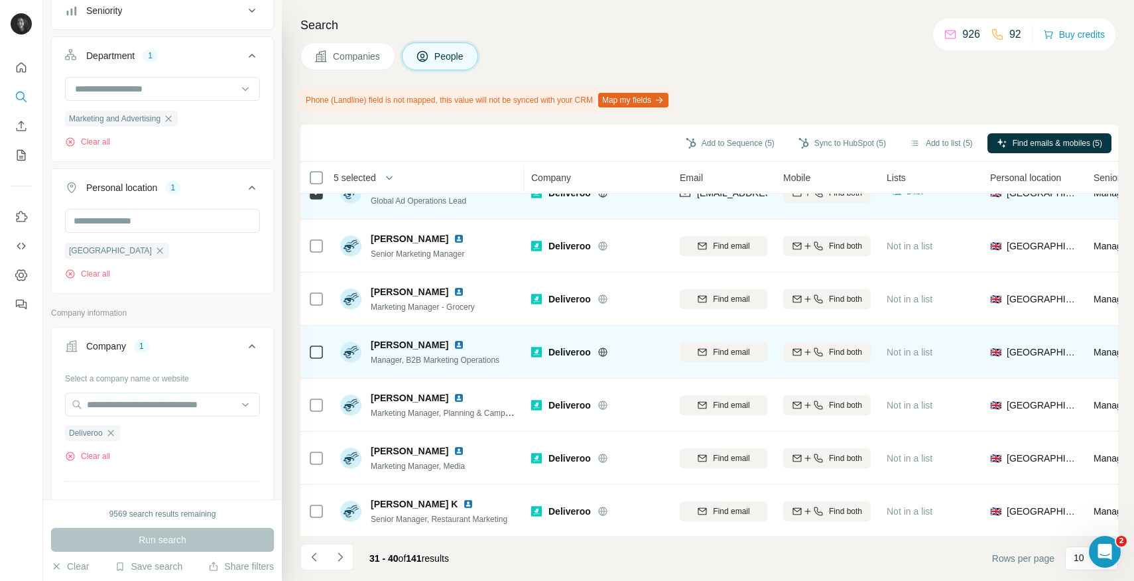
scroll to position [188, 0]
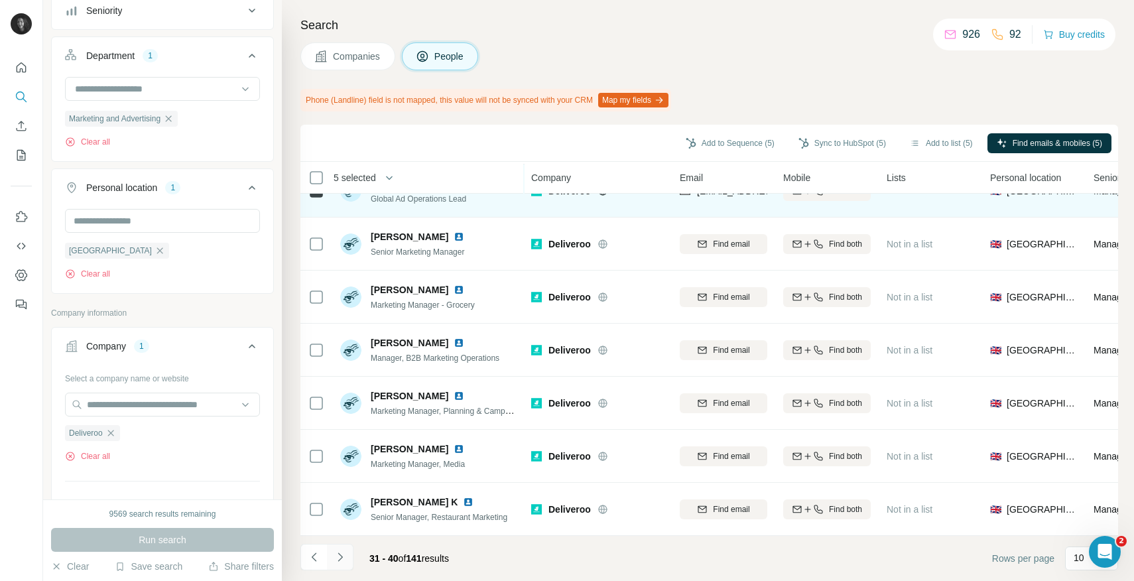
click at [336, 547] on button "Navigate to next page" at bounding box center [340, 557] width 27 height 27
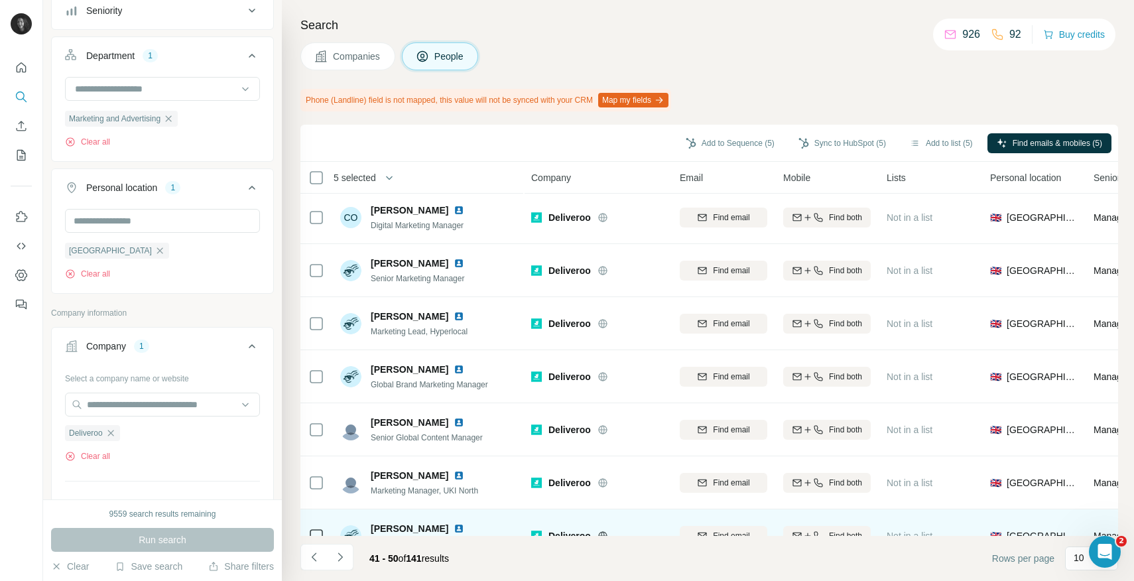
scroll to position [0, 0]
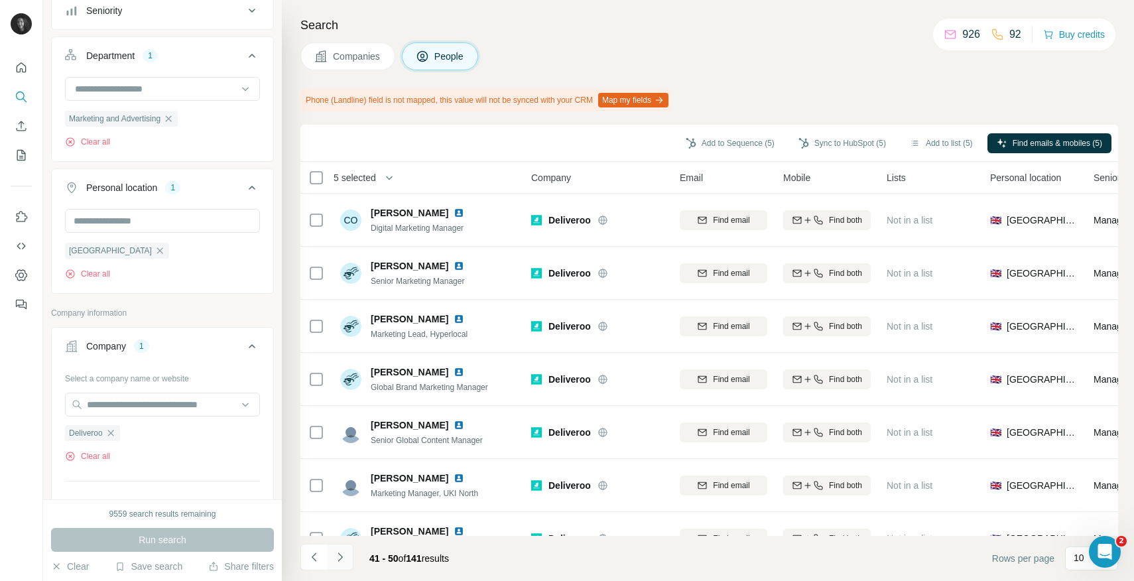
click at [343, 557] on icon "Navigate to next page" at bounding box center [339, 556] width 13 height 13
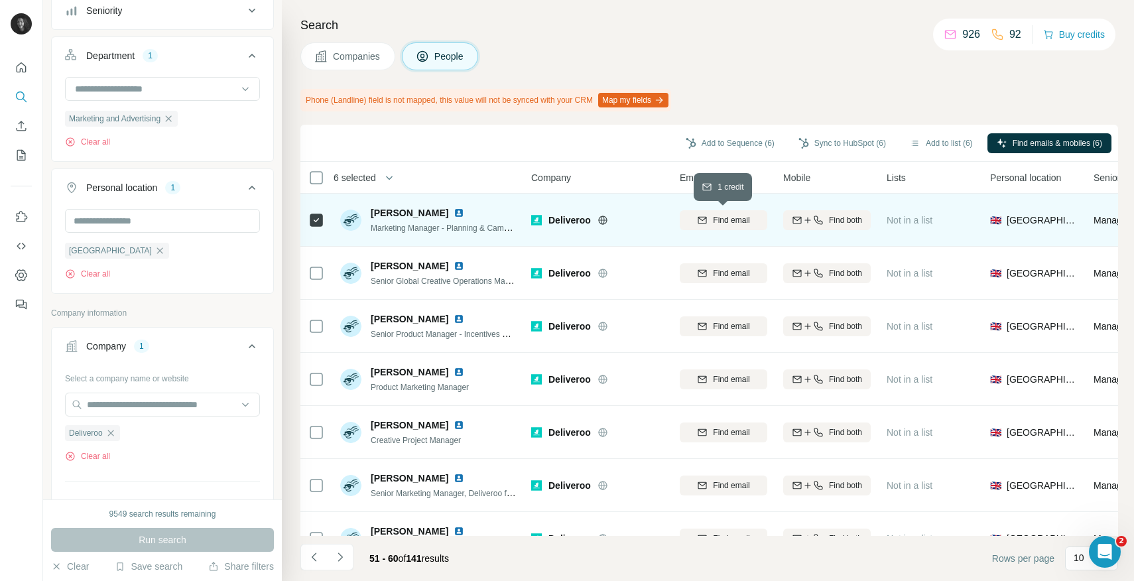
click at [721, 221] on span "Find email" at bounding box center [731, 220] width 36 height 12
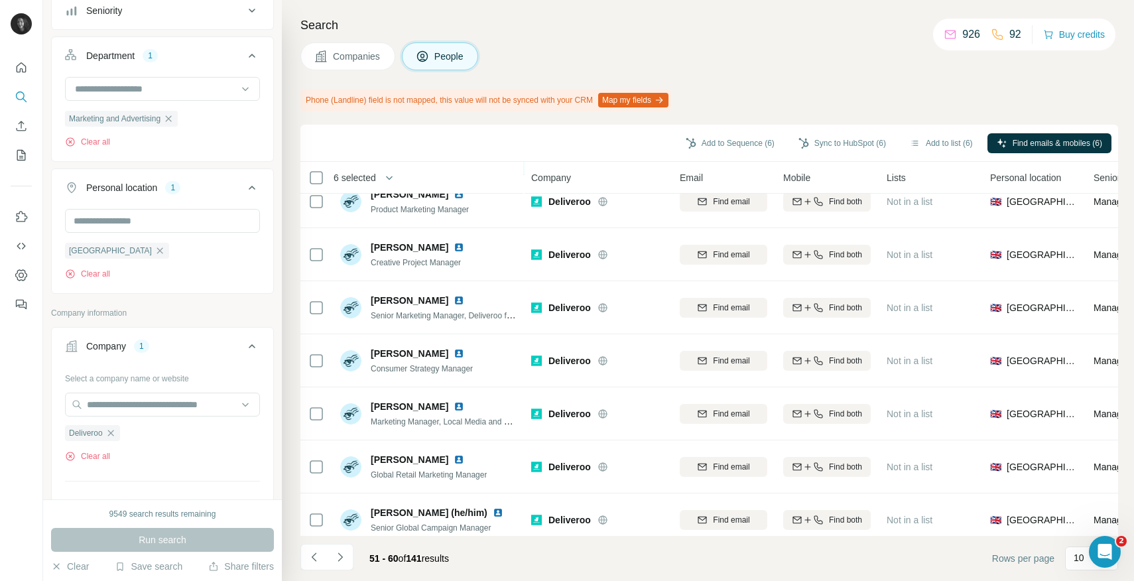
scroll to position [188, 0]
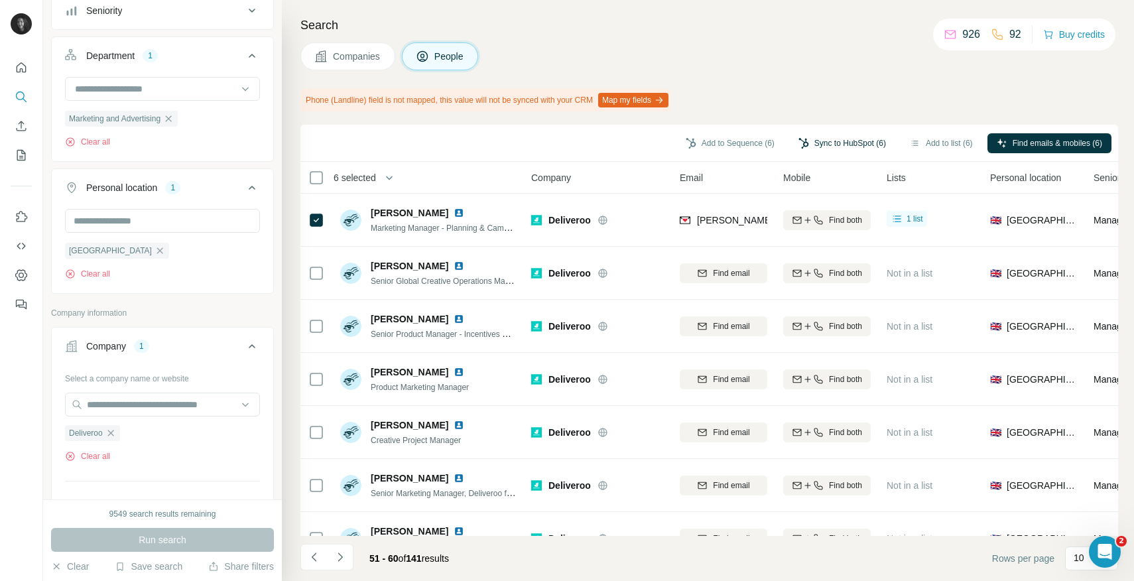
click at [828, 146] on button "Sync to HubSpot (6)" at bounding box center [842, 143] width 106 height 20
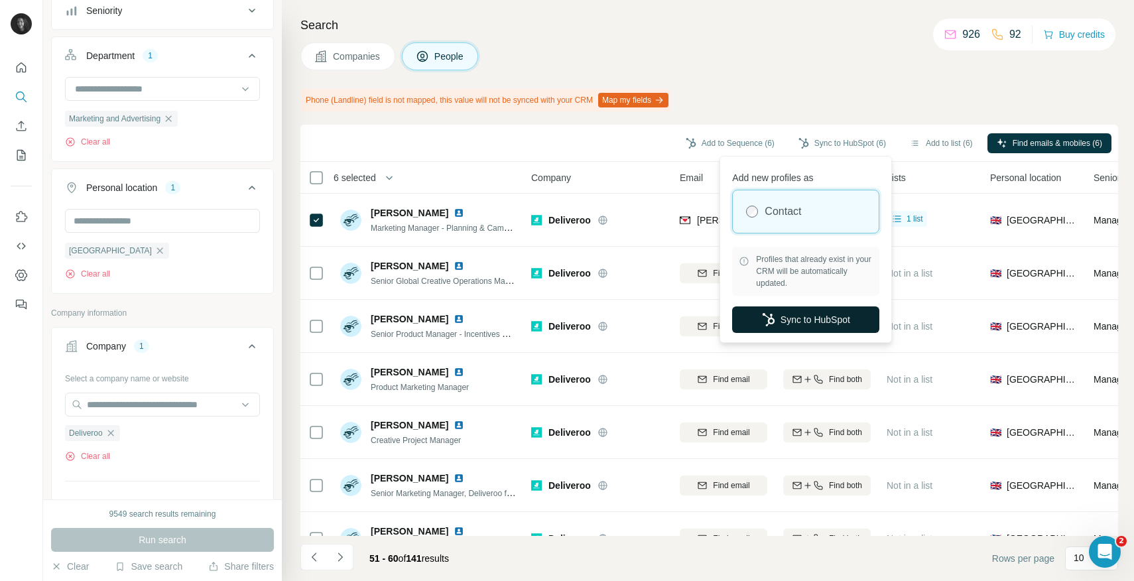
click at [787, 317] on button "Sync to HubSpot" at bounding box center [805, 319] width 147 height 27
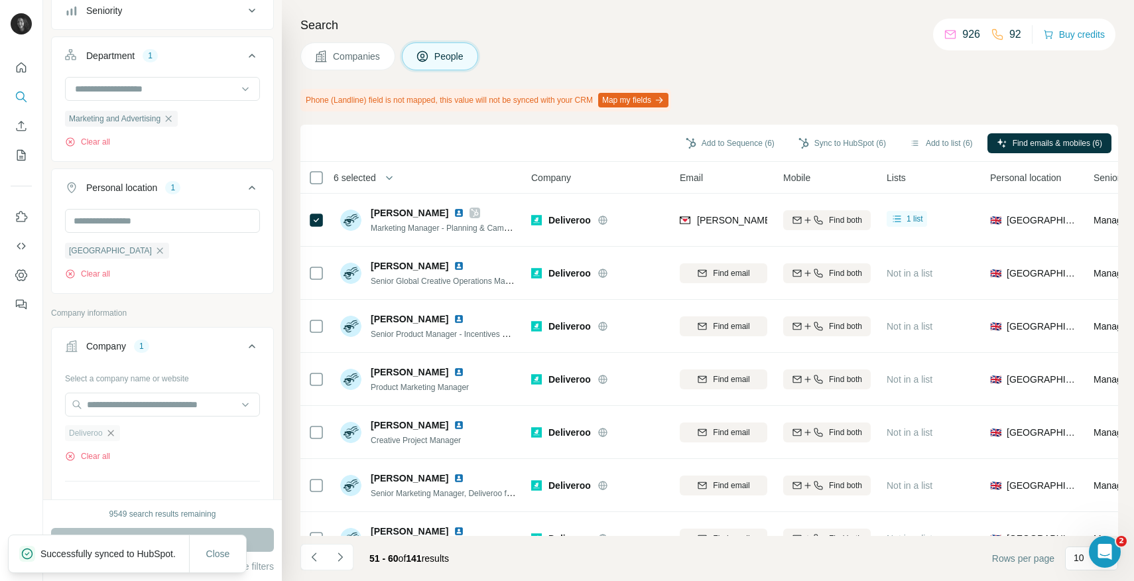
click at [115, 436] on icon "button" at bounding box center [110, 433] width 11 height 11
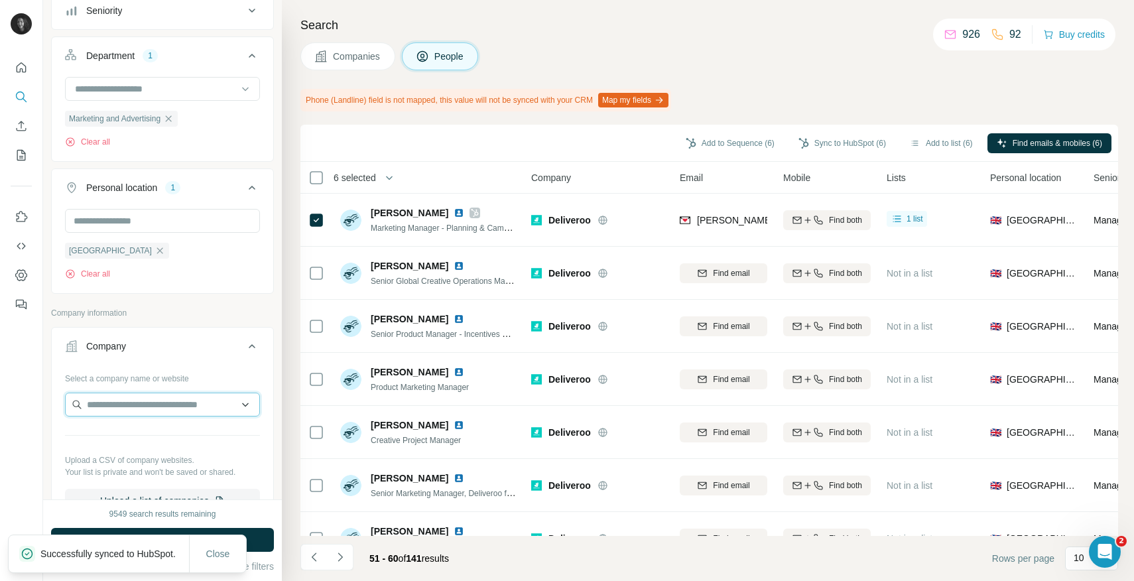
click at [134, 409] on input "text" at bounding box center [162, 405] width 195 height 24
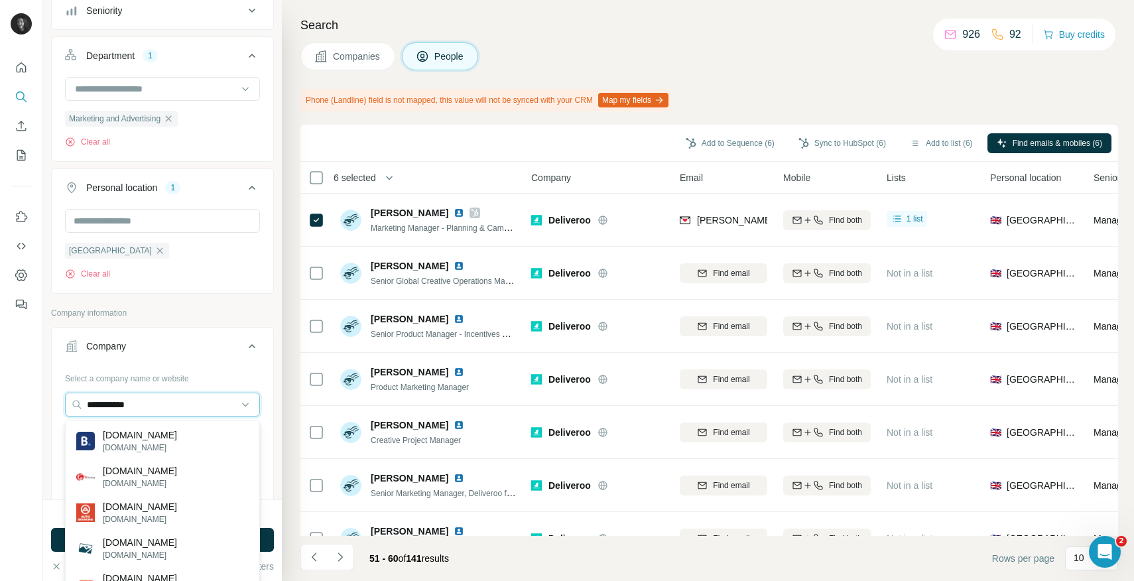
type input "**********"
click at [153, 442] on p "booking.com" at bounding box center [140, 448] width 74 height 12
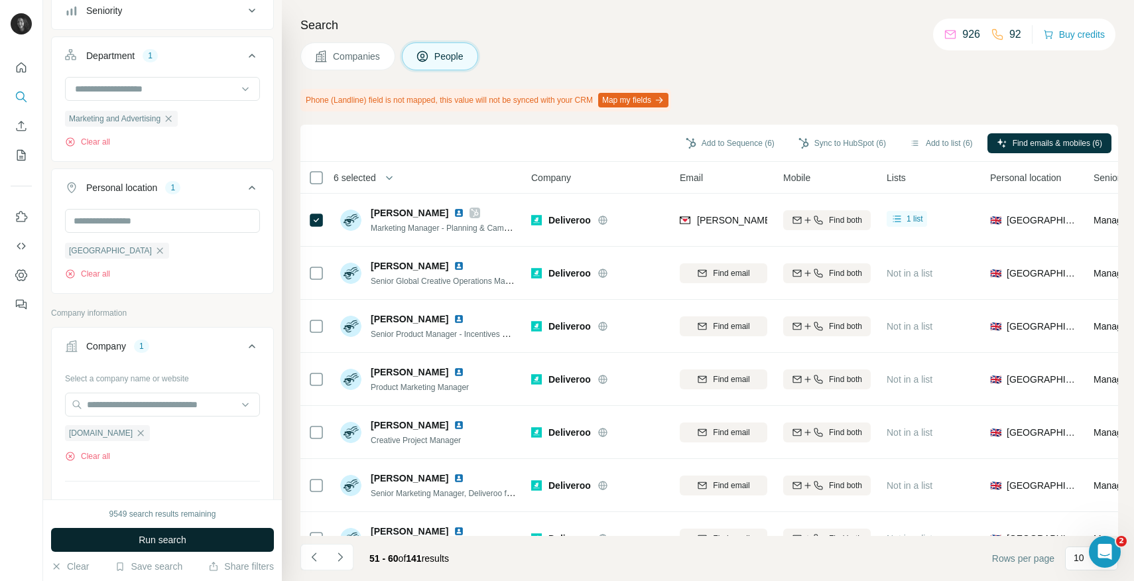
click at [152, 531] on button "Run search" at bounding box center [162, 540] width 223 height 24
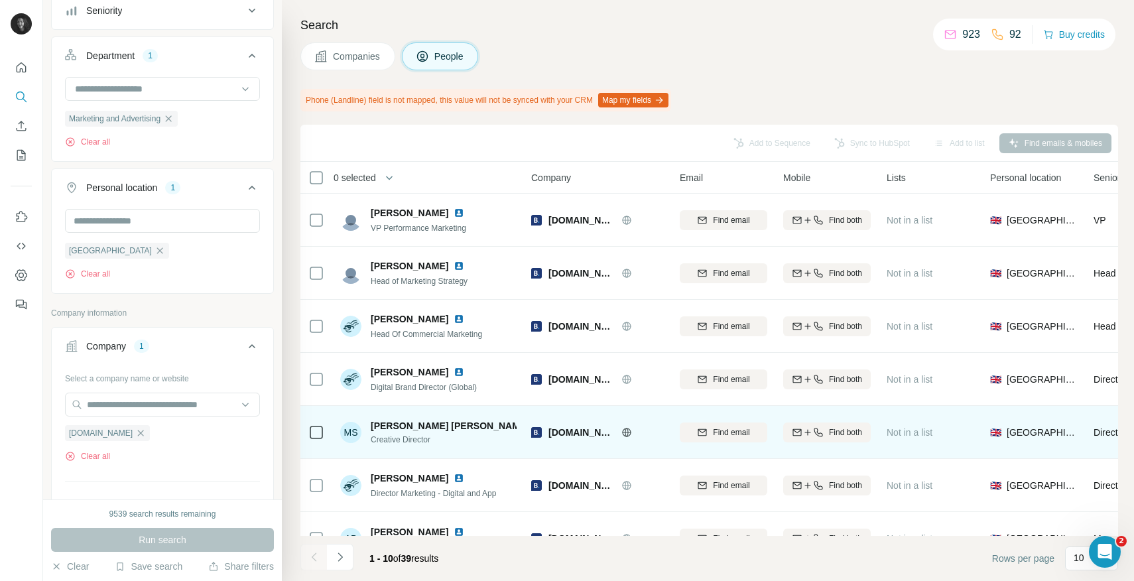
scroll to position [13, 0]
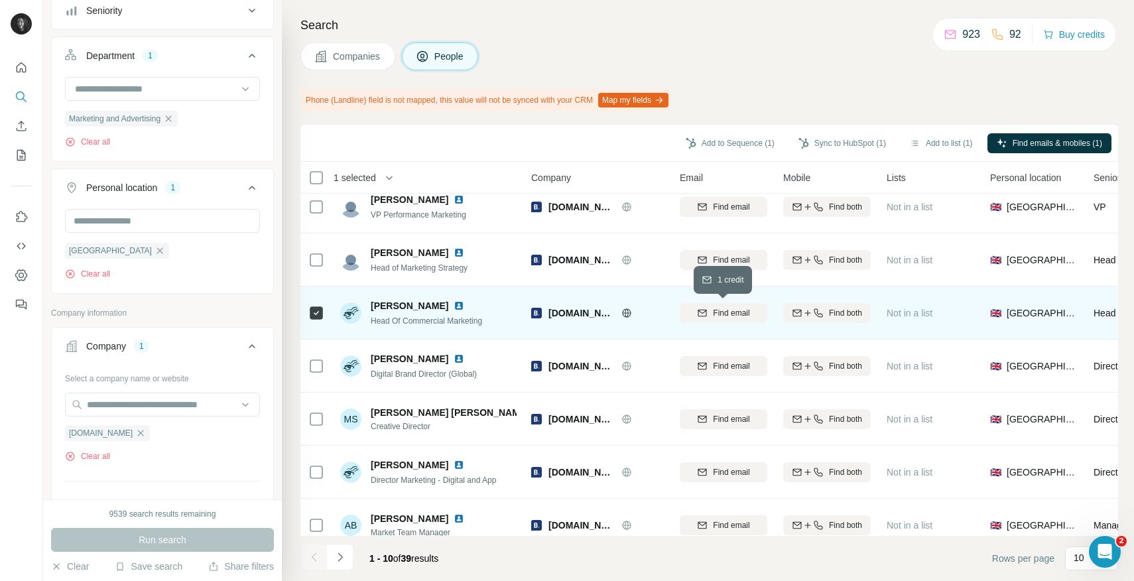
click at [713, 314] on span "Find email" at bounding box center [731, 313] width 36 height 12
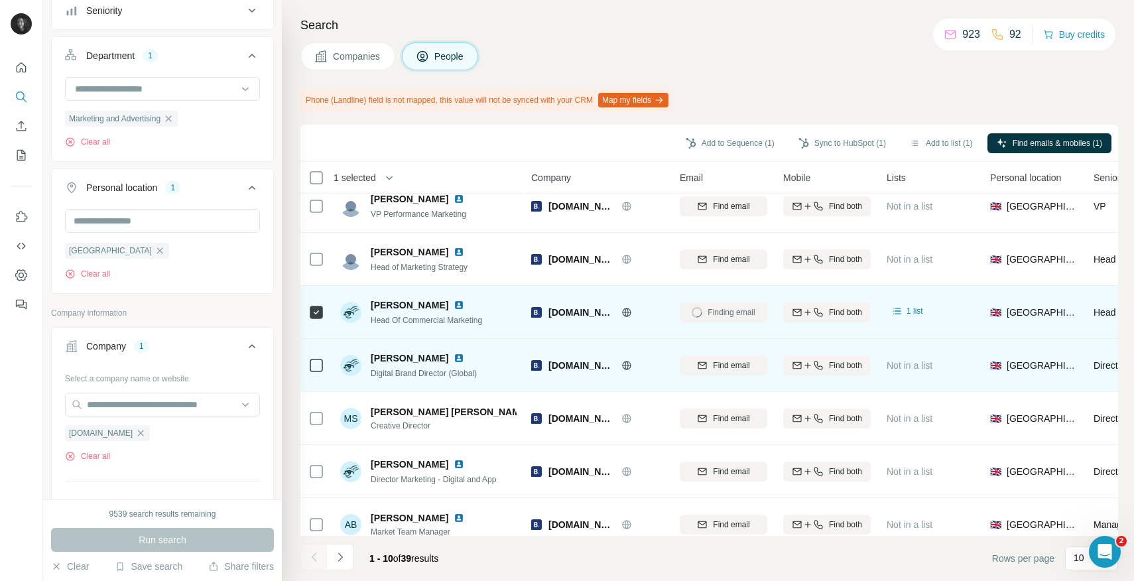
scroll to position [0, 0]
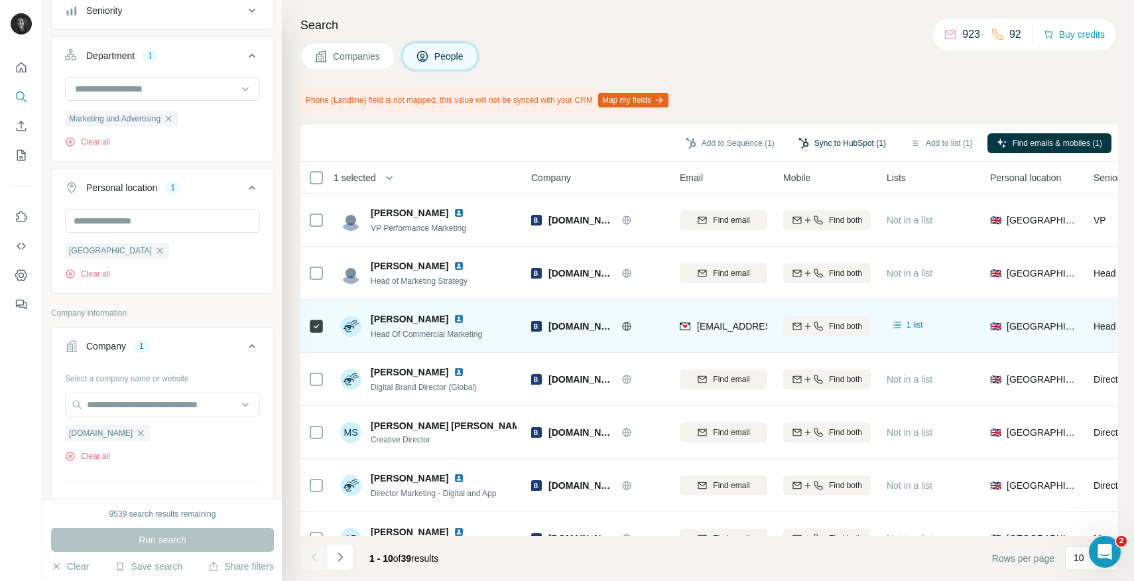
click at [806, 140] on button "Sync to HubSpot (1)" at bounding box center [842, 143] width 106 height 20
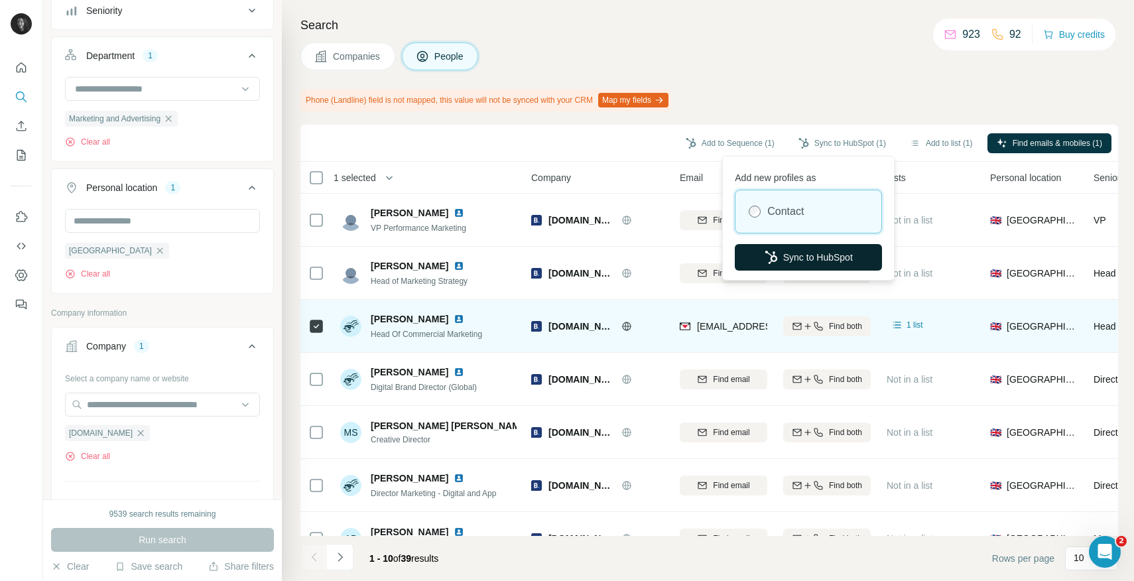
click at [788, 260] on button "Sync to HubSpot" at bounding box center [808, 257] width 147 height 27
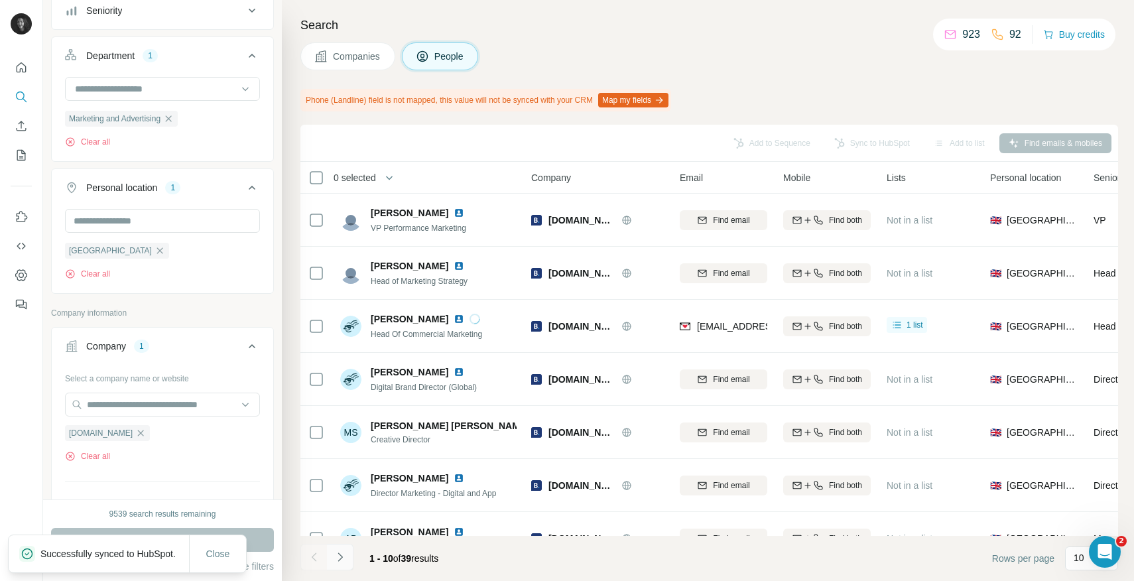
click at [341, 556] on icon "Navigate to next page" at bounding box center [339, 556] width 5 height 9
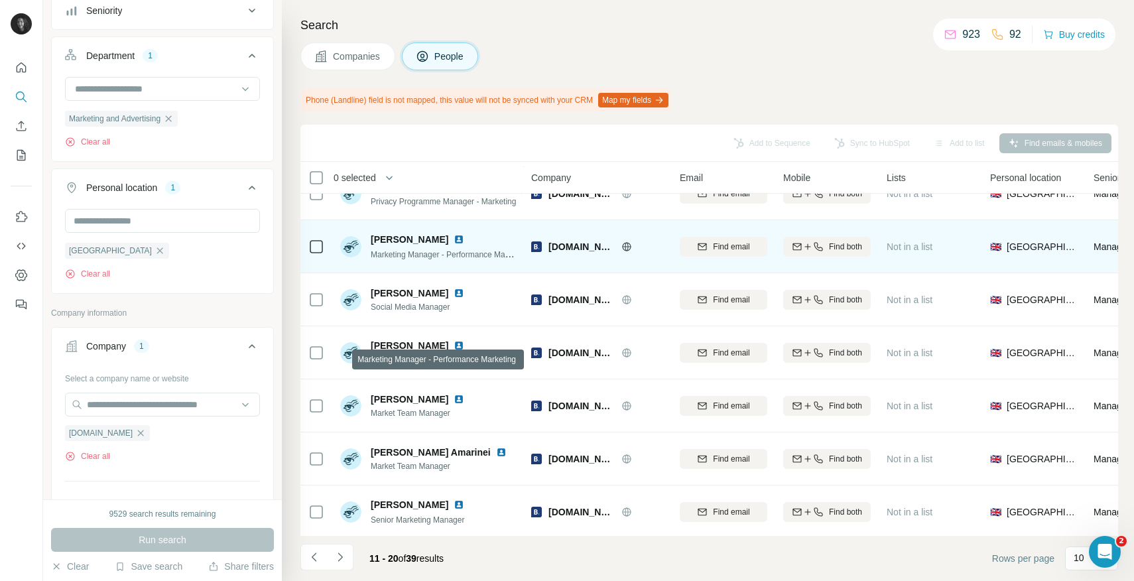
scroll to position [188, 0]
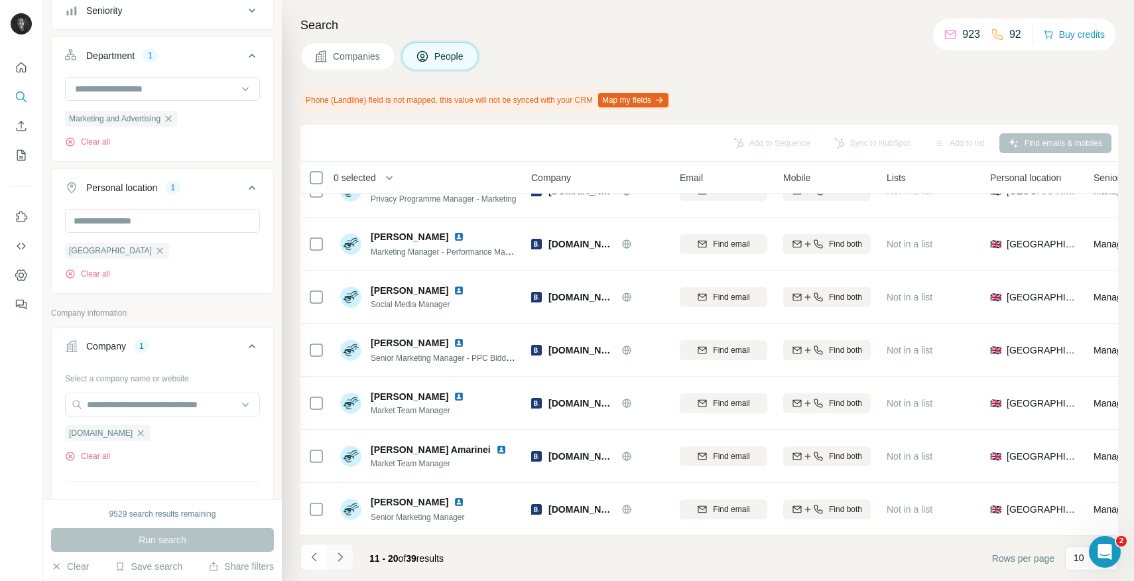
click at [339, 556] on icon "Navigate to next page" at bounding box center [339, 556] width 13 height 13
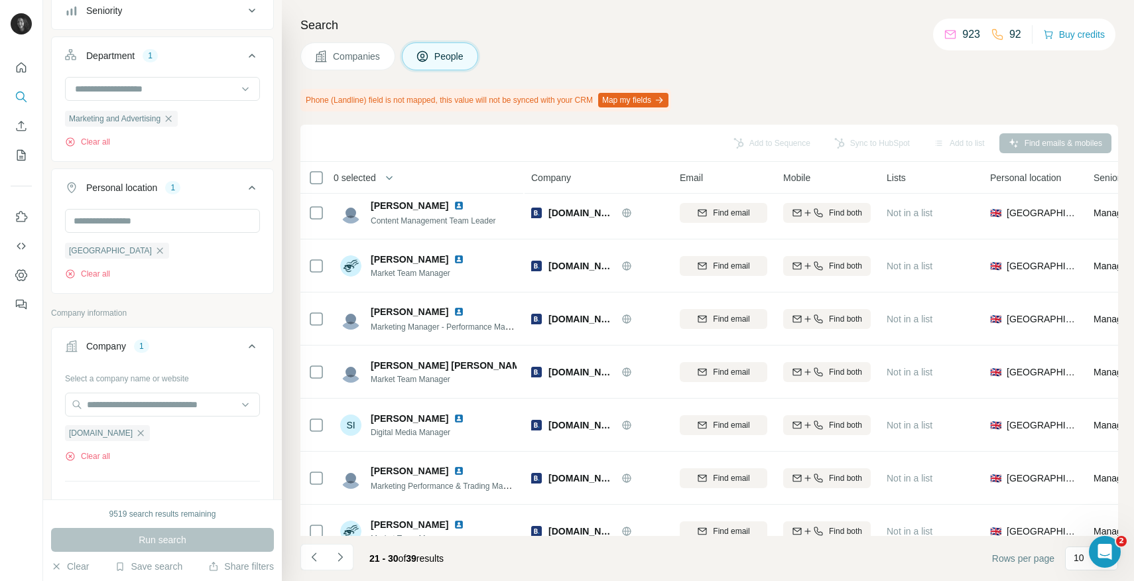
scroll to position [0, 0]
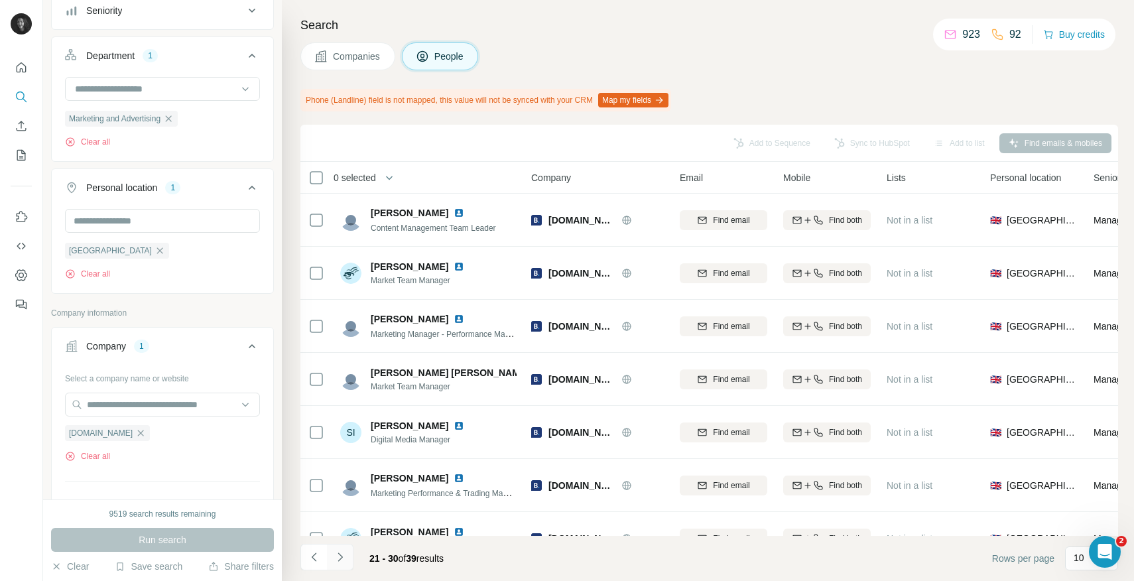
click at [337, 544] on button "Navigate to next page" at bounding box center [340, 557] width 27 height 27
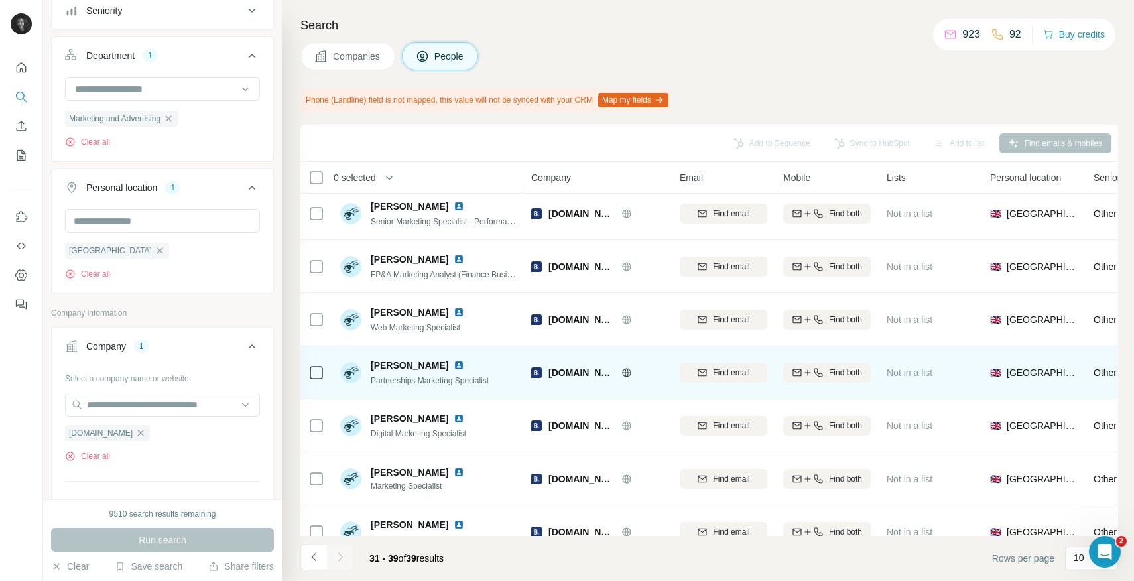
scroll to position [135, 0]
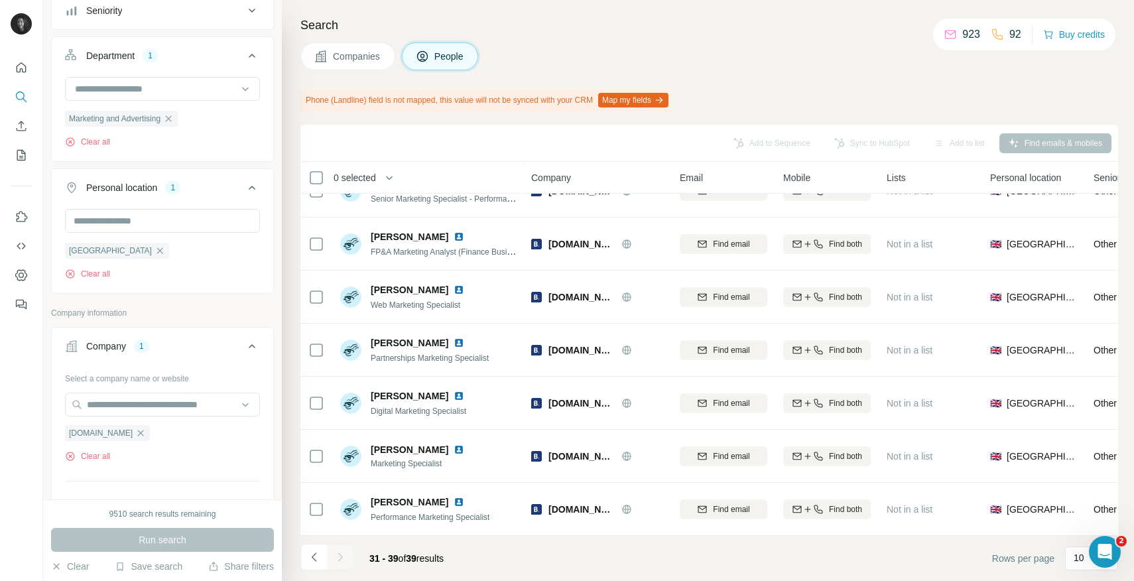
click at [335, 556] on div at bounding box center [340, 557] width 27 height 27
click at [135, 438] on icon "button" at bounding box center [140, 433] width 11 height 11
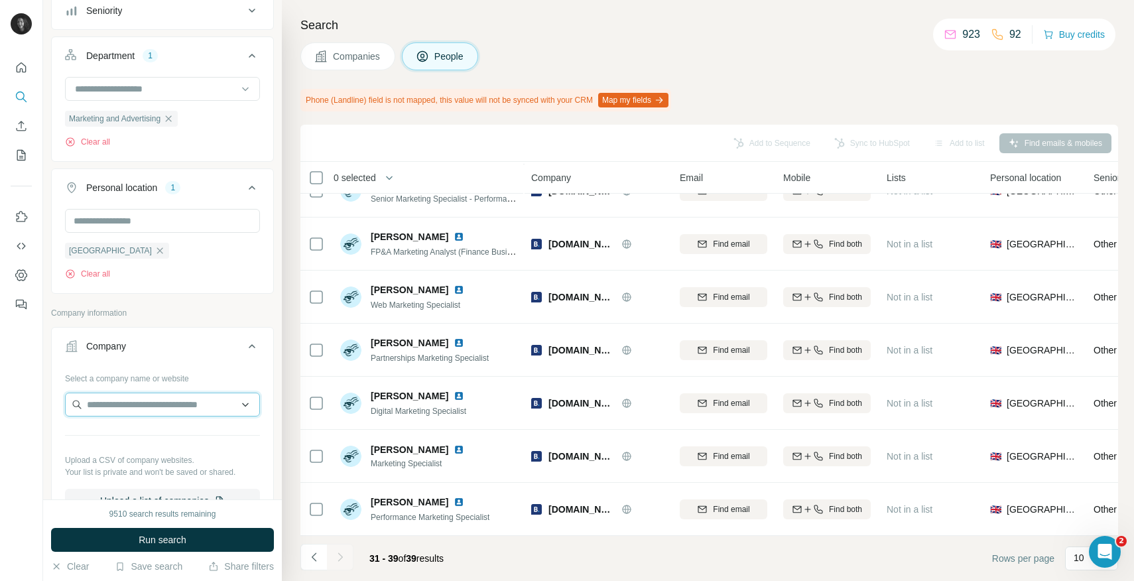
click at [127, 406] on input "text" at bounding box center [162, 405] width 195 height 24
paste input "**********"
type input "**********"
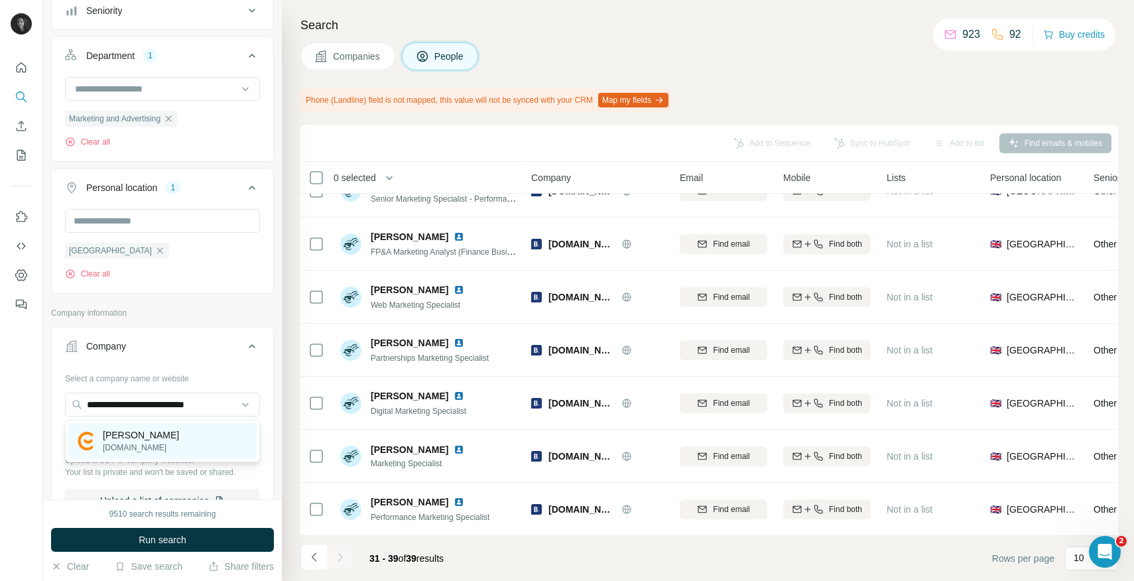
click at [149, 442] on p "emma-sleep.co.uk" at bounding box center [141, 448] width 76 height 12
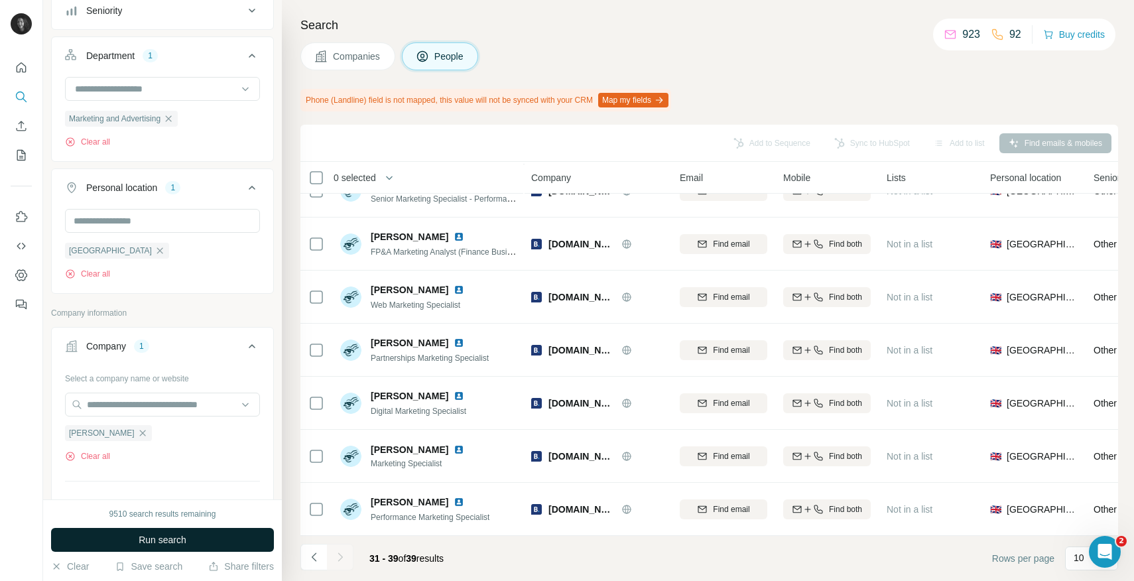
click at [188, 544] on button "Run search" at bounding box center [162, 540] width 223 height 24
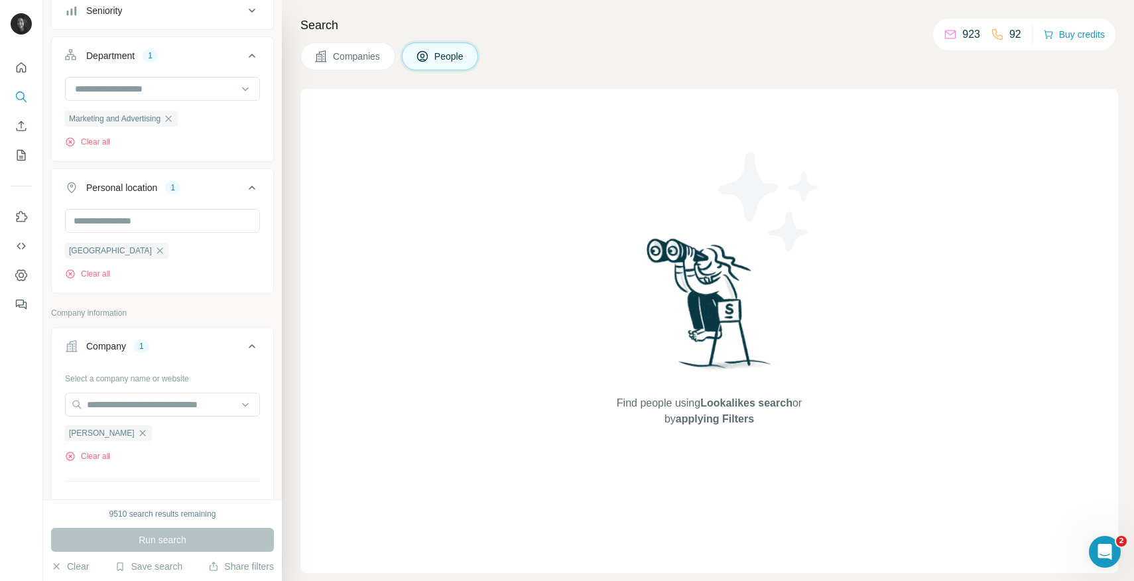
click at [370, 63] on button "Companies" at bounding box center [347, 56] width 95 height 28
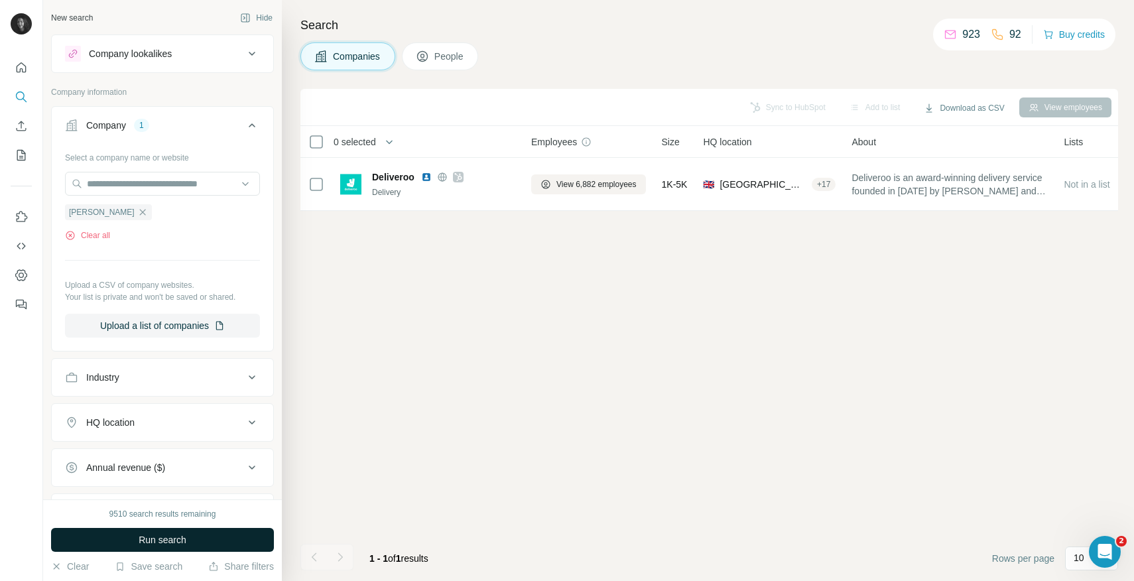
click at [166, 540] on span "Run search" at bounding box center [163, 539] width 48 height 13
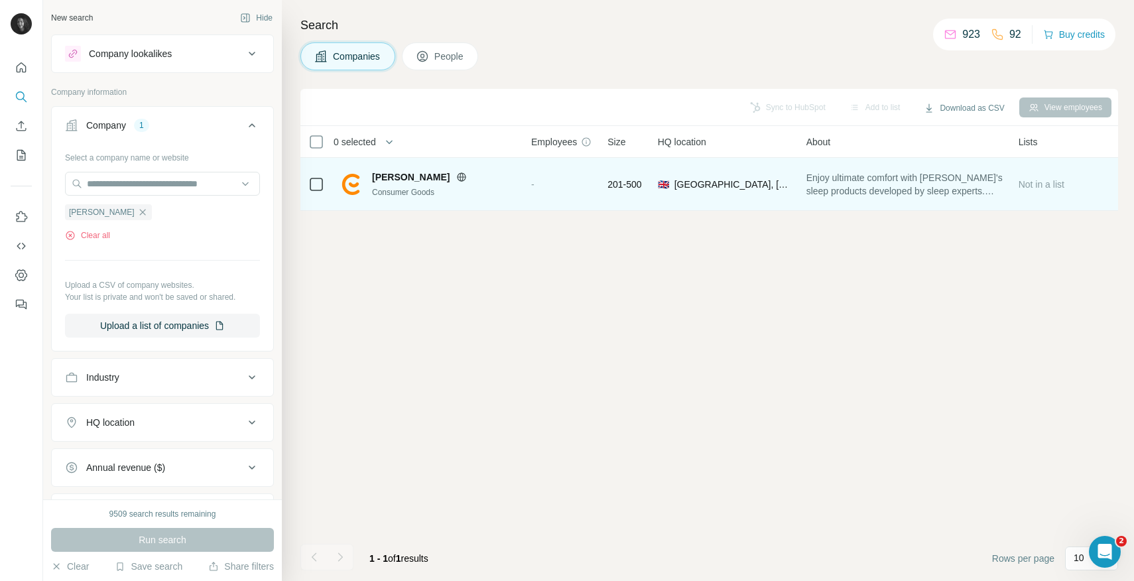
click at [382, 178] on span "Emma" at bounding box center [411, 176] width 78 height 13
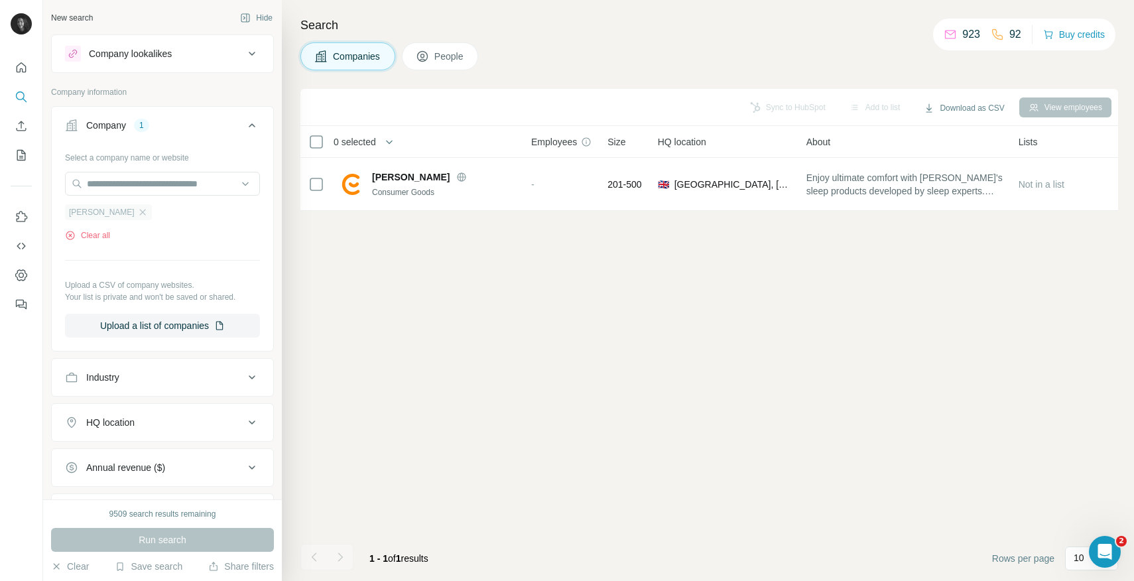
click at [93, 213] on div "Emma" at bounding box center [108, 212] width 87 height 16
click at [137, 213] on icon "button" at bounding box center [142, 212] width 11 height 11
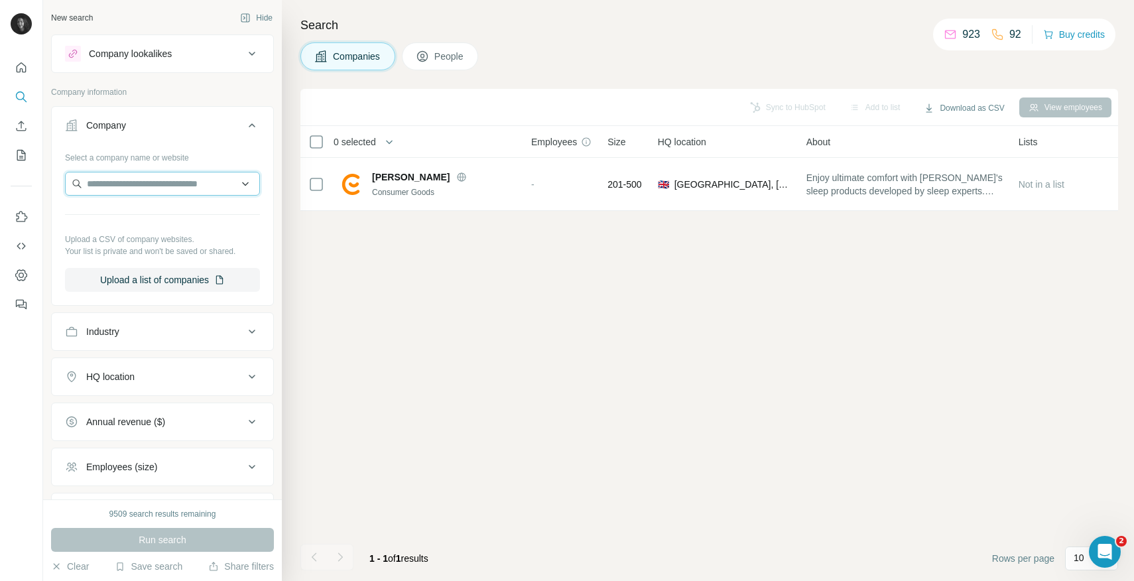
click at [116, 183] on input "text" at bounding box center [162, 184] width 195 height 24
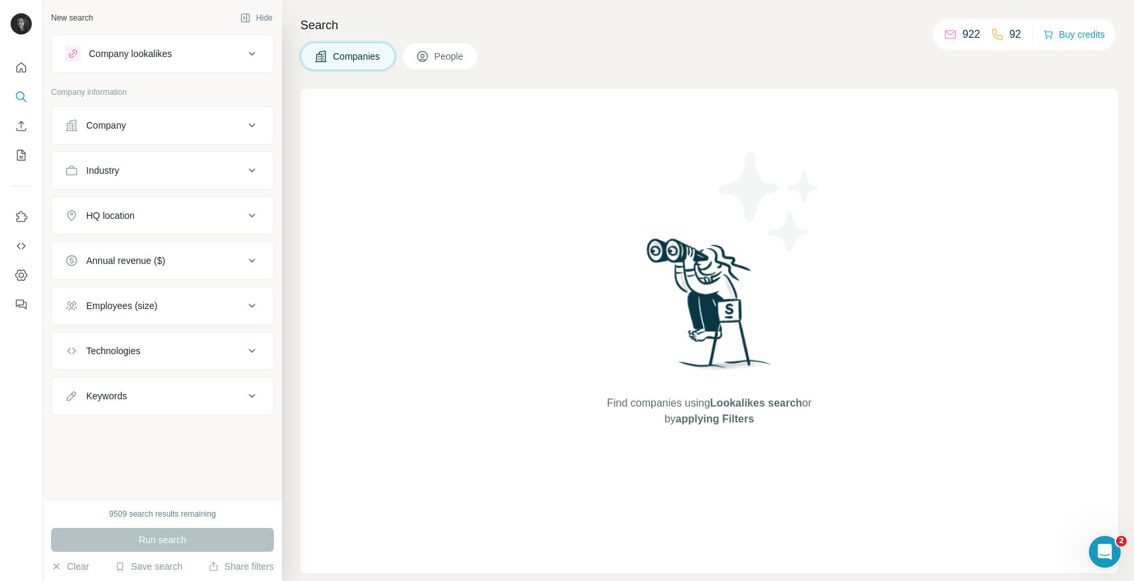
click at [182, 120] on div "Company" at bounding box center [154, 125] width 179 height 13
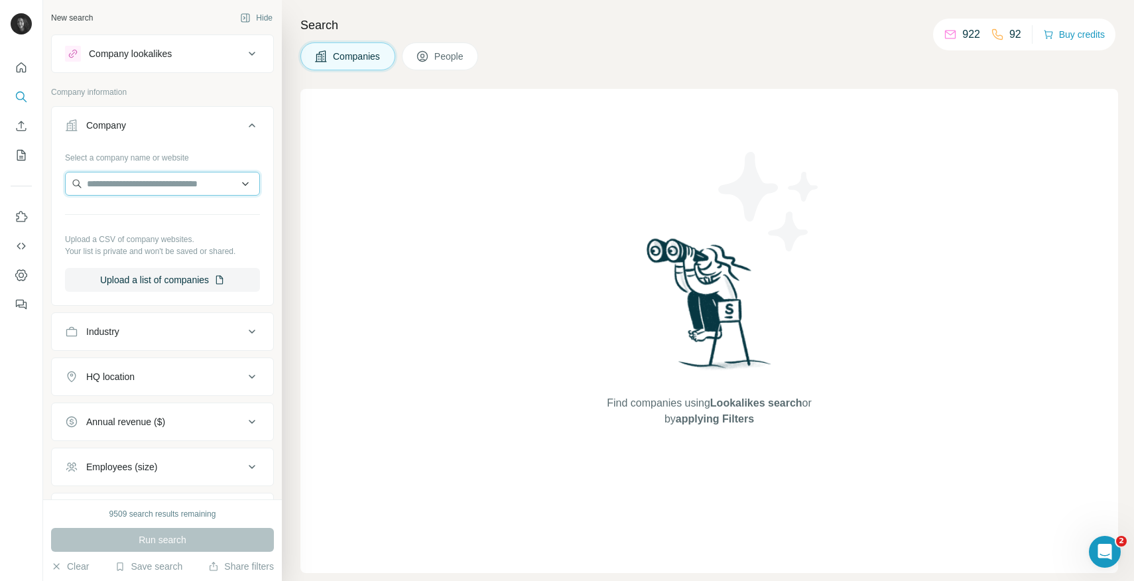
click at [162, 184] on input "text" at bounding box center [162, 184] width 195 height 24
type input "**********"
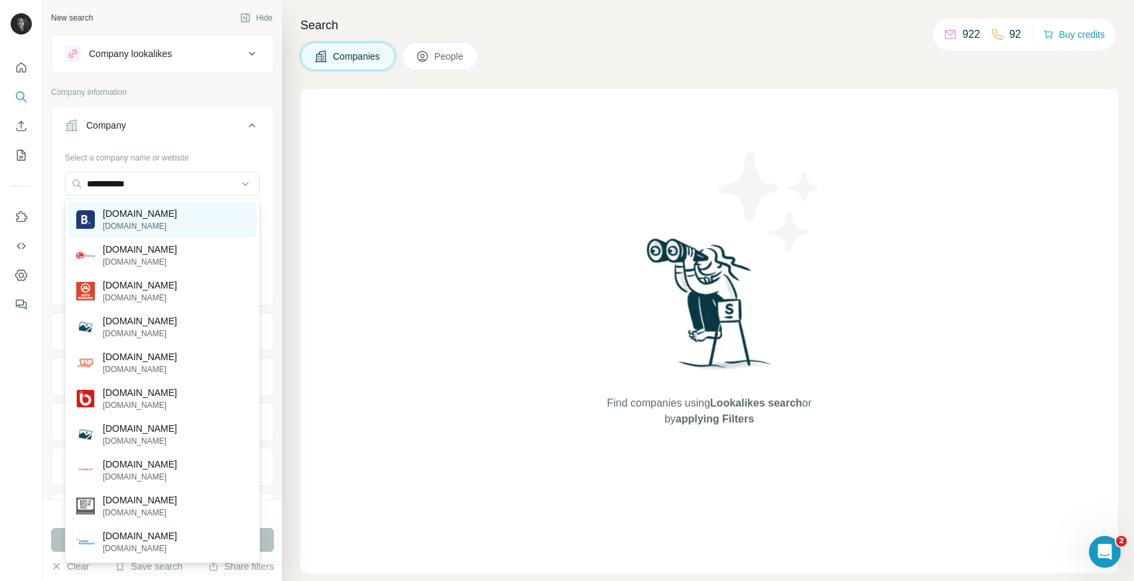
click at [156, 225] on p "booking.com" at bounding box center [140, 226] width 74 height 12
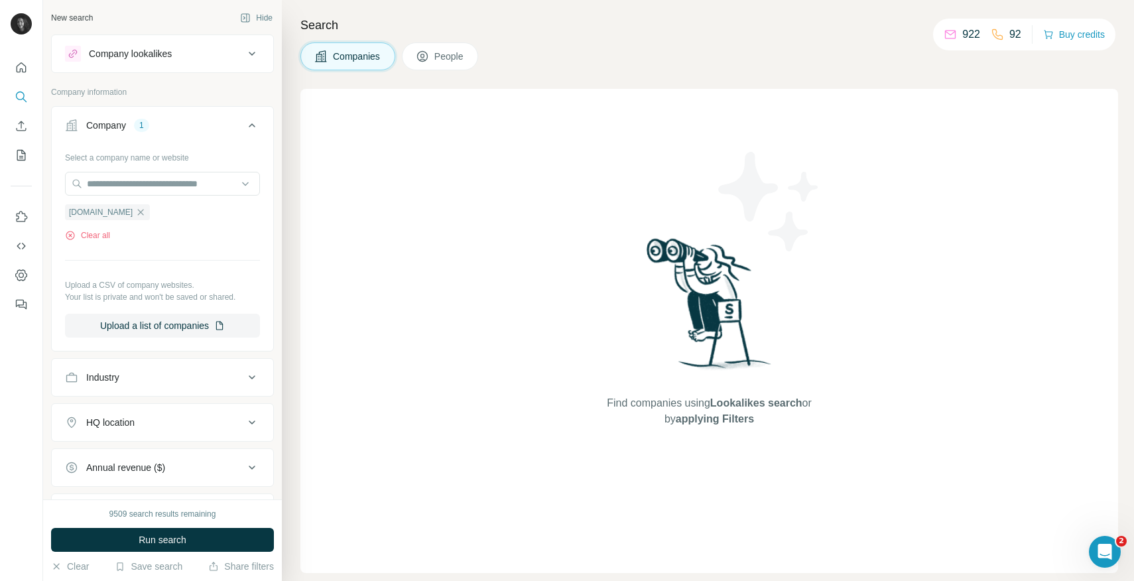
click at [197, 540] on button "Run search" at bounding box center [162, 540] width 223 height 24
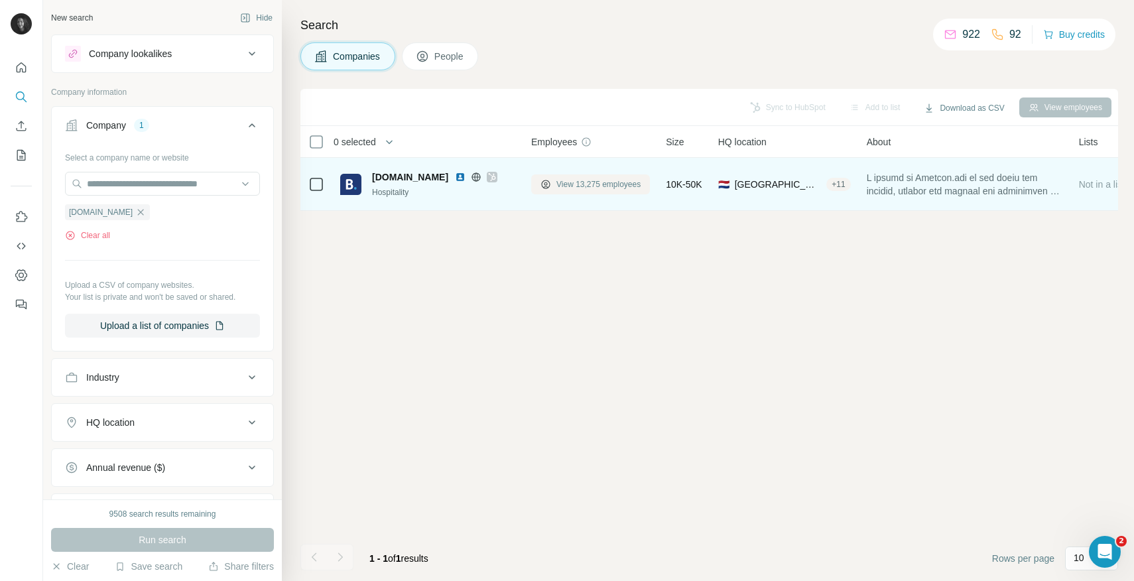
click at [591, 186] on span "View 13,275 employees" at bounding box center [598, 184] width 84 height 12
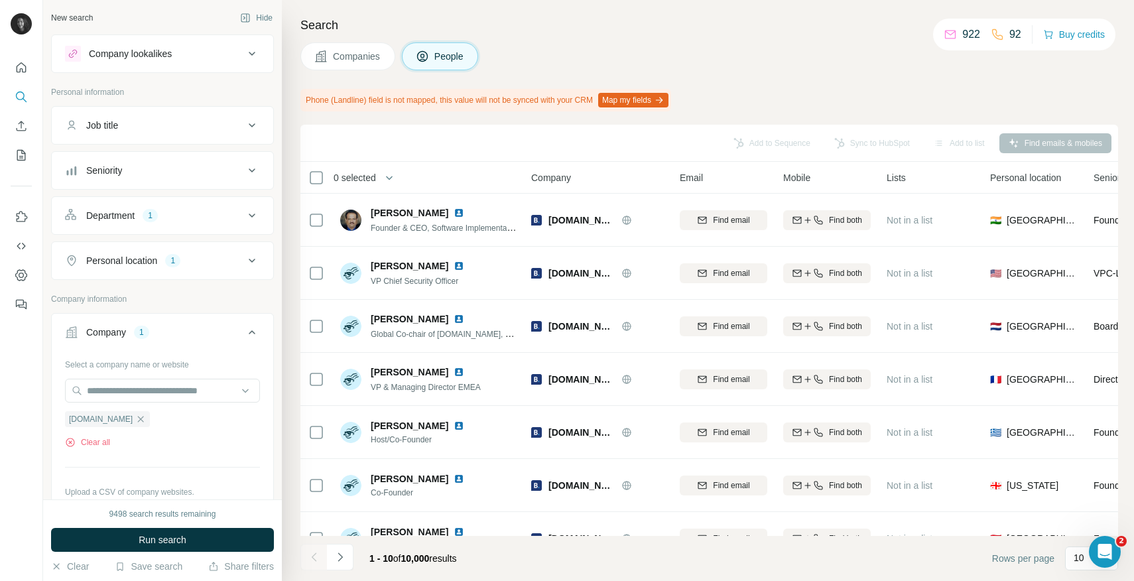
click at [129, 219] on div "Department" at bounding box center [110, 215] width 48 height 13
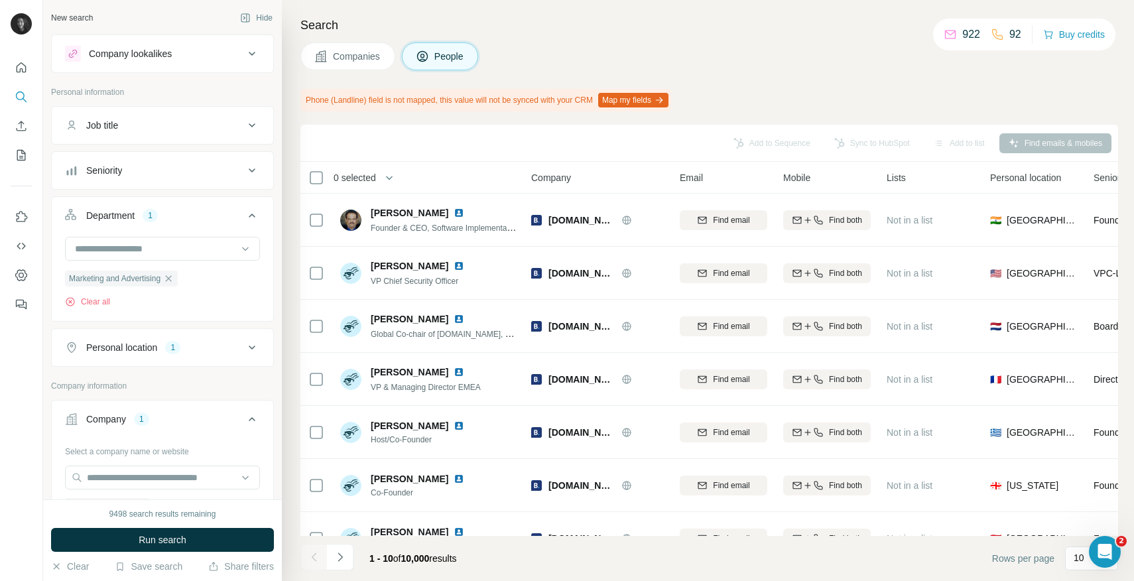
click at [184, 345] on div "Personal location 1" at bounding box center [154, 347] width 179 height 13
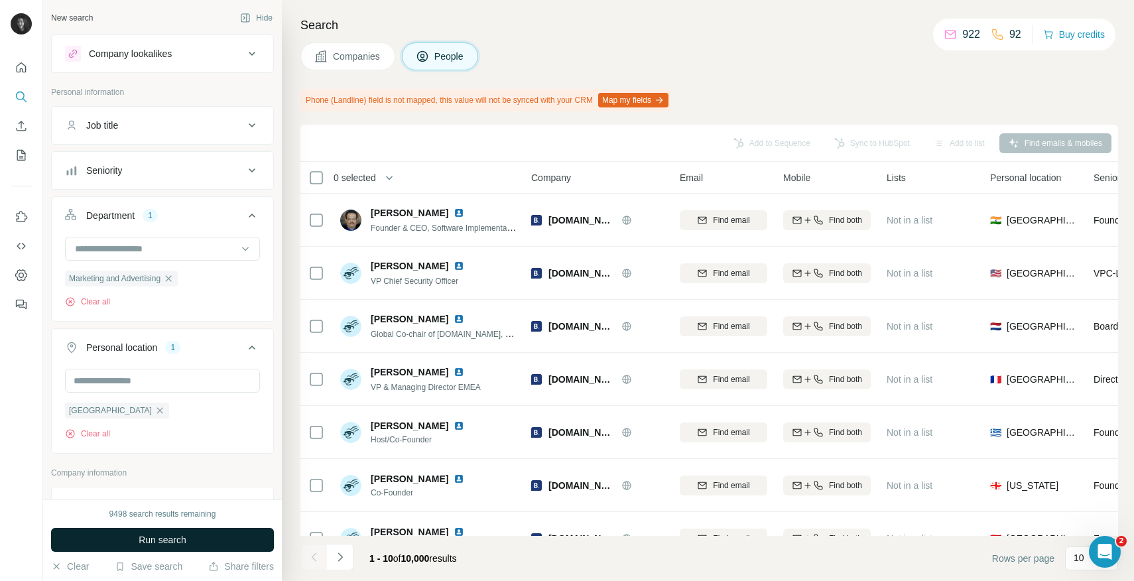
click at [133, 550] on button "Run search" at bounding box center [162, 540] width 223 height 24
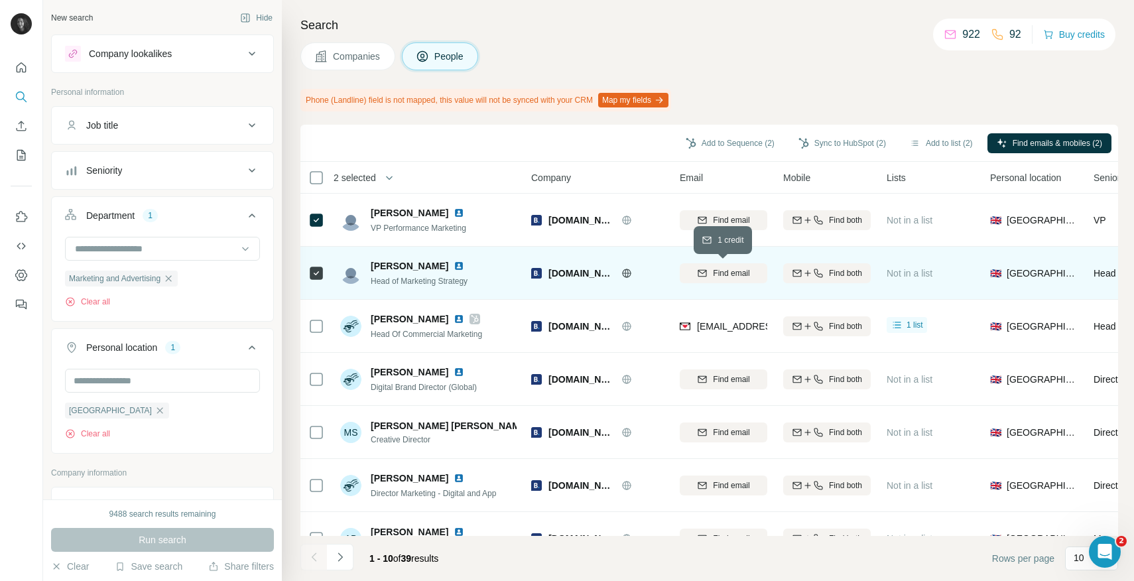
click at [729, 280] on button "Find email" at bounding box center [724, 273] width 88 height 20
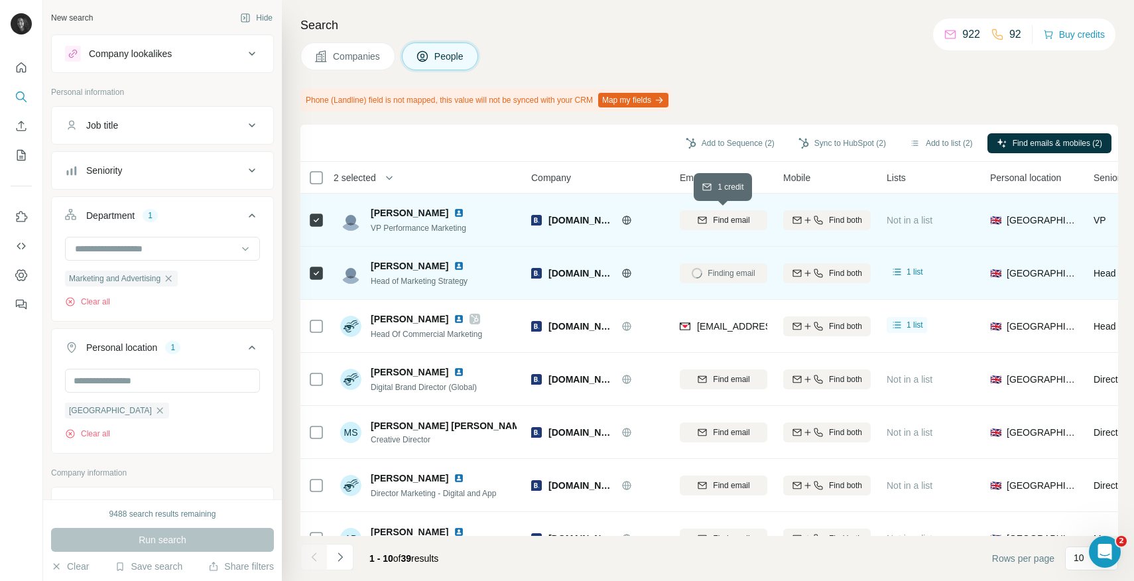
click at [738, 221] on span "Find email" at bounding box center [731, 220] width 36 height 12
click at [821, 141] on button "Sync to HubSpot (2)" at bounding box center [842, 143] width 106 height 20
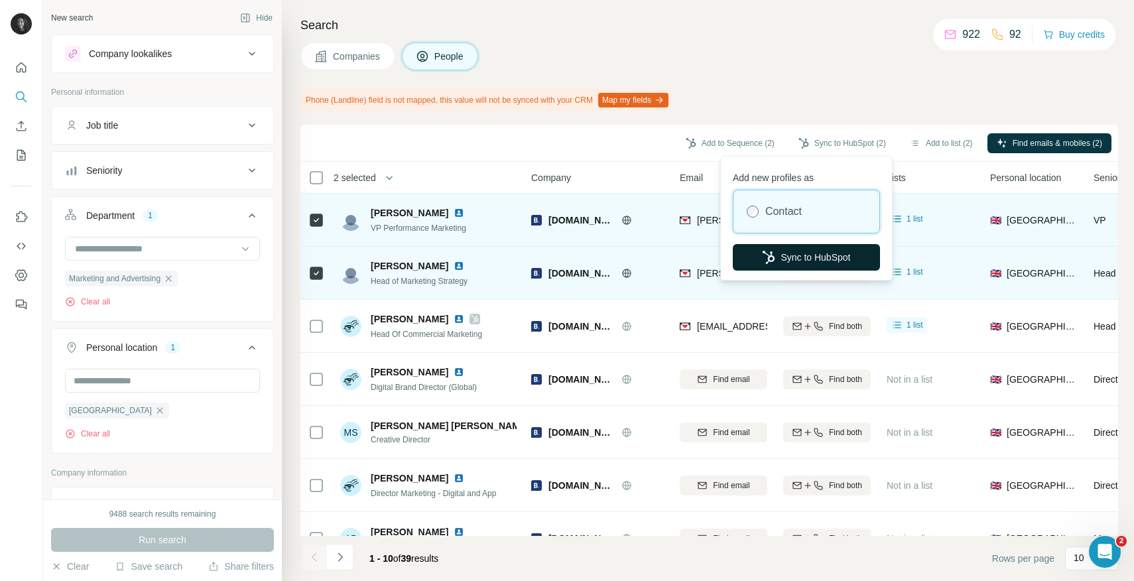
click at [785, 261] on button "Sync to HubSpot" at bounding box center [806, 257] width 147 height 27
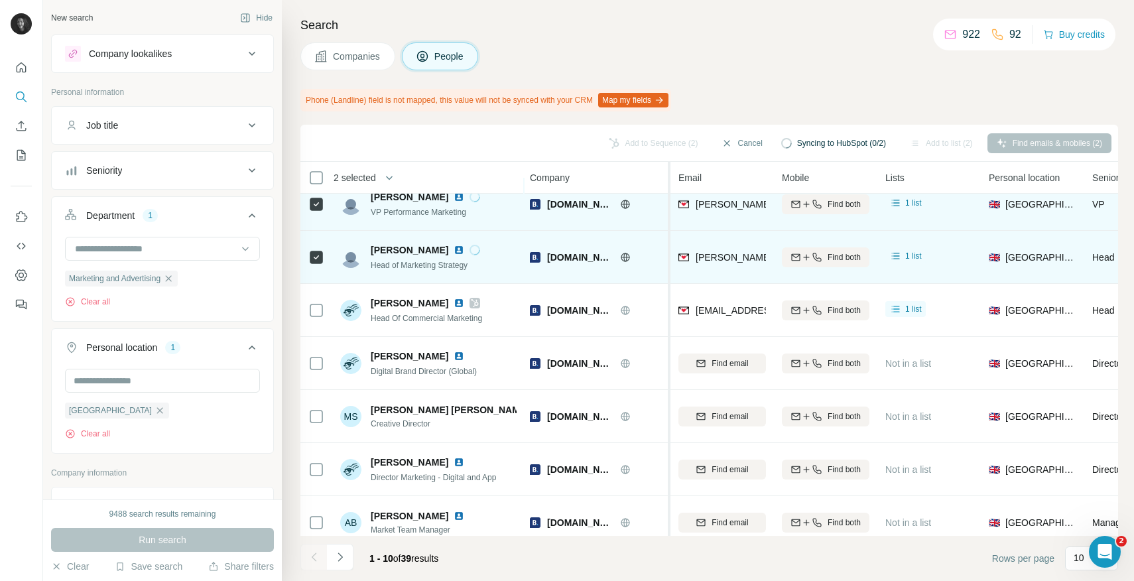
scroll to position [0, 1]
